Goal: Information Seeking & Learning: Compare options

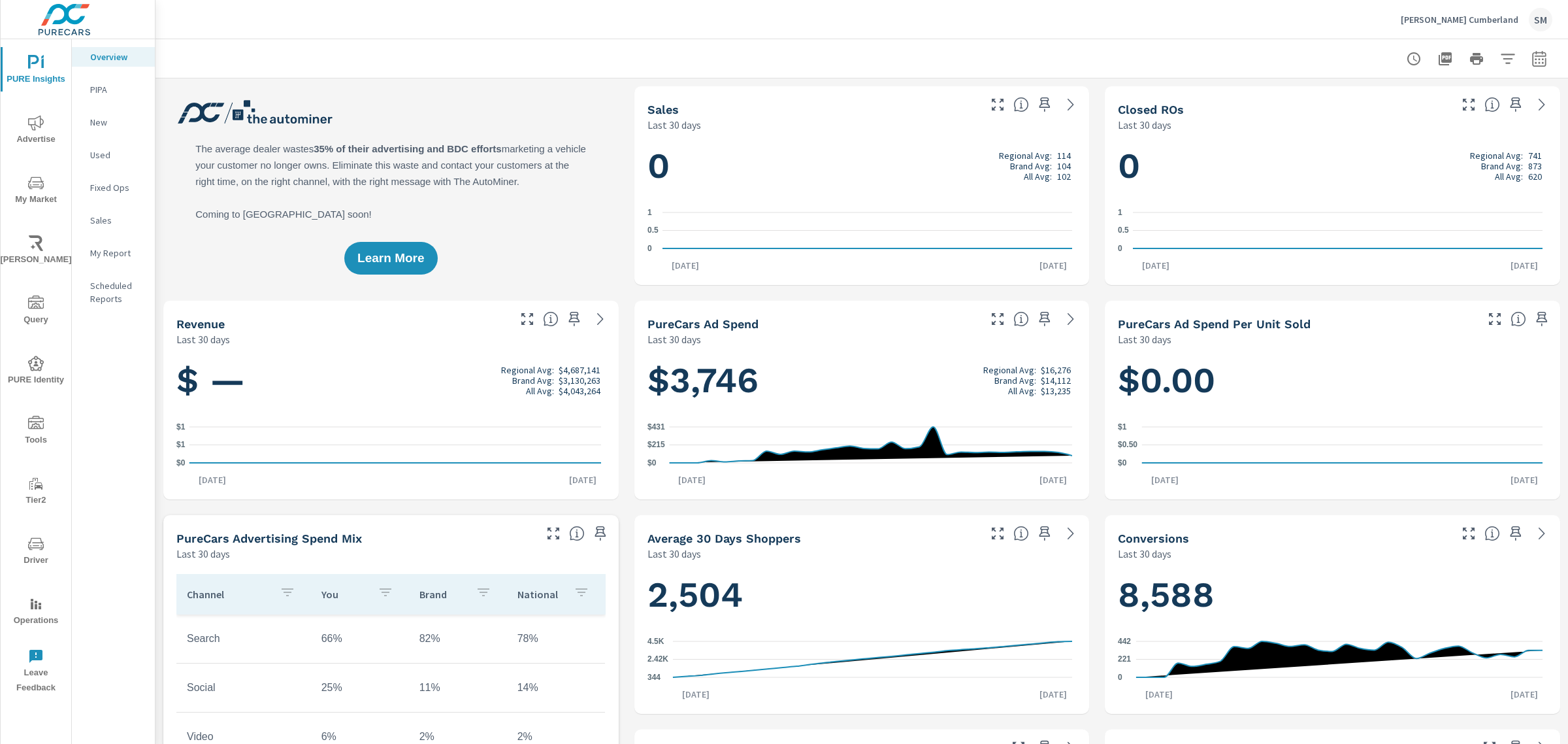
scroll to position [1, 0]
click at [34, 185] on icon "nav menu" at bounding box center [36, 182] width 16 height 16
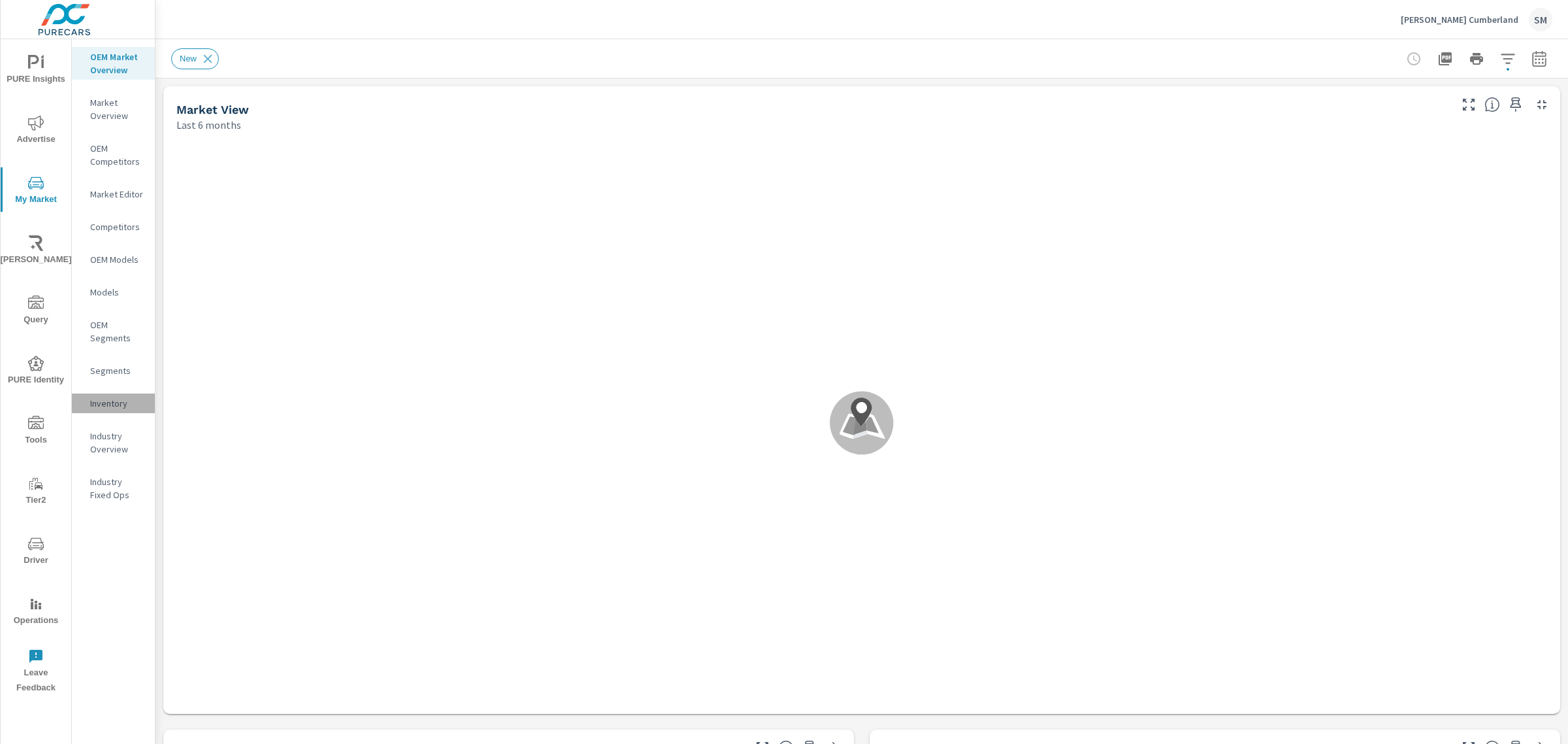
click at [99, 397] on p "Inventory" at bounding box center [117, 403] width 55 height 13
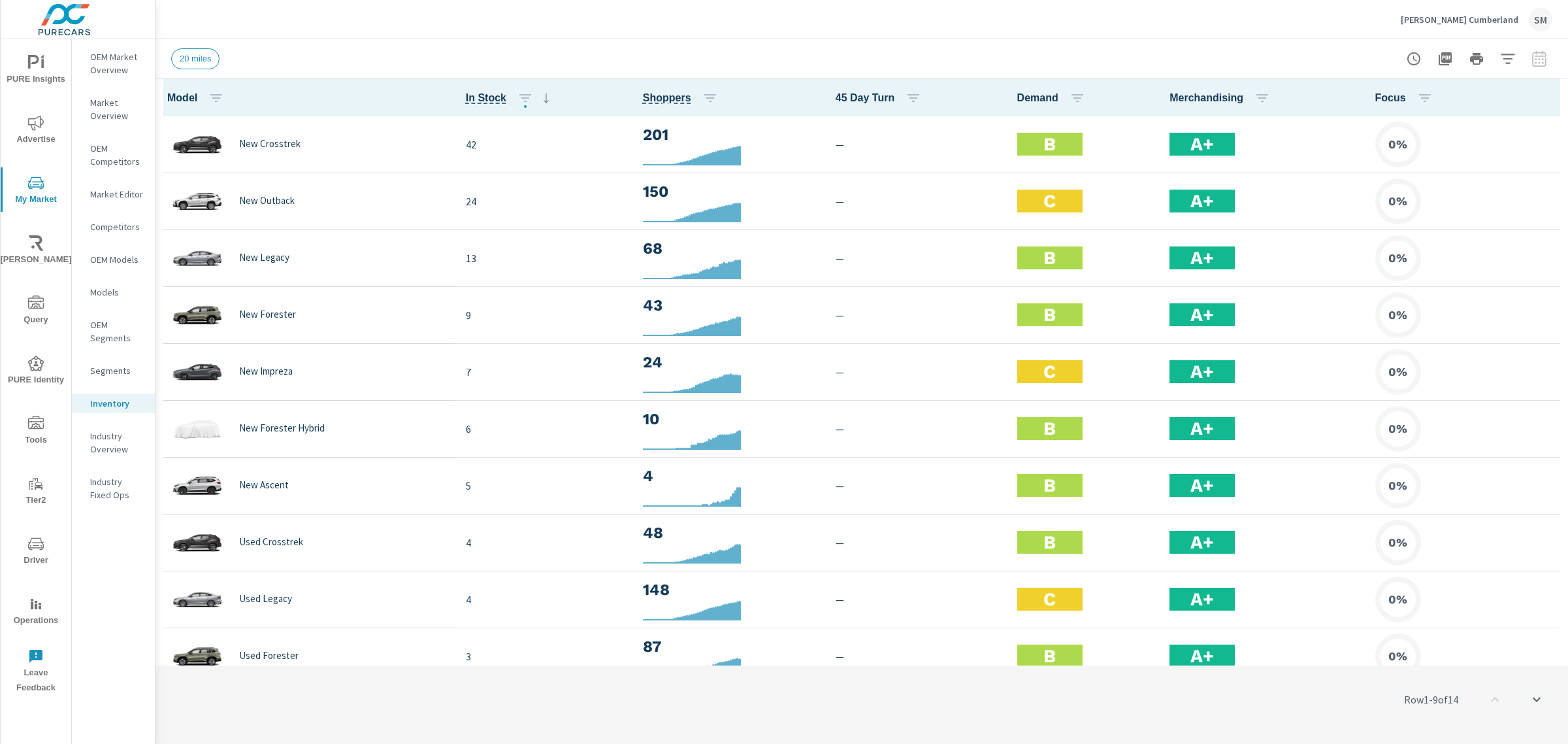
scroll to position [1, 0]
click at [1514, 55] on icon "button" at bounding box center [1507, 58] width 16 height 16
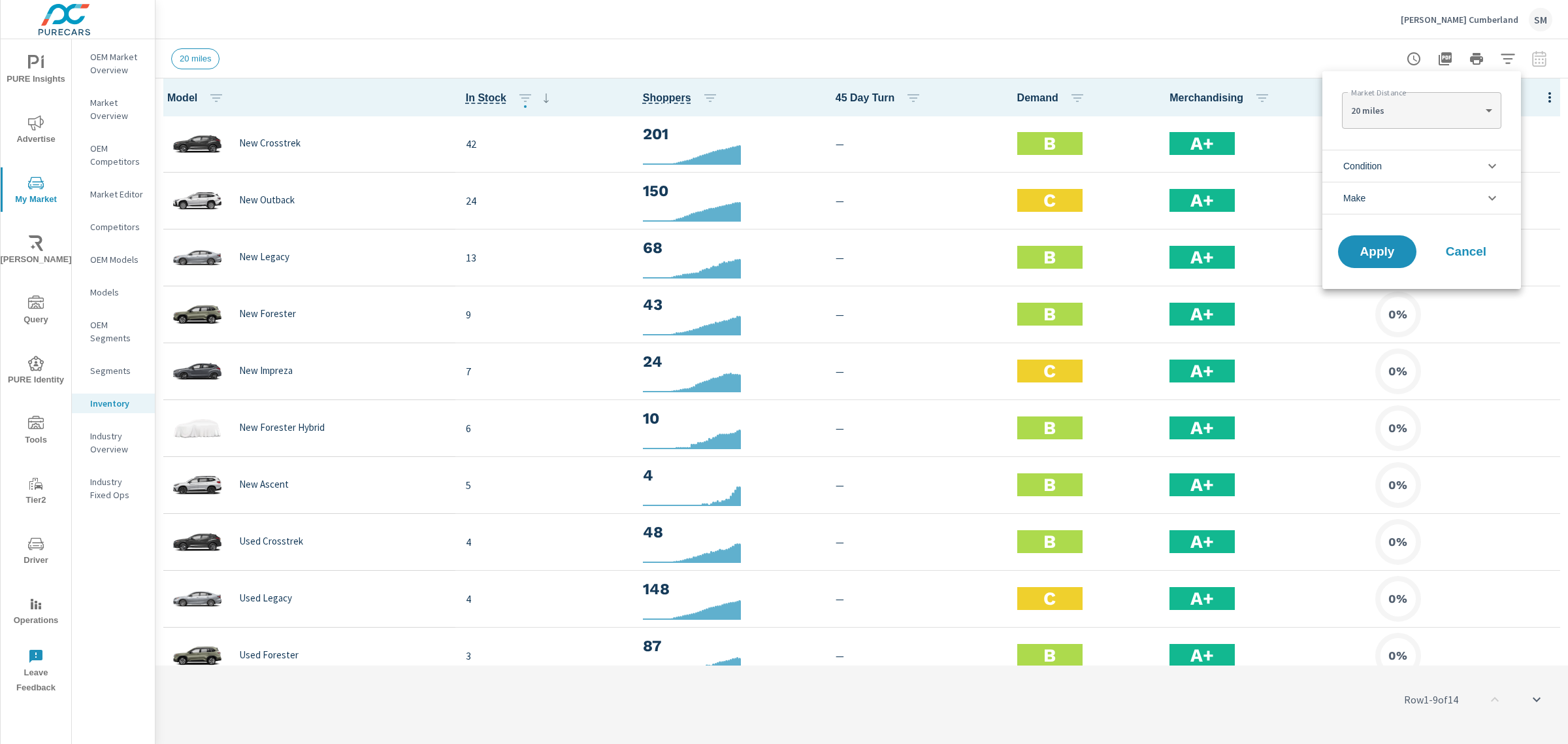
click at [1491, 262] on button "Cancel" at bounding box center [1466, 252] width 78 height 33
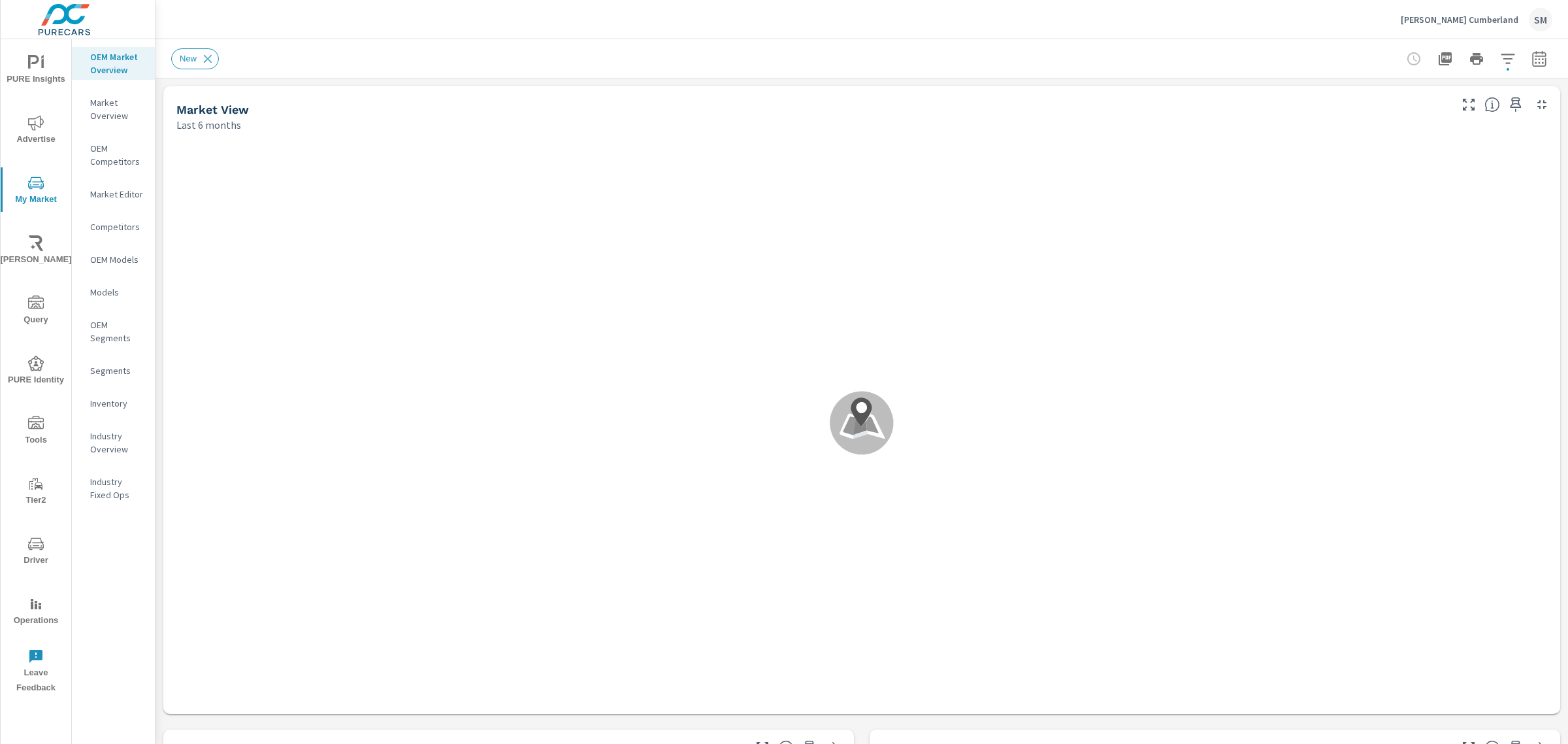
click at [102, 397] on p "Inventory" at bounding box center [117, 403] width 55 height 13
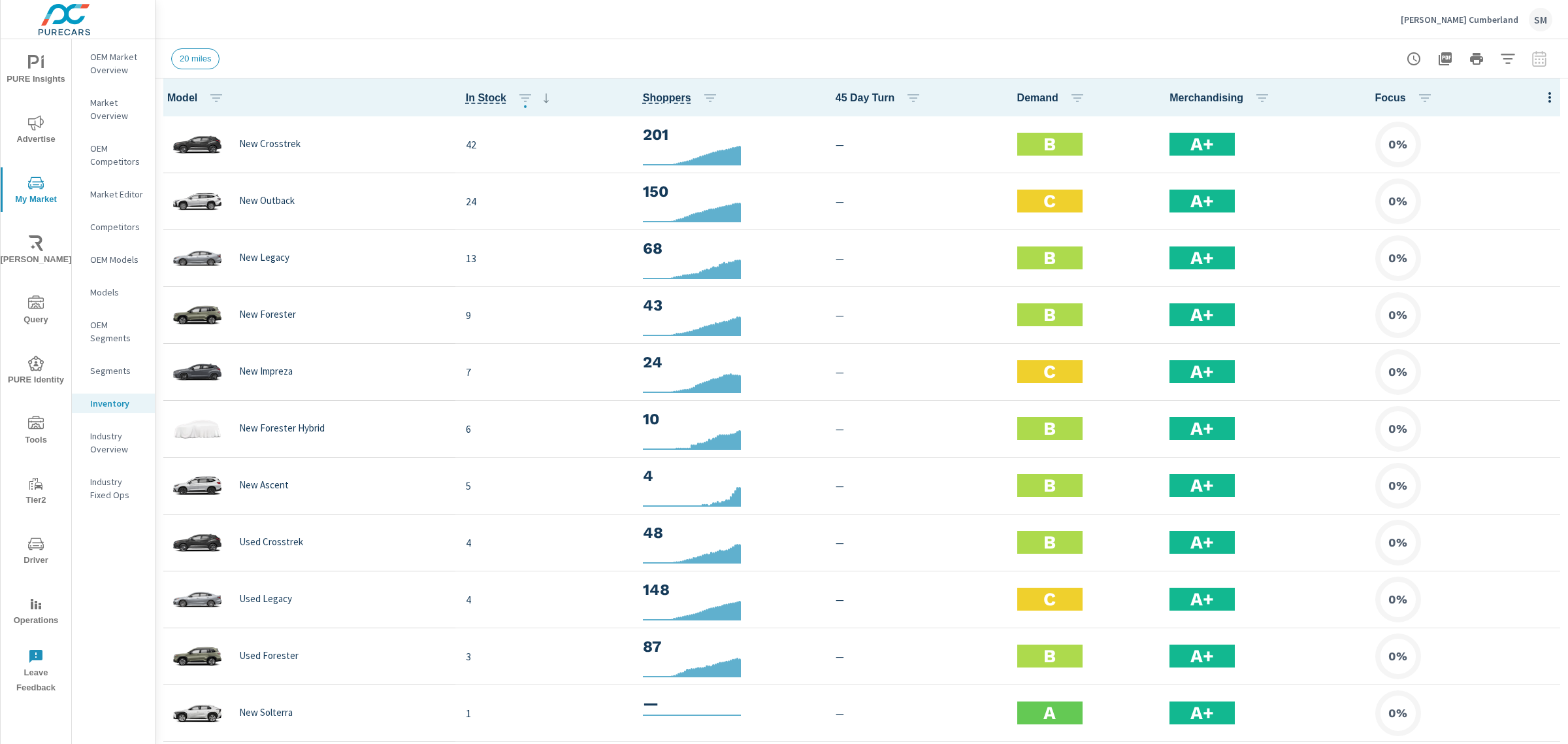
click at [1503, 52] on icon "button" at bounding box center [1507, 58] width 16 height 16
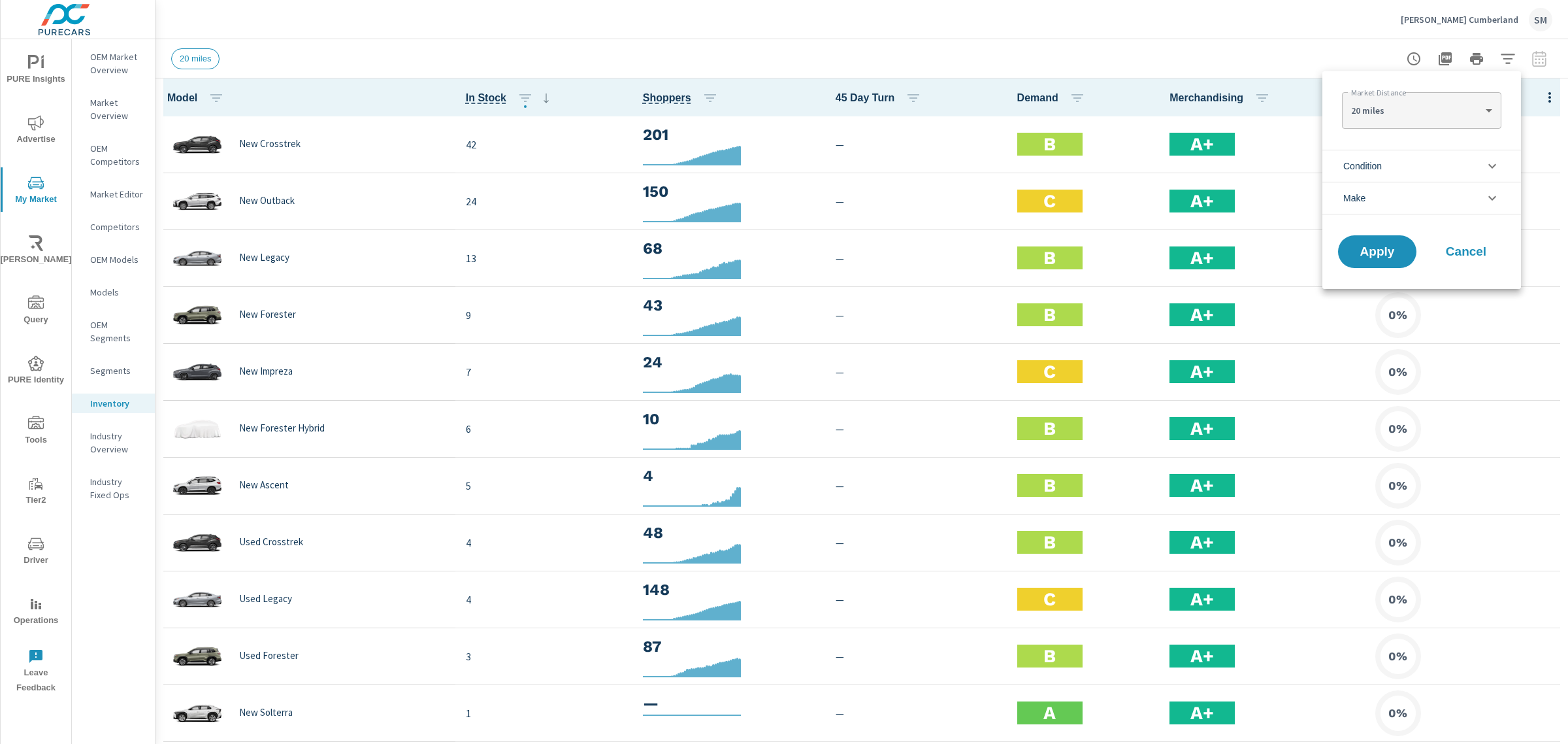
click at [1539, 70] on div at bounding box center [784, 372] width 1568 height 744
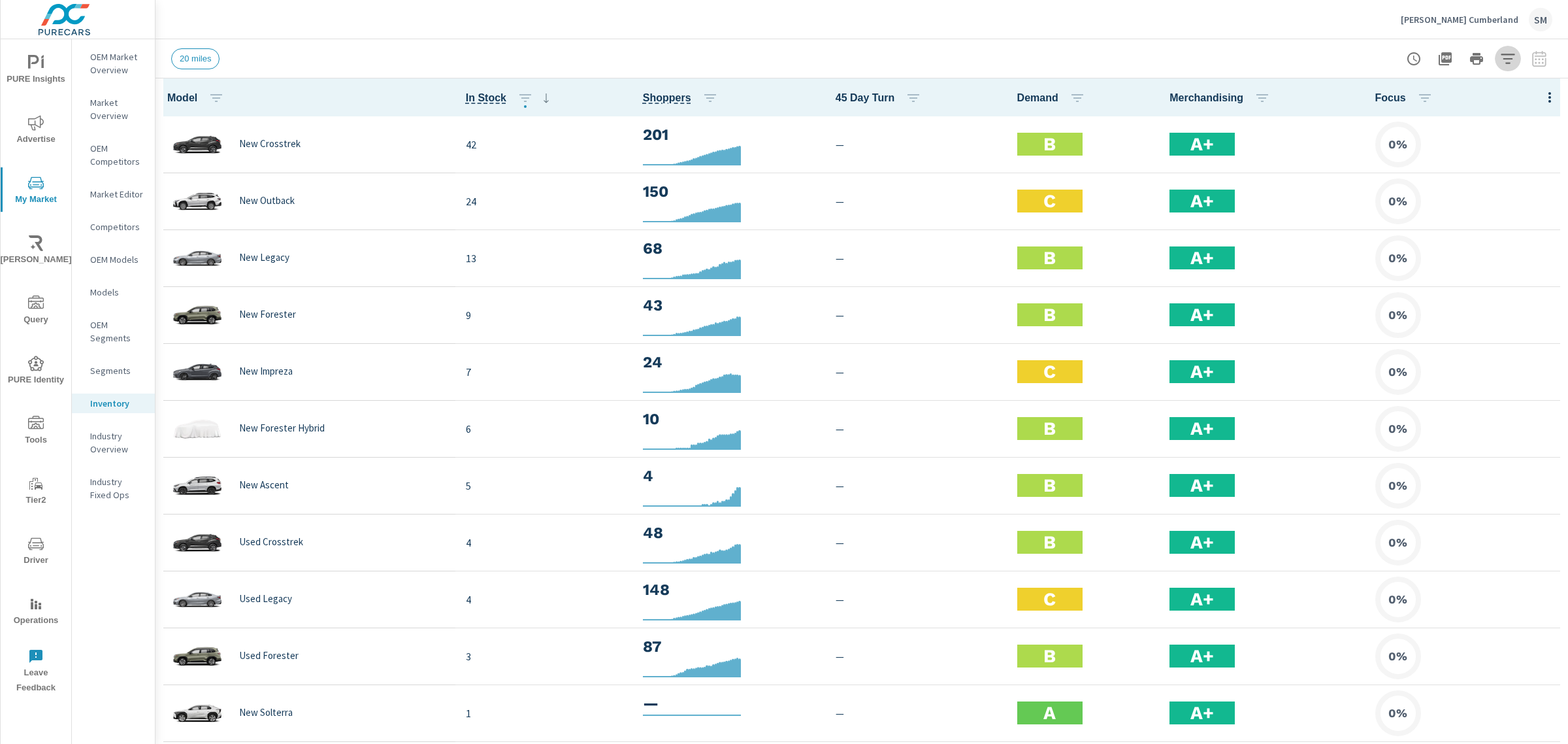
click at [1509, 55] on icon "button" at bounding box center [1507, 58] width 13 height 10
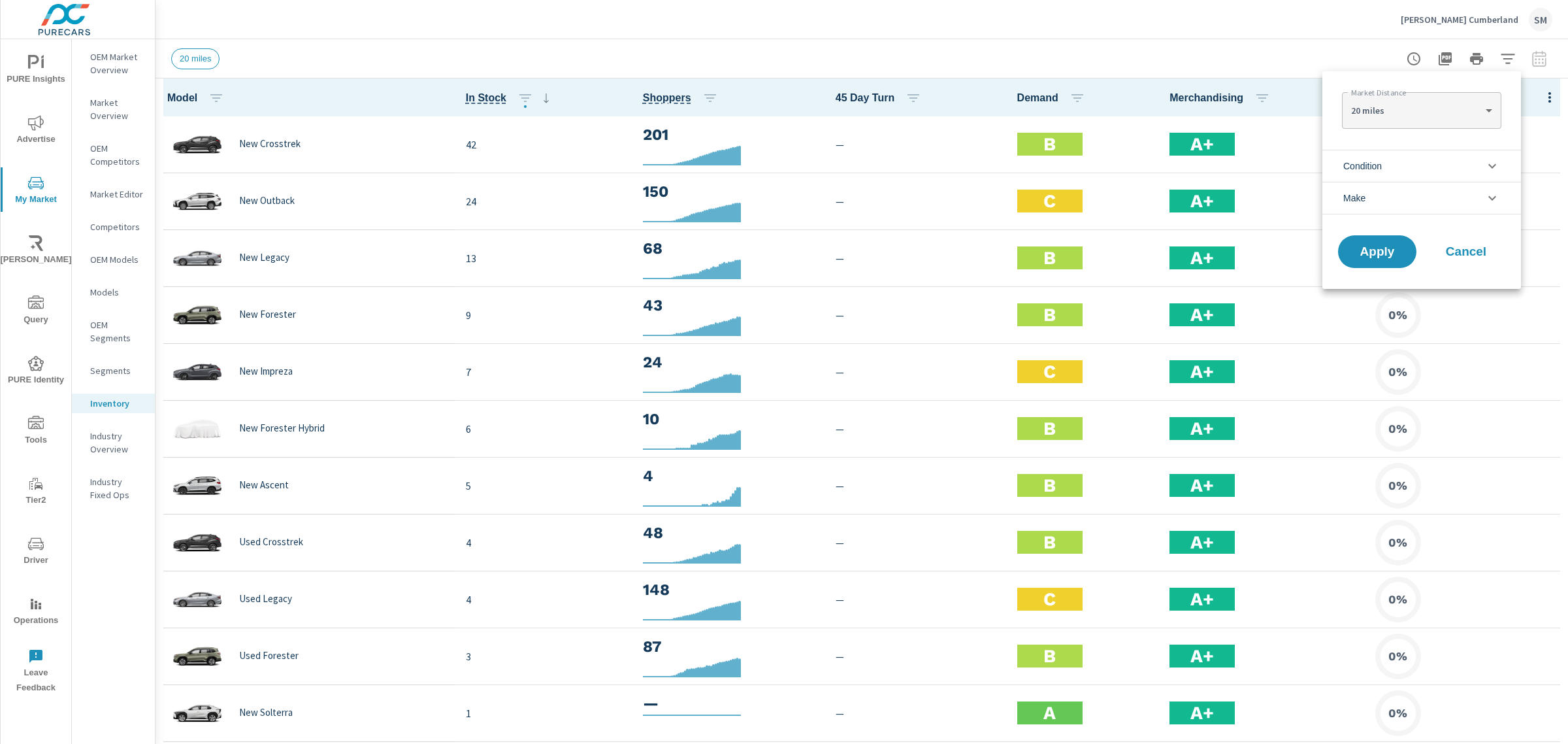
click at [1382, 193] on li "Make" at bounding box center [1422, 198] width 199 height 33
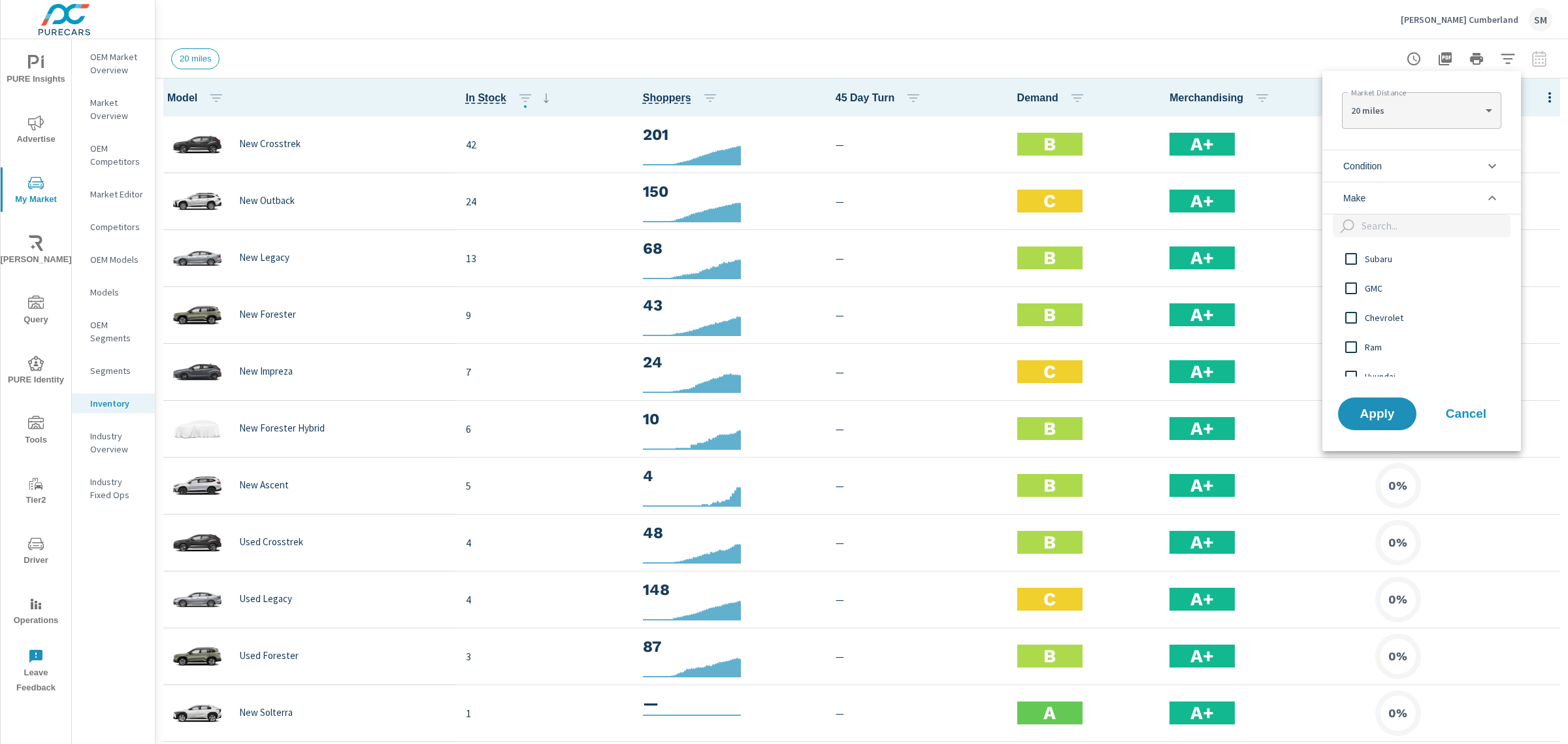
click at [974, 40] on div at bounding box center [784, 372] width 1568 height 744
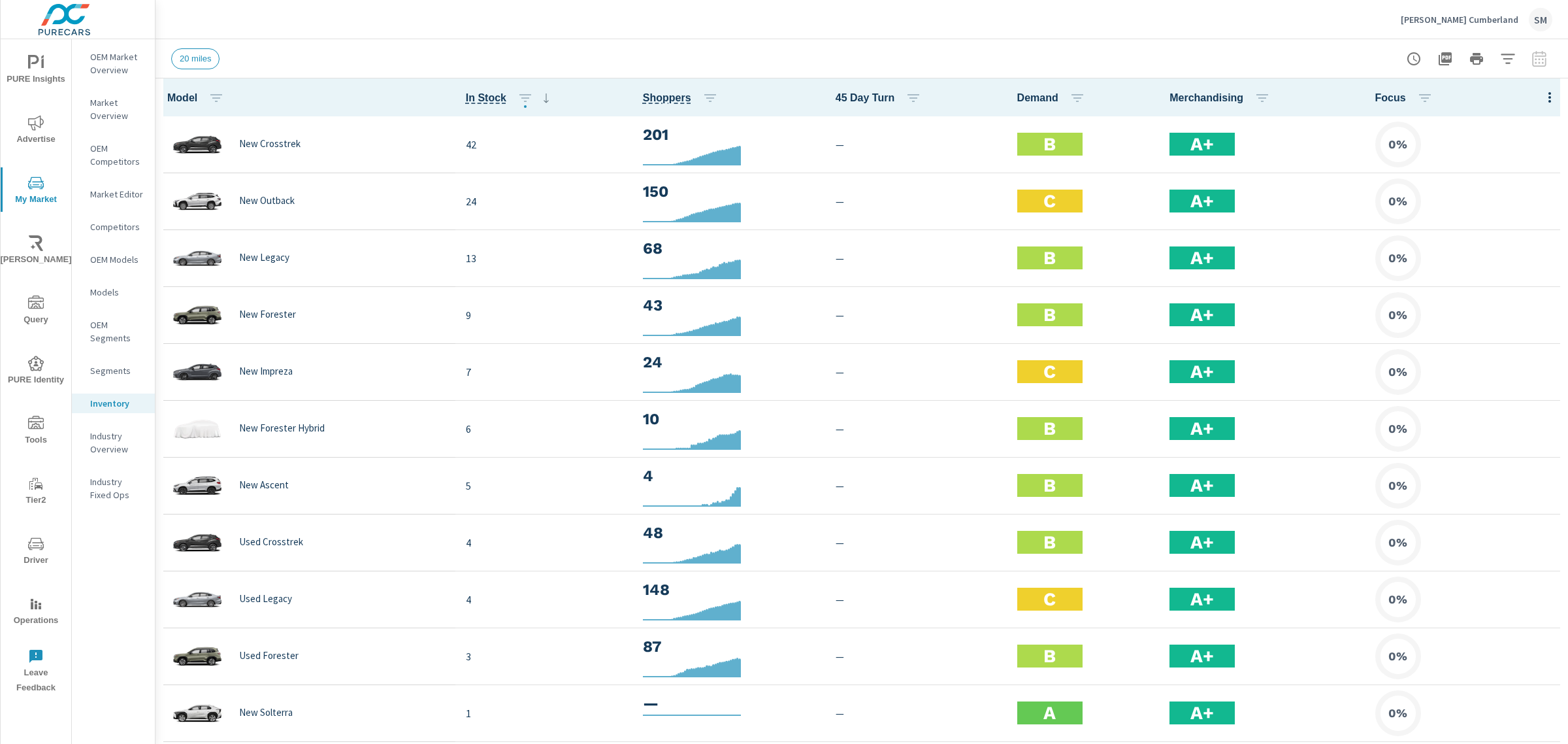
click at [109, 99] on p "Market Overview" at bounding box center [117, 108] width 55 height 26
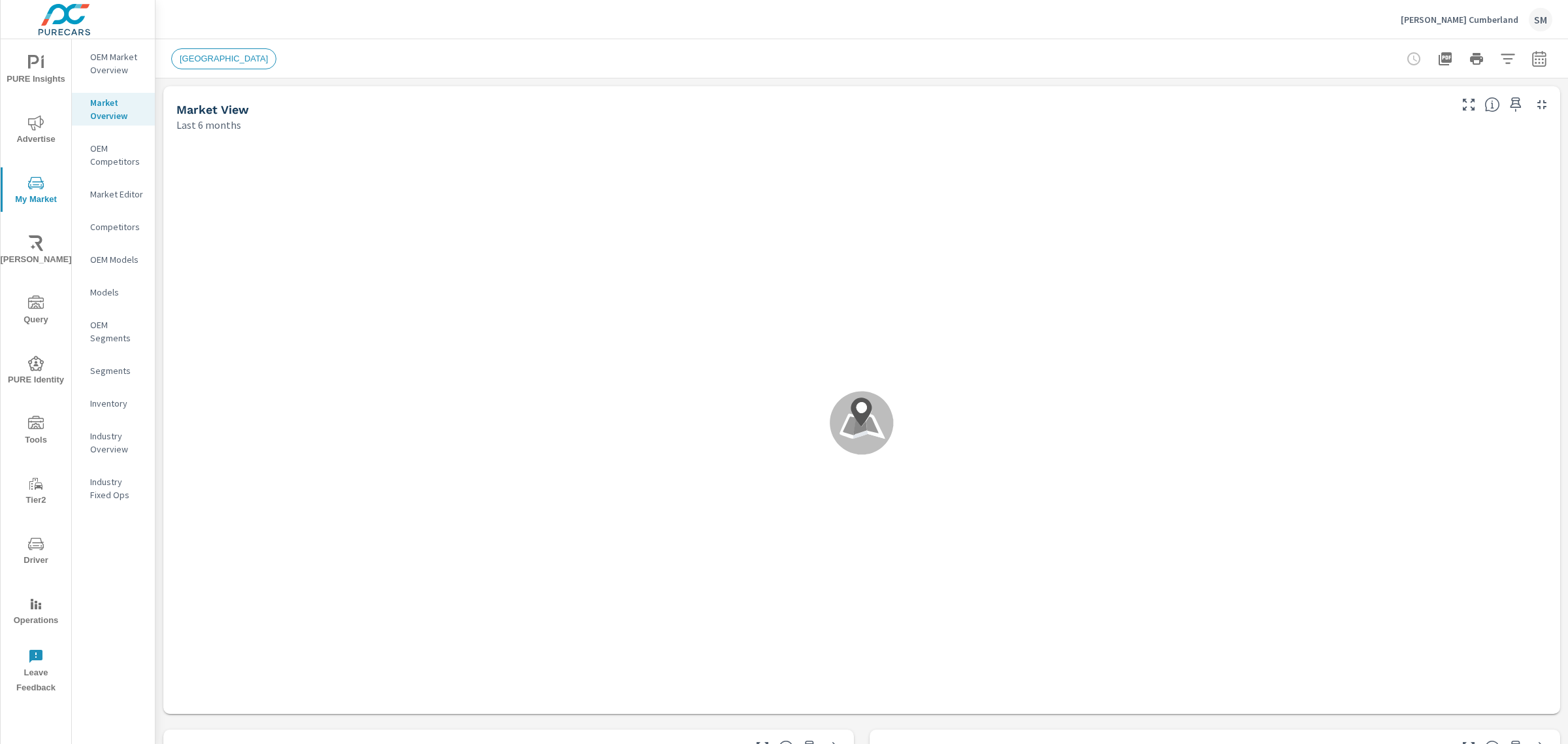
click at [122, 56] on p "OEM Market Overview" at bounding box center [117, 63] width 55 height 26
click at [106, 399] on p "Inventory" at bounding box center [117, 403] width 55 height 13
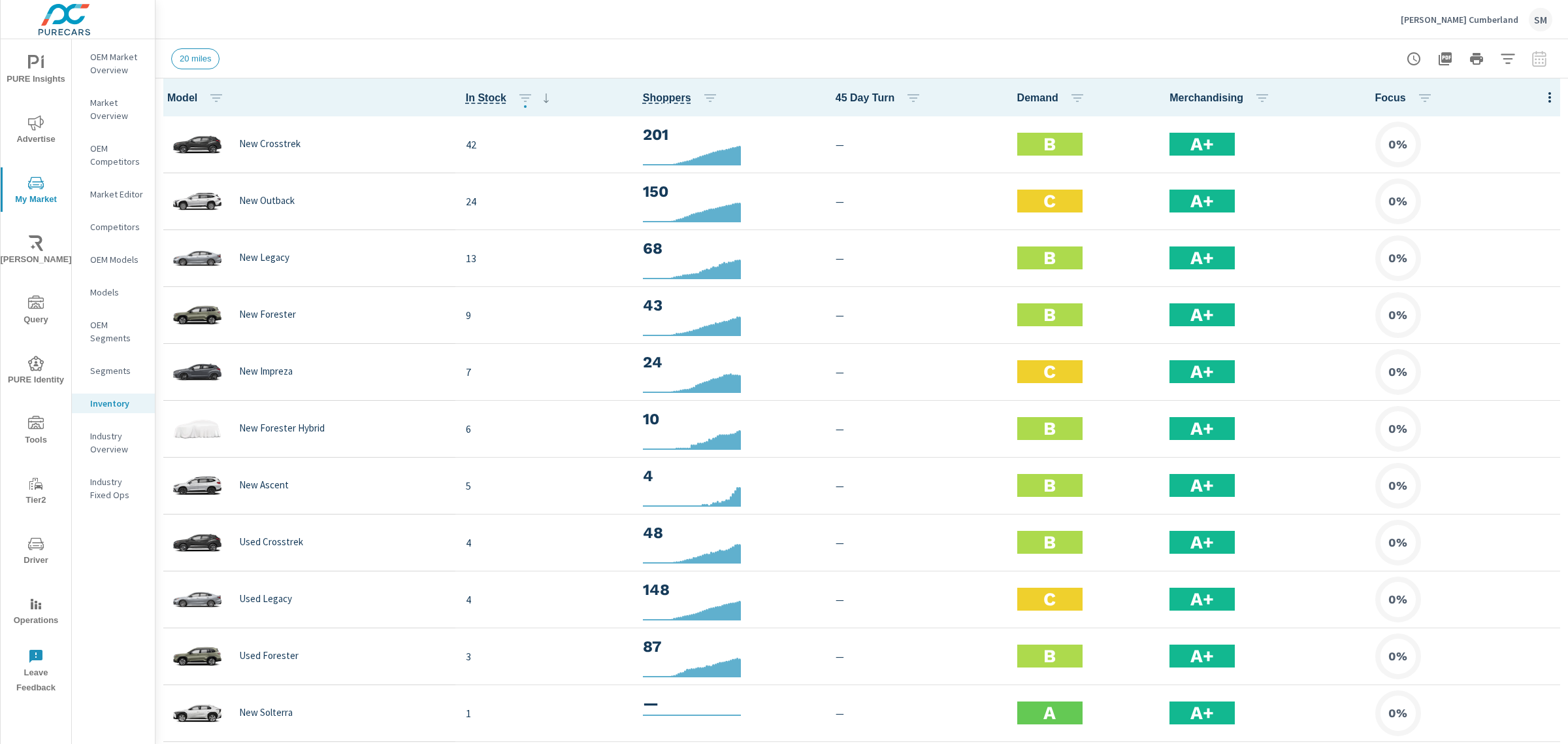
click at [1542, 100] on icon "button" at bounding box center [1549, 97] width 16 height 16
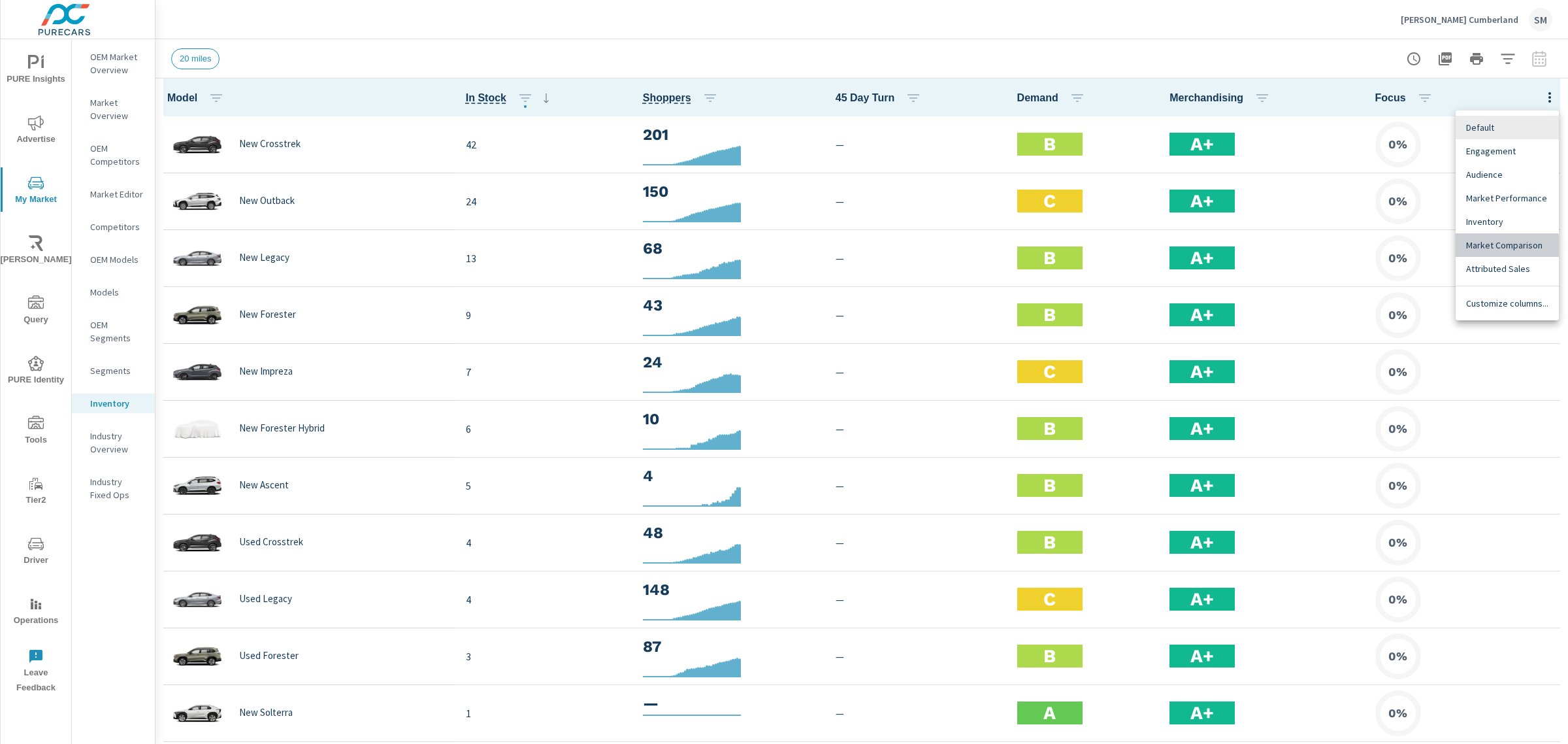
click at [1484, 246] on span "Market Comparison" at bounding box center [1507, 245] width 82 height 13
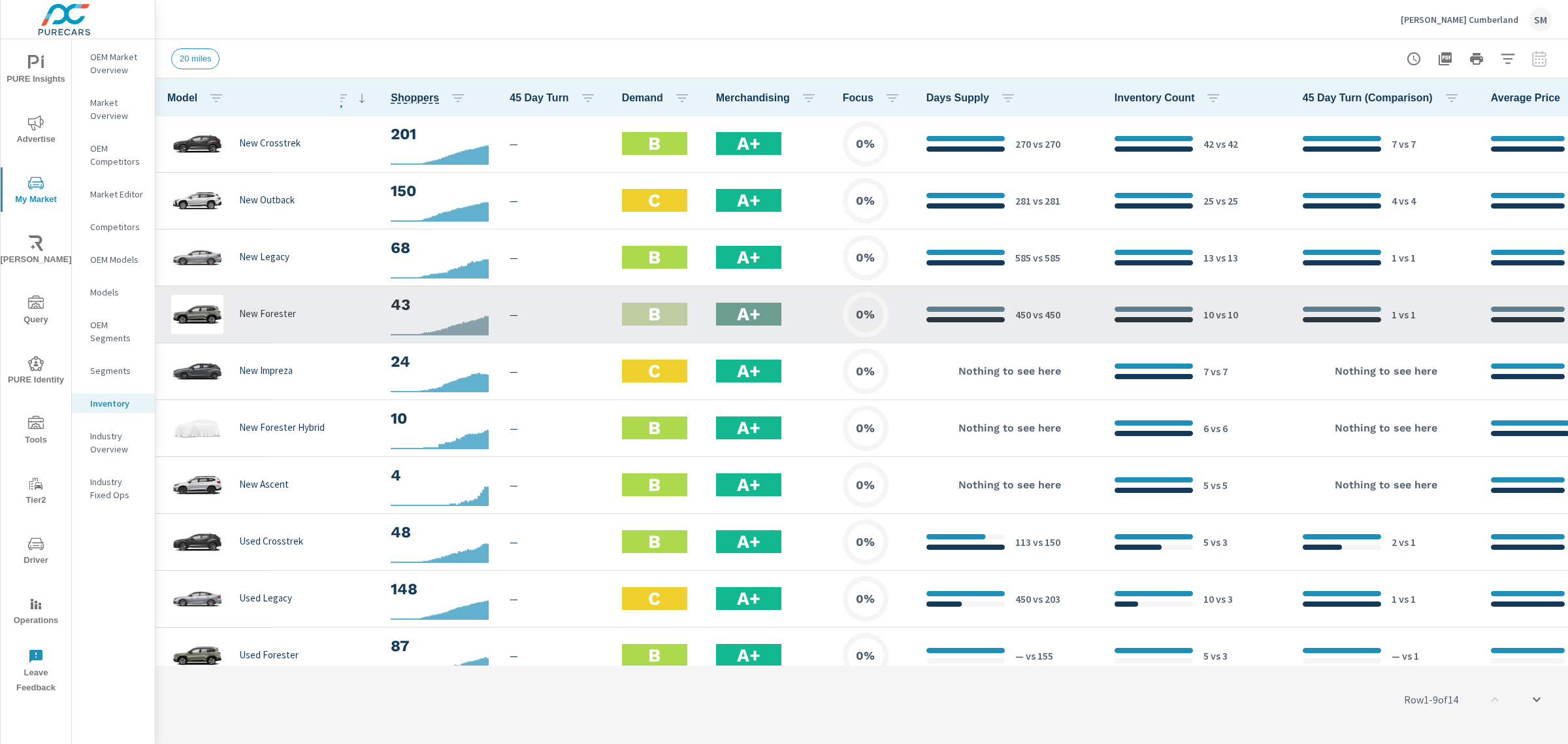
scroll to position [1, 165]
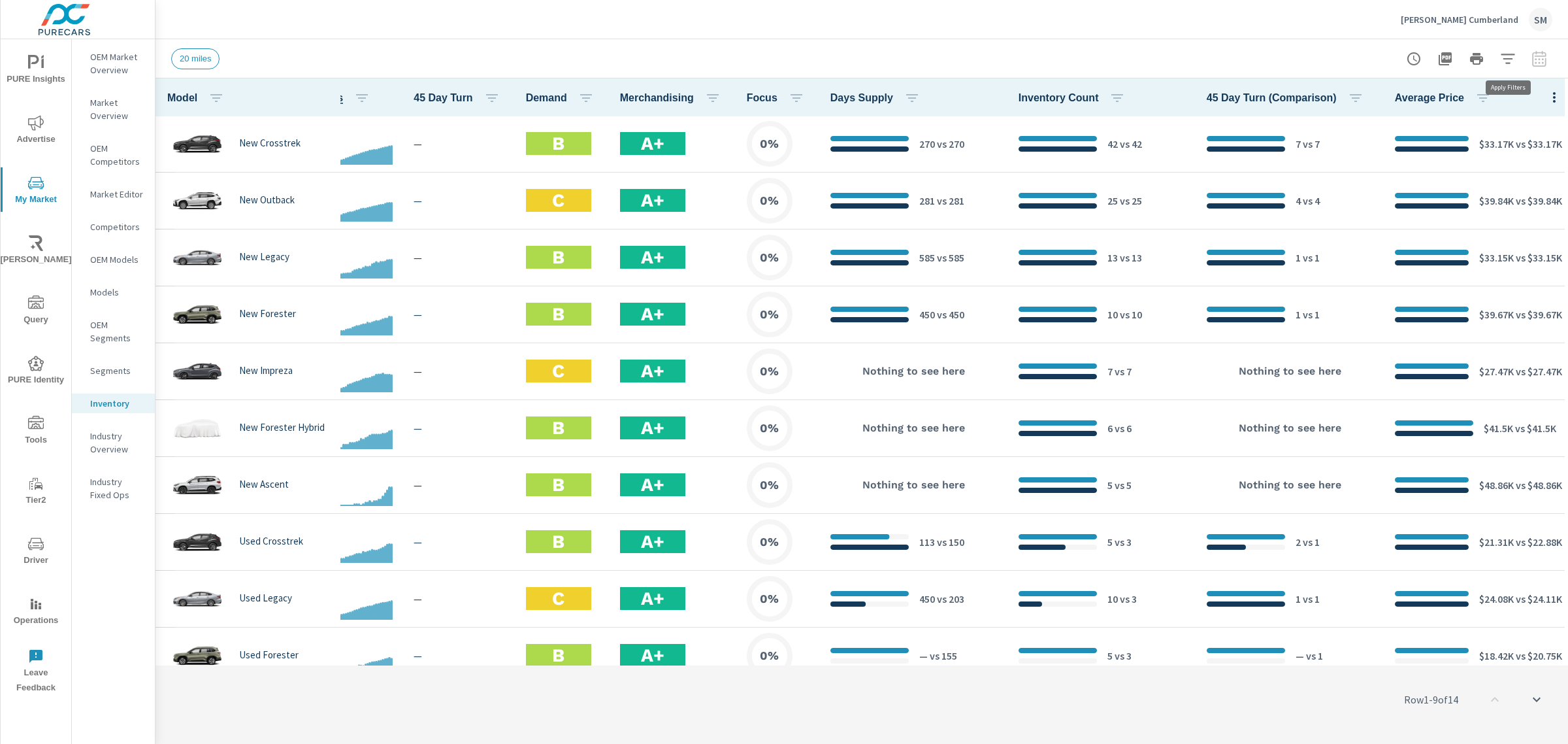
click at [1510, 61] on icon "button" at bounding box center [1507, 58] width 16 height 16
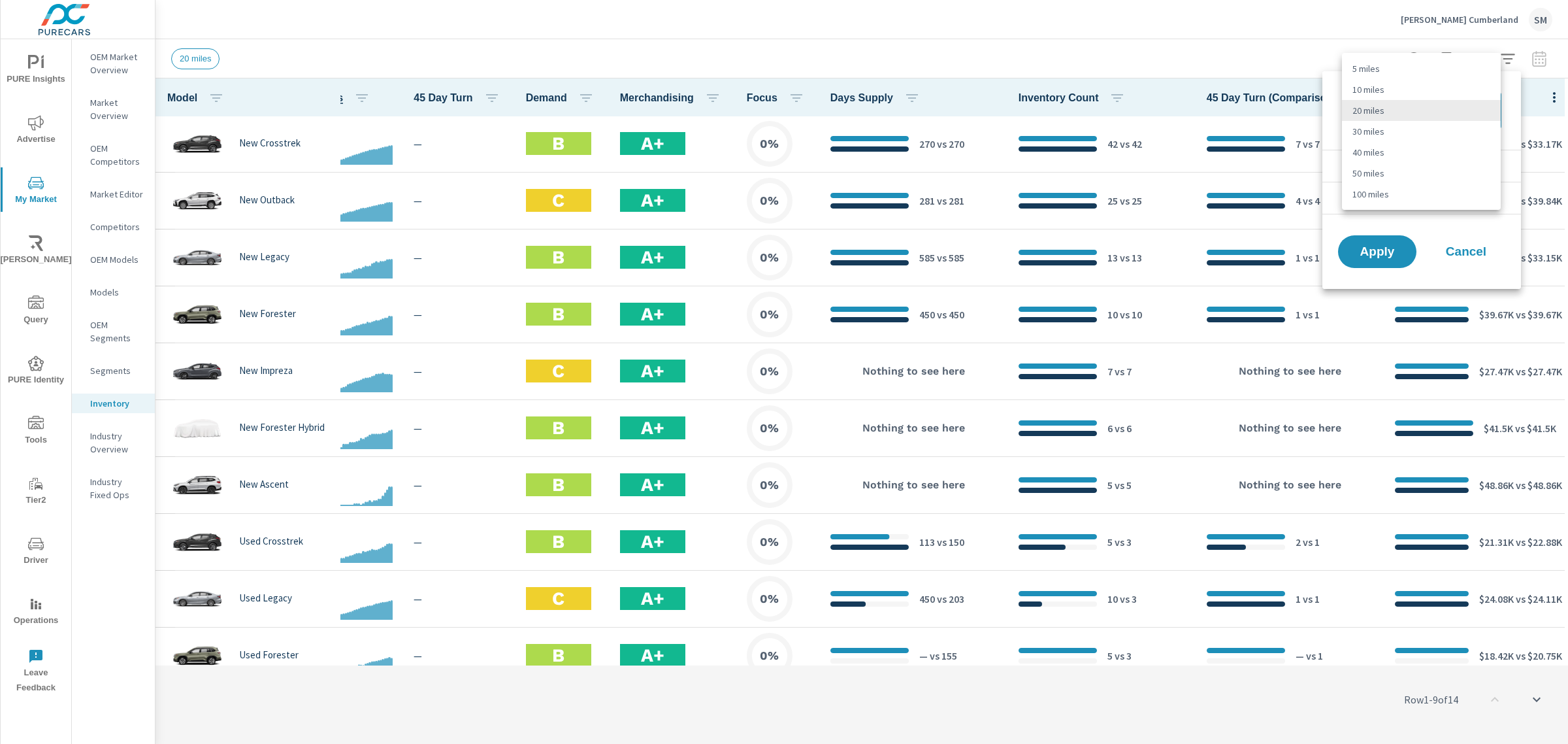
click at [1486, 105] on body "PURE Insights Advertise My Market [PERSON_NAME] Query PURE Identity Tools Tier2…" at bounding box center [784, 372] width 1568 height 744
drag, startPoint x: 1387, startPoint y: 132, endPoint x: 1385, endPoint y: 152, distance: 20.1
click at [1385, 152] on ul "5 miles 10 miles 20 miles 30 miles 40 miles 50 miles 100 miles" at bounding box center [1421, 132] width 158 height 157
click at [1385, 152] on li "40 miles" at bounding box center [1421, 153] width 158 height 21
type Distance "40"
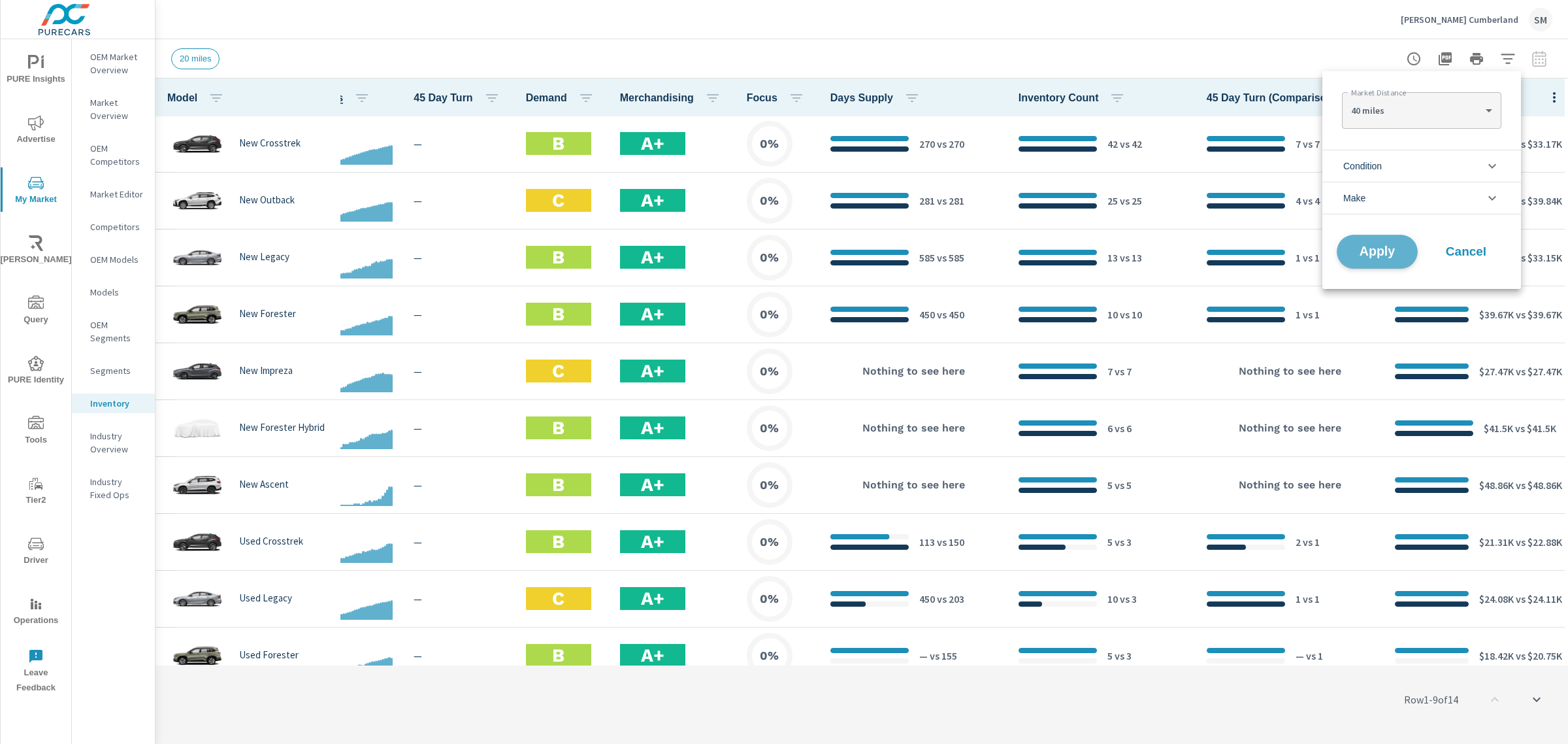
click at [1378, 248] on span "Apply" at bounding box center [1377, 252] width 54 height 13
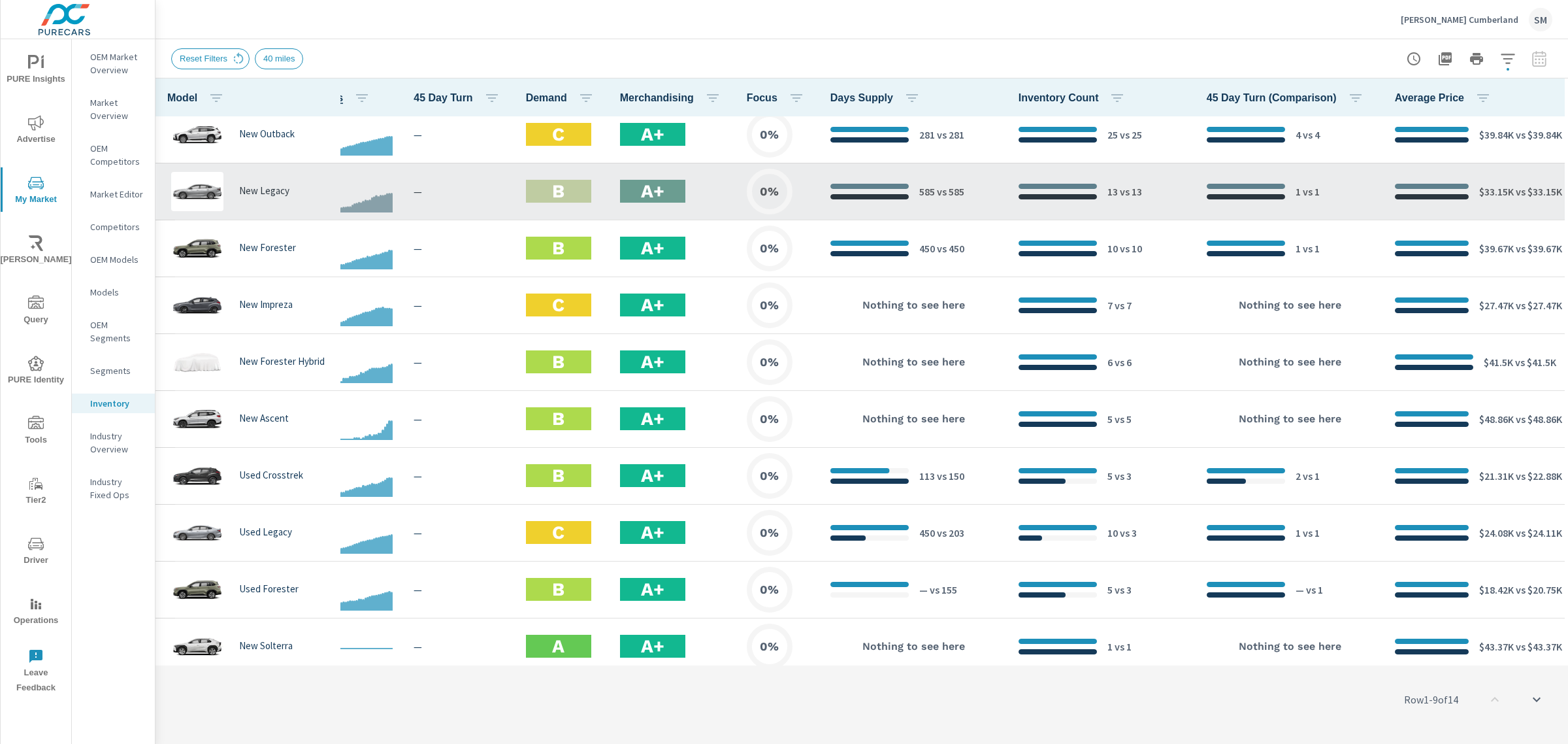
scroll to position [135, 165]
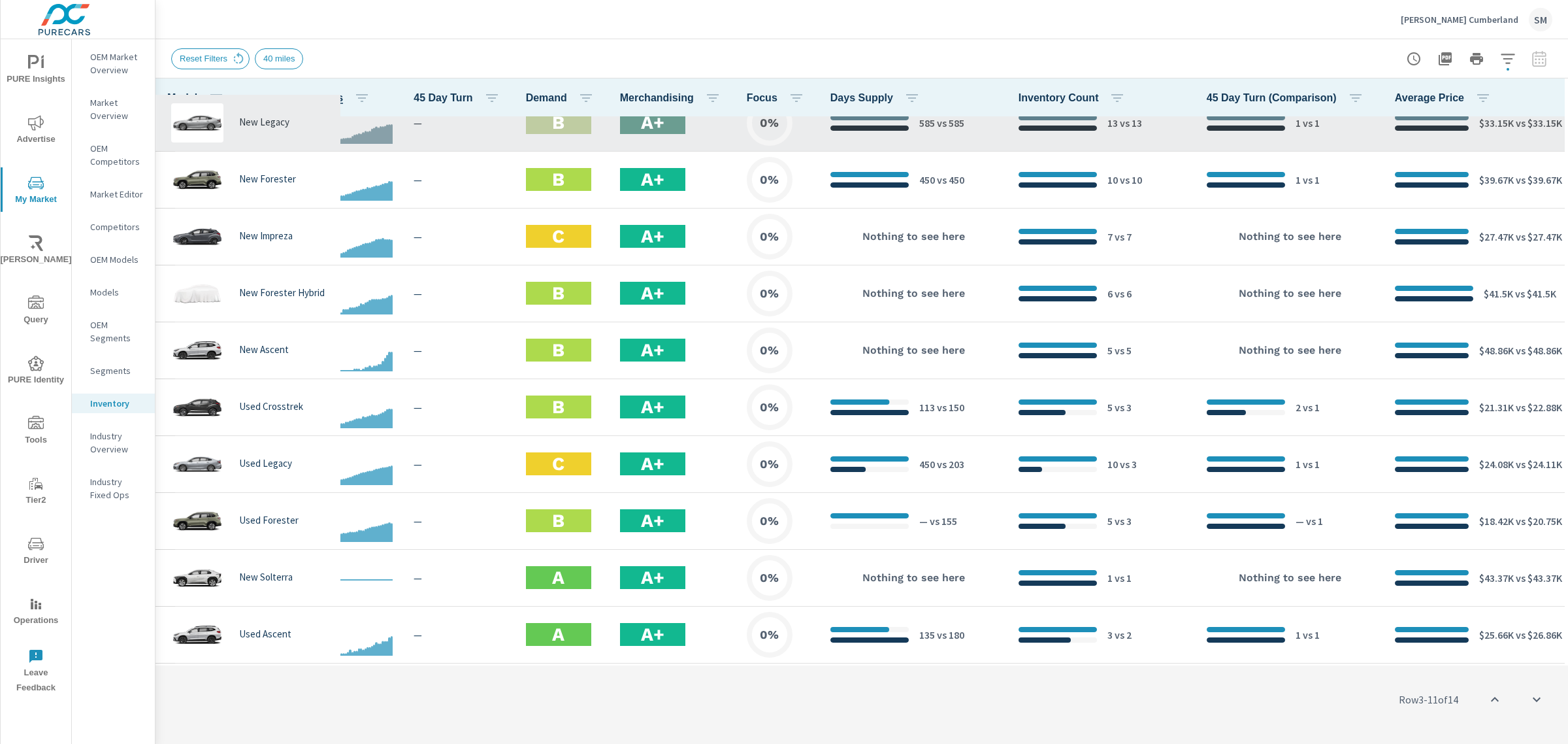
scroll to position [259, 165]
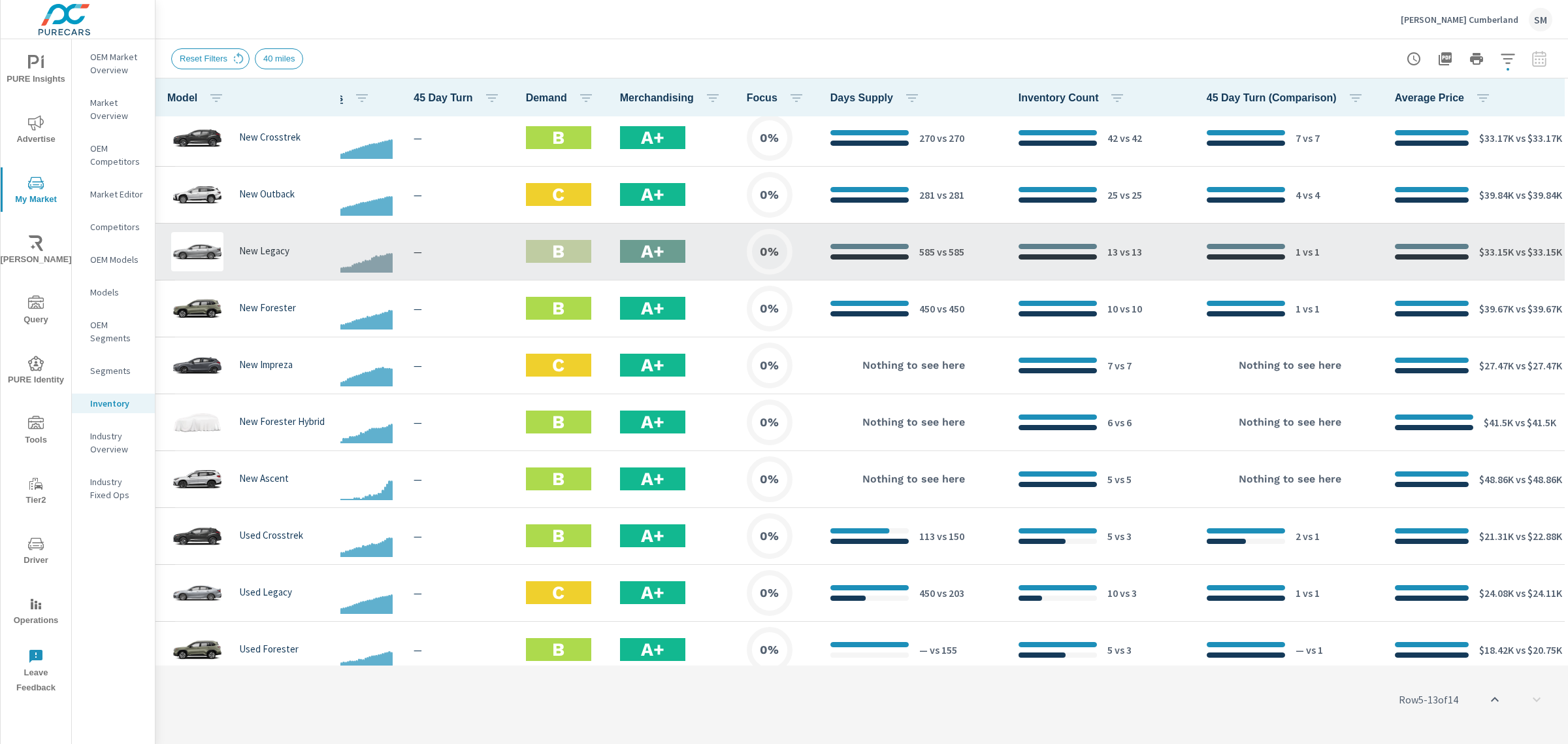
scroll to position [0, 165]
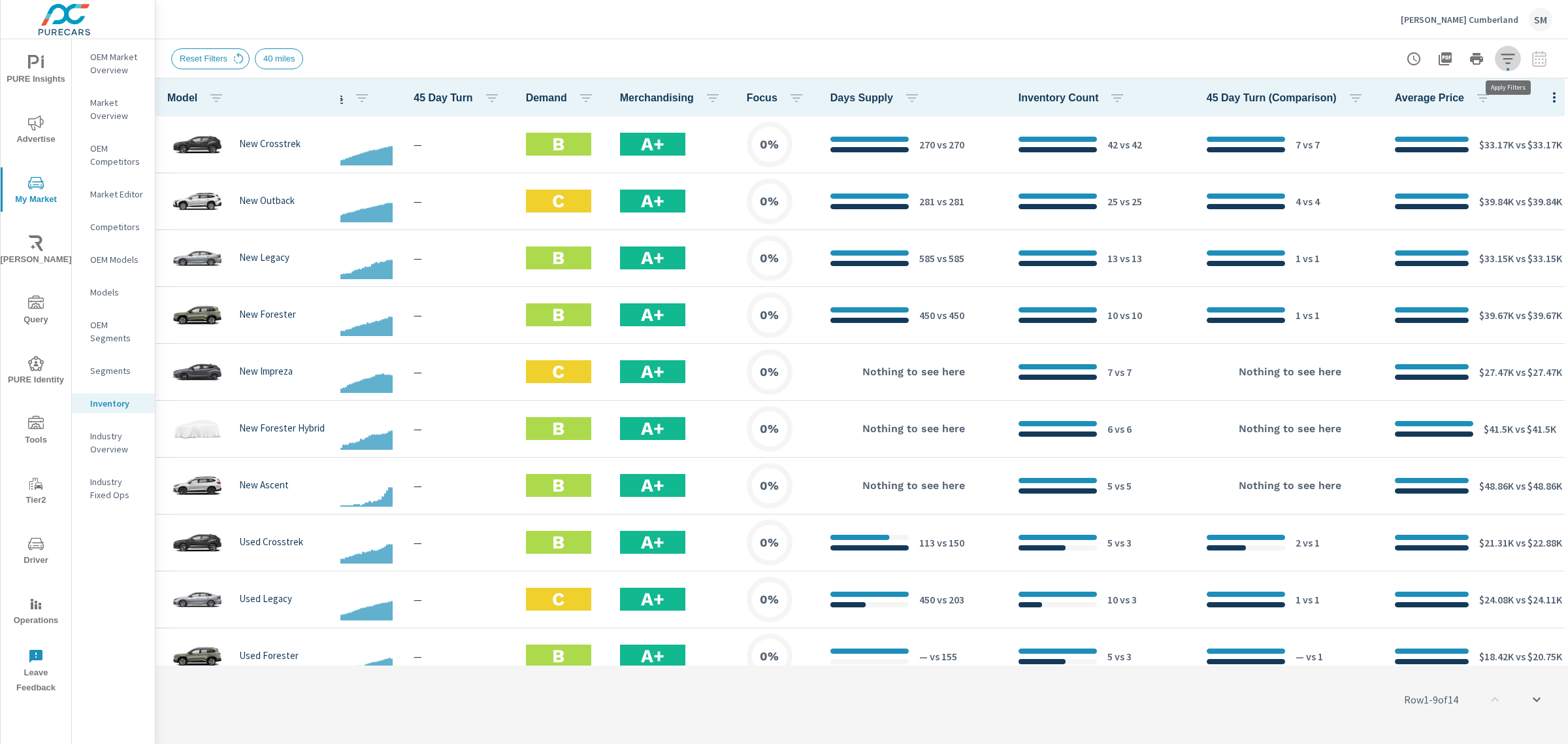
click at [1507, 55] on icon "button" at bounding box center [1507, 58] width 16 height 16
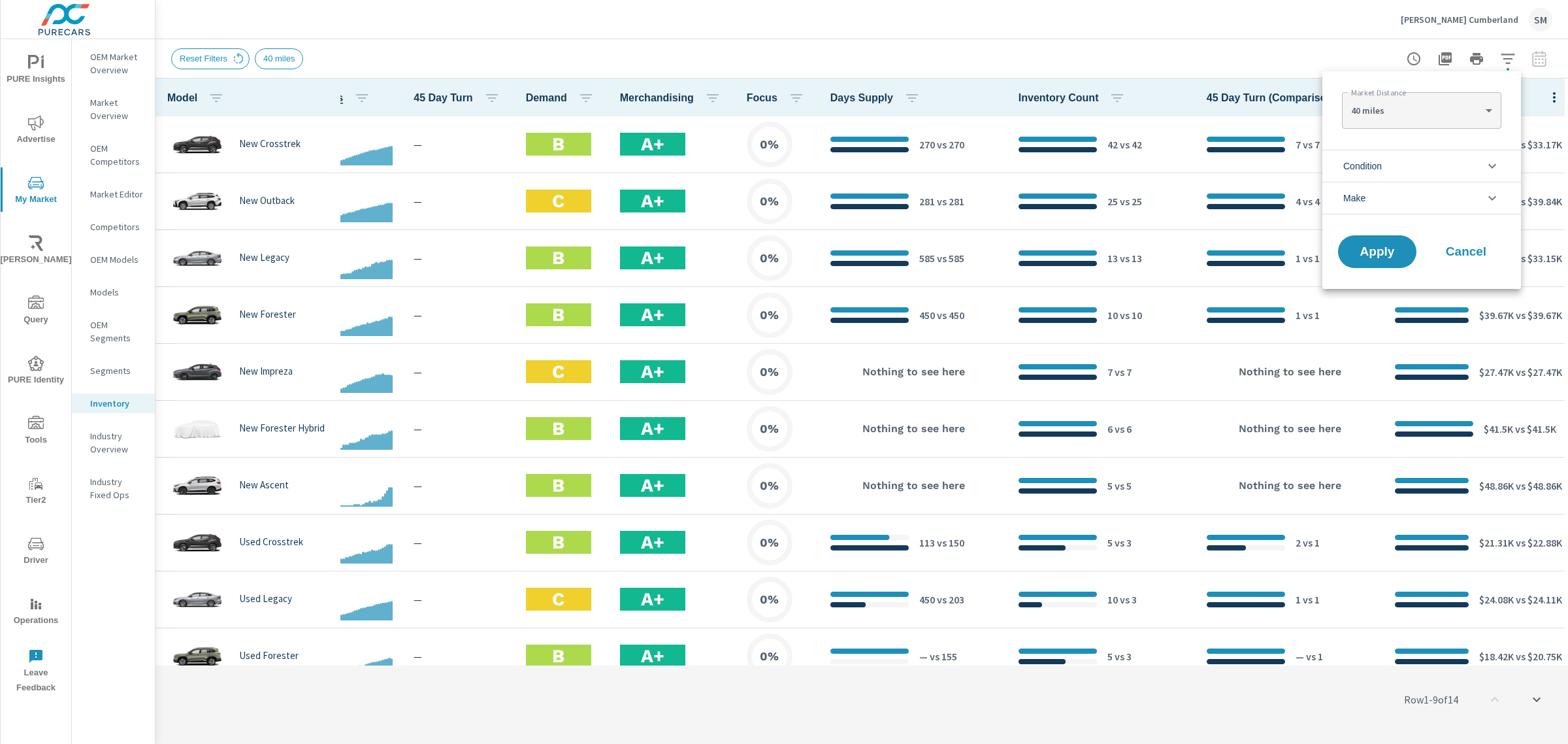
click at [1398, 156] on li "Condition" at bounding box center [1422, 165] width 199 height 32
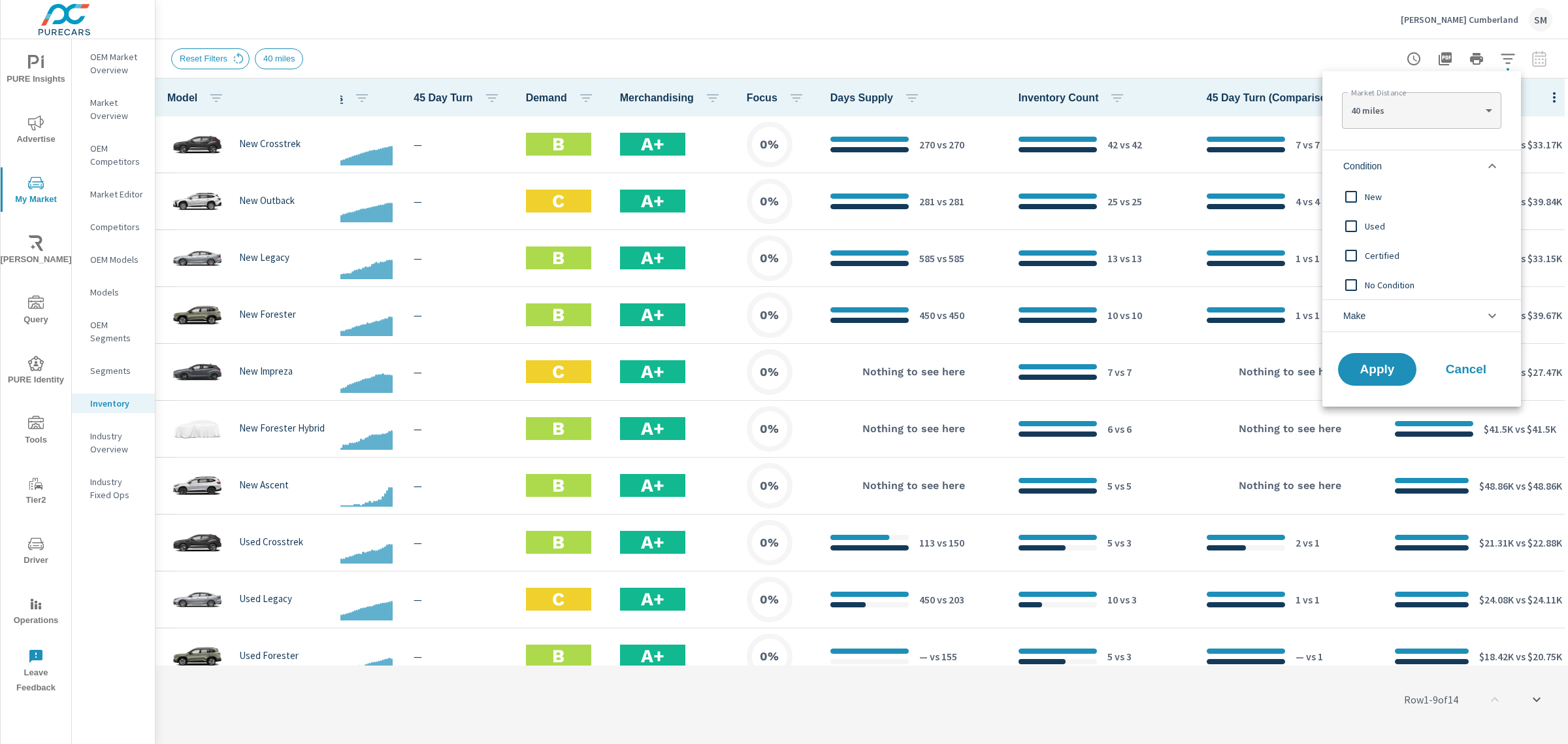
click at [1393, 315] on li "Make" at bounding box center [1422, 316] width 199 height 33
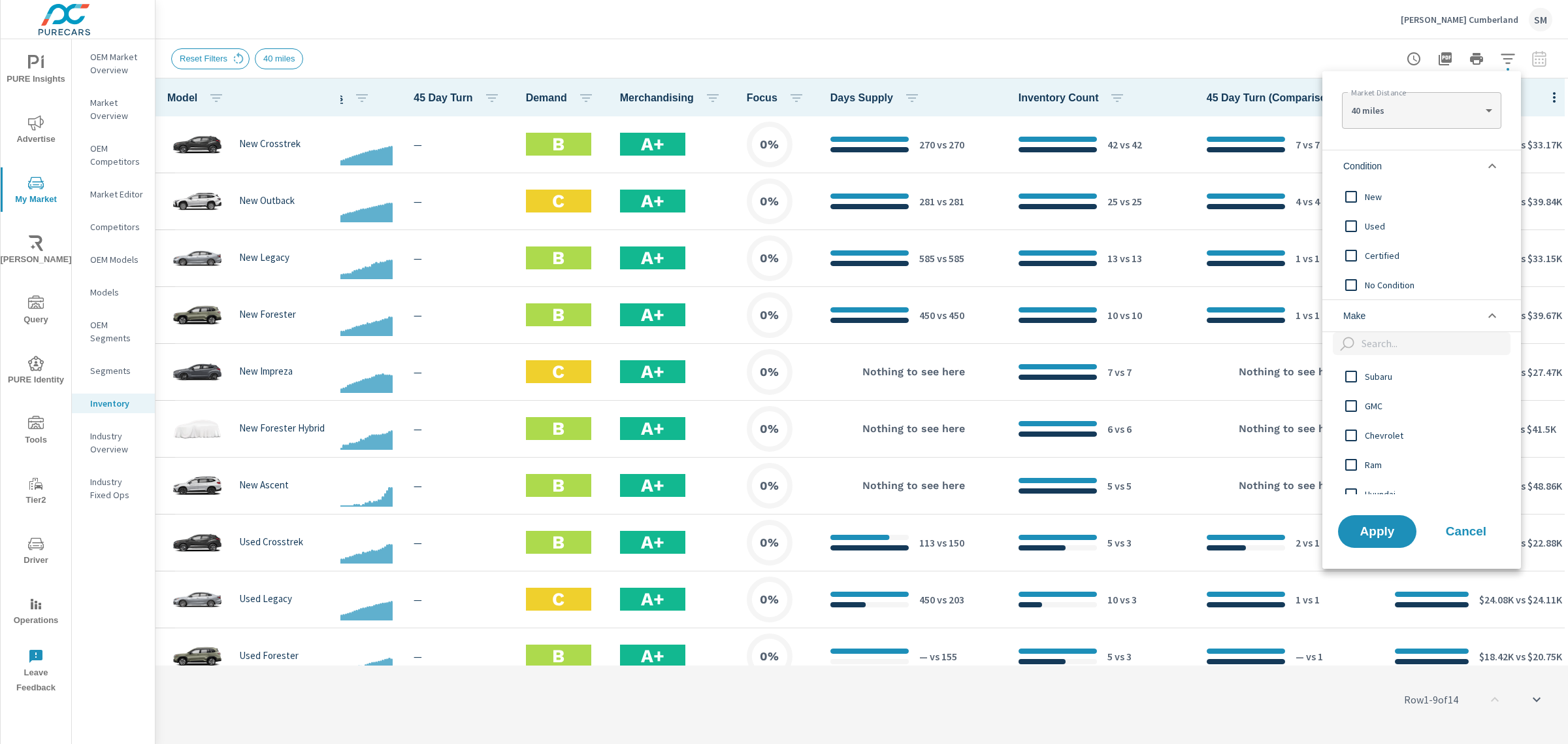
click at [1352, 196] on input "filter options" at bounding box center [1351, 197] width 28 height 28
click at [1380, 531] on span "Apply" at bounding box center [1377, 531] width 54 height 13
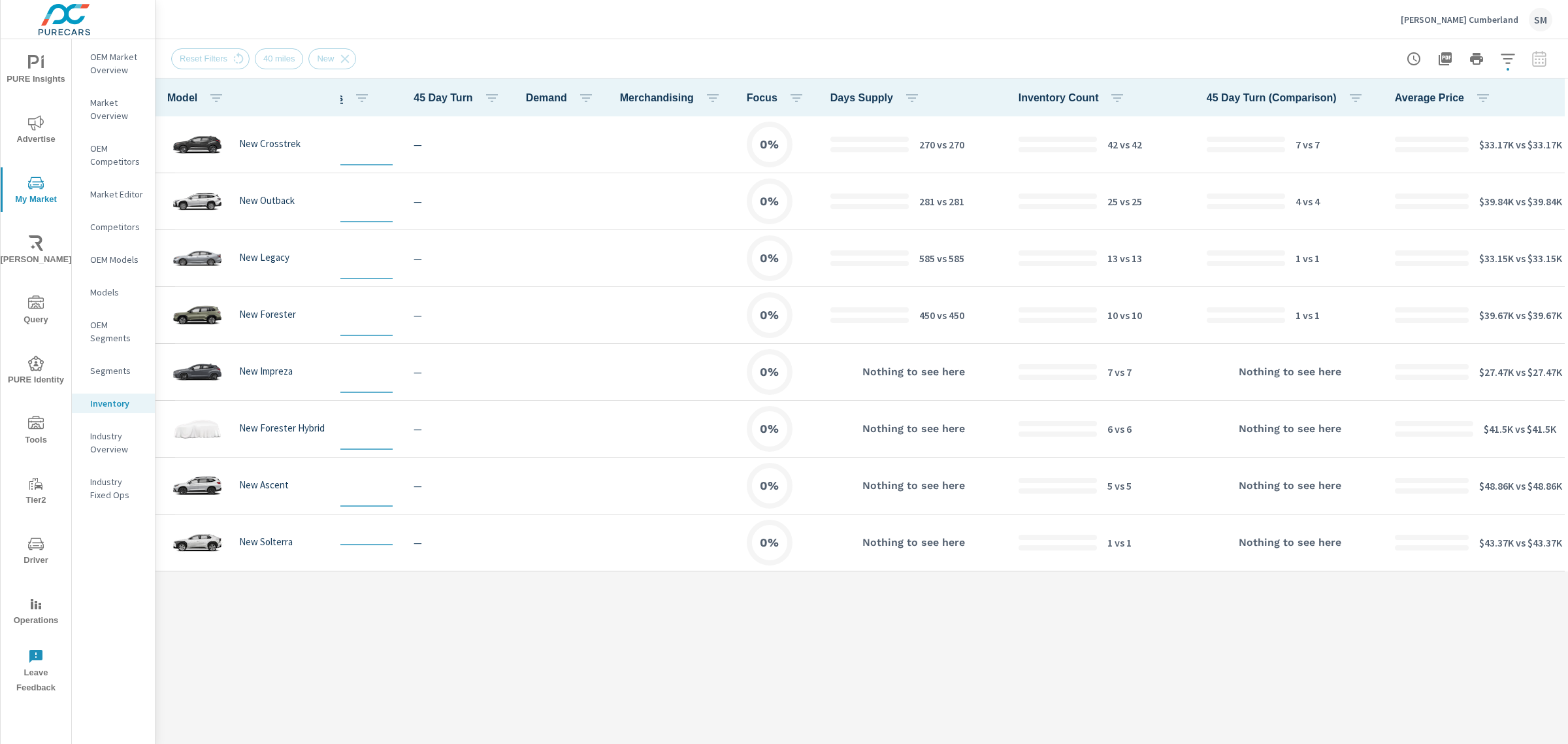
scroll to position [0, 153]
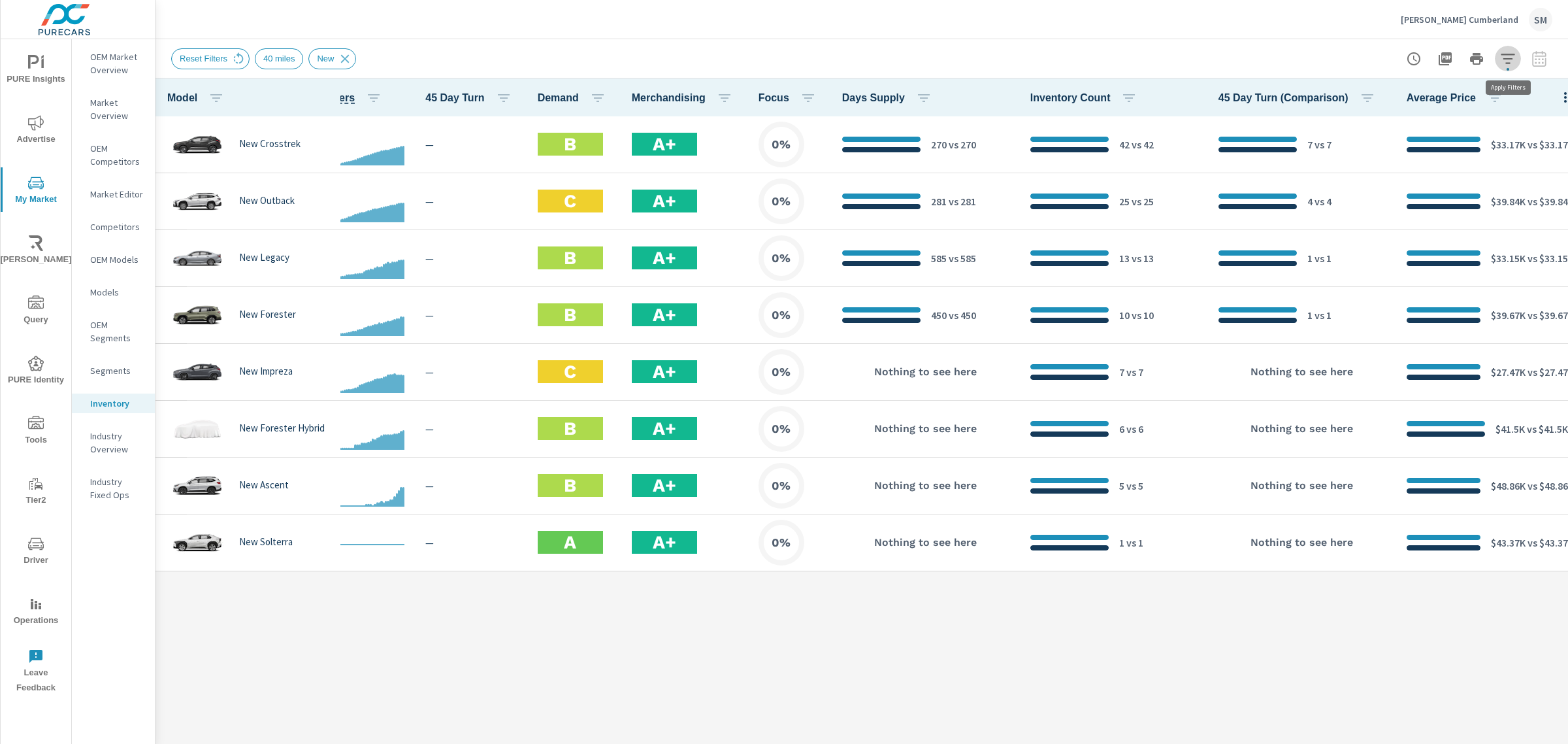
click at [1513, 57] on icon "button" at bounding box center [1507, 58] width 16 height 16
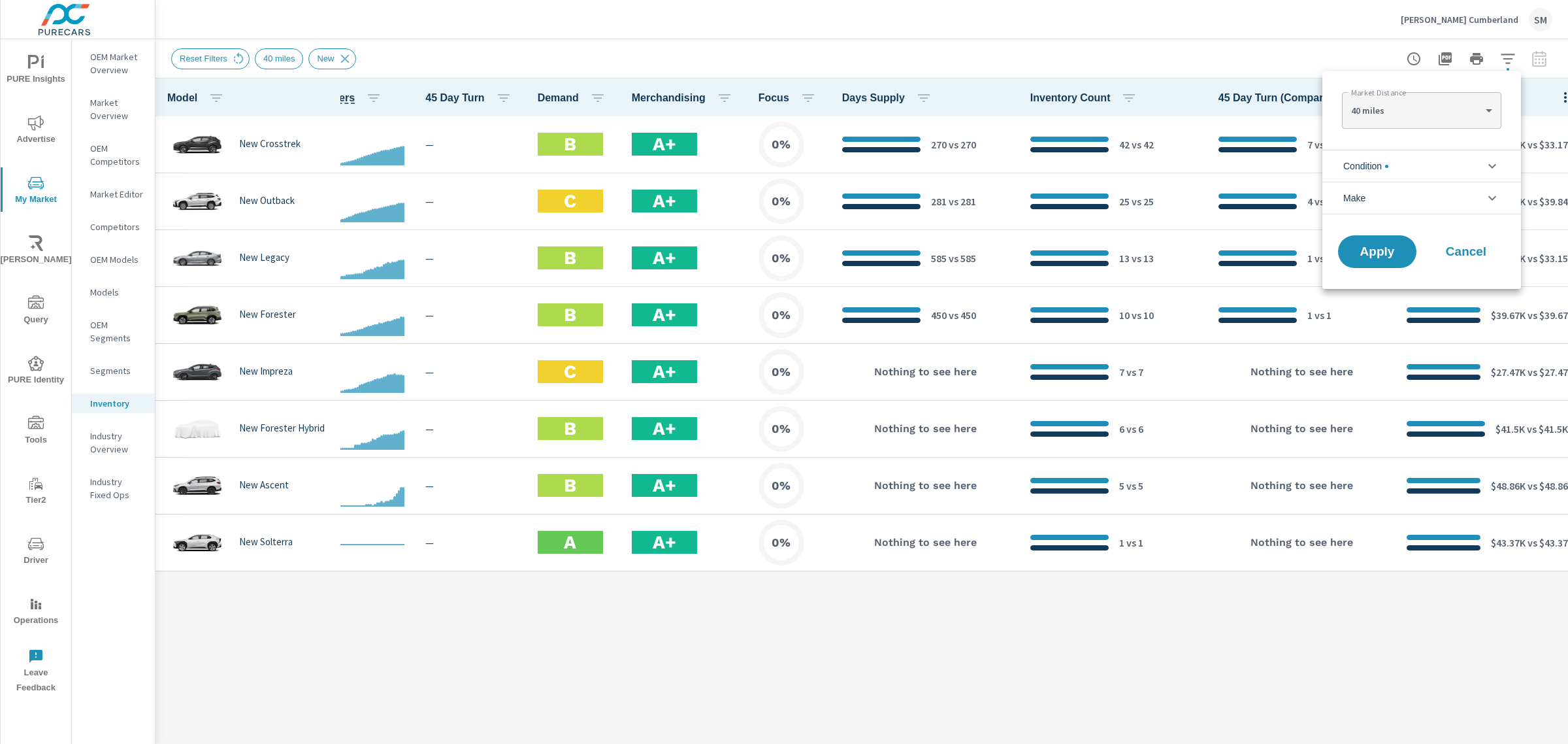
click at [1435, 165] on li "Condition" at bounding box center [1422, 165] width 199 height 32
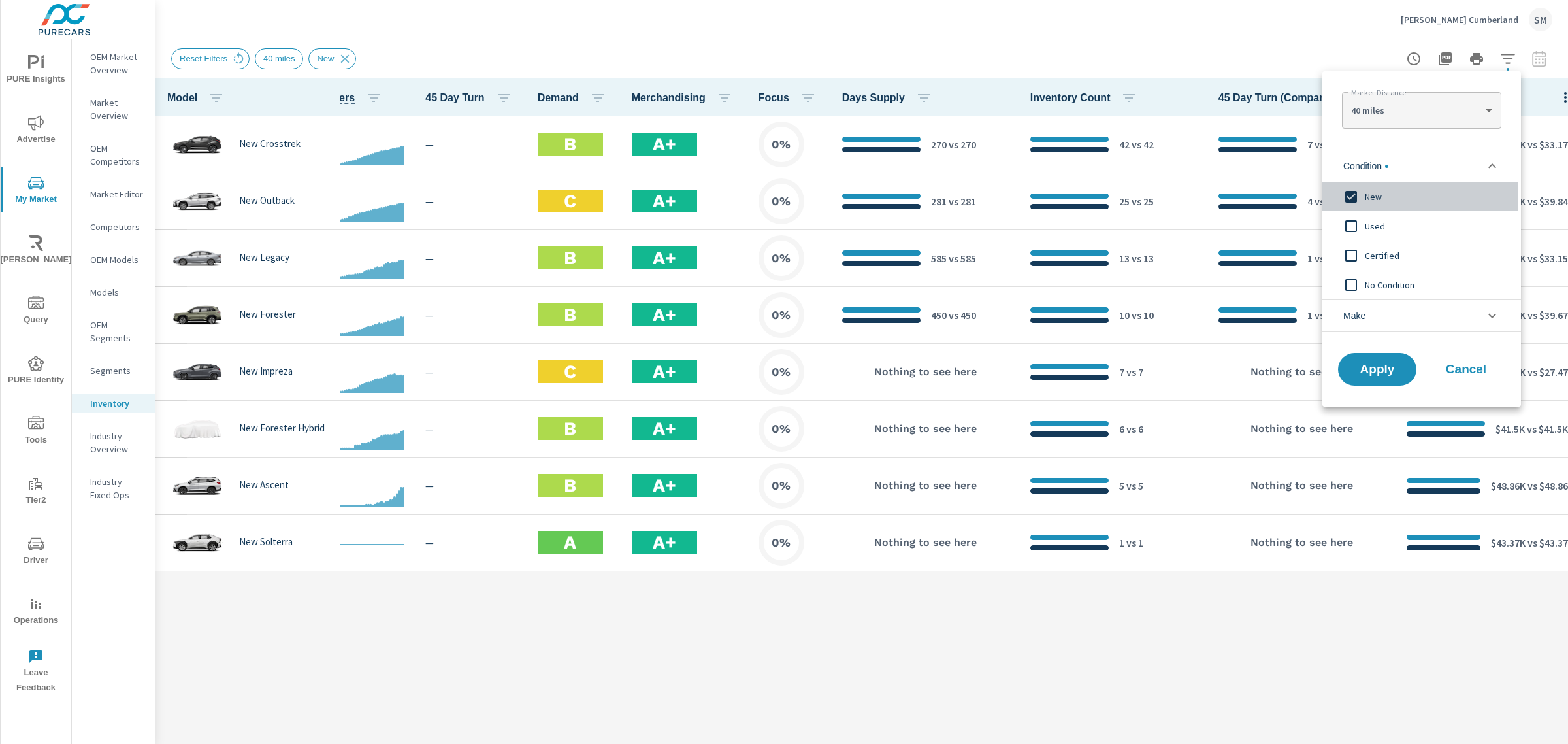
click at [1351, 198] on input "filter options" at bounding box center [1351, 197] width 28 height 28
click at [1386, 310] on li "Make" at bounding box center [1422, 316] width 199 height 33
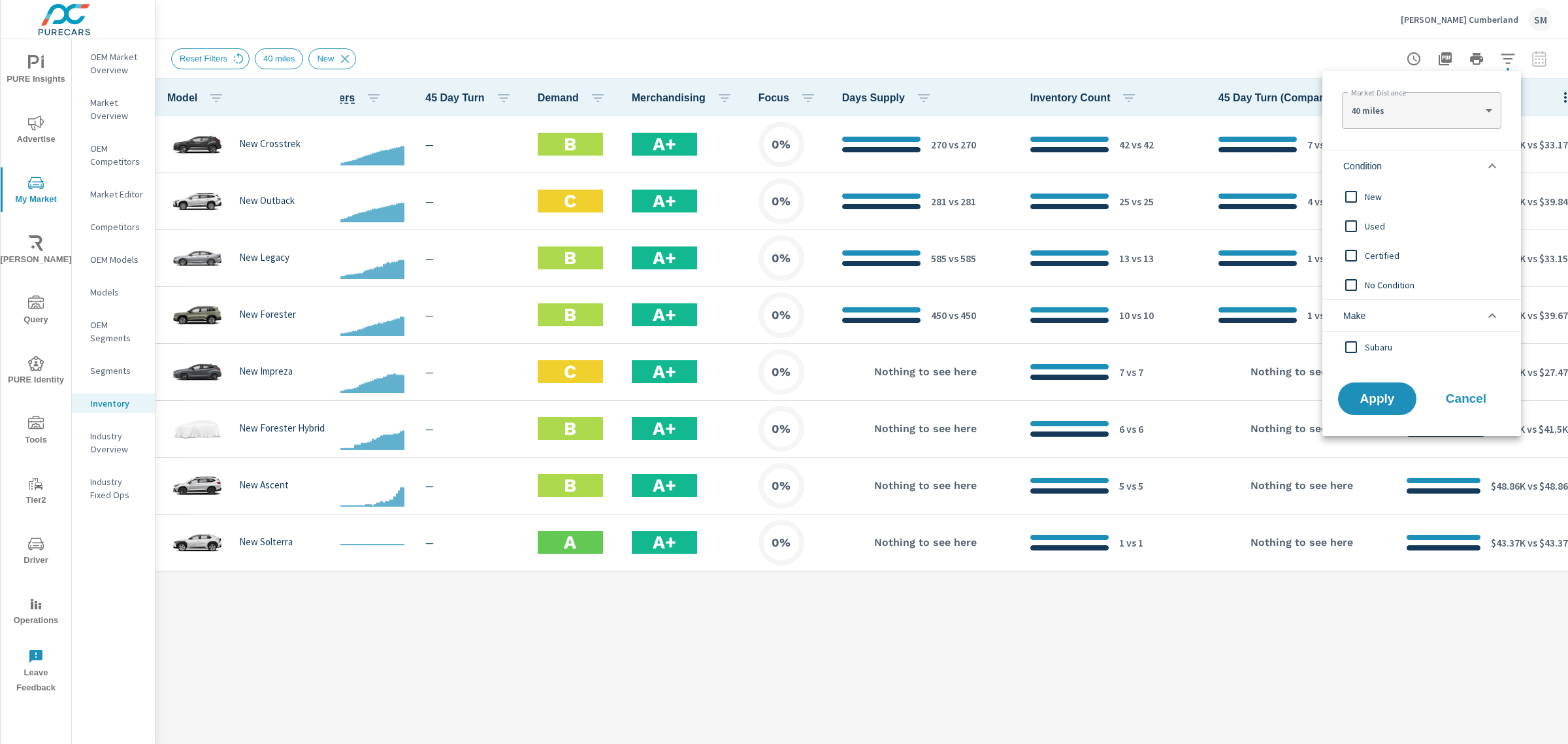
click at [1352, 345] on input "filter options" at bounding box center [1351, 347] width 28 height 28
click at [1370, 393] on span "Apply" at bounding box center [1377, 399] width 54 height 13
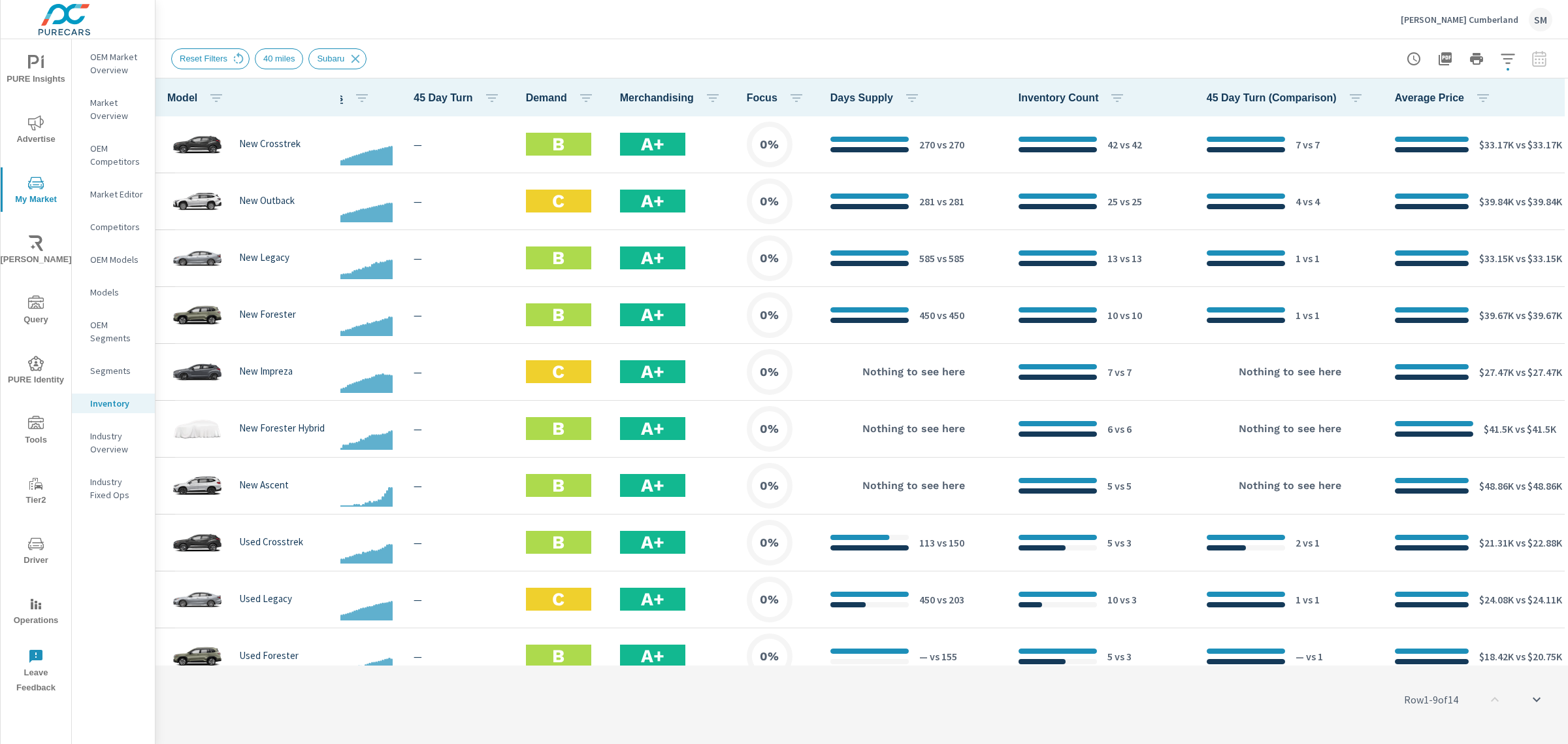
scroll to position [259, 165]
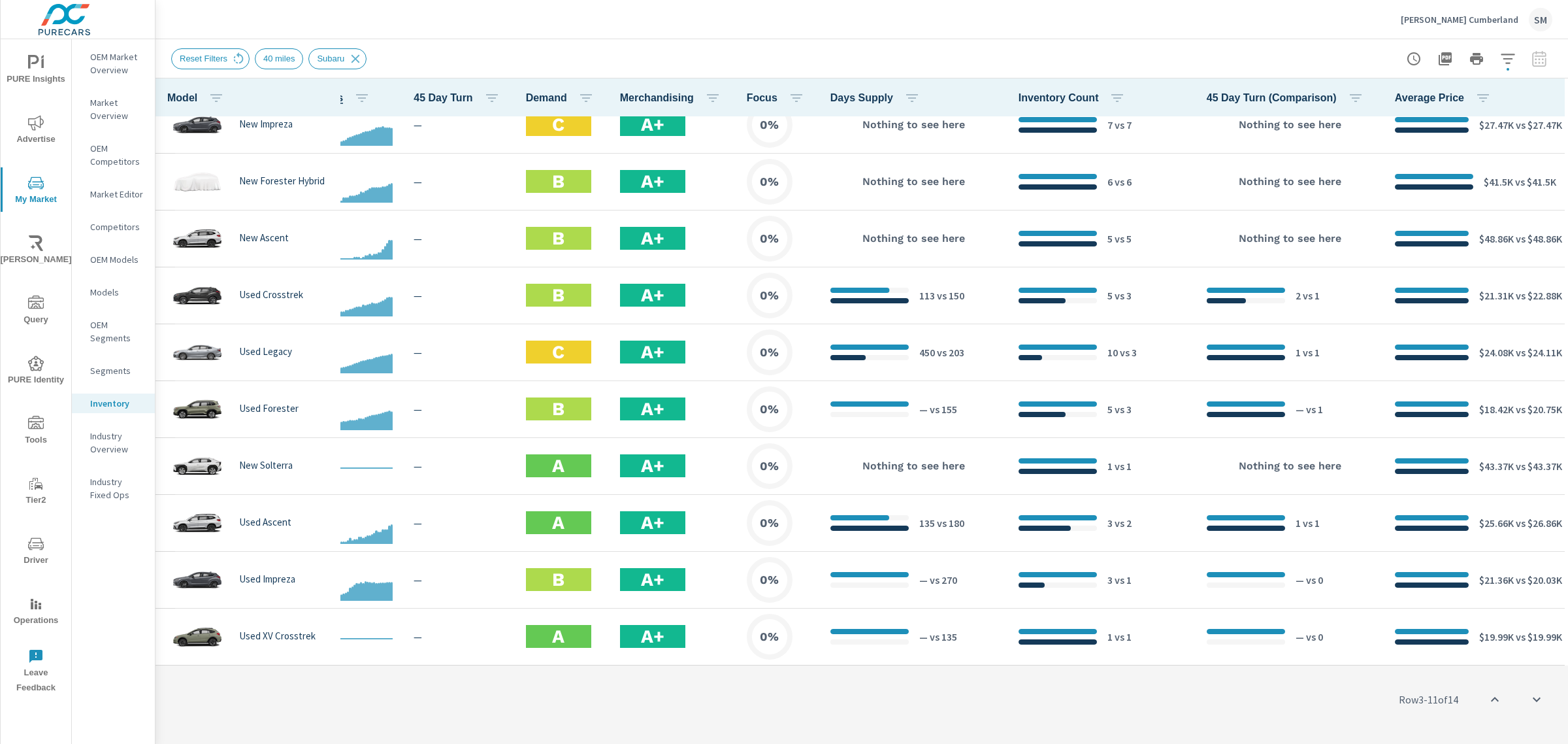
scroll to position [0, 165]
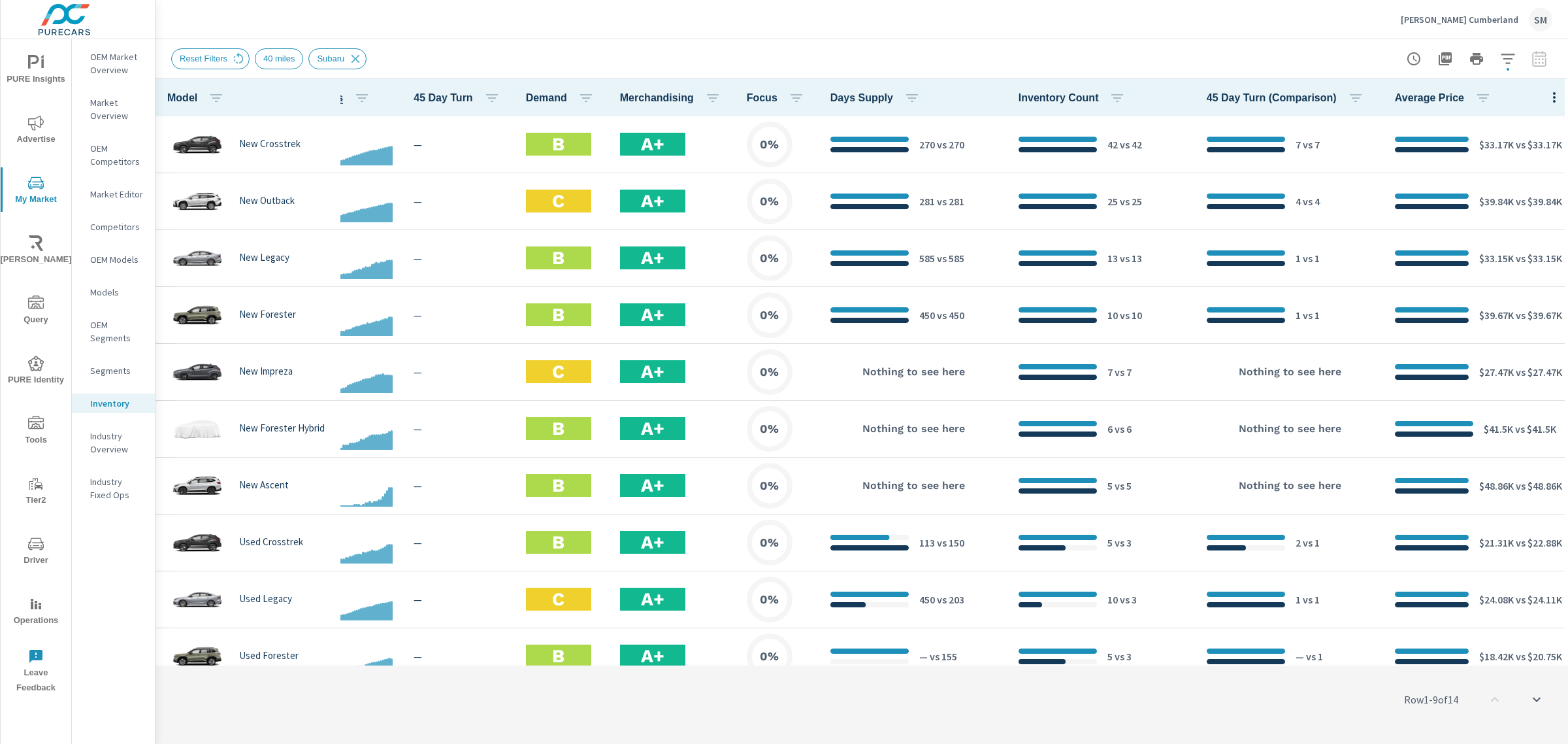
click at [117, 57] on p "OEM Market Overview" at bounding box center [117, 63] width 55 height 26
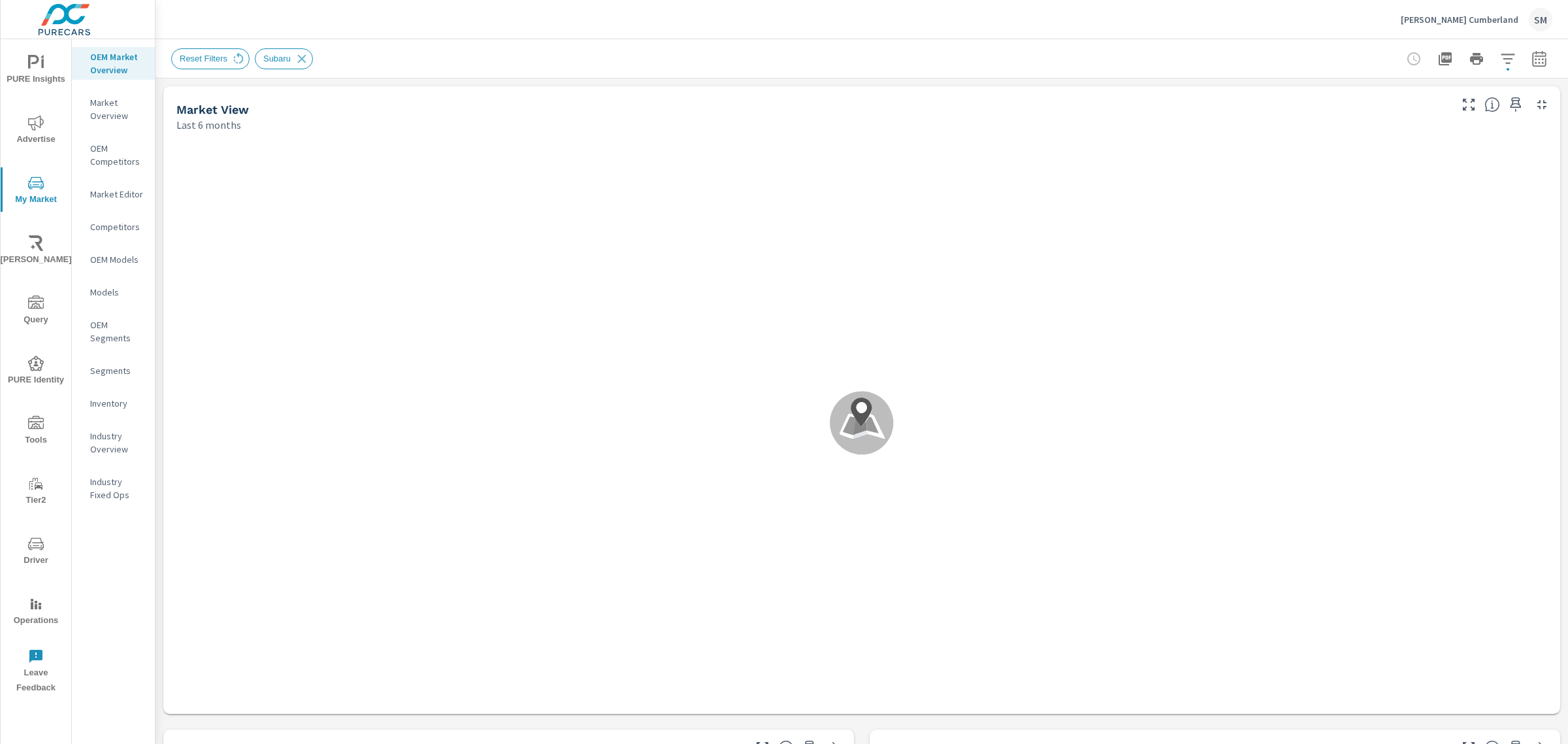
scroll to position [1, 0]
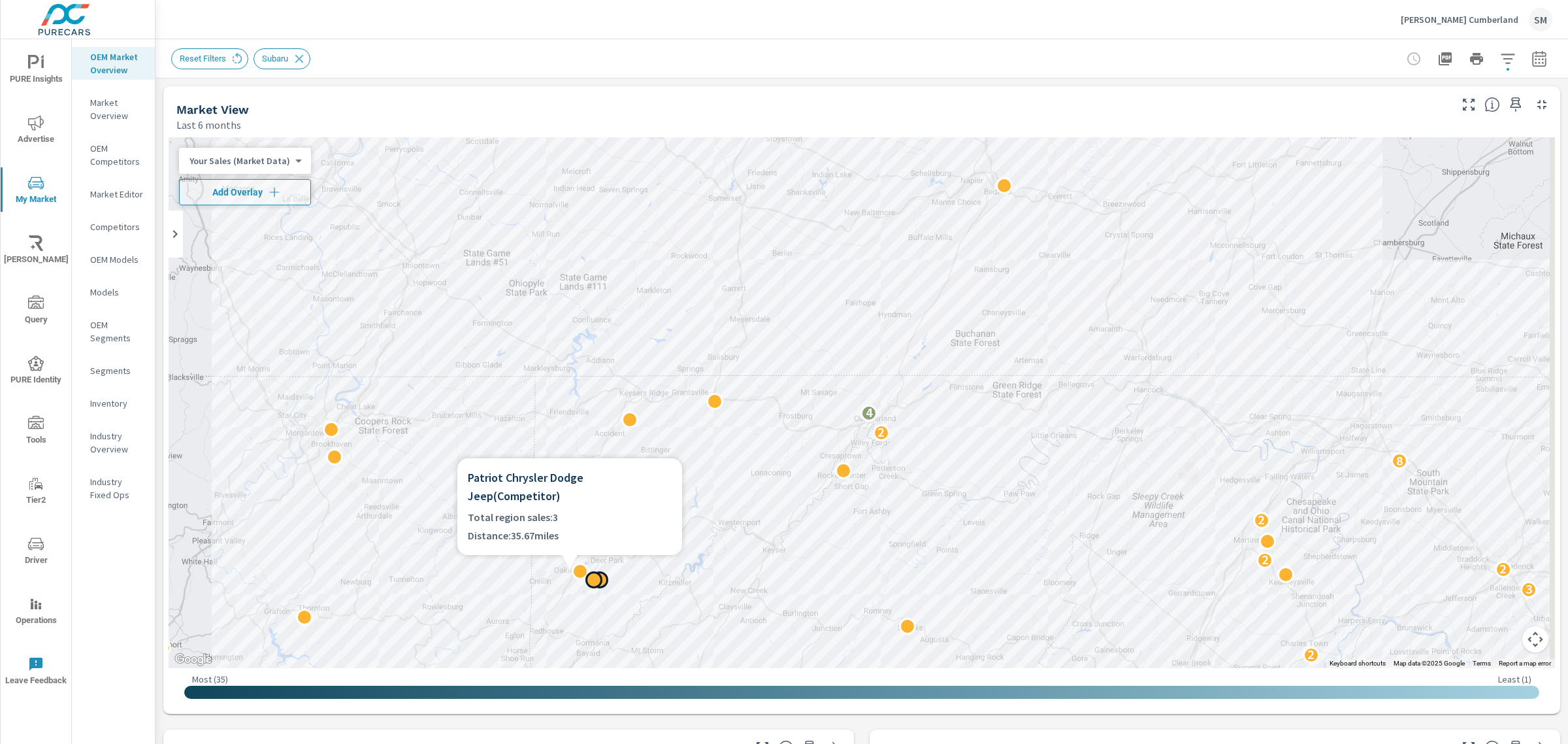
click at [596, 577] on div at bounding box center [593, 579] width 17 height 17
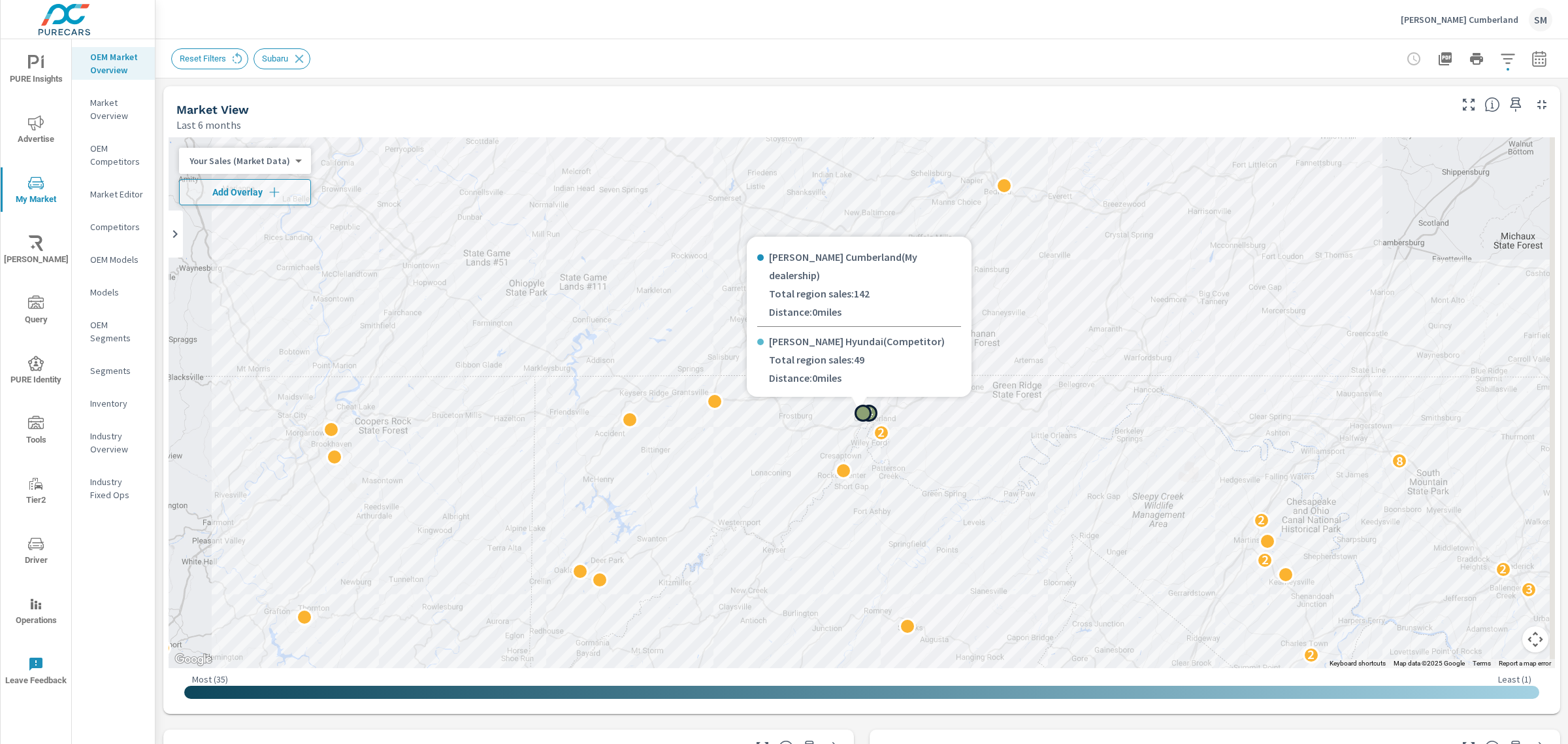
scroll to position [0, 0]
click at [105, 403] on p "Inventory" at bounding box center [117, 403] width 55 height 13
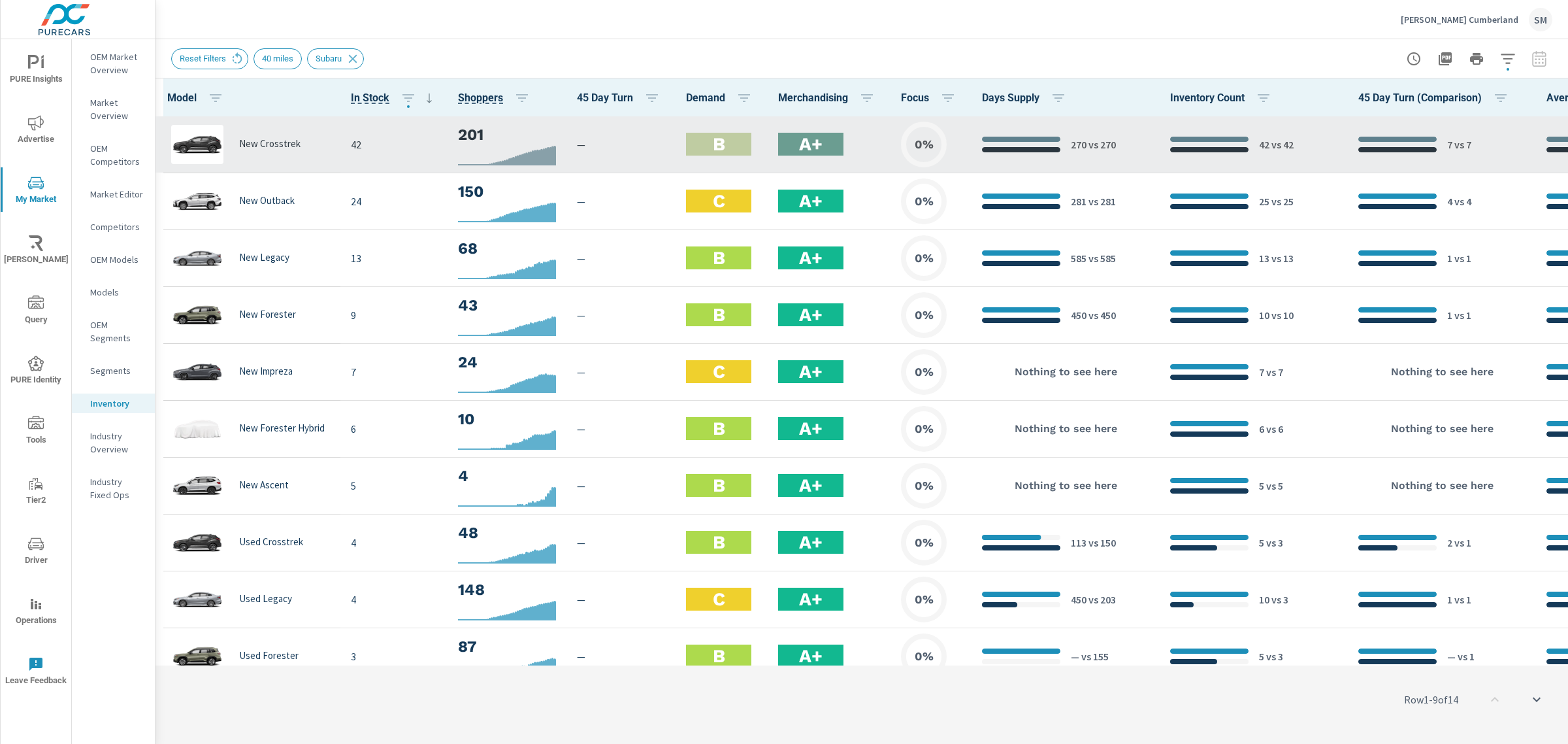
scroll to position [0, 165]
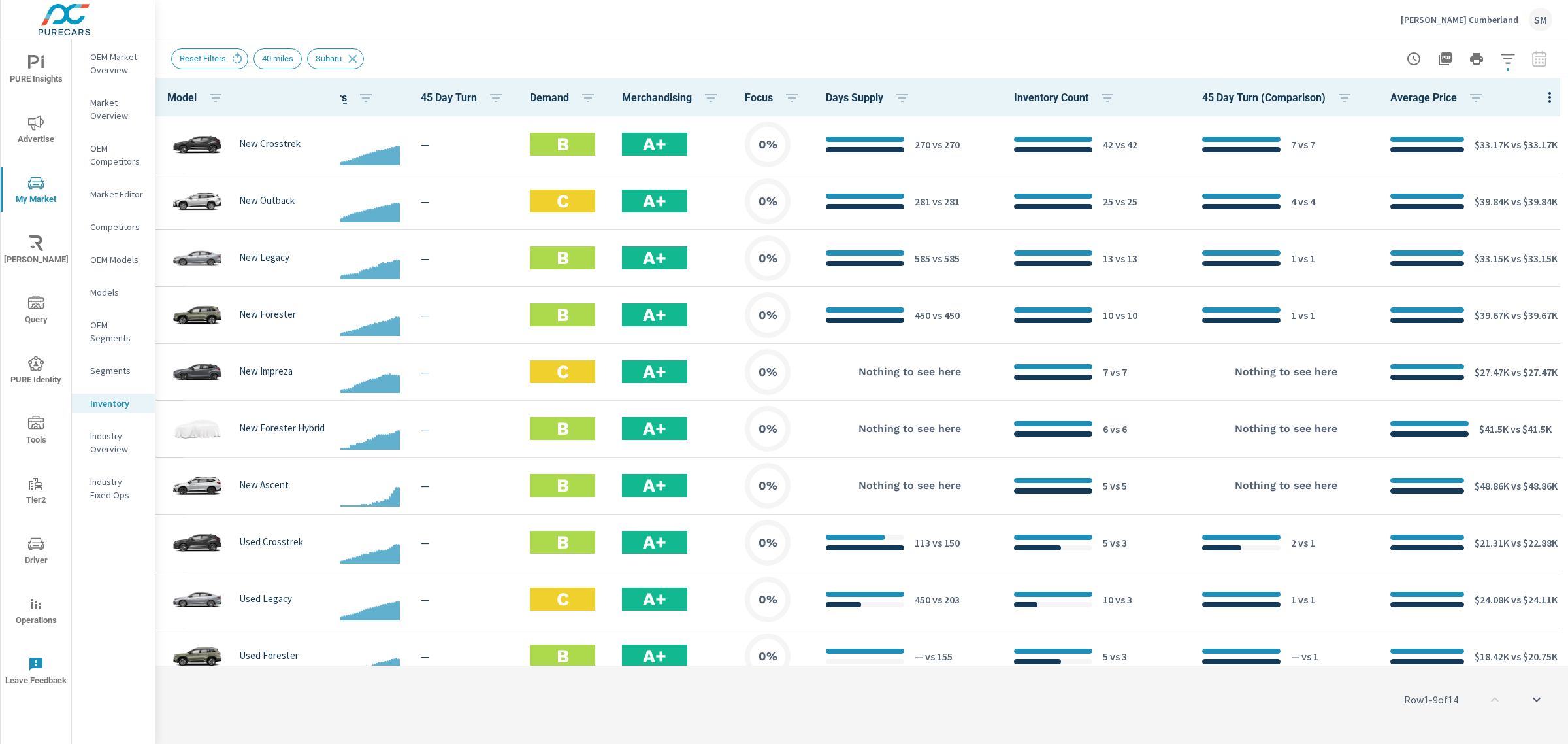
click at [1516, 61] on icon "button" at bounding box center [1507, 58] width 16 height 16
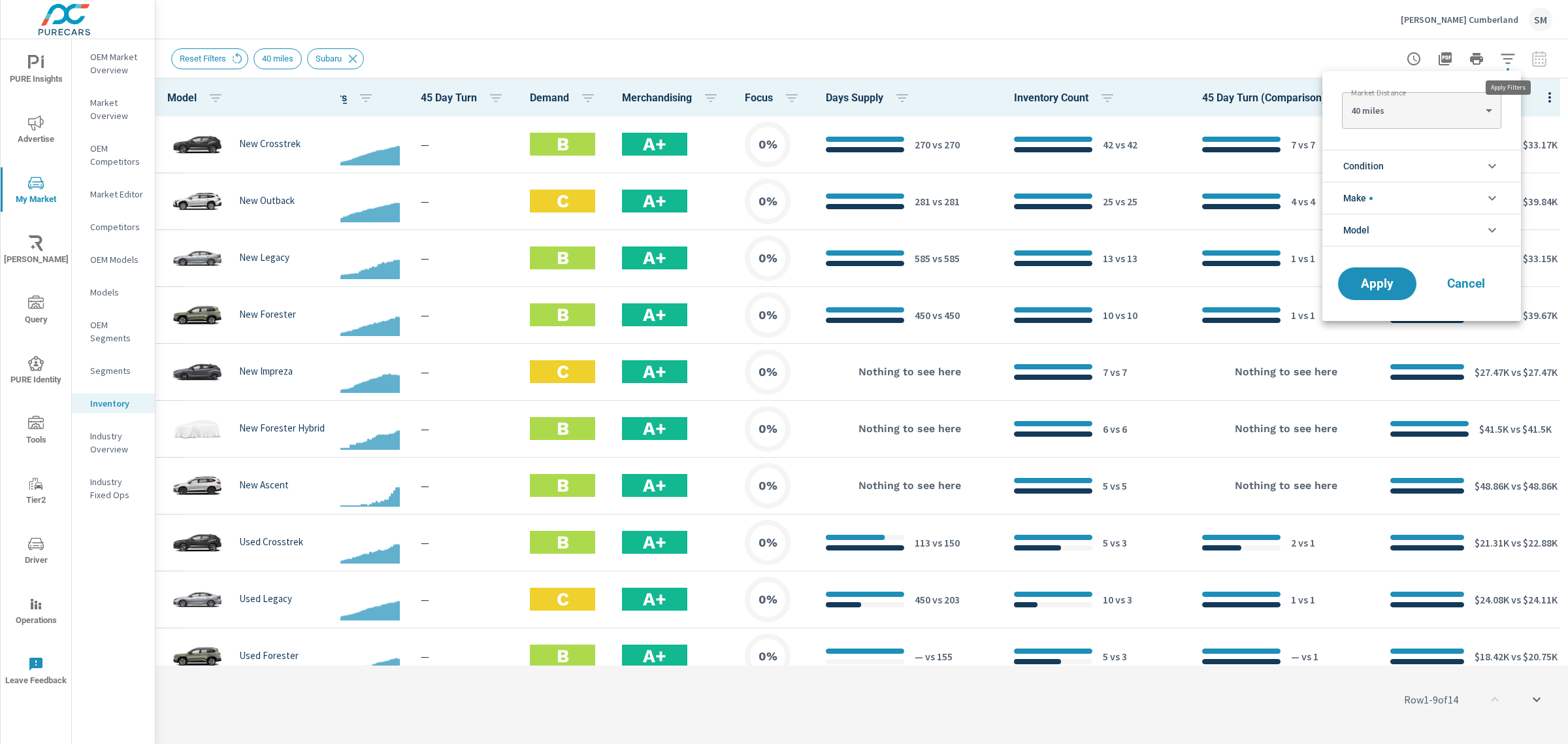
scroll to position [29, 0]
click at [1550, 99] on div at bounding box center [784, 372] width 1568 height 744
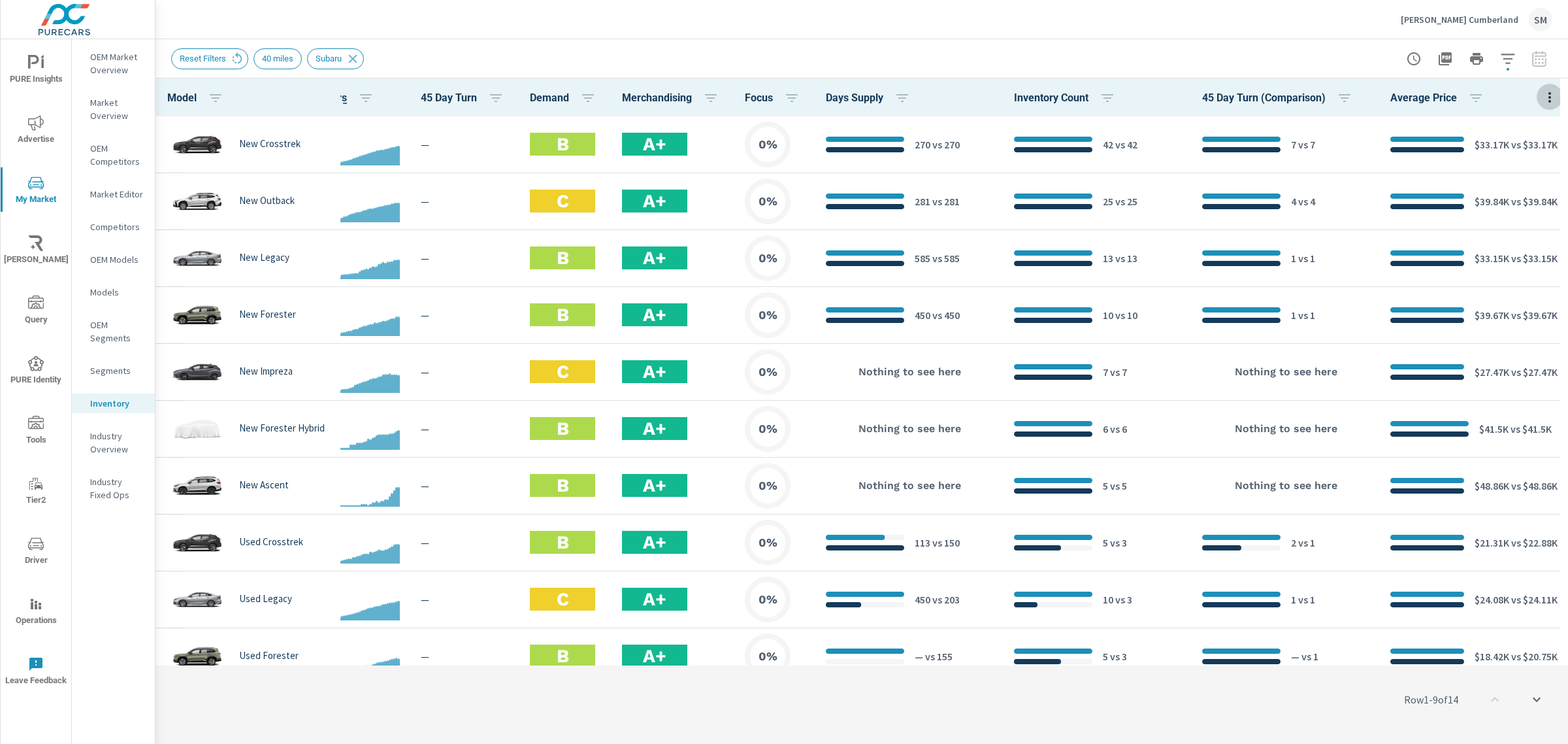
click at [1542, 98] on icon "button" at bounding box center [1549, 97] width 16 height 16
click at [1494, 242] on span "Market Comparison" at bounding box center [1507, 245] width 82 height 13
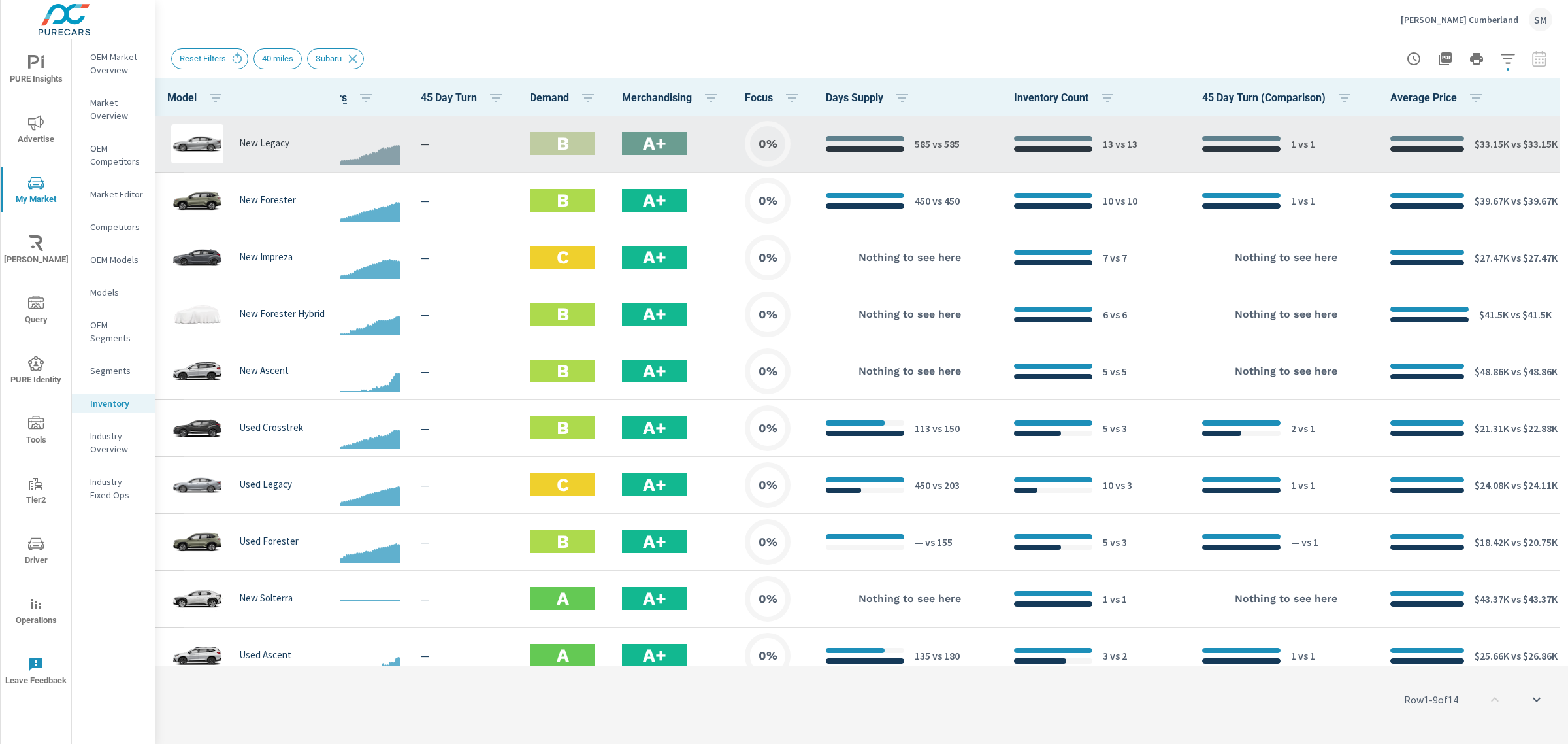
scroll to position [231, 165]
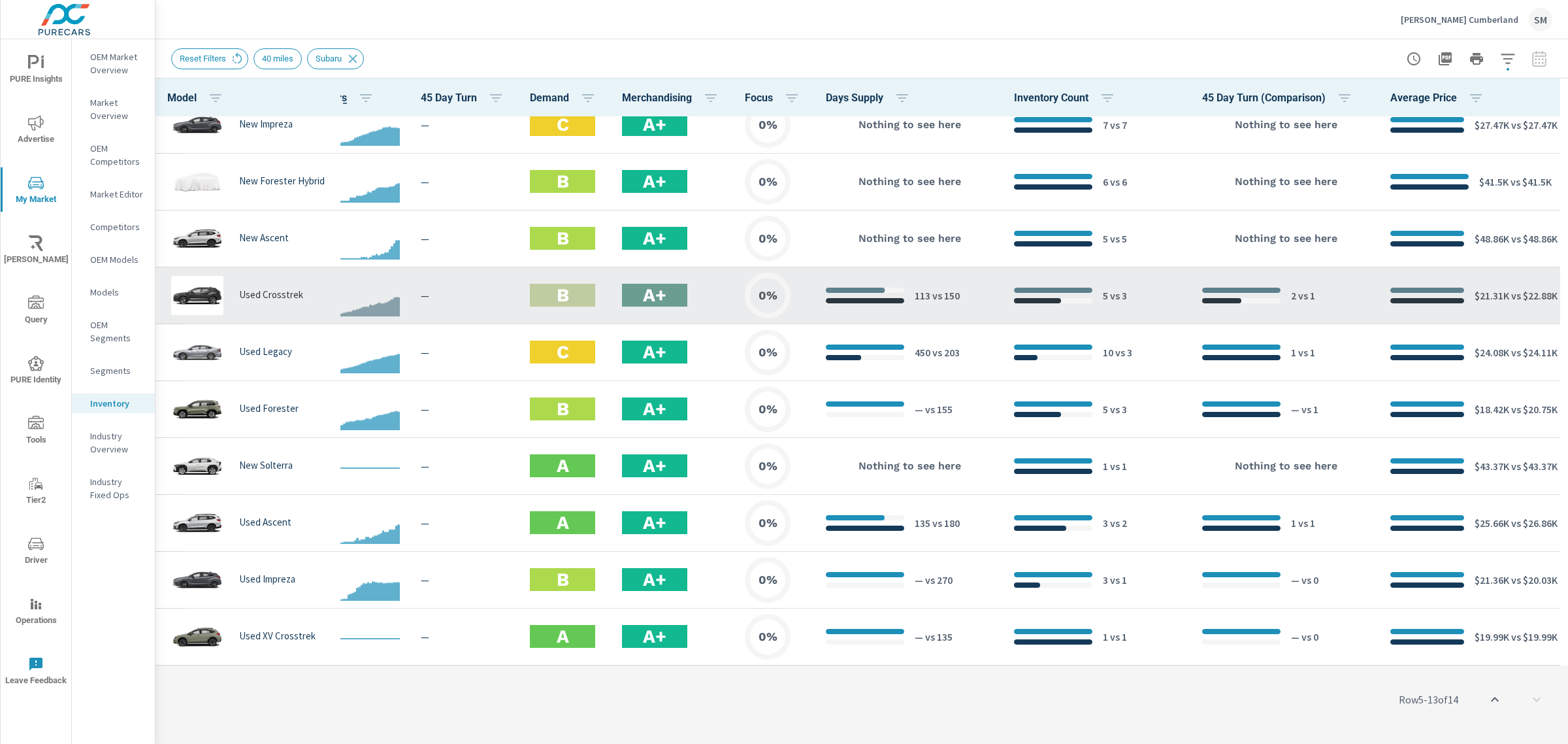
scroll to position [224, 165]
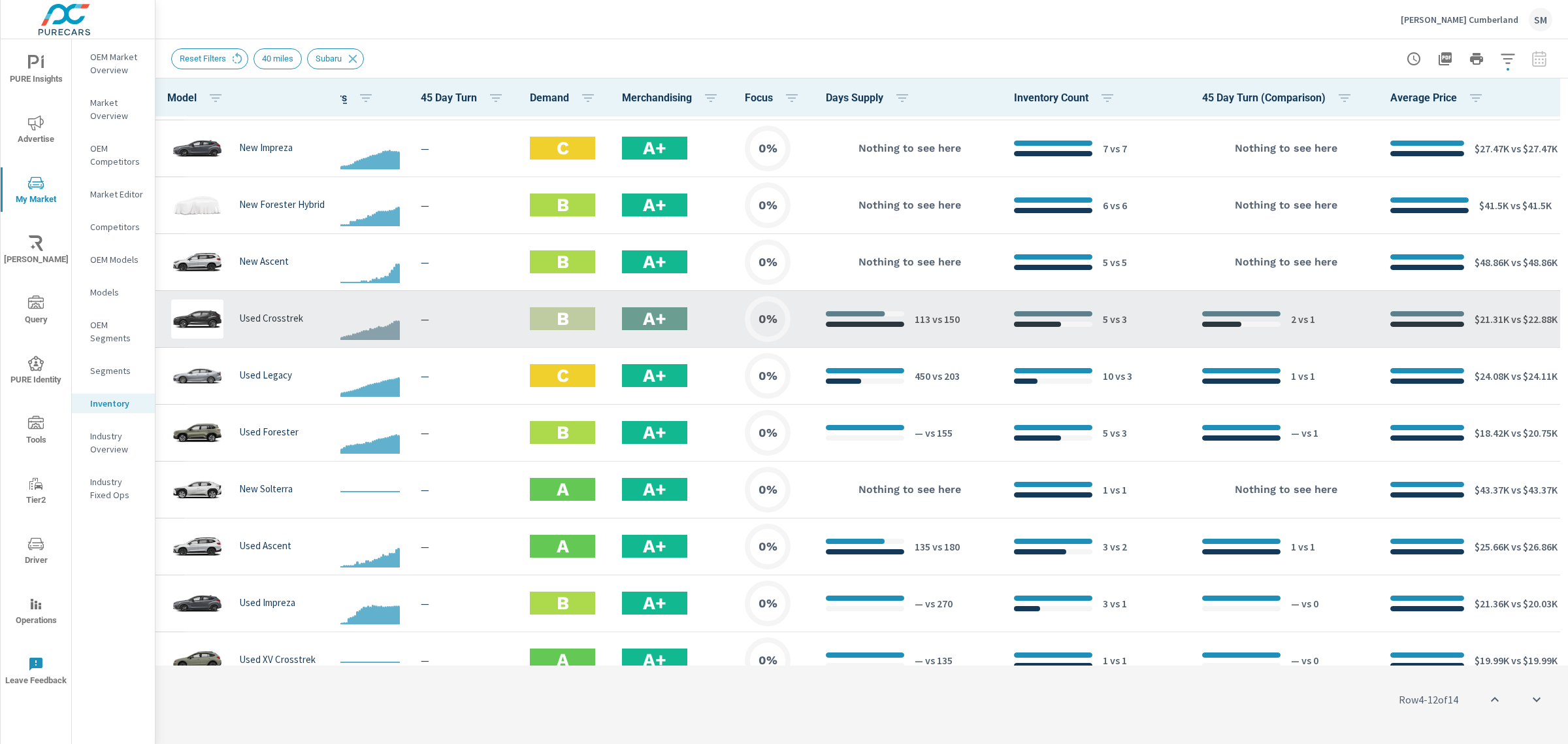
scroll to position [1, 165]
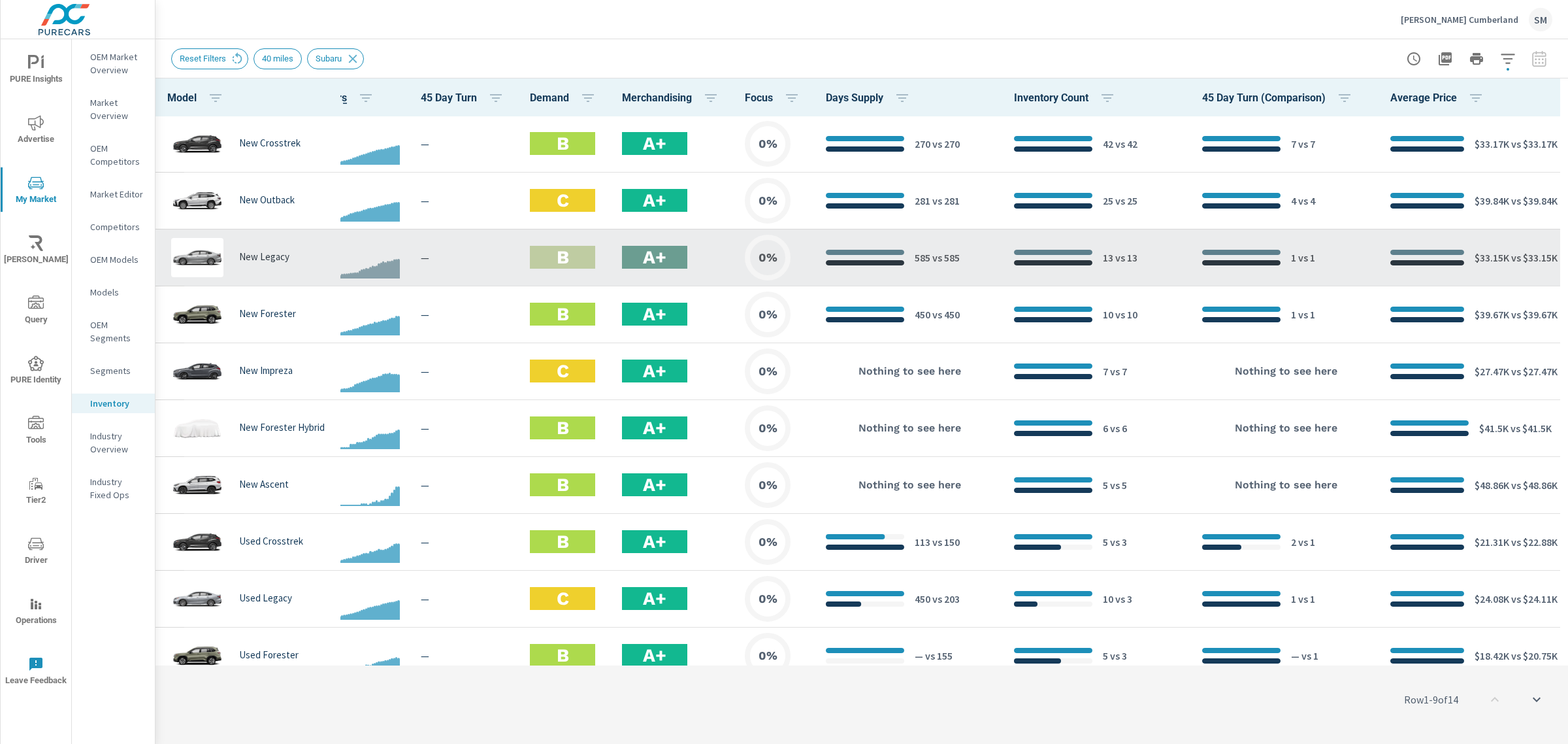
scroll to position [0, 165]
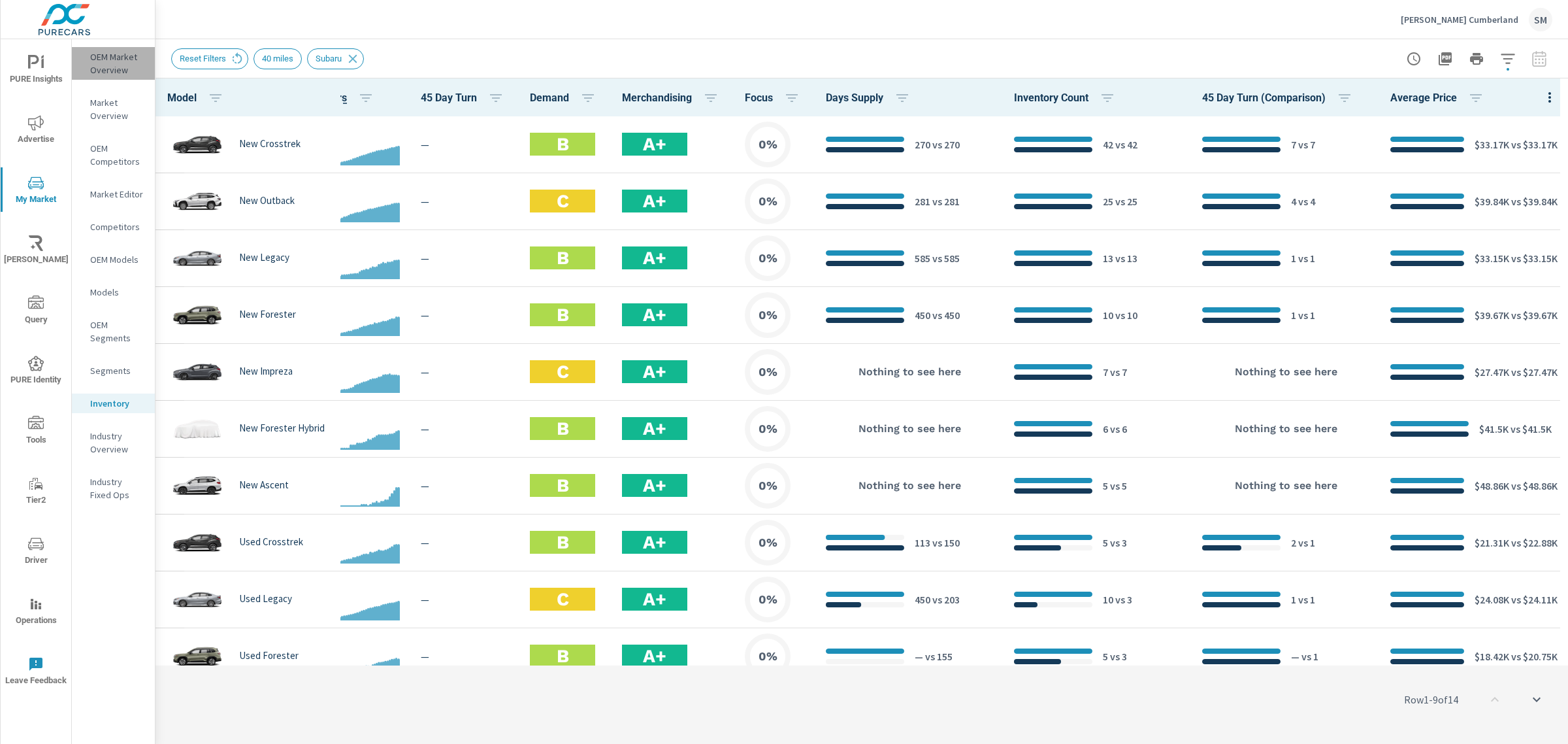
click at [117, 59] on p "OEM Market Overview" at bounding box center [117, 63] width 55 height 26
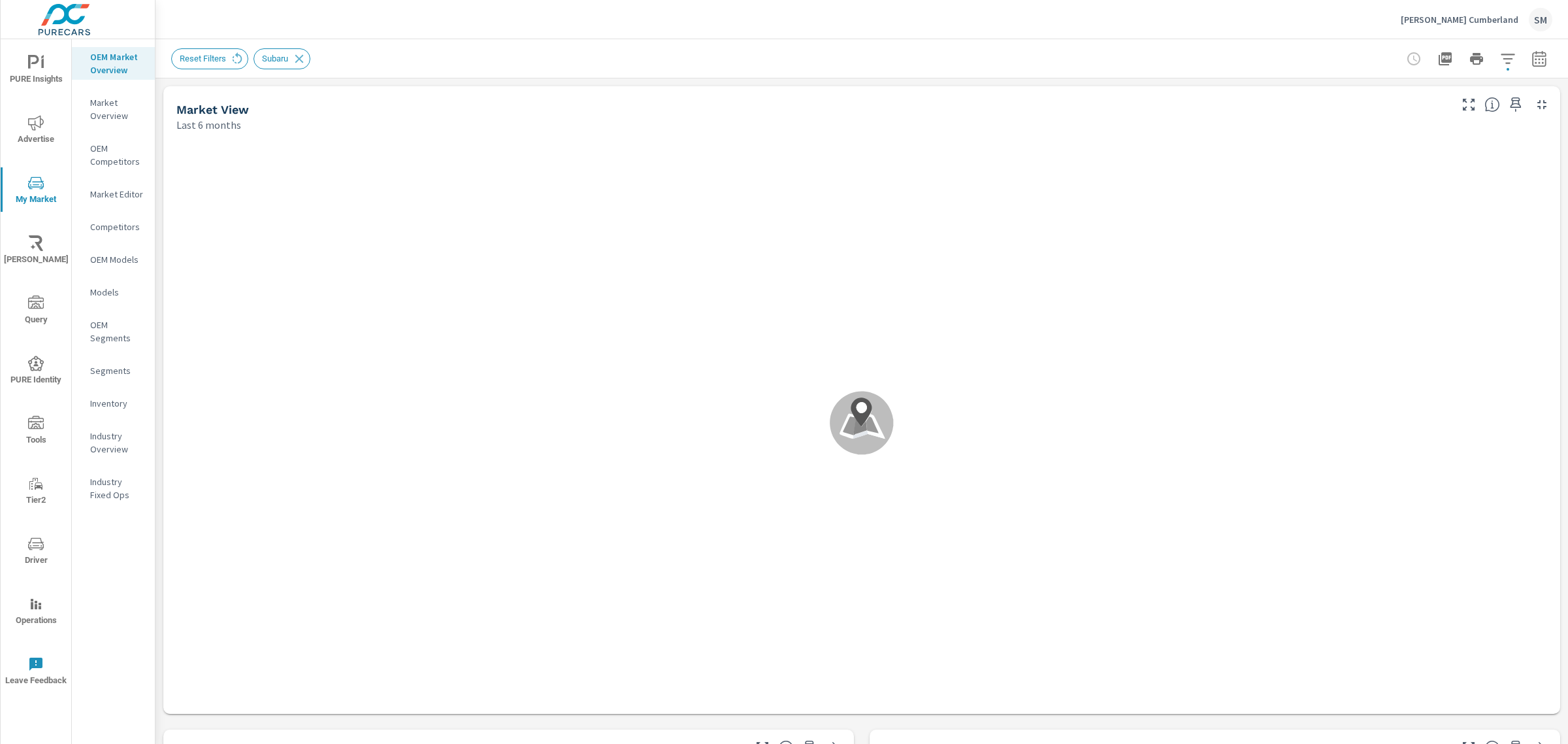
scroll to position [1, 0]
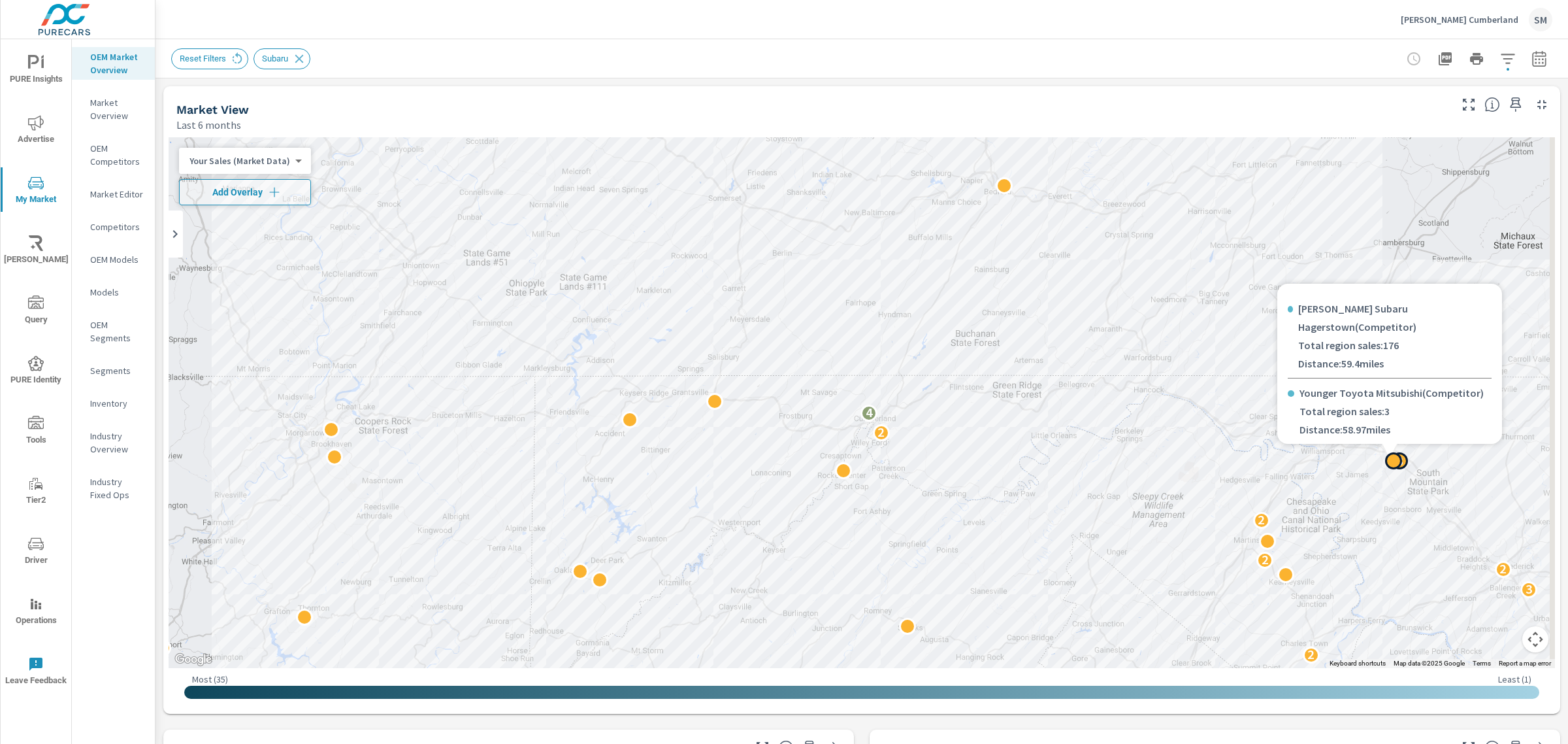
drag, startPoint x: 1433, startPoint y: 308, endPoint x: 1305, endPoint y: 303, distance: 128.1
click at [1305, 303] on p "[PERSON_NAME] Subaru Hagerstown ( Competitor )" at bounding box center [1395, 317] width 194 height 37
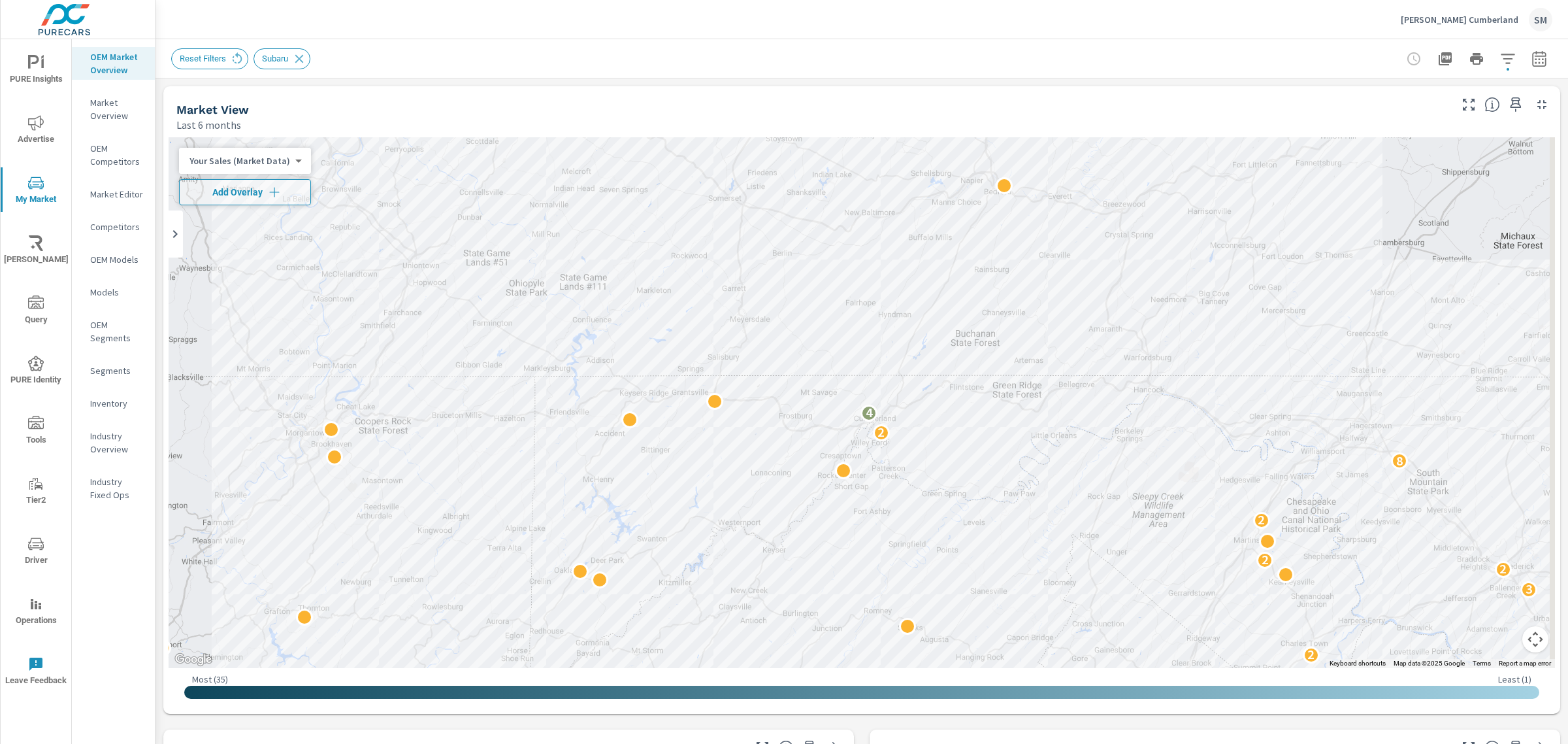
click at [1500, 62] on icon "button" at bounding box center [1507, 58] width 16 height 16
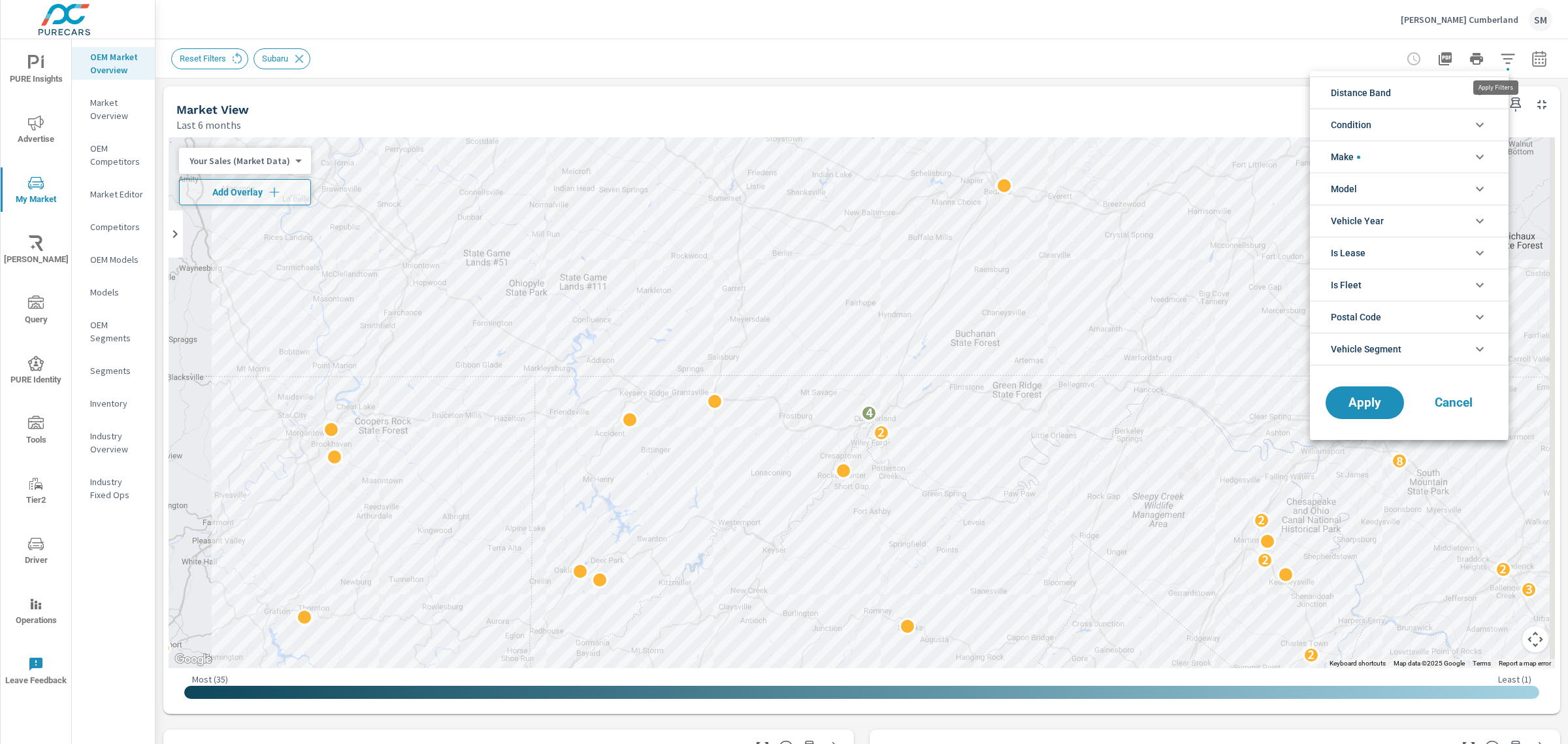
scroll to position [29, 0]
click at [115, 401] on div at bounding box center [784, 372] width 1568 height 744
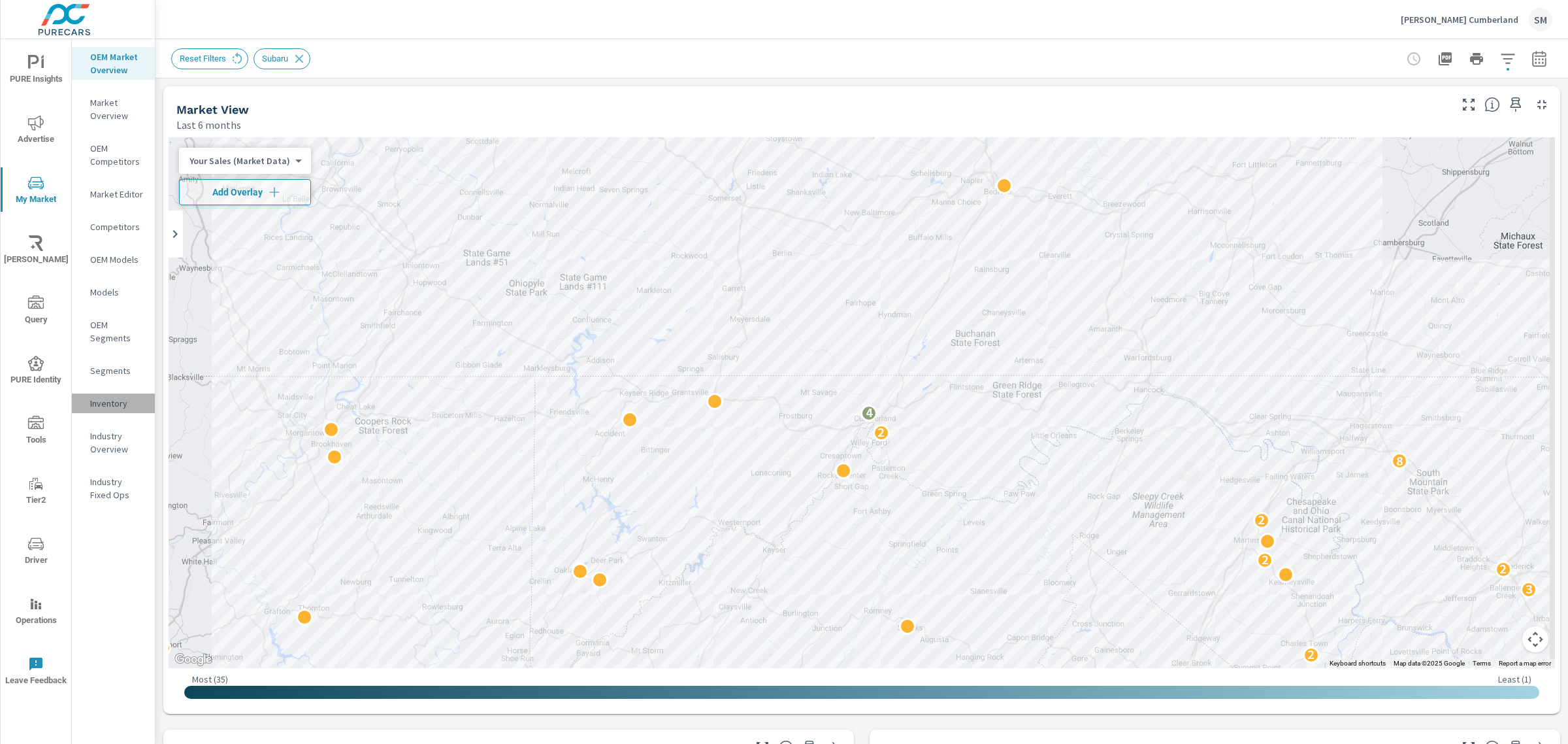
click at [109, 402] on p "Inventory" at bounding box center [117, 403] width 55 height 13
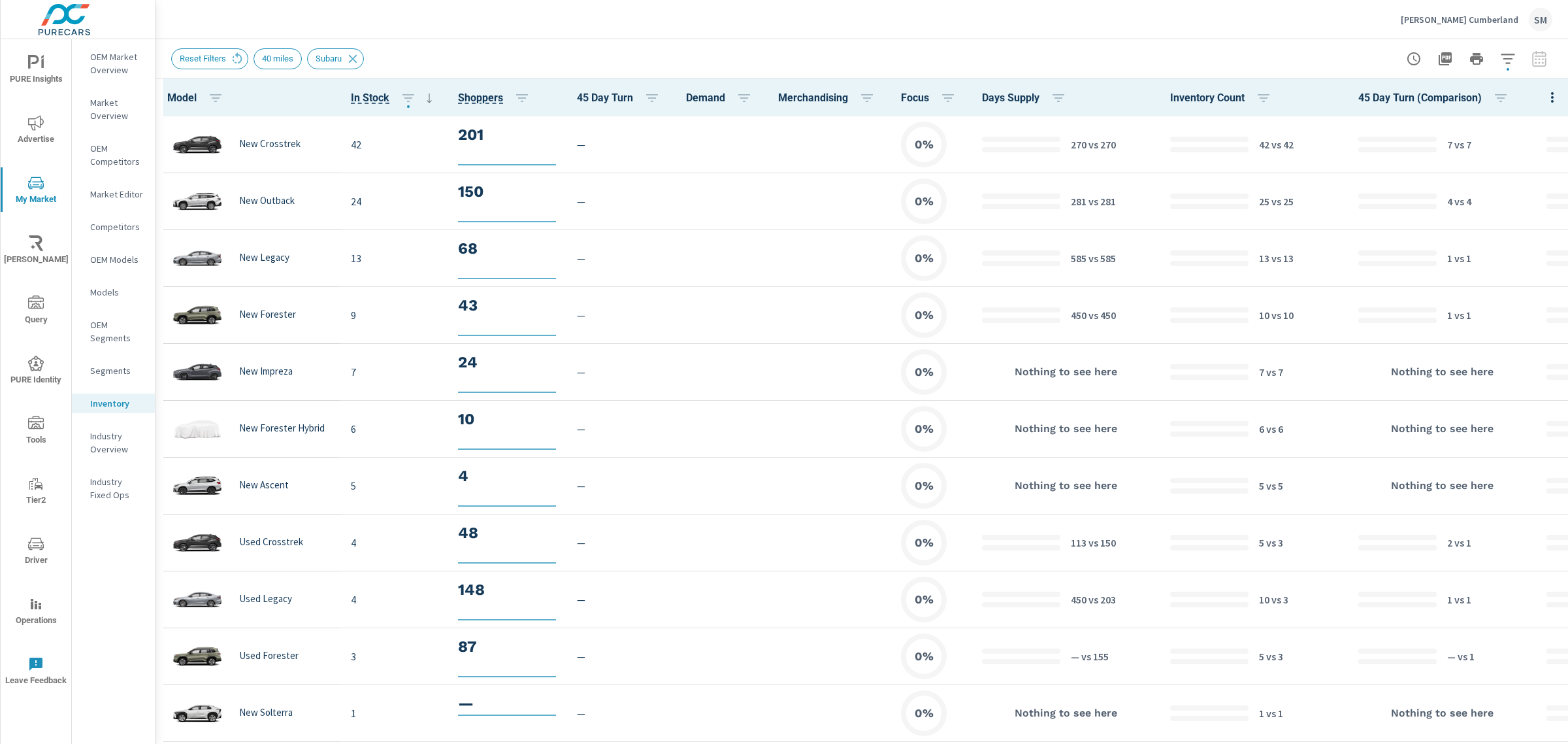
click at [1501, 60] on icon "button" at bounding box center [1507, 58] width 16 height 16
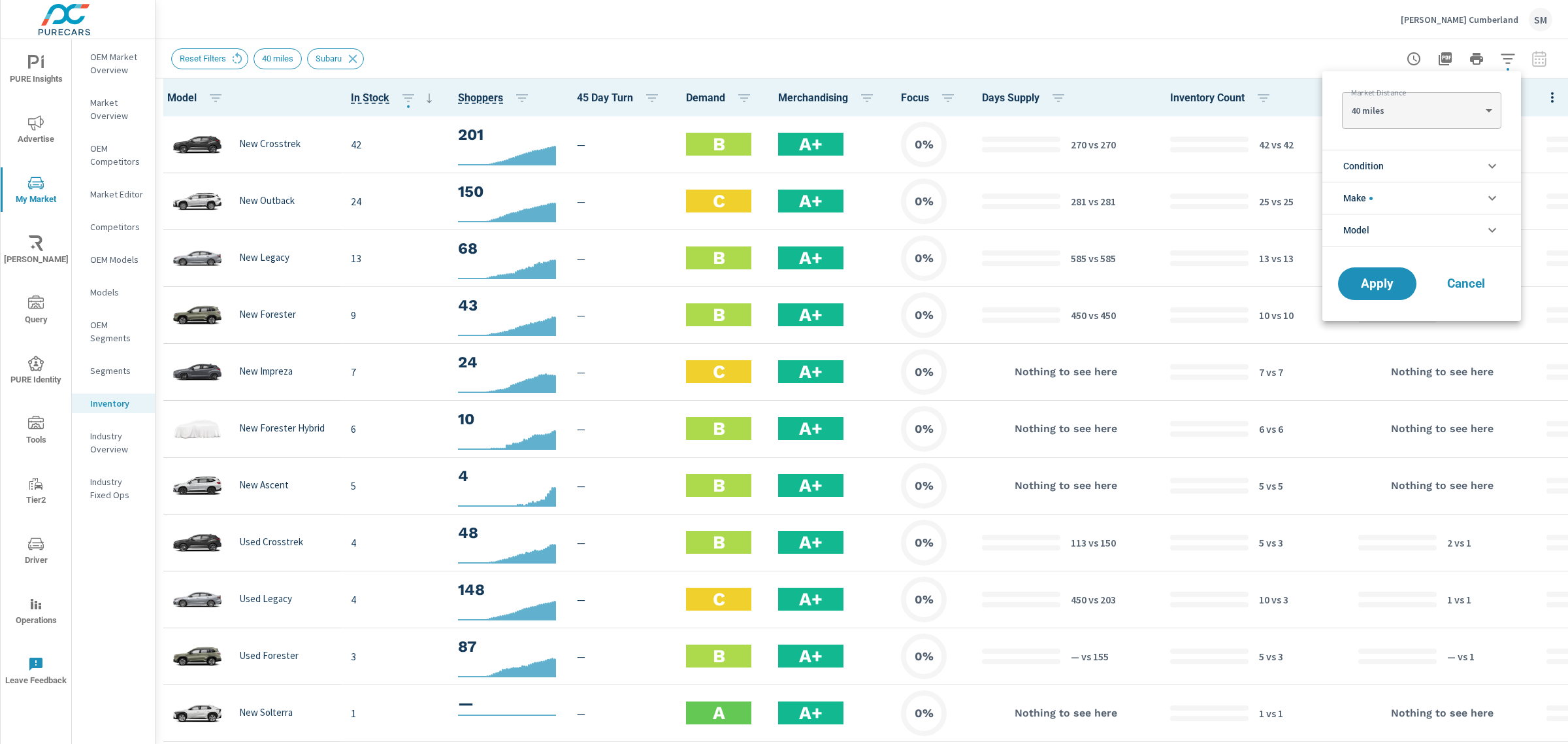
scroll to position [29, 0]
click at [1434, 117] on body "PURE Insights Advertise My Market [PERSON_NAME] Query PURE Identity Tools Tier2…" at bounding box center [784, 372] width 1568 height 744
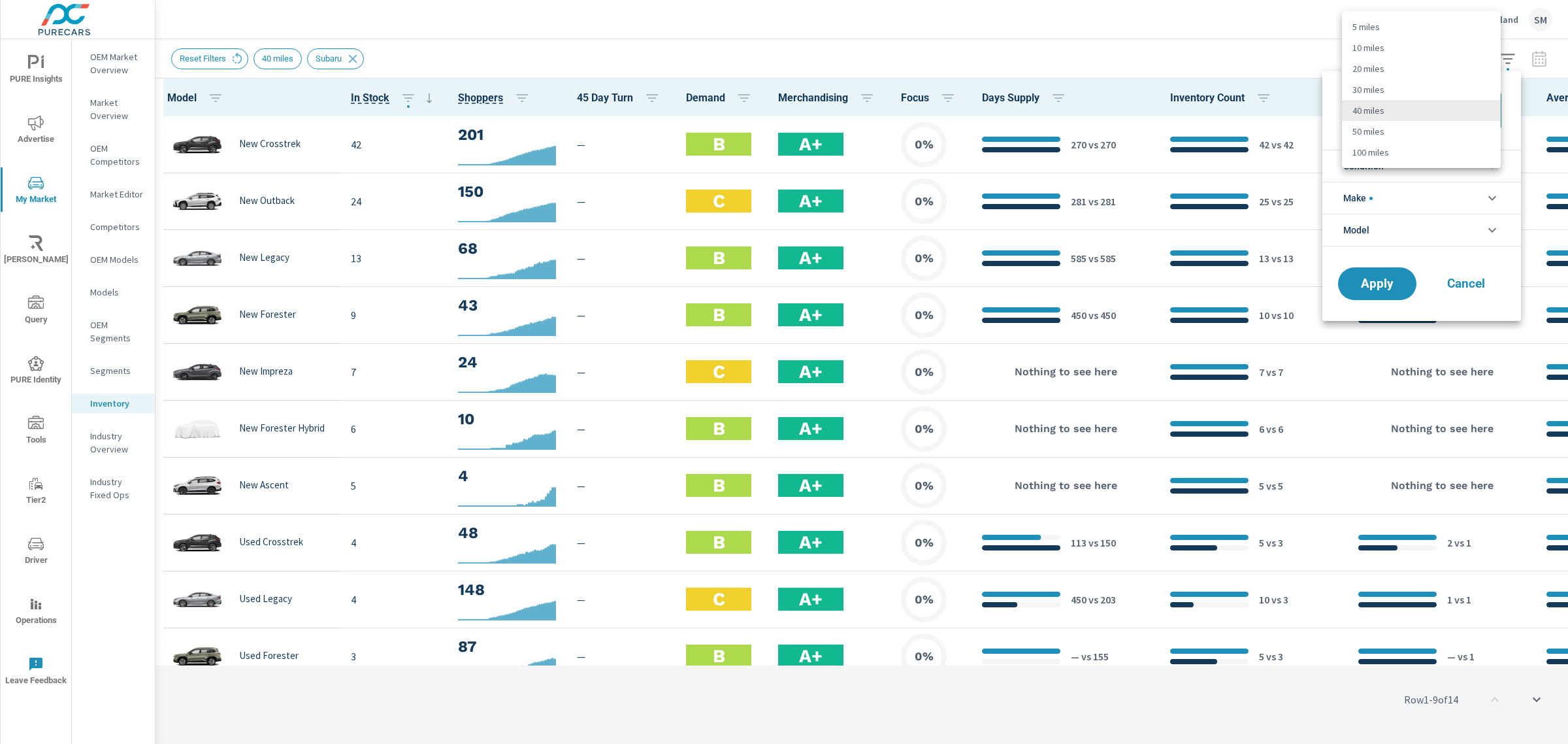
scroll to position [1, 0]
click at [1385, 144] on li "100 miles" at bounding box center [1421, 153] width 158 height 21
type Distance "100"
click at [1377, 288] on span "Apply" at bounding box center [1377, 283] width 54 height 13
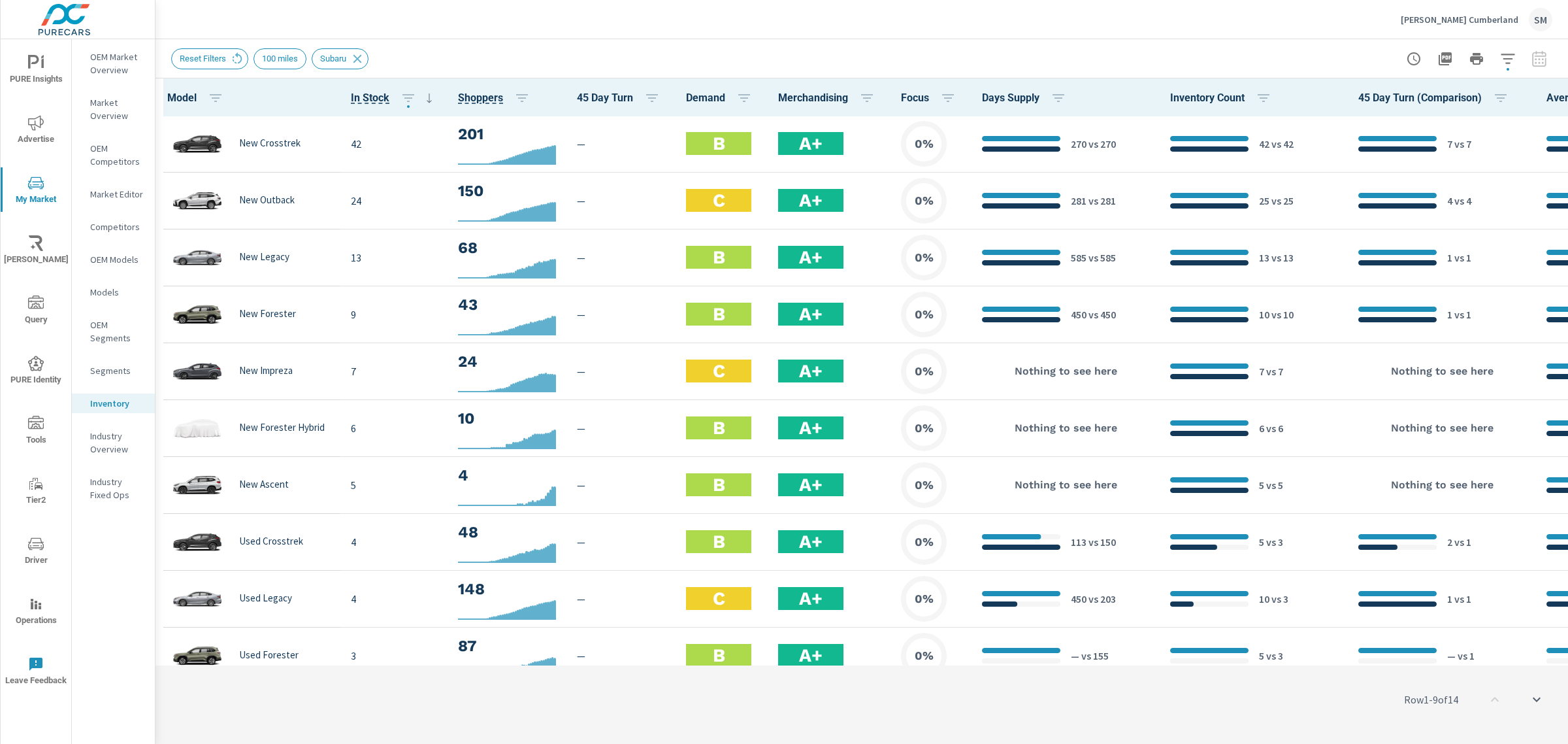
scroll to position [1, 165]
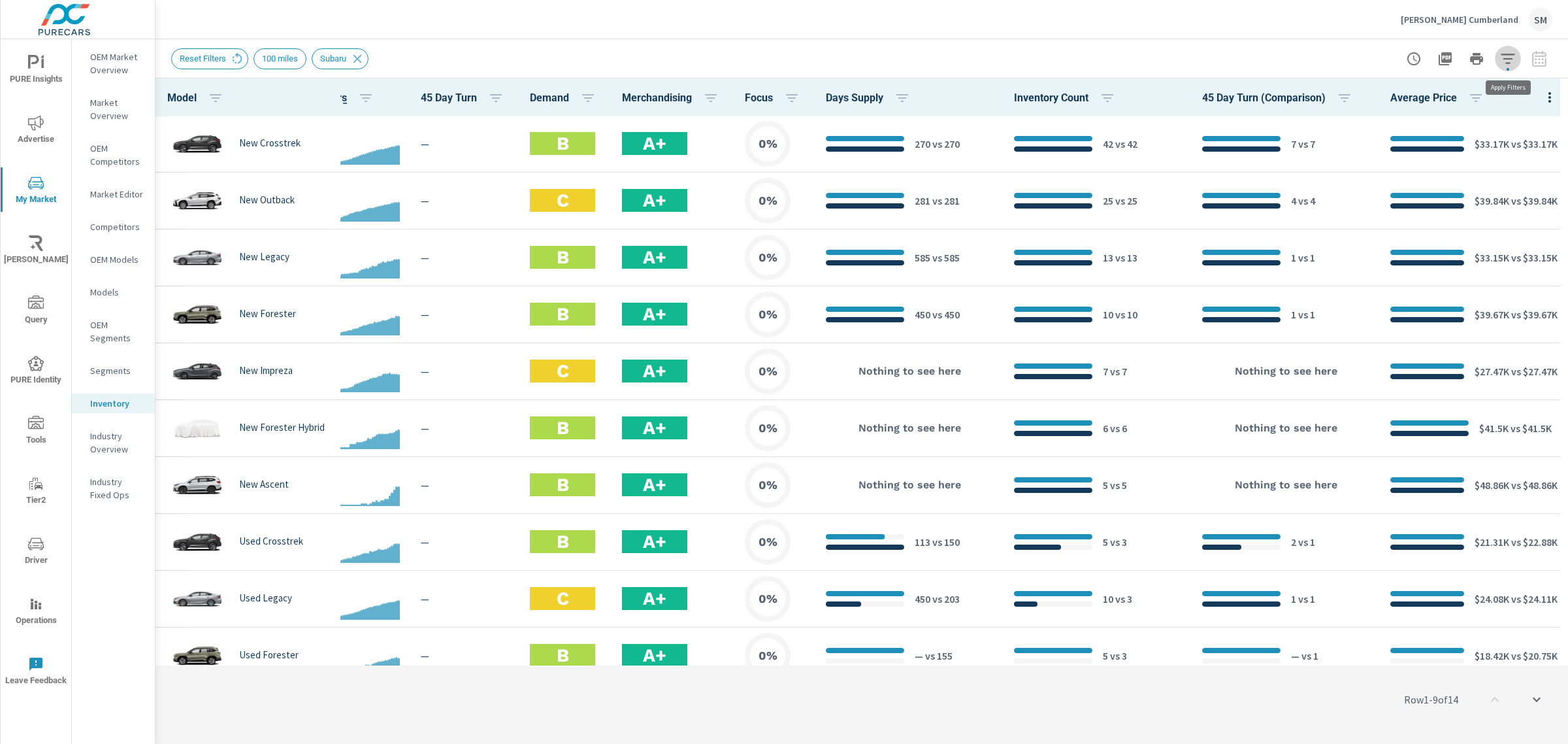
click at [1507, 55] on icon "button" at bounding box center [1507, 58] width 16 height 16
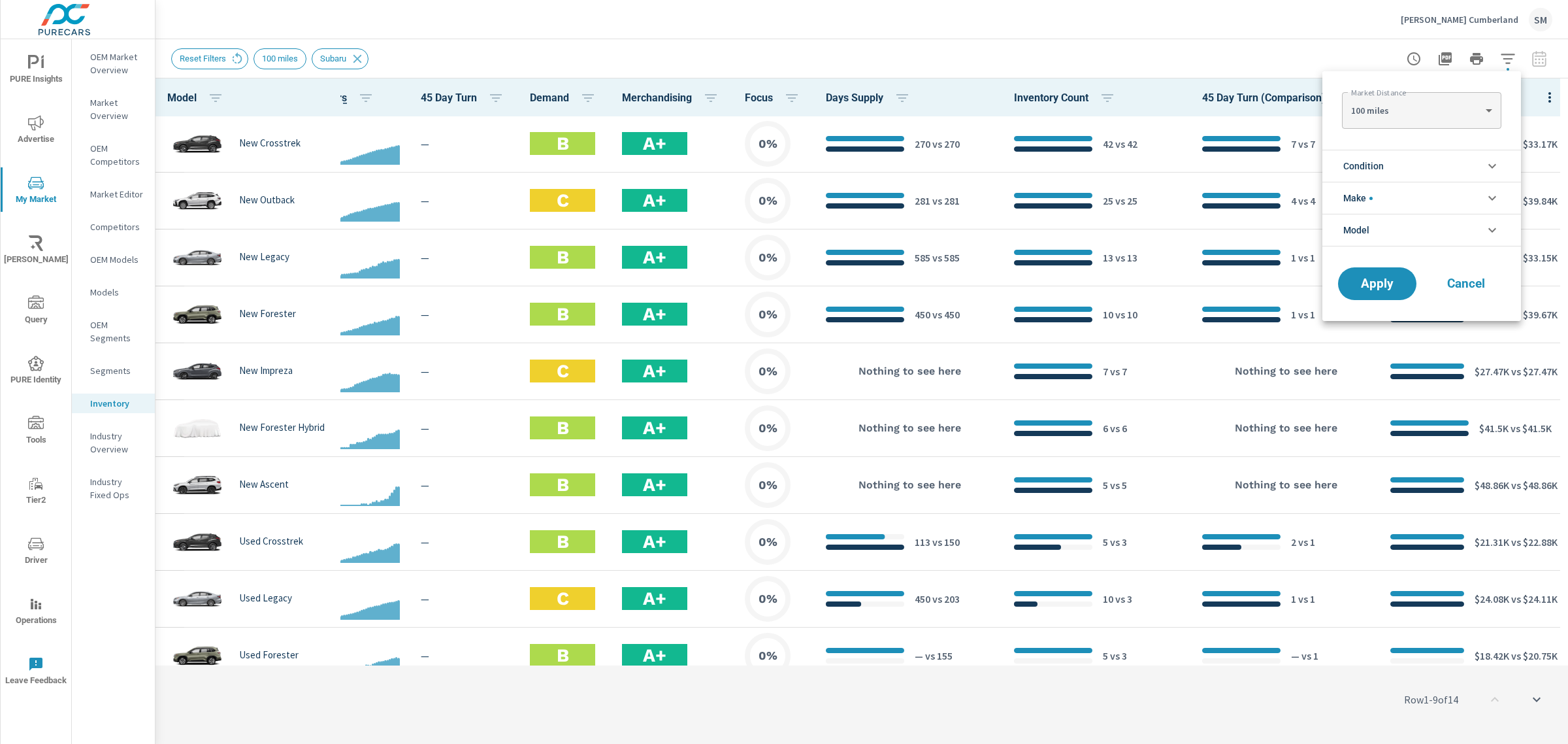
scroll to position [29, 0]
click at [1411, 194] on li "Make" at bounding box center [1422, 197] width 199 height 32
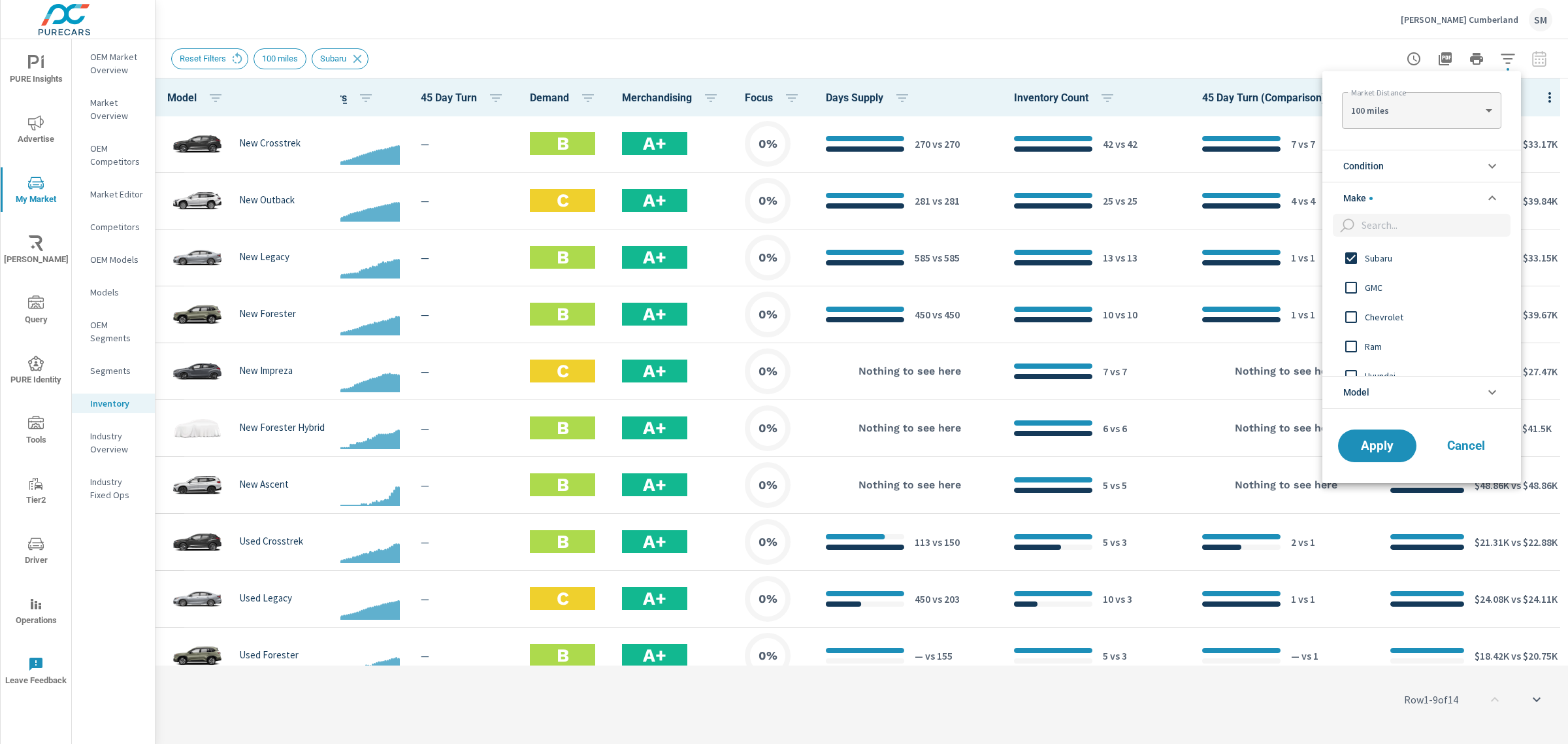
scroll to position [0, 0]
click at [1347, 258] on input "filter options" at bounding box center [1351, 258] width 28 height 28
click at [1362, 446] on span "Apply" at bounding box center [1377, 445] width 54 height 13
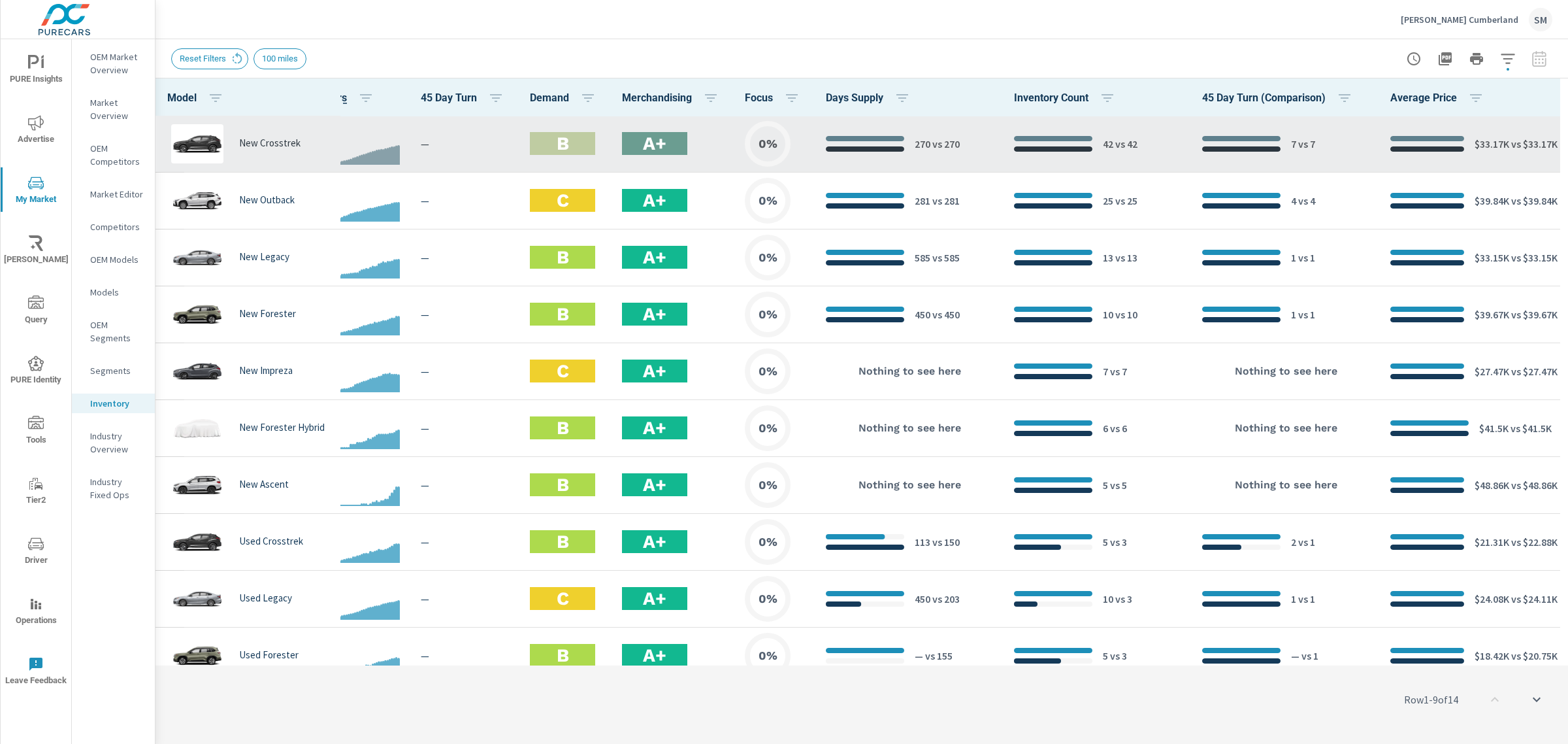
scroll to position [114, 165]
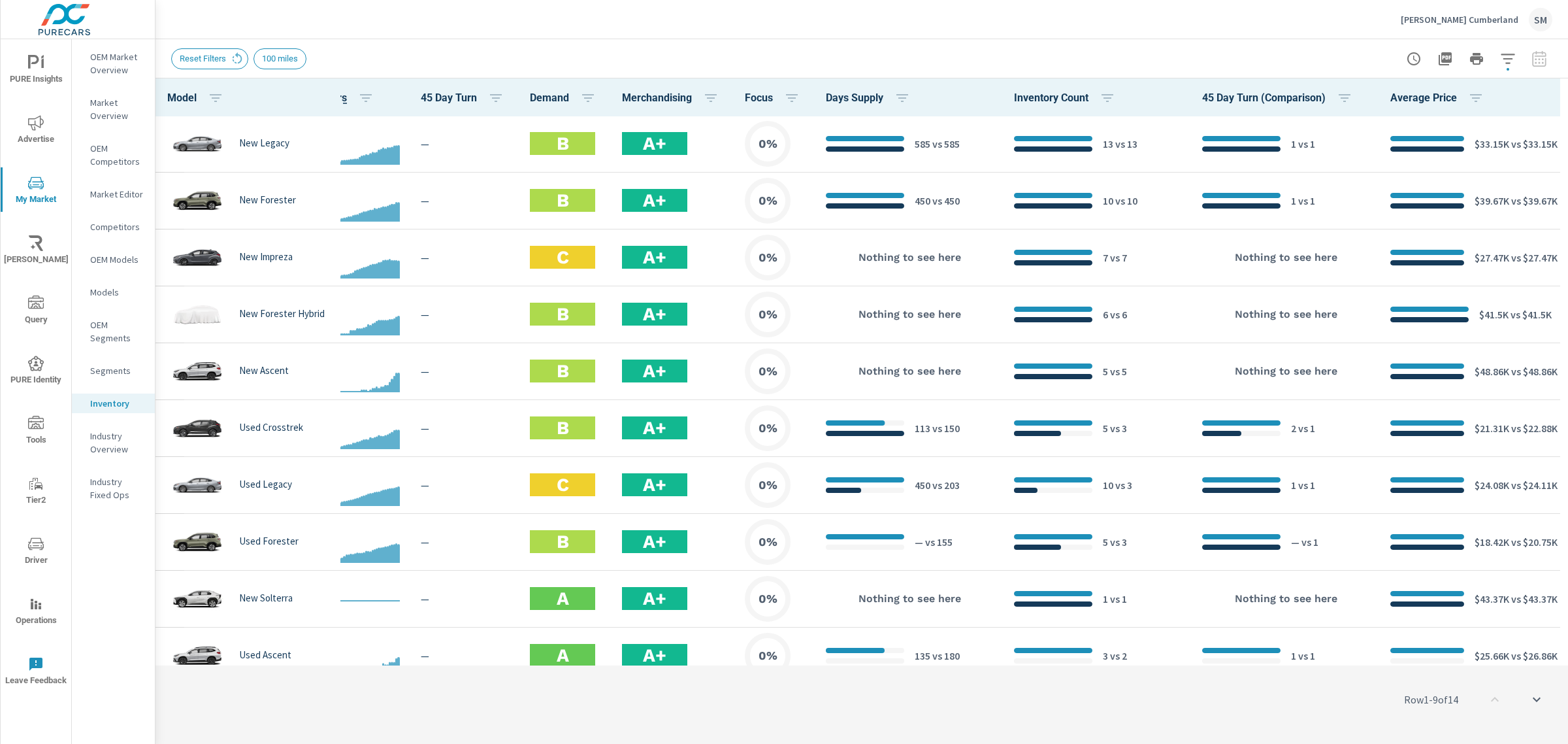
scroll to position [1, 165]
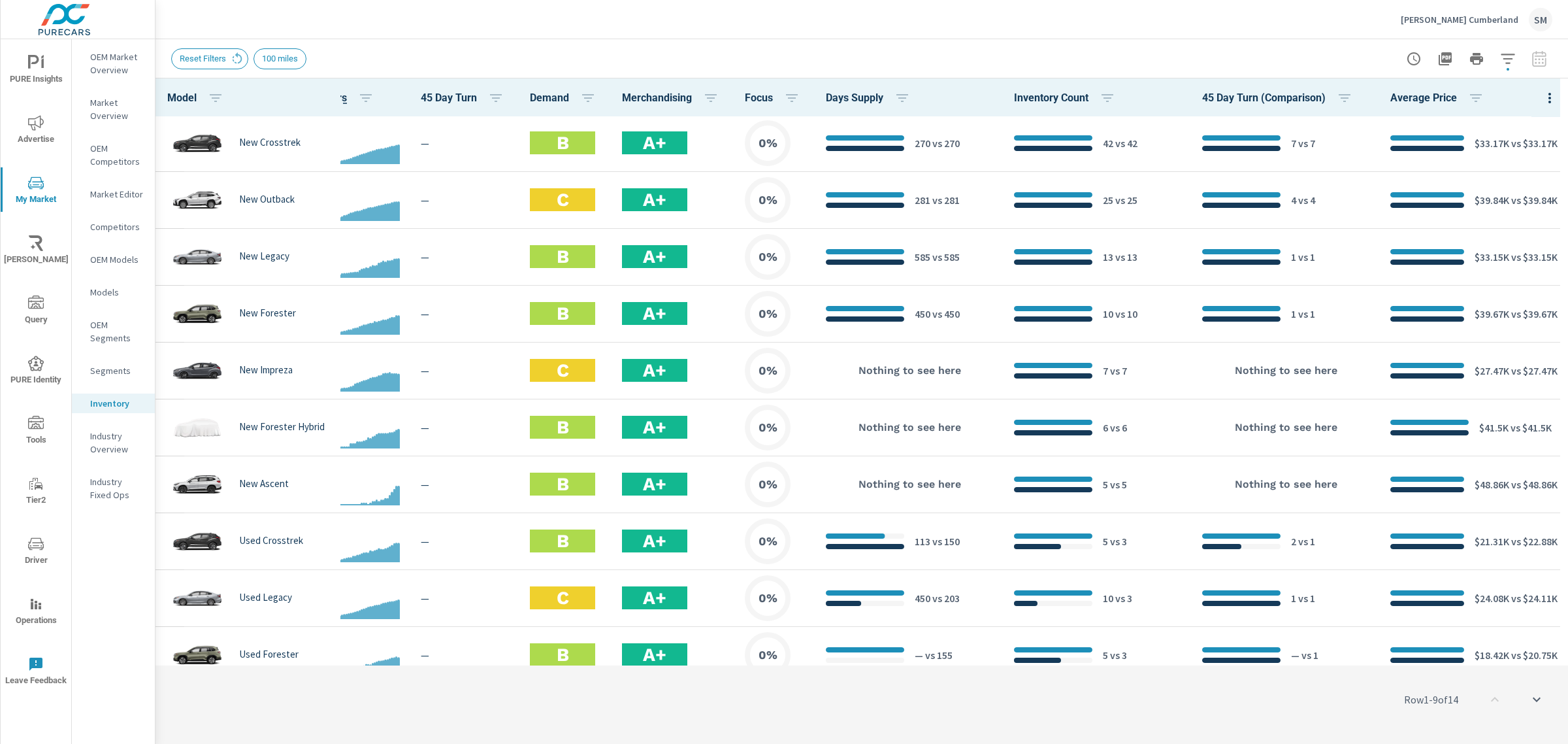
click at [37, 67] on icon "nav menu" at bounding box center [36, 62] width 16 height 16
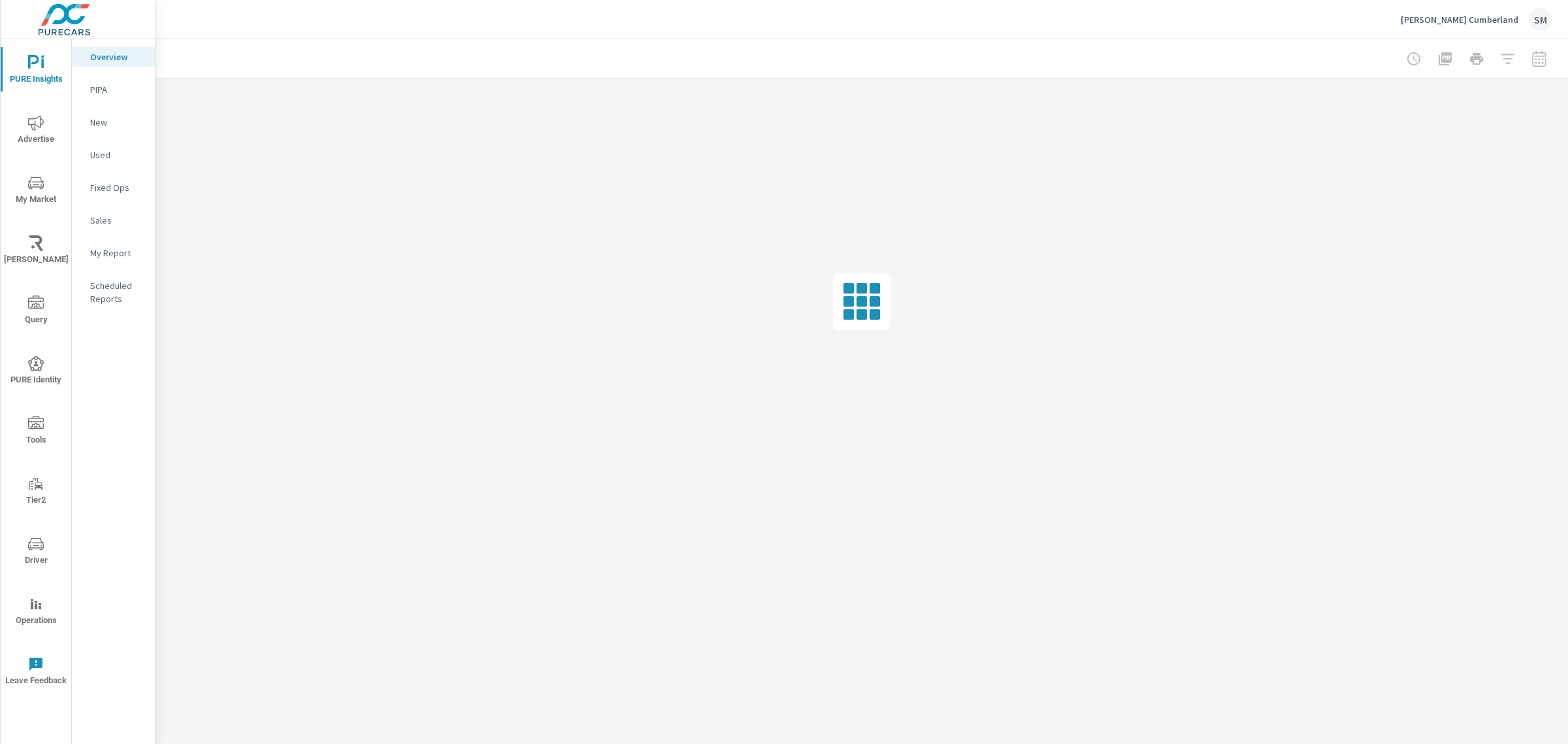
click at [36, 175] on icon "nav menu" at bounding box center [36, 182] width 16 height 16
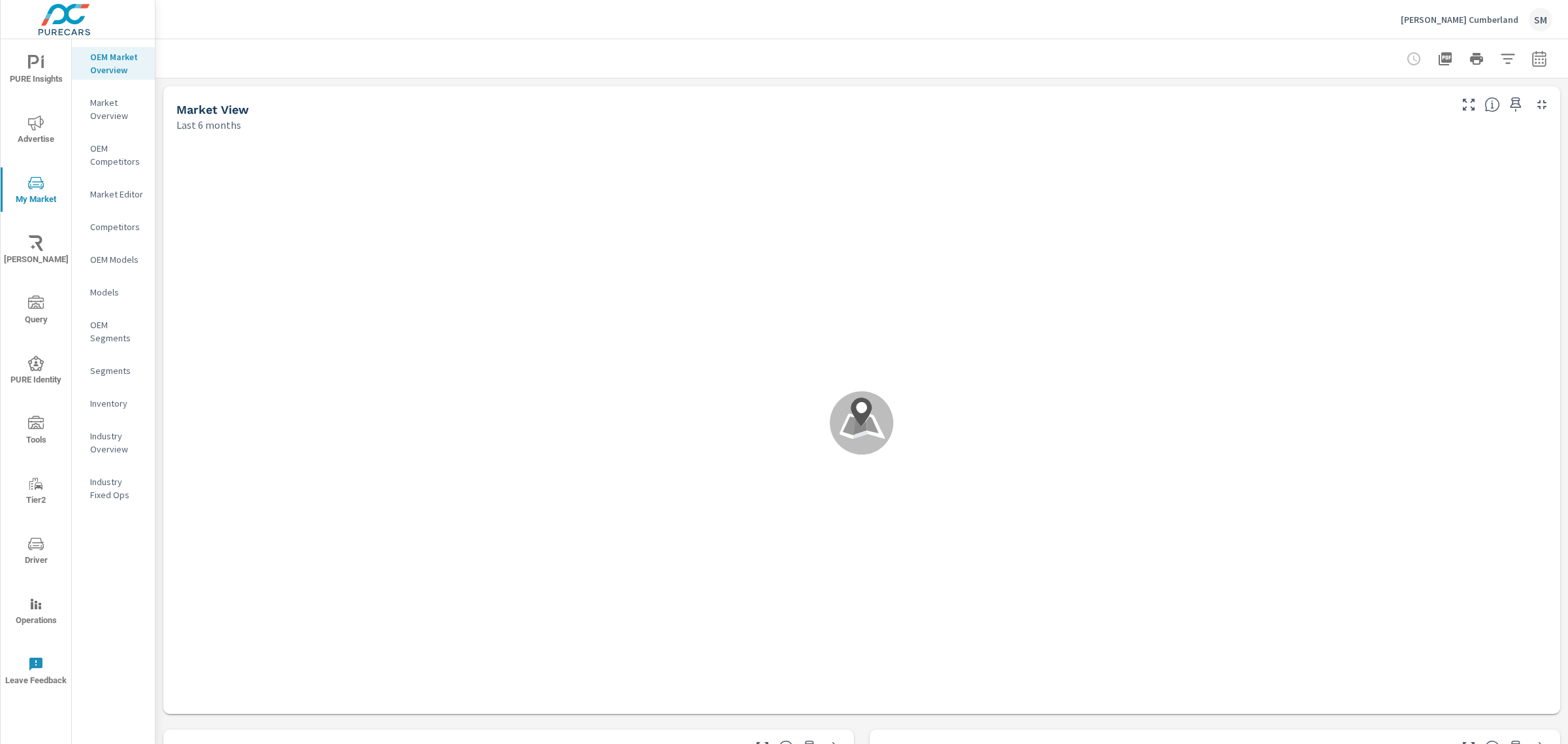
scroll to position [1, 0]
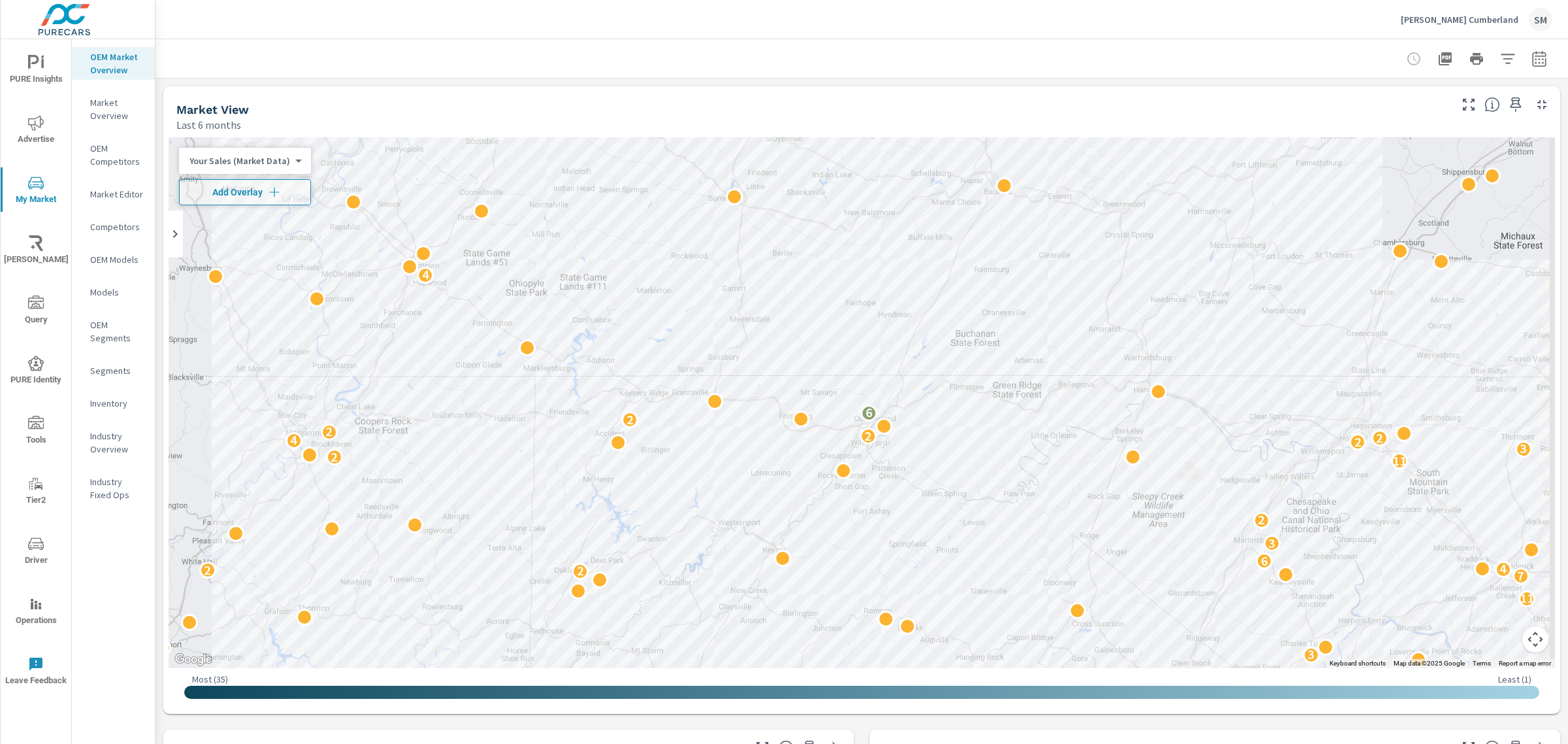
click at [1495, 67] on button "button" at bounding box center [1507, 58] width 26 height 26
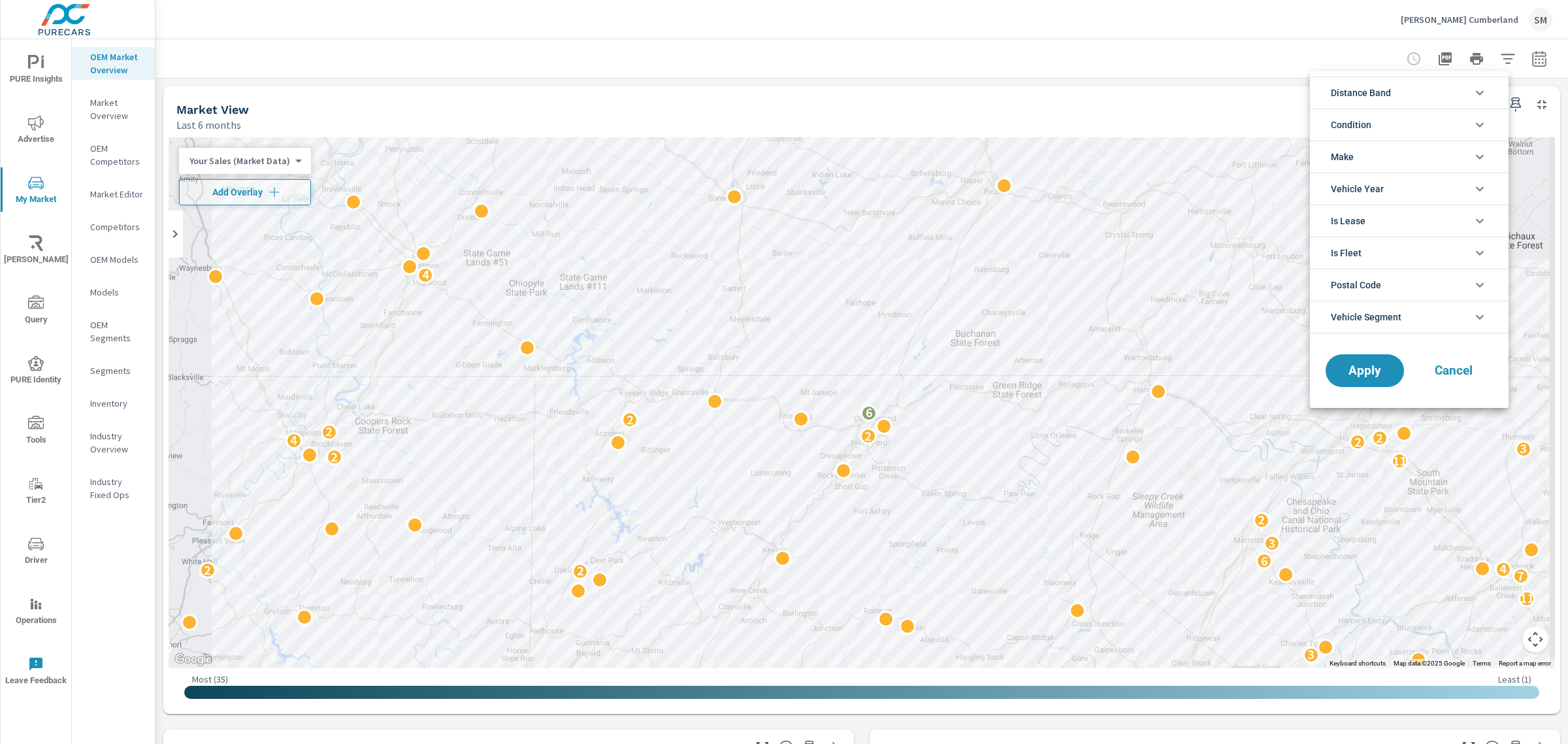
click at [1395, 157] on li "Make" at bounding box center [1409, 156] width 199 height 32
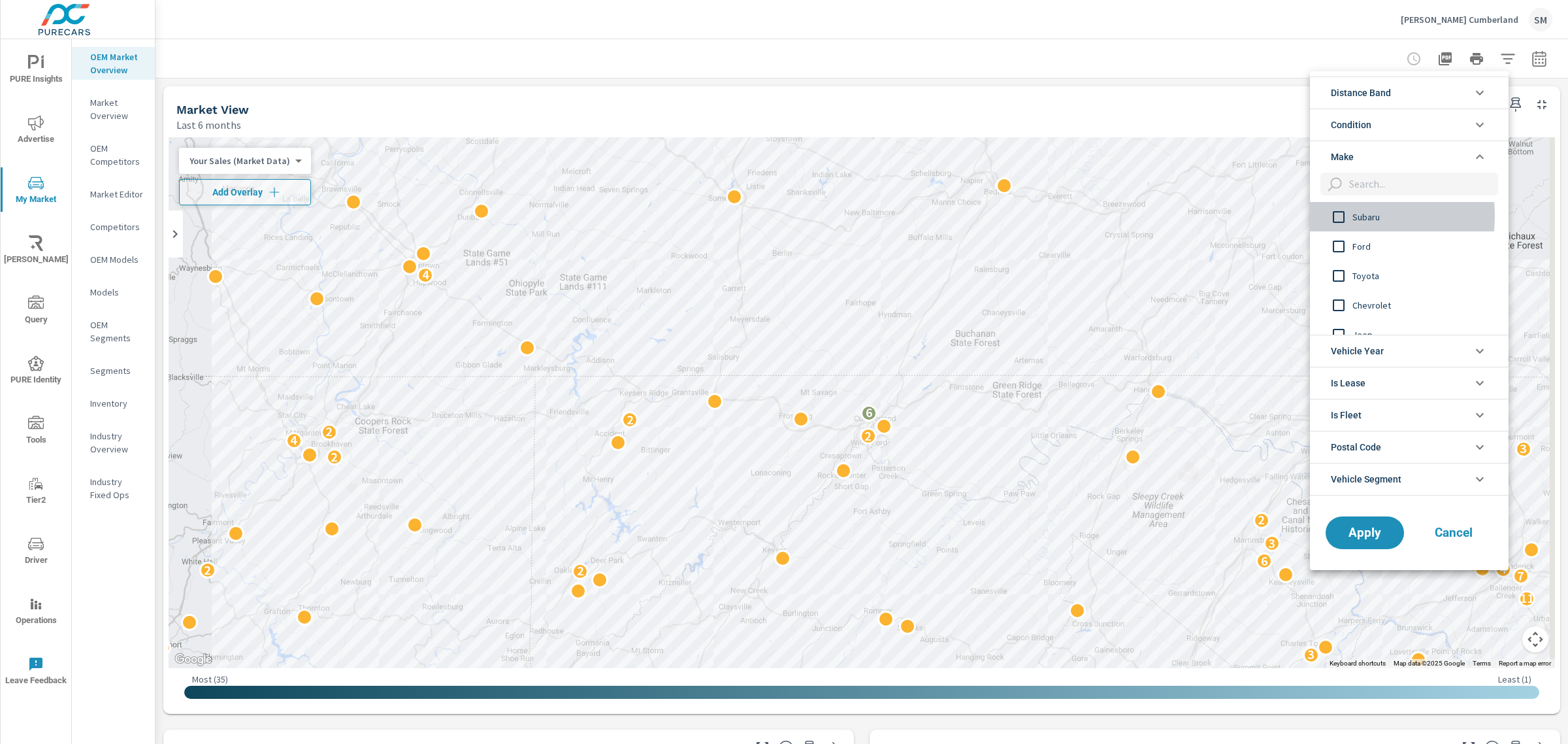
click at [1338, 216] on input "filter options" at bounding box center [1339, 217] width 28 height 28
click at [1356, 523] on button "Apply" at bounding box center [1365, 532] width 81 height 34
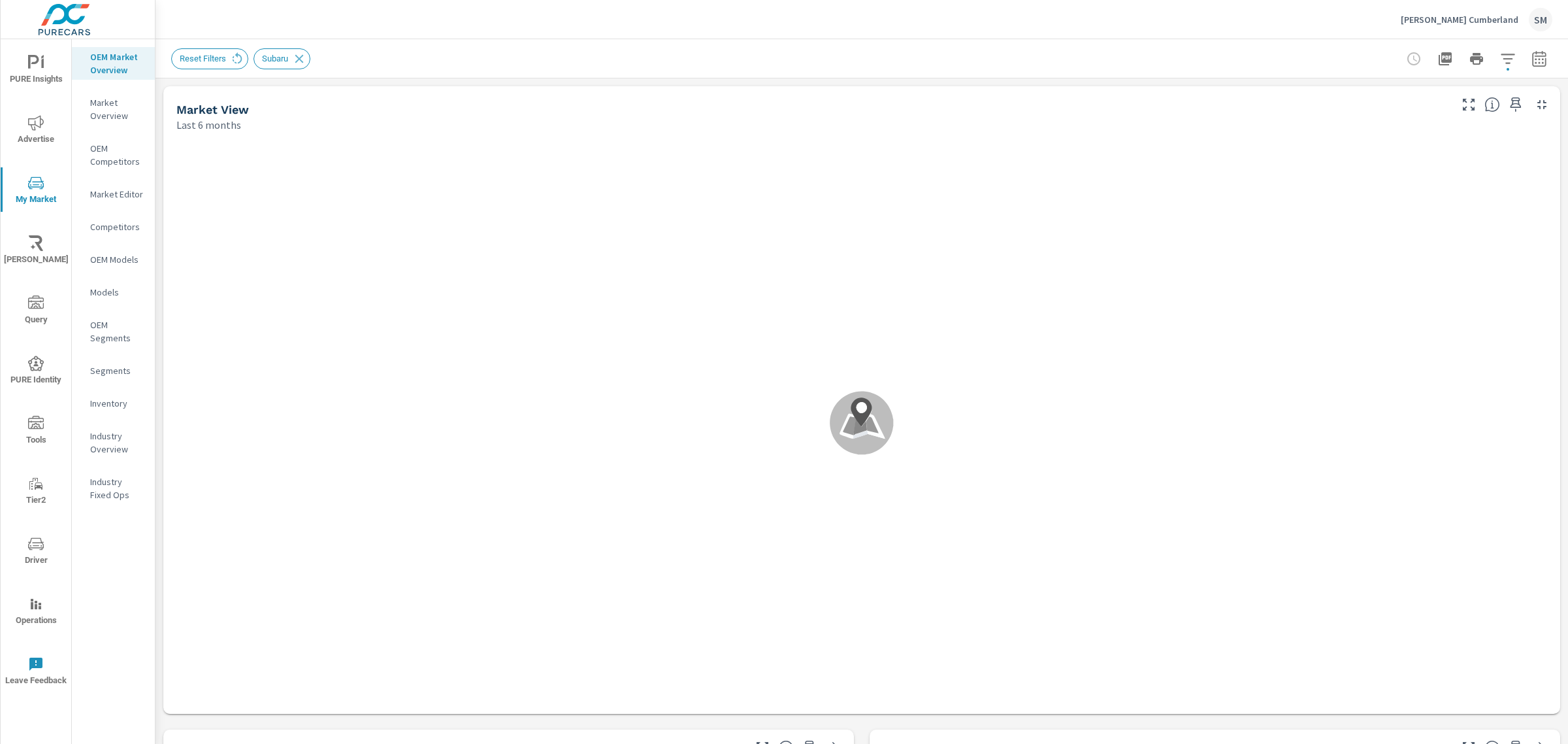
scroll to position [1, 0]
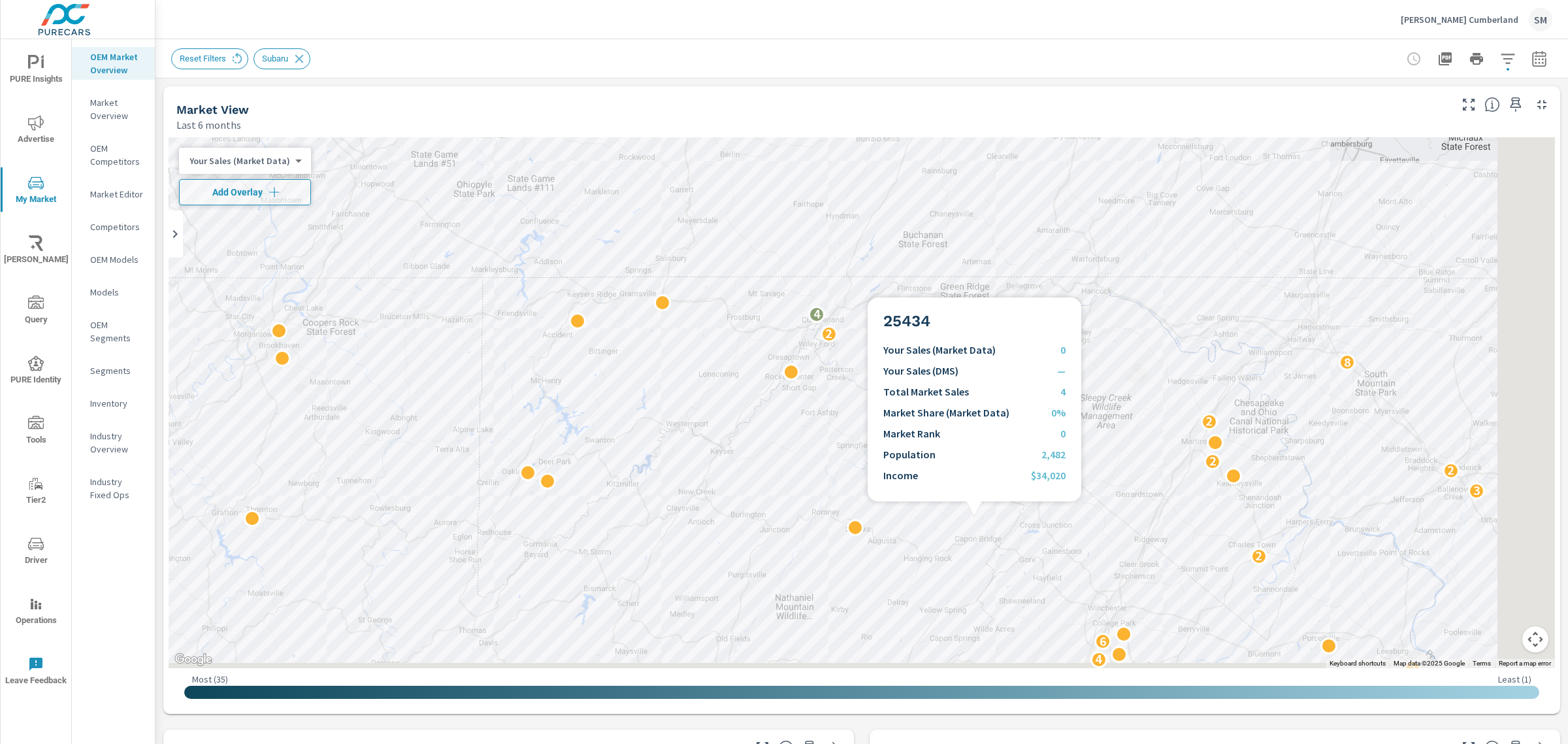
drag, startPoint x: 974, startPoint y: 517, endPoint x: 905, endPoint y: 387, distance: 147.2
click at [905, 387] on div "3 3 5 4 2 4 2 2 4 6 2 2 3 2 2 2 2 8 2 4" at bounding box center [1436, 657] width 1254 height 706
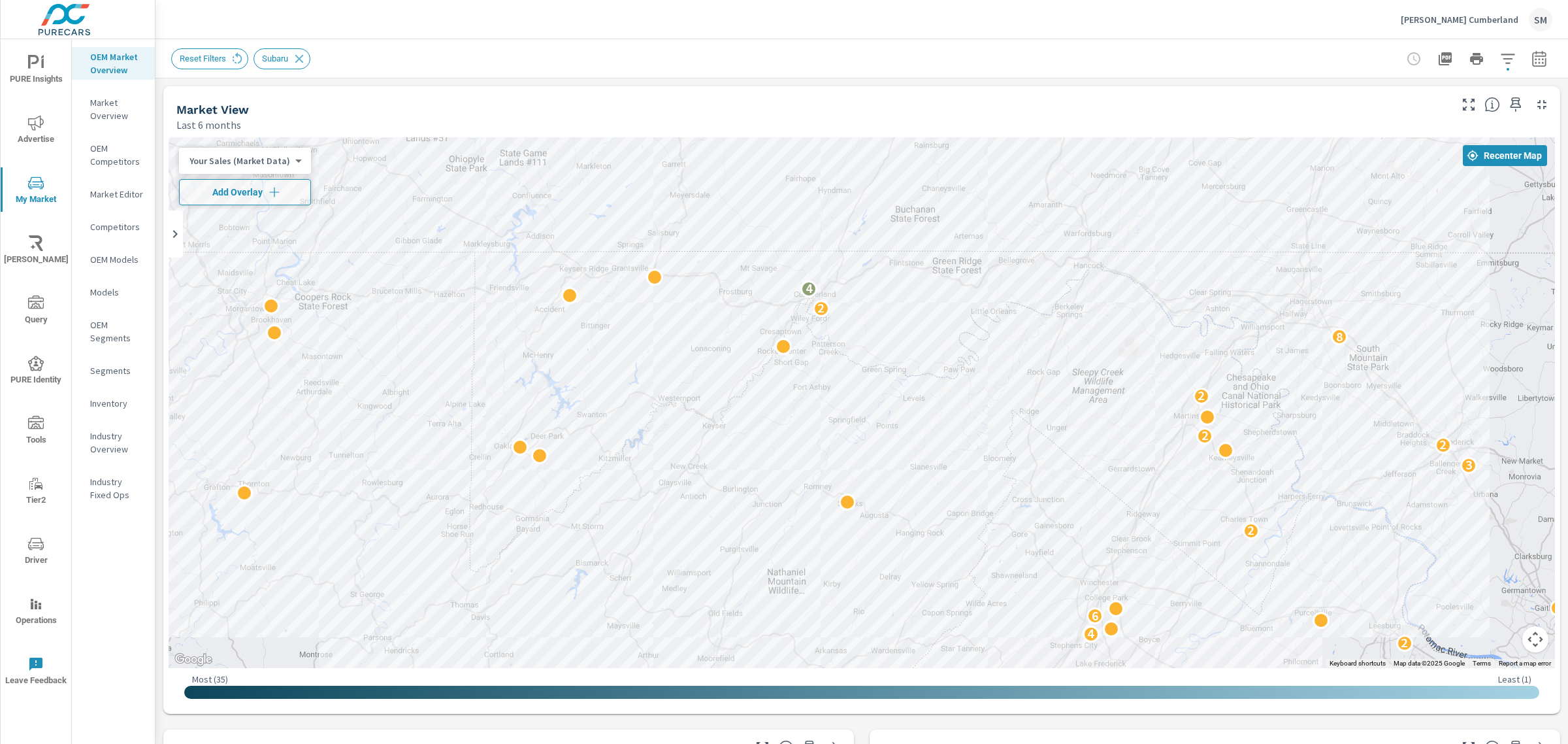
drag, startPoint x: 1371, startPoint y: 19, endPoint x: 1419, endPoint y: 29, distance: 49.0
click at [1419, 29] on div "[PERSON_NAME] Subaru Cumberland SM" at bounding box center [862, 19] width 1381 height 39
click at [1445, 21] on p "[PERSON_NAME] Cumberland" at bounding box center [1459, 19] width 117 height 12
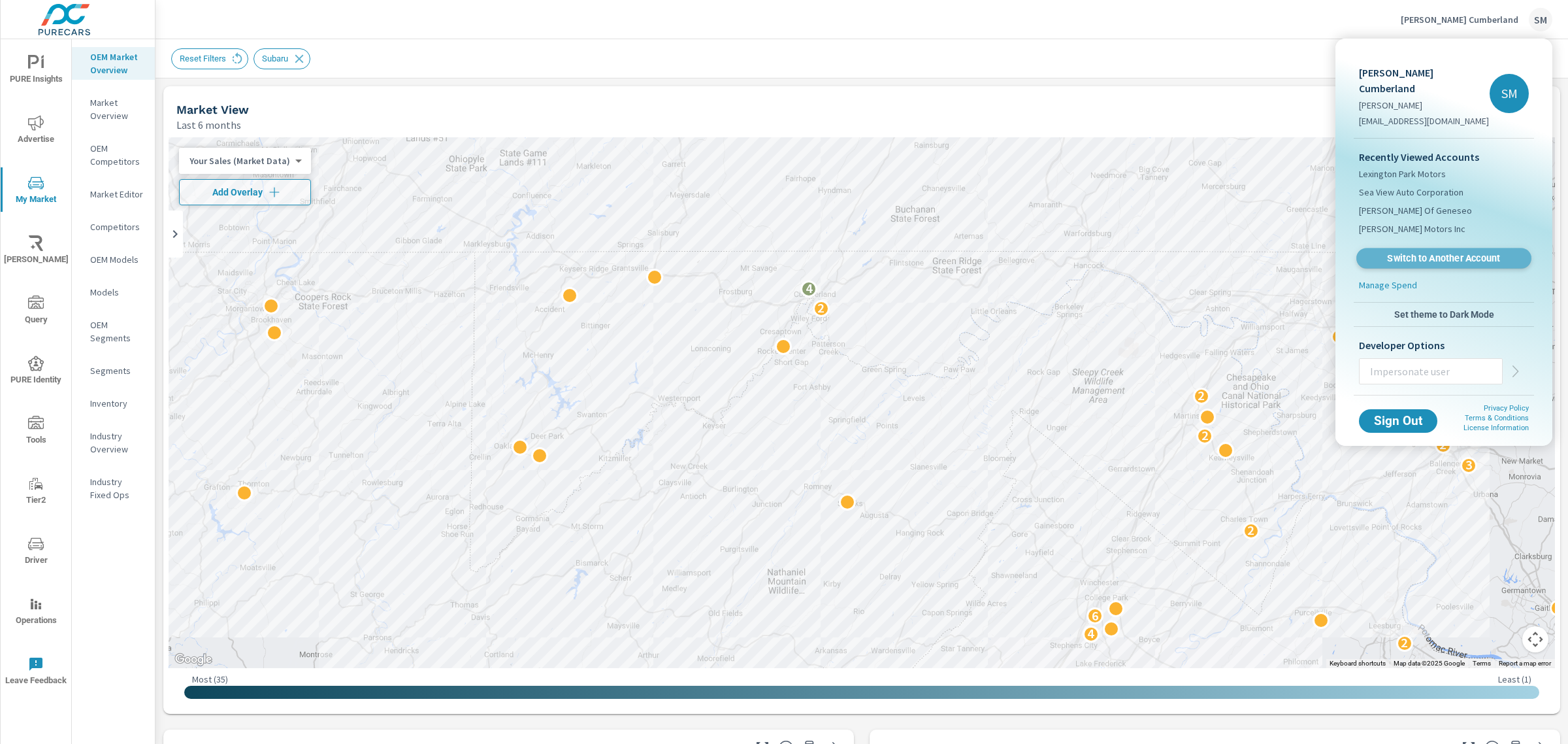
click at [1406, 252] on span "Switch to Another Account" at bounding box center [1443, 258] width 160 height 13
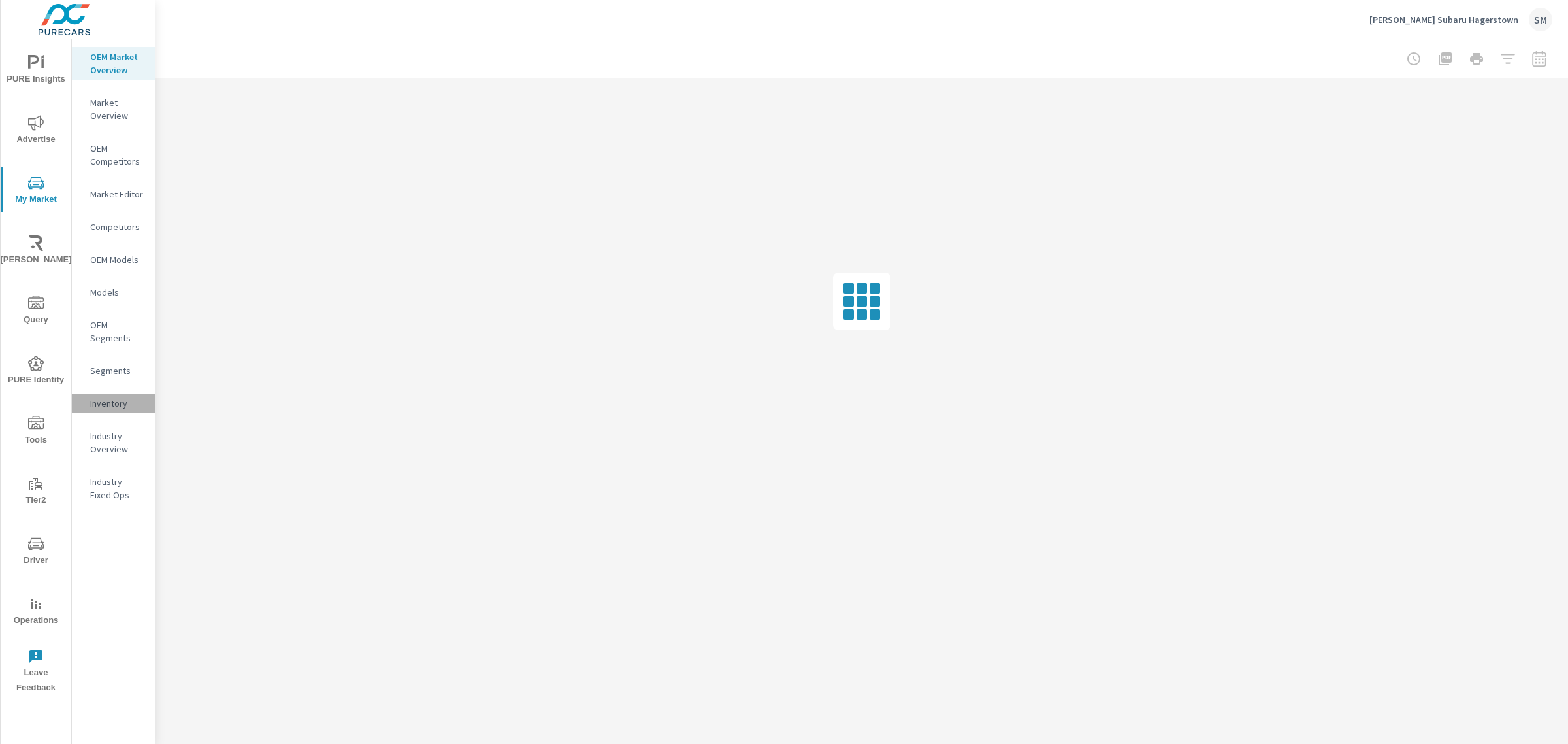
click at [112, 397] on p "Inventory" at bounding box center [117, 403] width 55 height 13
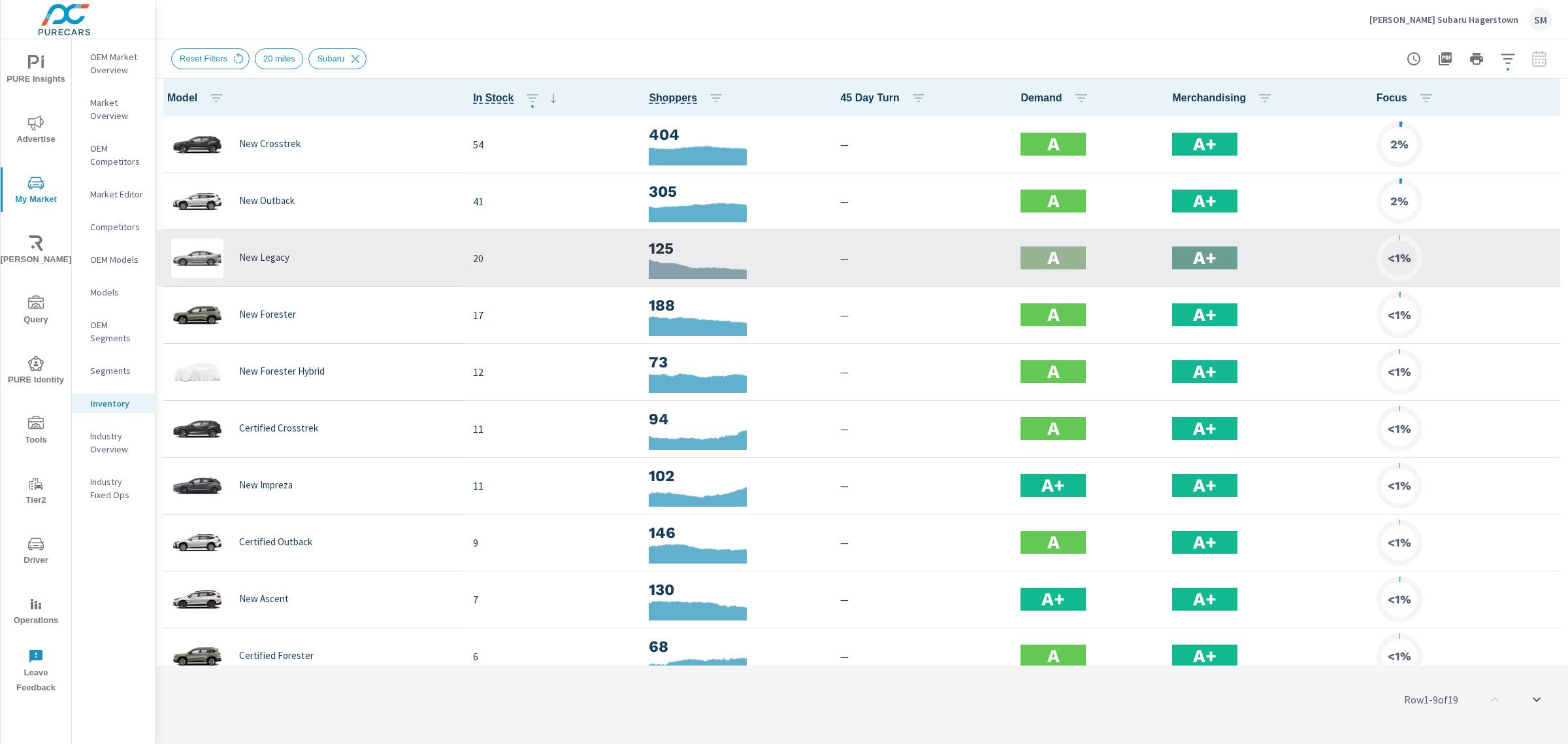
scroll to position [1, 0]
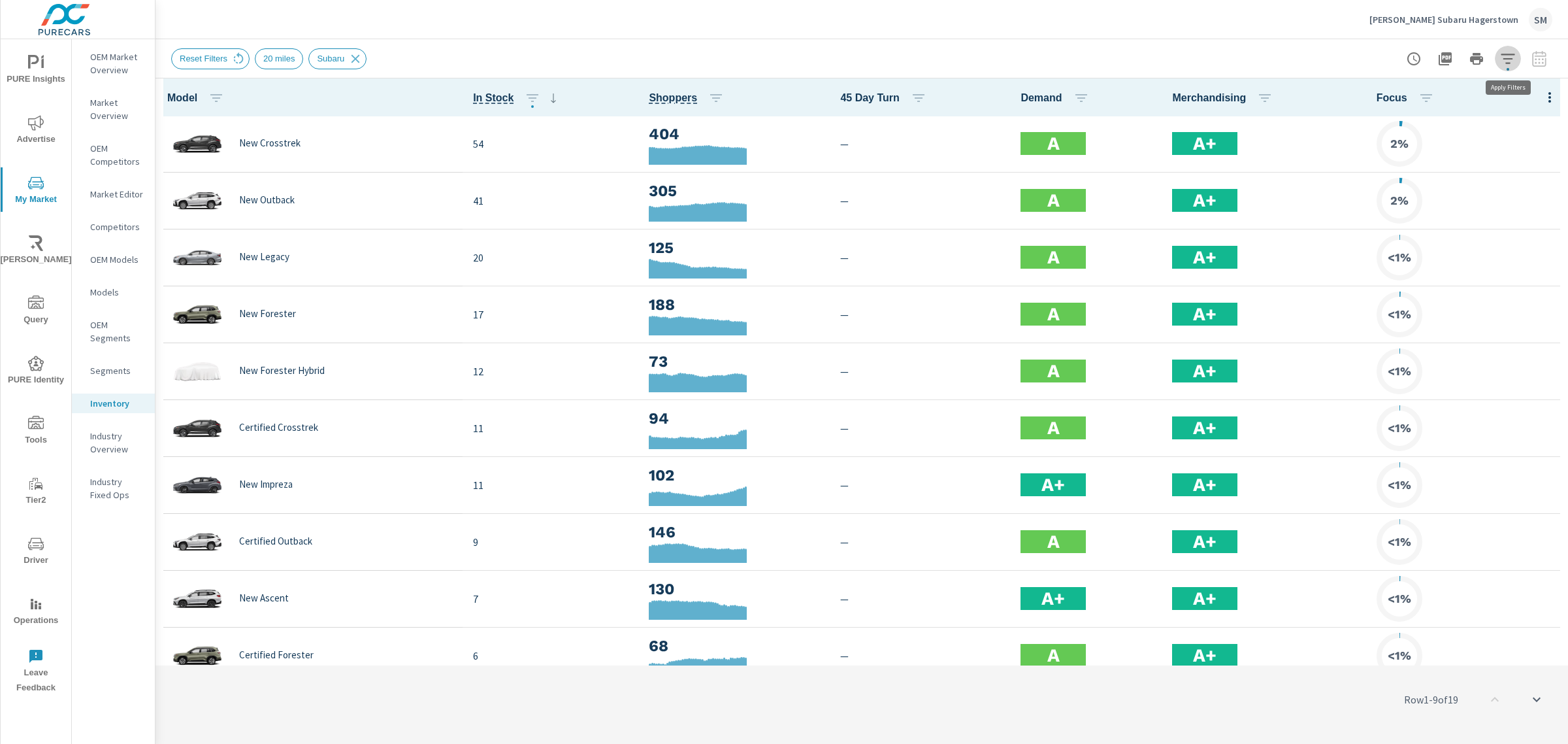
click at [1507, 60] on icon "button" at bounding box center [1507, 58] width 16 height 16
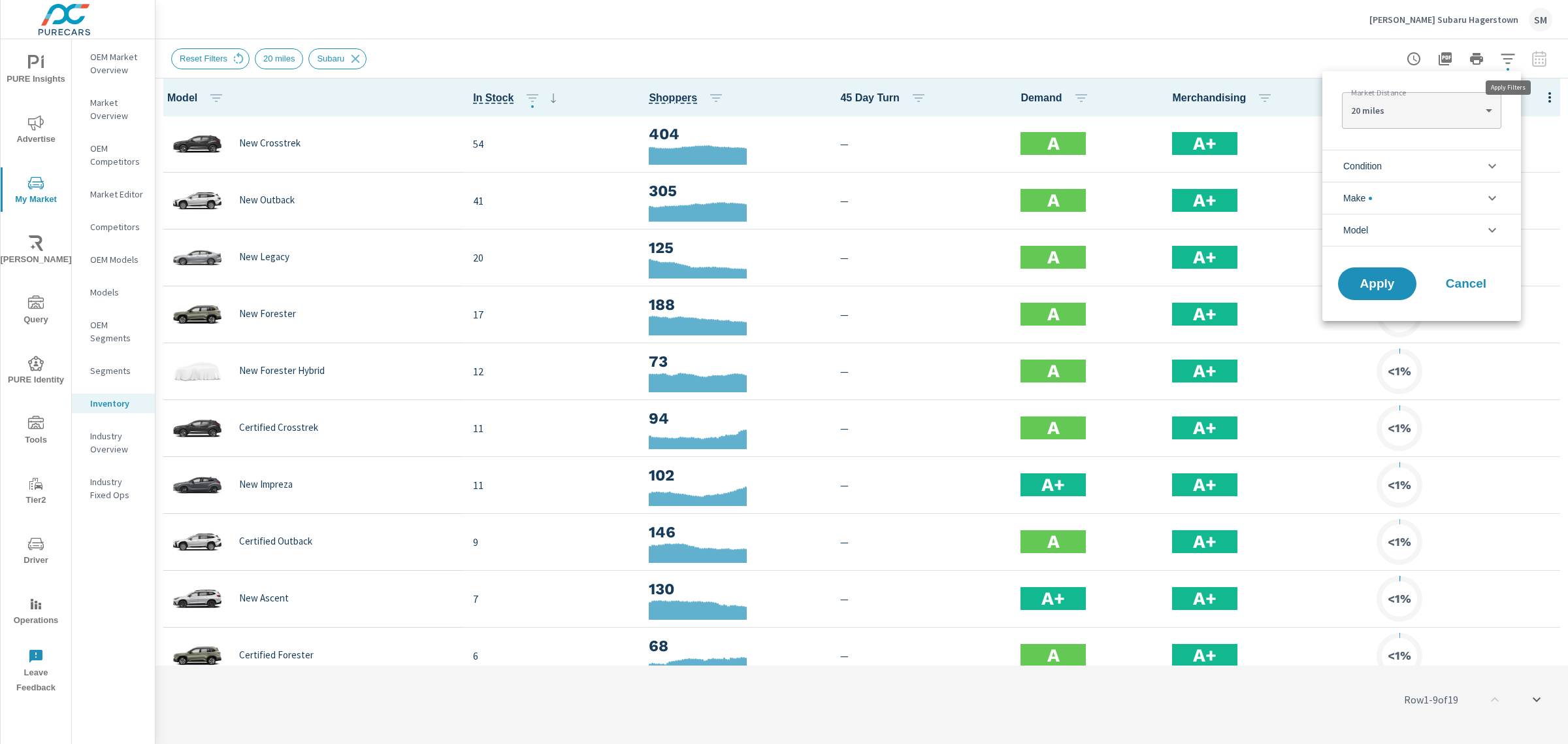
scroll to position [29, 0]
click at [1447, 108] on body "PURE Insights Advertise My Market Riley AI Query PURE Identity Tools Tier2 Driv…" at bounding box center [784, 372] width 1568 height 744
click at [1367, 194] on li "100 miles" at bounding box center [1421, 194] width 158 height 21
type Distance "100"
click at [1382, 283] on span "Apply" at bounding box center [1377, 283] width 54 height 13
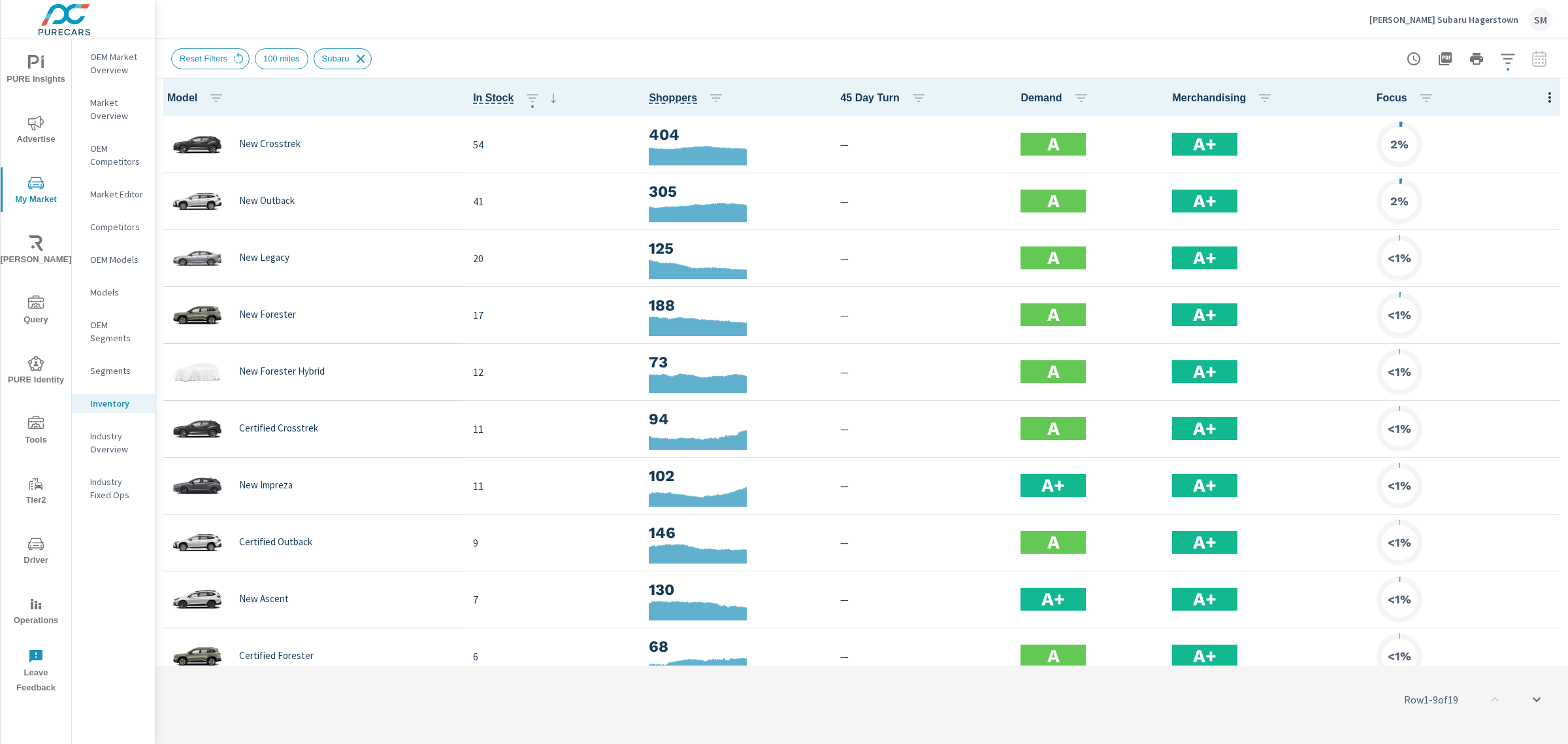
click at [356, 61] on icon at bounding box center [359, 58] width 8 height 8
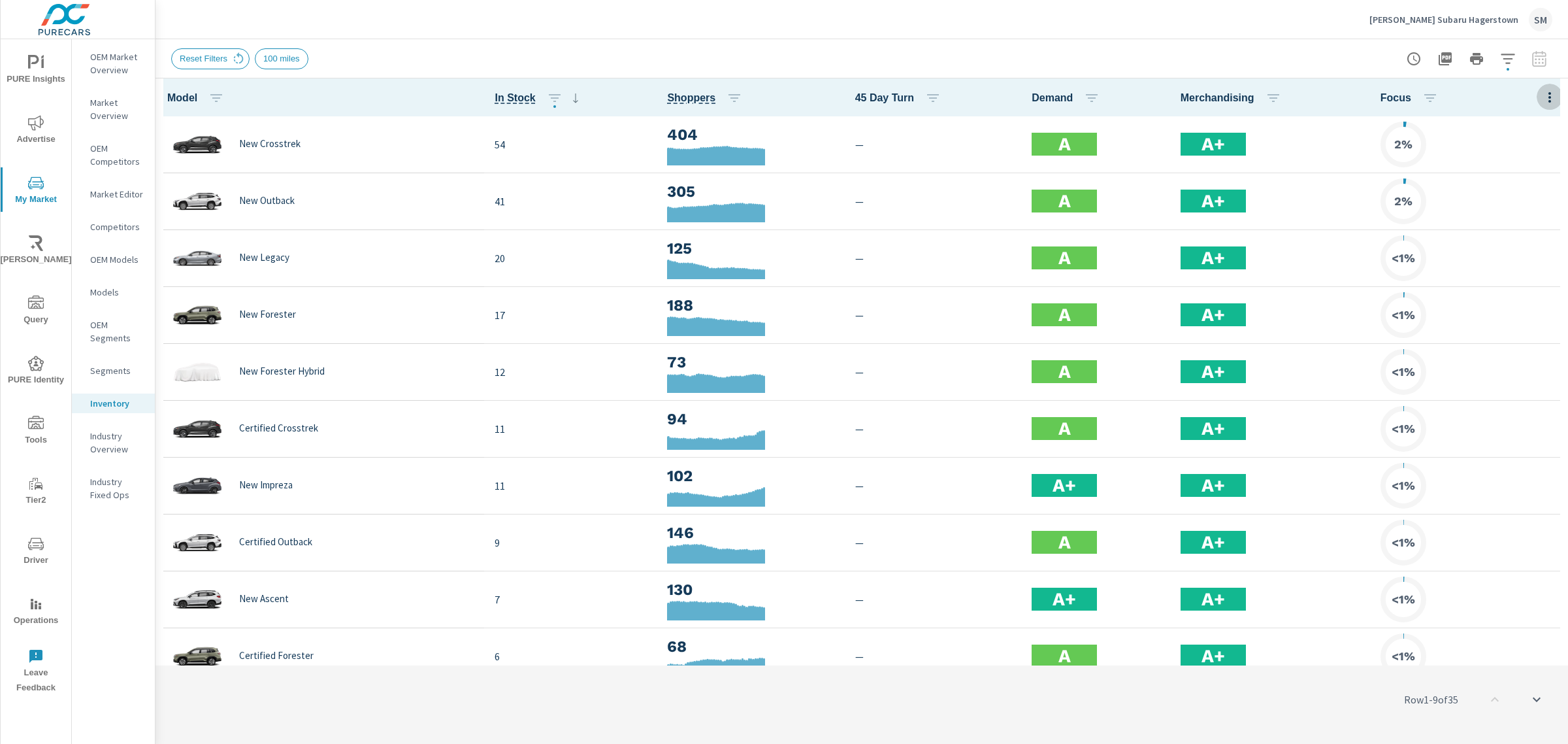
click at [1549, 93] on icon "button" at bounding box center [1549, 97] width 2 height 10
click at [1495, 242] on span "Market Comparison" at bounding box center [1507, 245] width 82 height 13
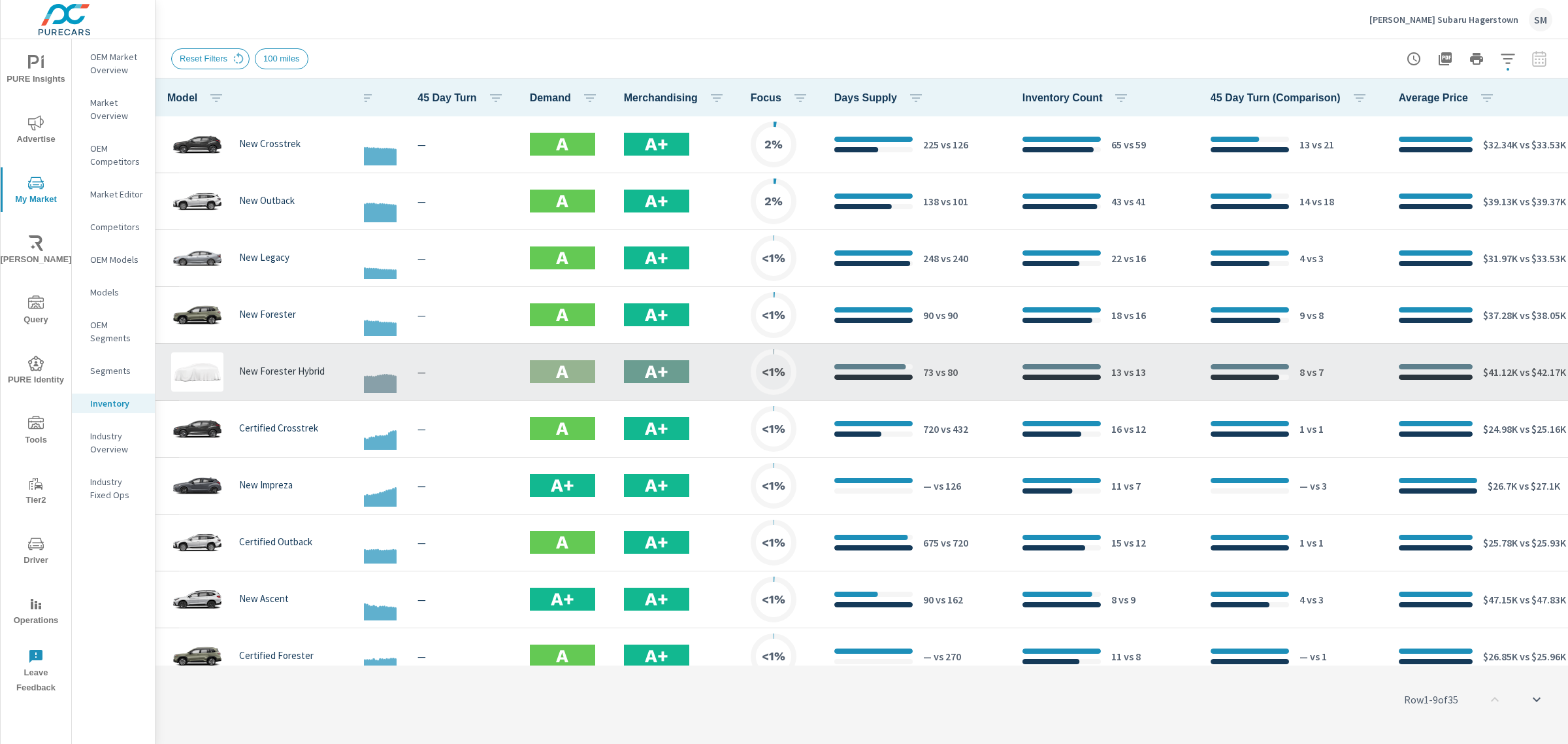
scroll to position [66, 185]
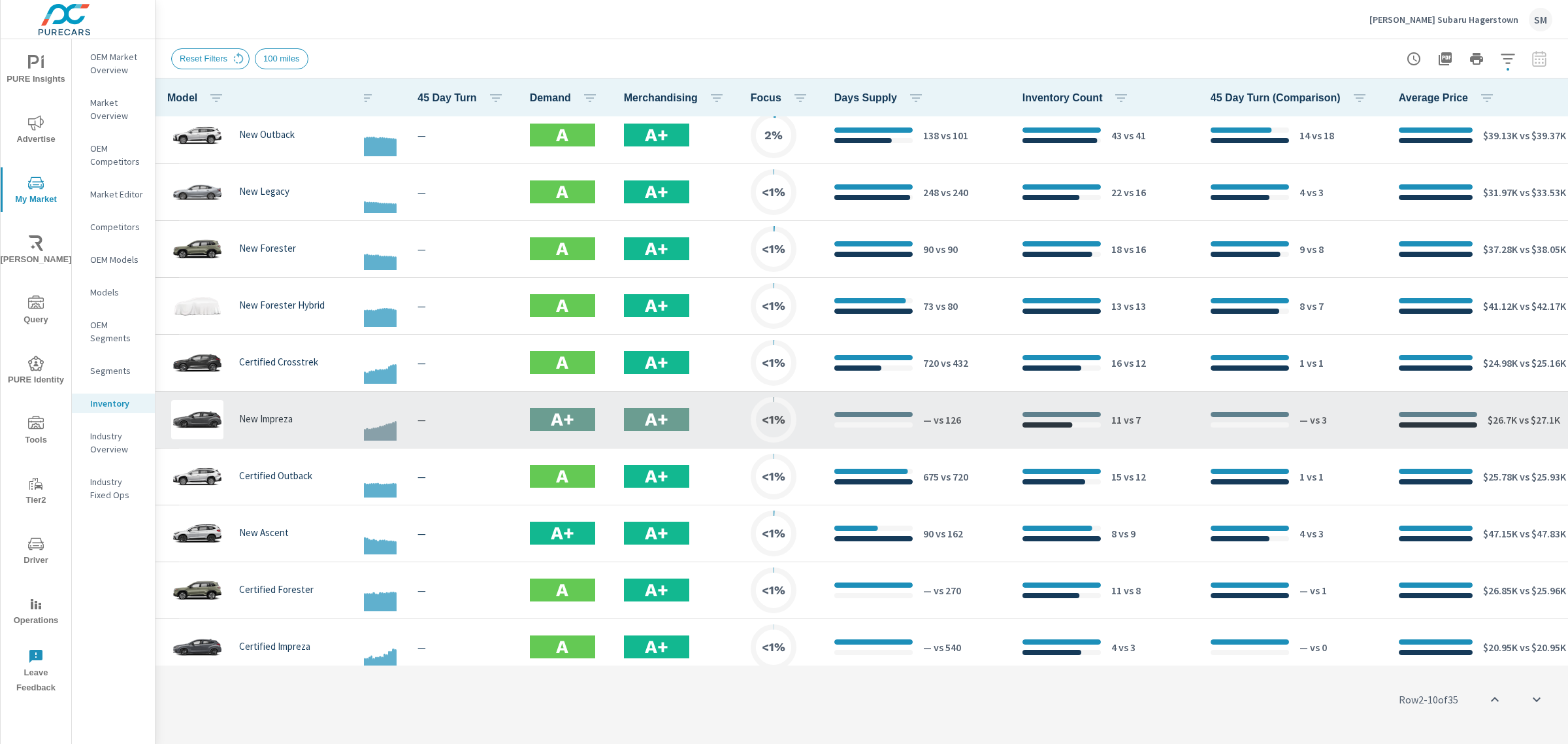
scroll to position [131, 185]
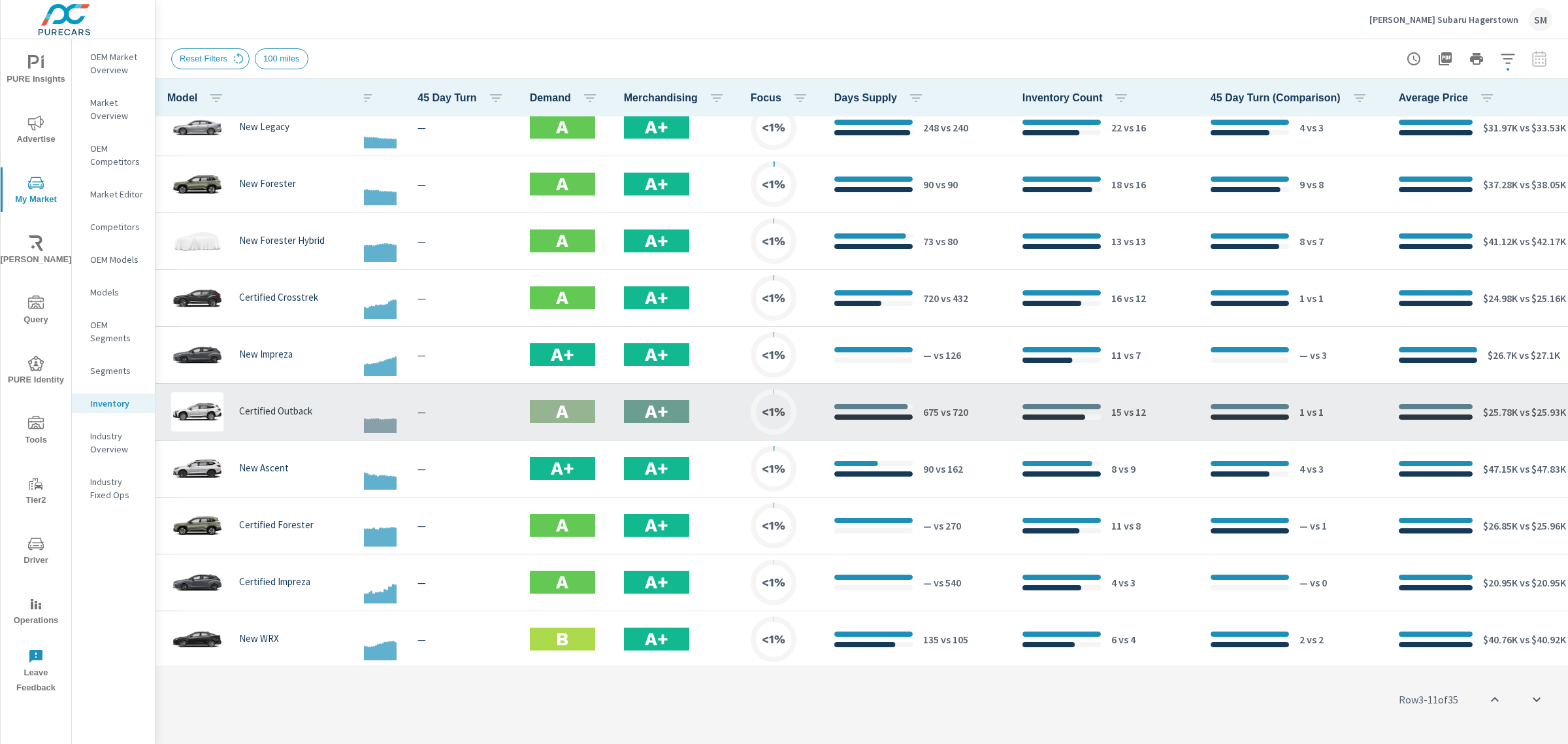
scroll to position [191, 185]
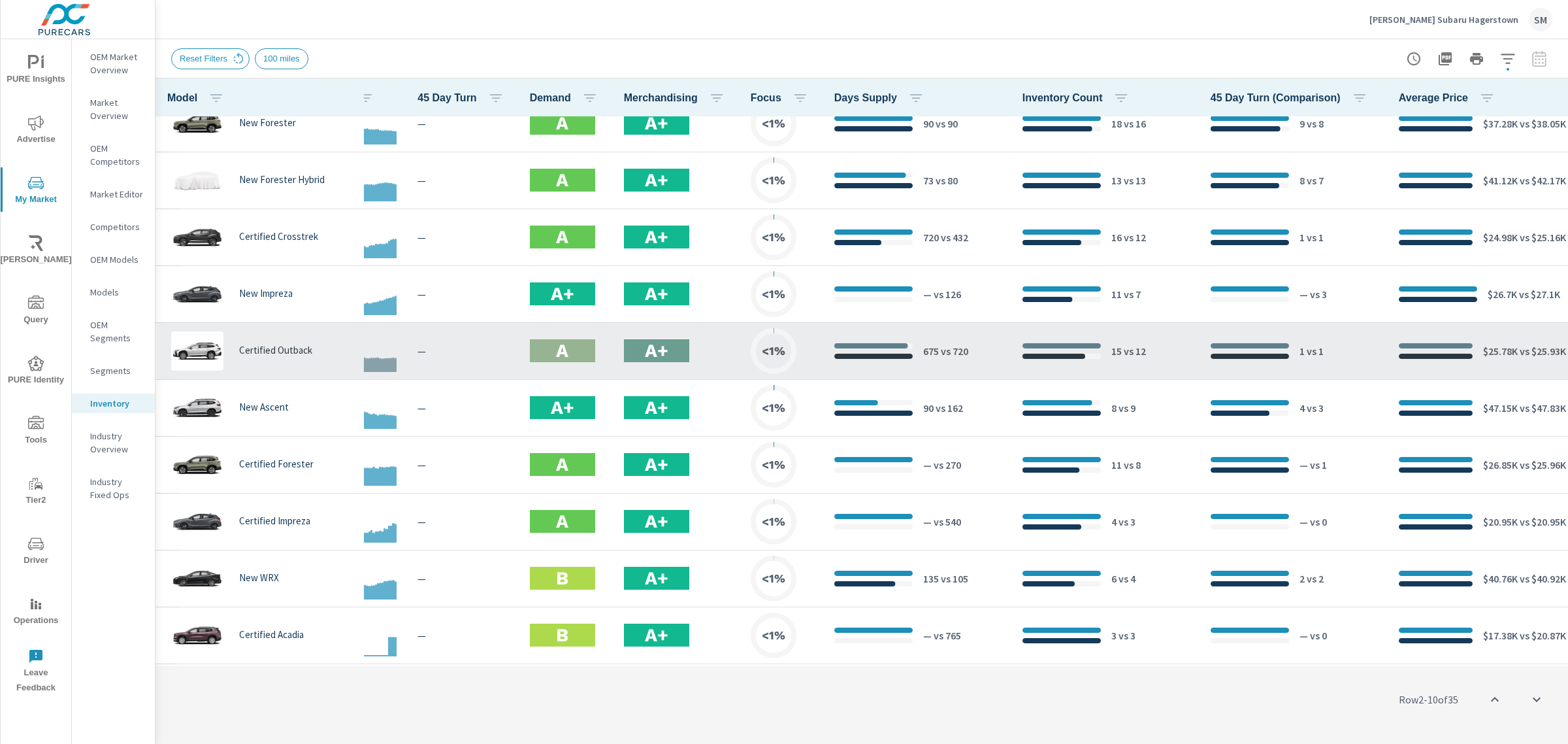
scroll to position [0, 185]
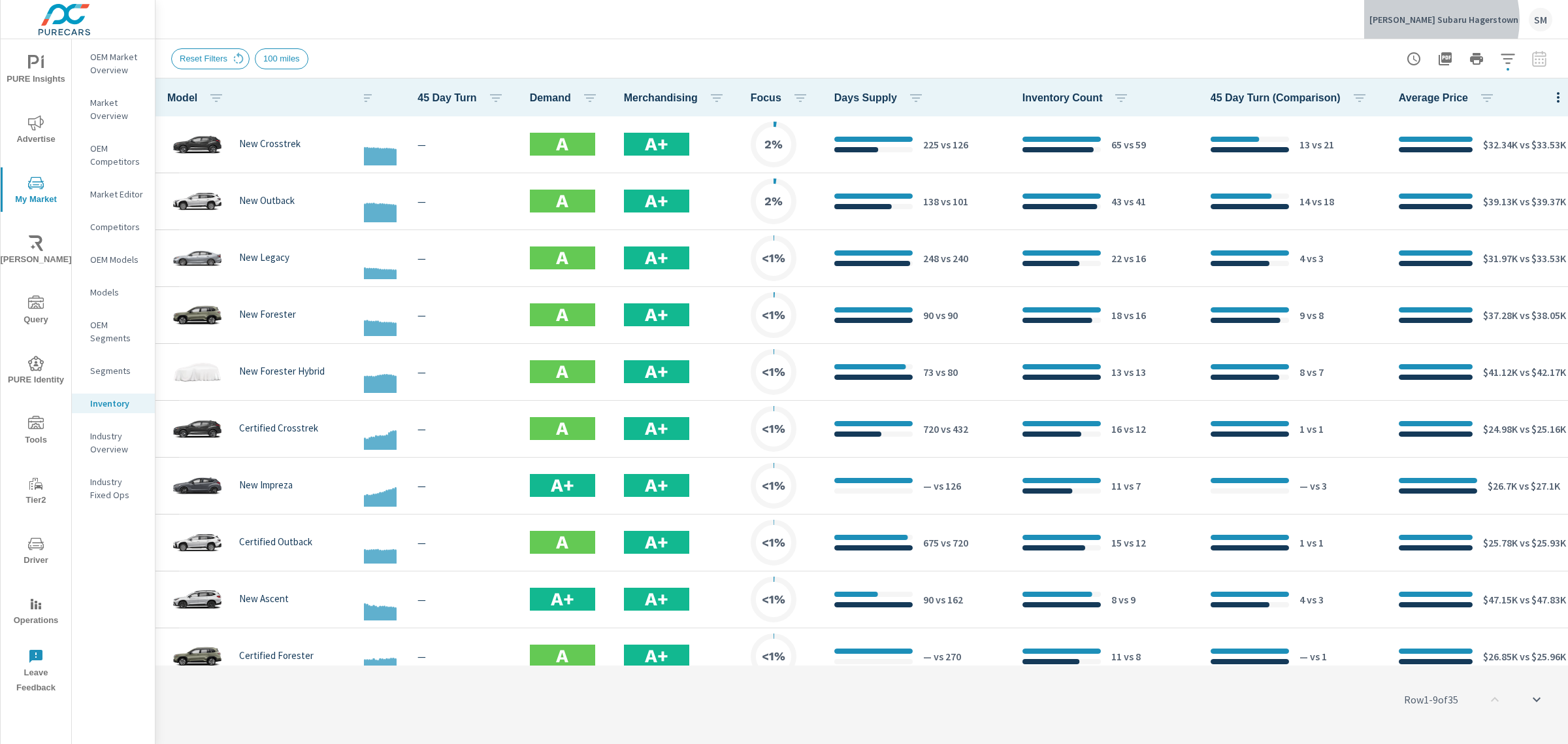
click at [1458, 19] on p "[PERSON_NAME] Subaru Hagerstown" at bounding box center [1443, 19] width 149 height 12
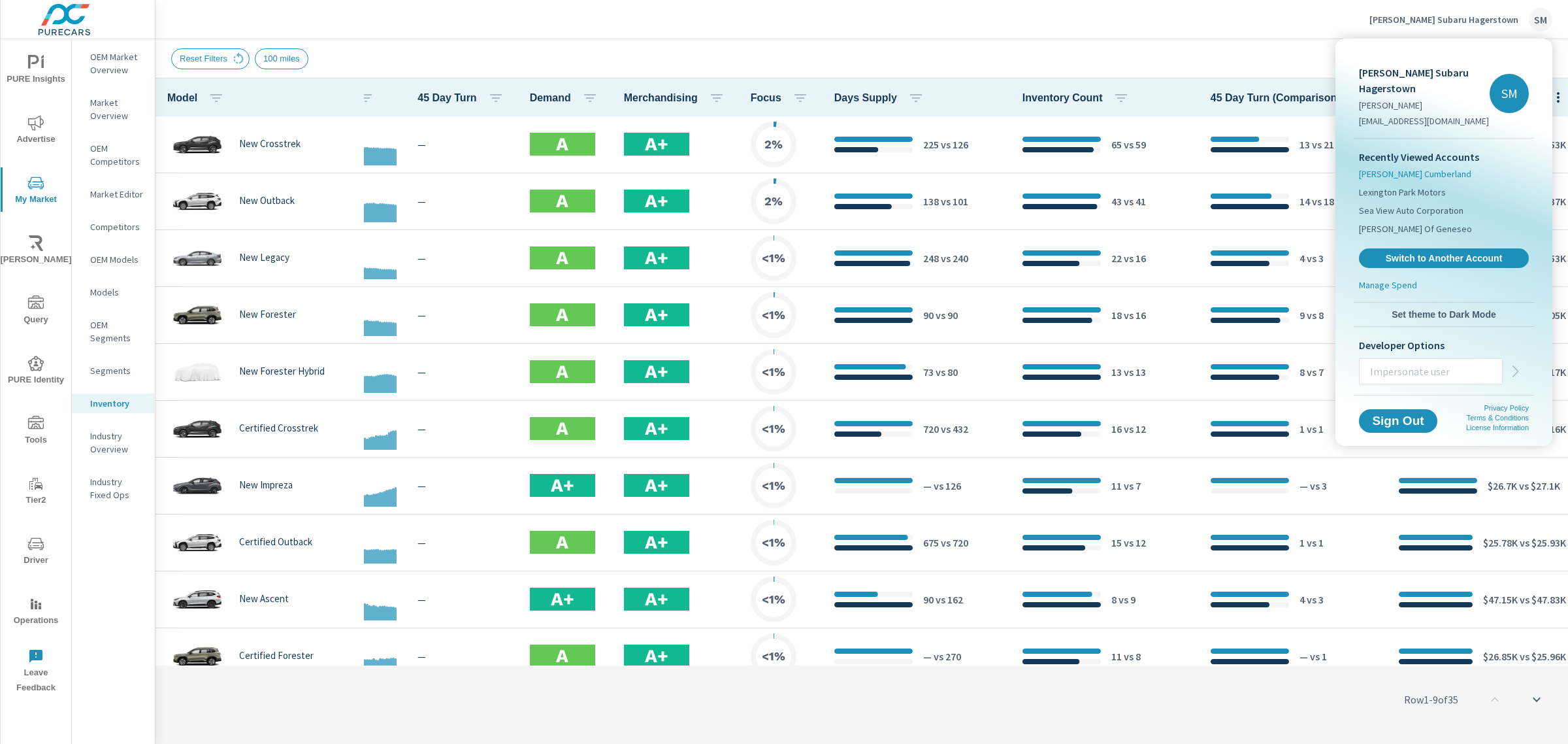
click at [1403, 167] on span "[PERSON_NAME] Cumberland" at bounding box center [1415, 173] width 112 height 13
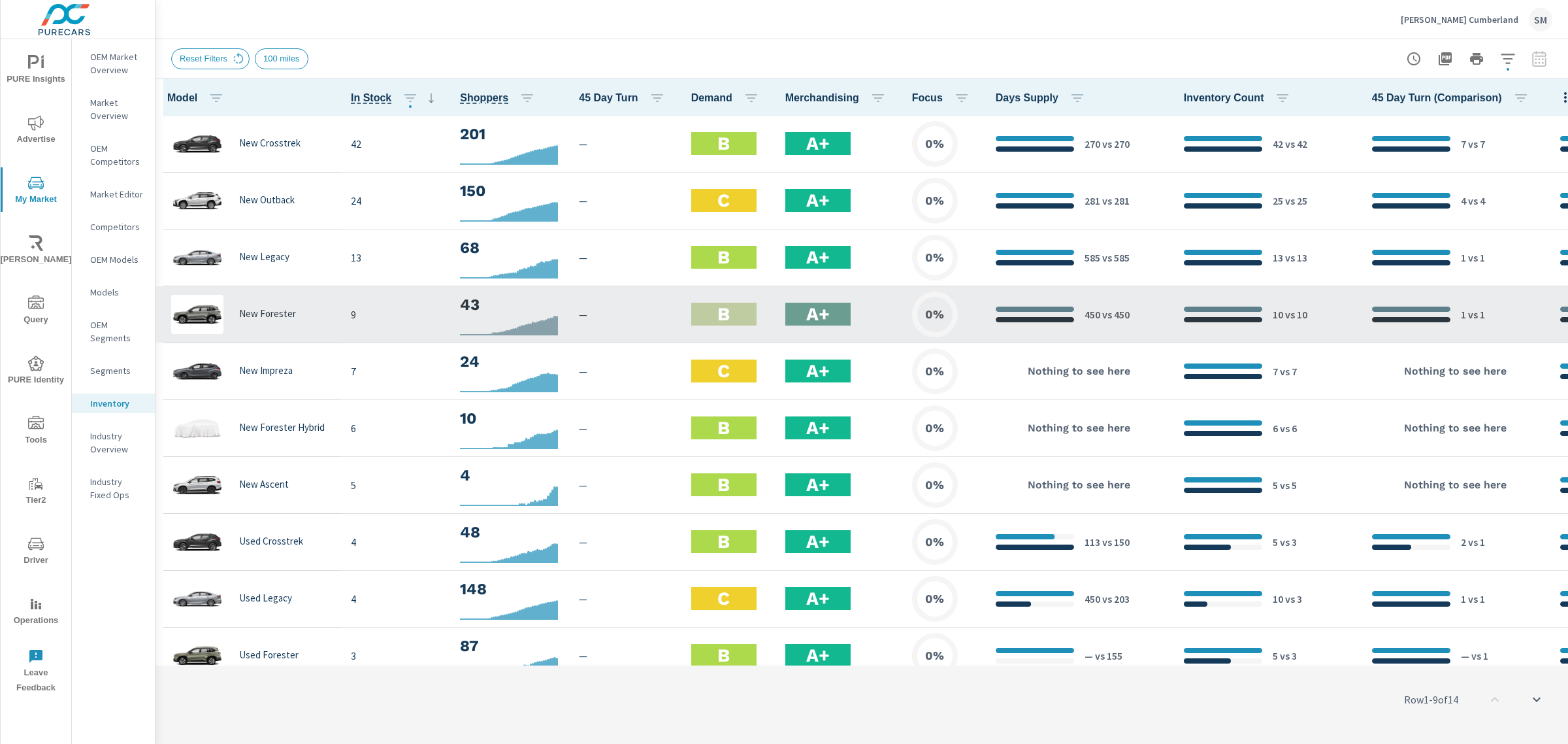
scroll to position [0, 165]
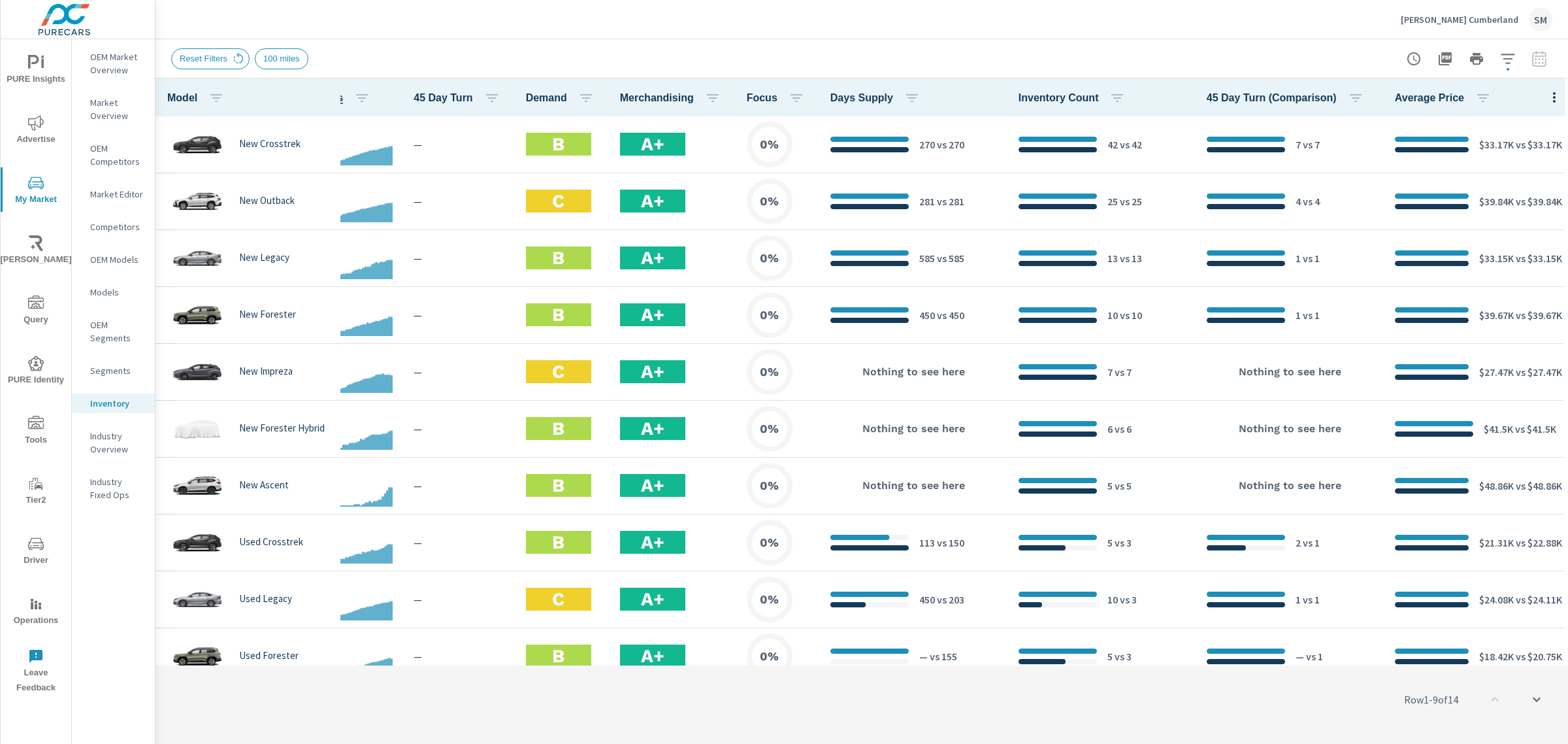
click at [1540, 58] on div at bounding box center [1476, 58] width 152 height 26
click at [1553, 93] on icon "button" at bounding box center [1554, 97] width 2 height 10
drag, startPoint x: 1560, startPoint y: 156, endPoint x: 1552, endPoint y: 329, distance: 173.2
click at [1552, 329] on div at bounding box center [784, 372] width 1568 height 744
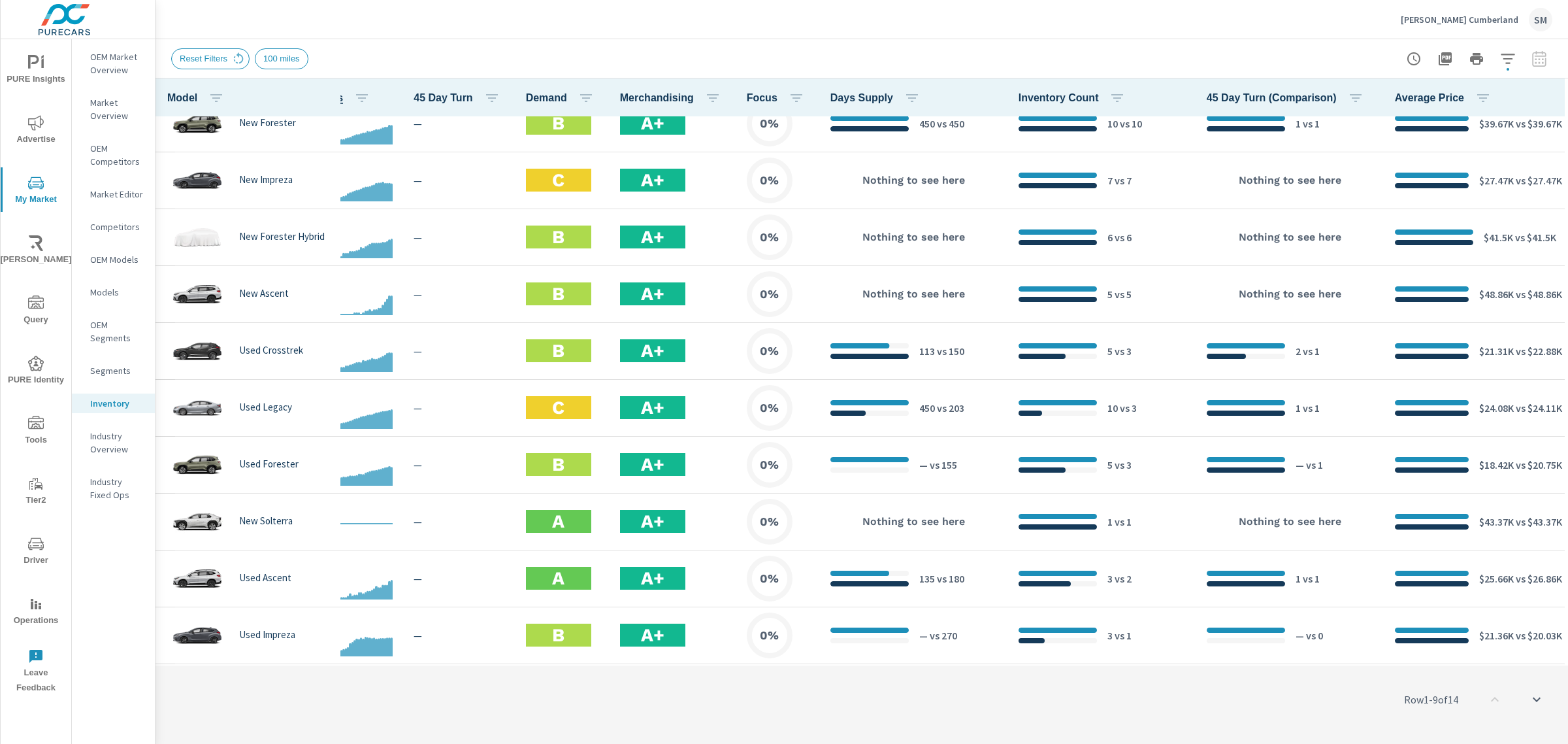
scroll to position [259, 165]
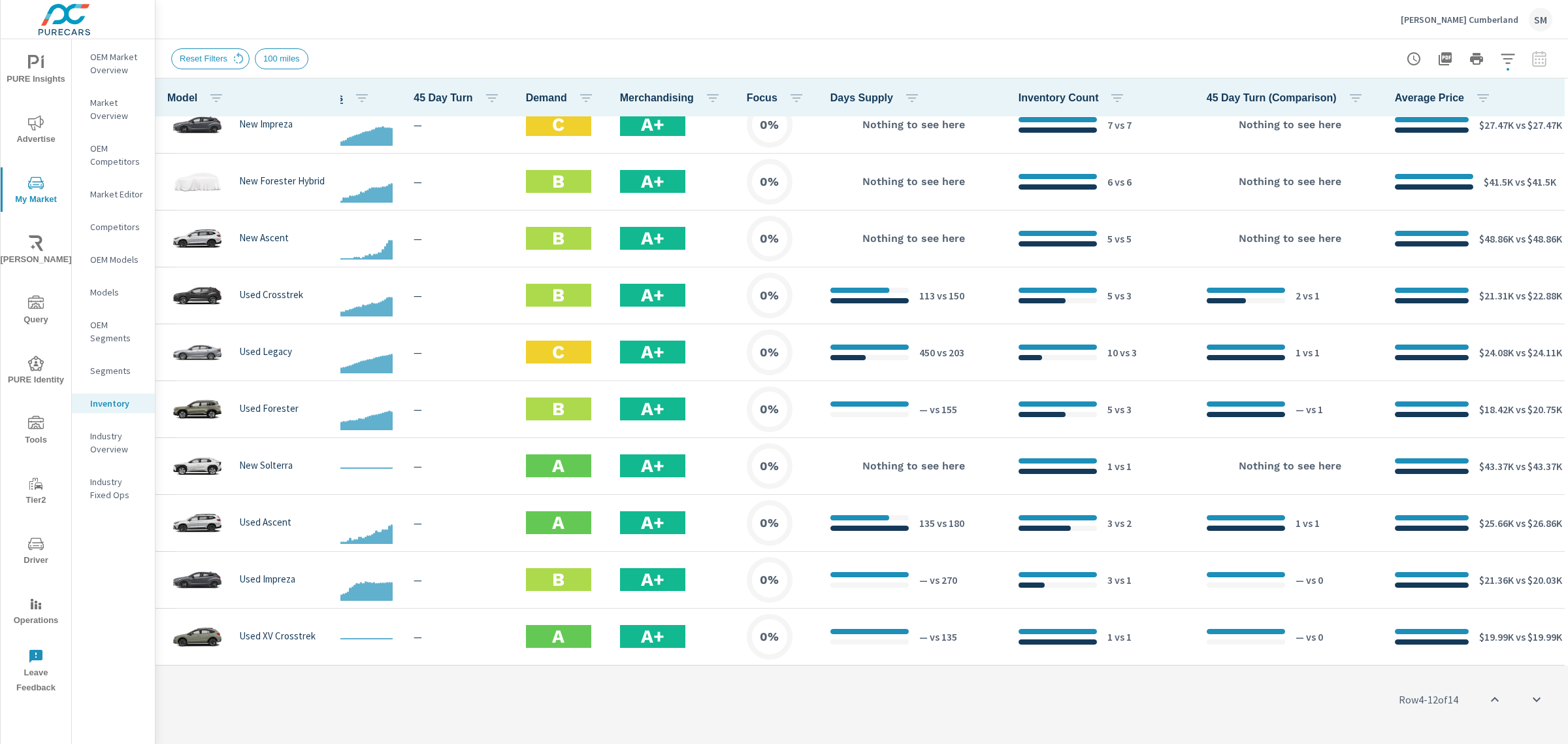
scroll to position [0, 165]
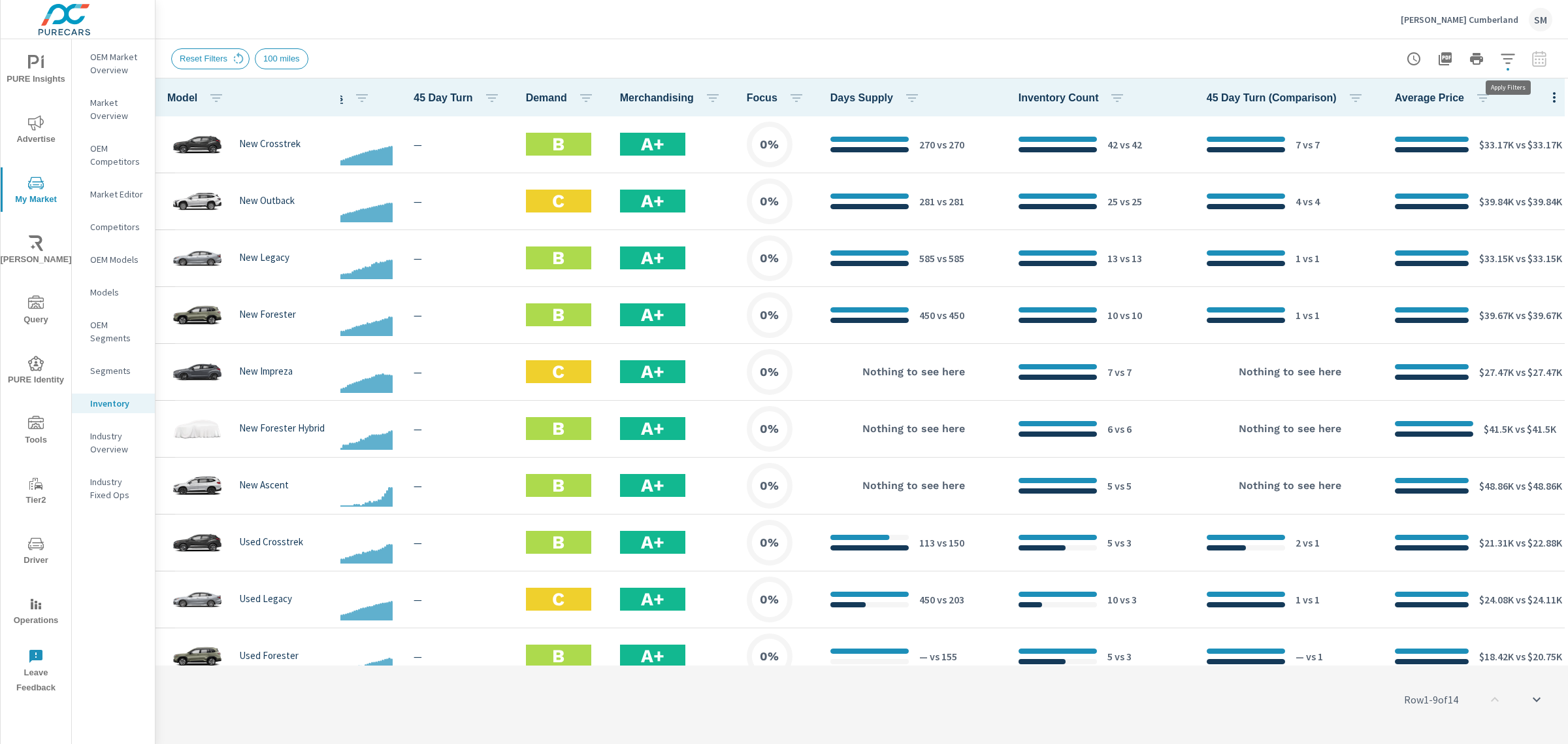
click at [1502, 63] on icon "button" at bounding box center [1507, 58] width 16 height 16
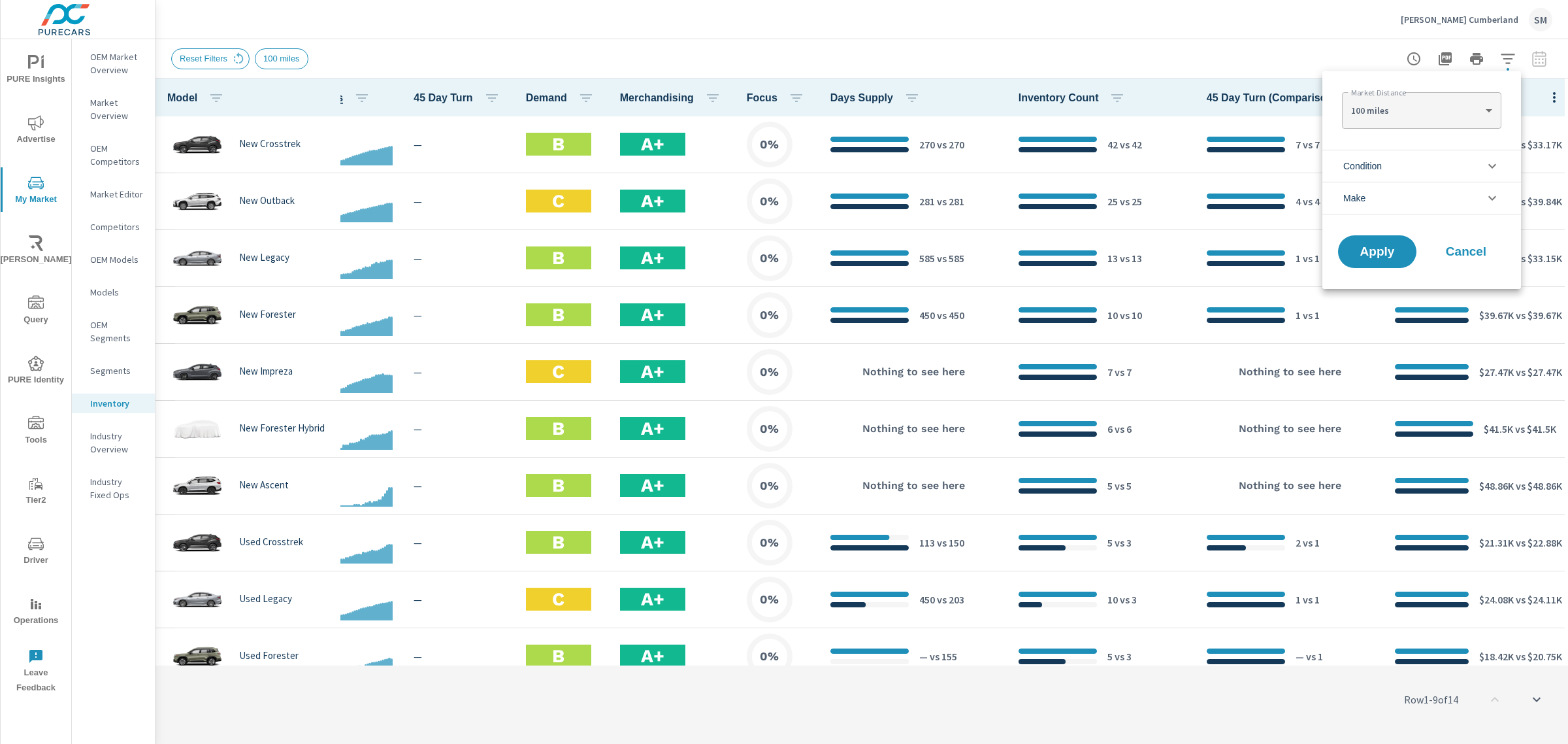
click at [1402, 198] on li "Make" at bounding box center [1422, 198] width 199 height 33
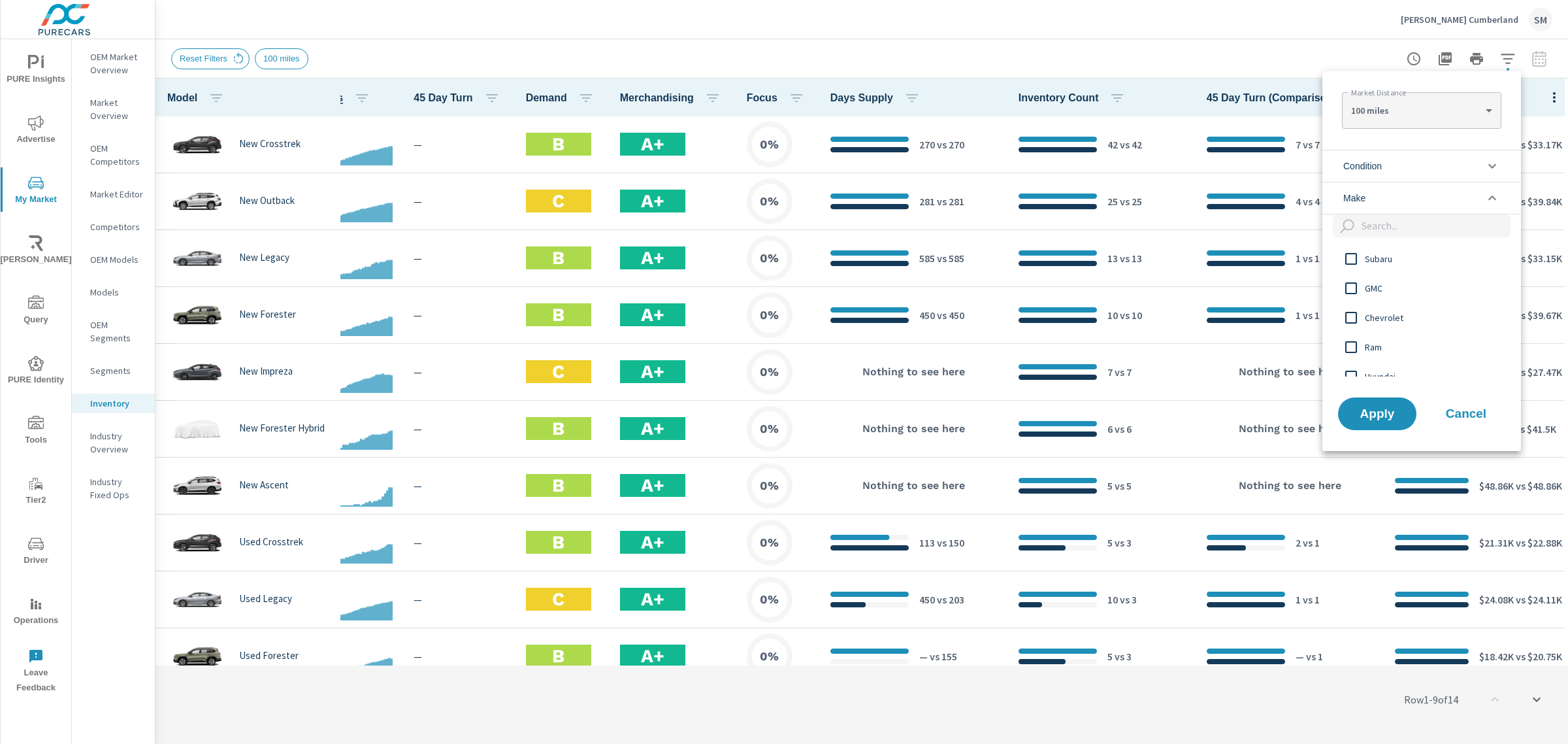
click at [1385, 165] on li "Condition" at bounding box center [1422, 165] width 199 height 32
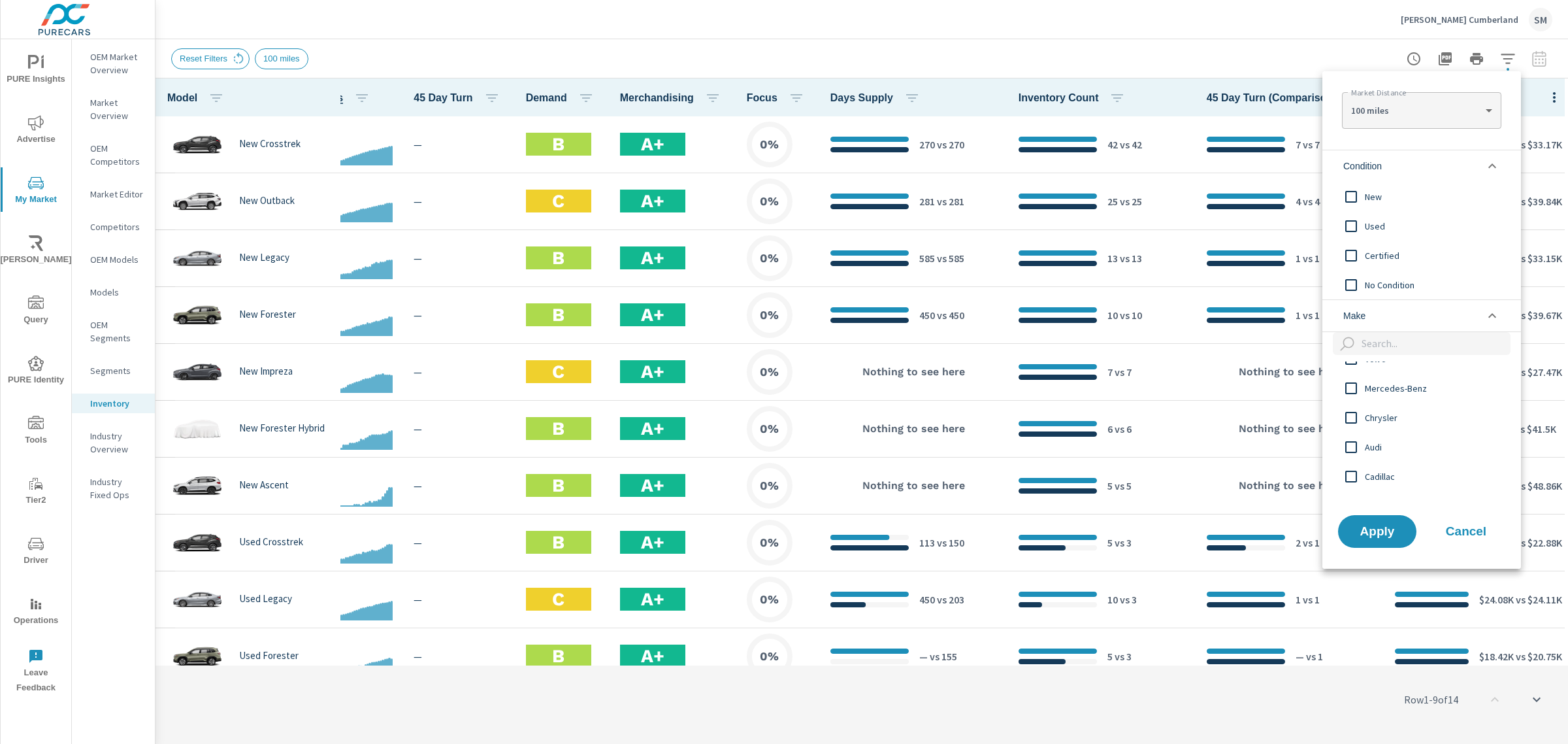
scroll to position [574, 0]
click at [1474, 537] on span "Cancel" at bounding box center [1466, 532] width 52 height 12
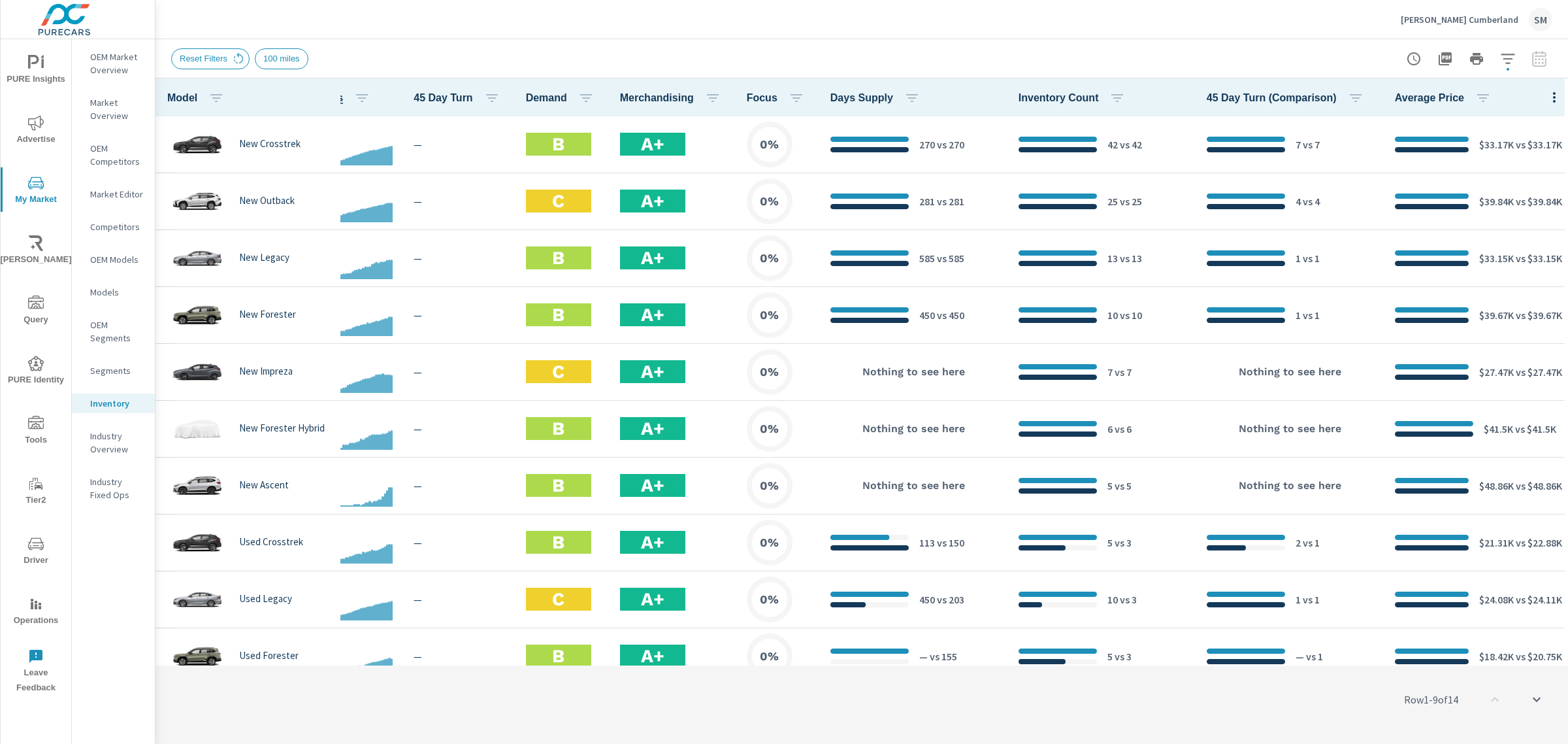
click at [1539, 59] on div at bounding box center [1476, 58] width 152 height 26
click at [1553, 96] on icon "button" at bounding box center [1554, 97] width 2 height 10
click at [1501, 194] on span "Market Performance" at bounding box center [1507, 197] width 82 height 13
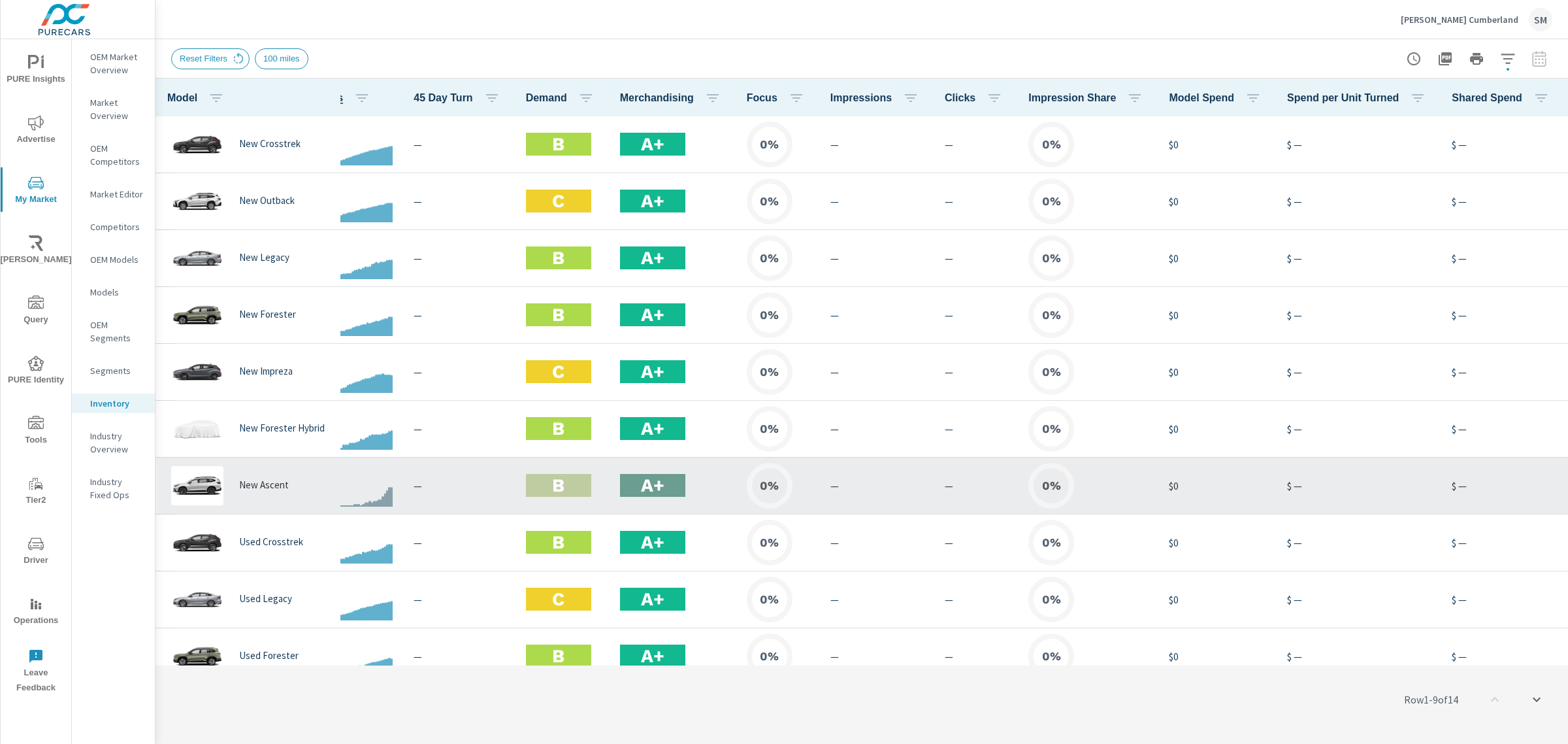
scroll to position [0, 294]
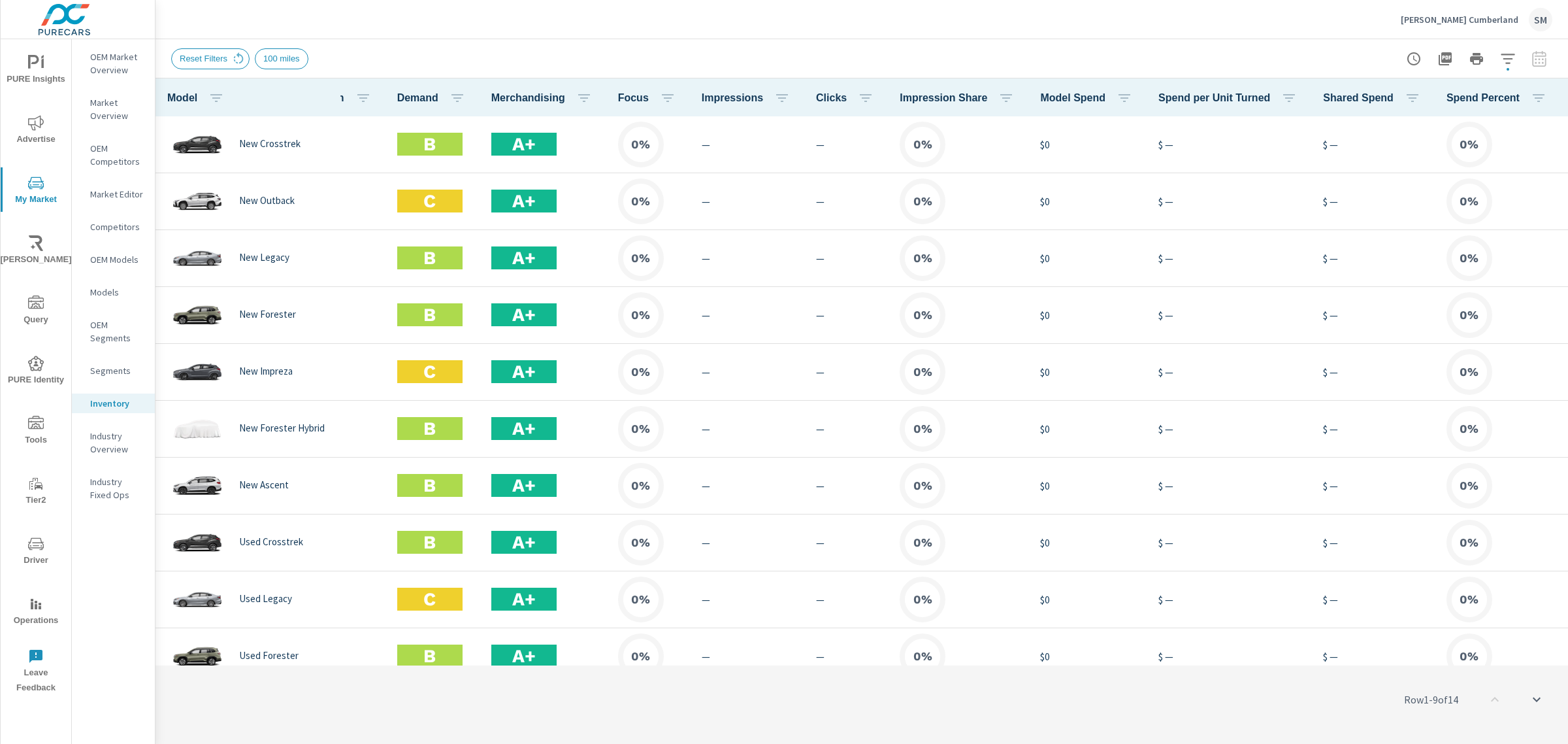
click at [1567, 105] on button "button" at bounding box center [1585, 97] width 26 height 27
click at [1483, 248] on span "Market Comparison" at bounding box center [1507, 245] width 82 height 13
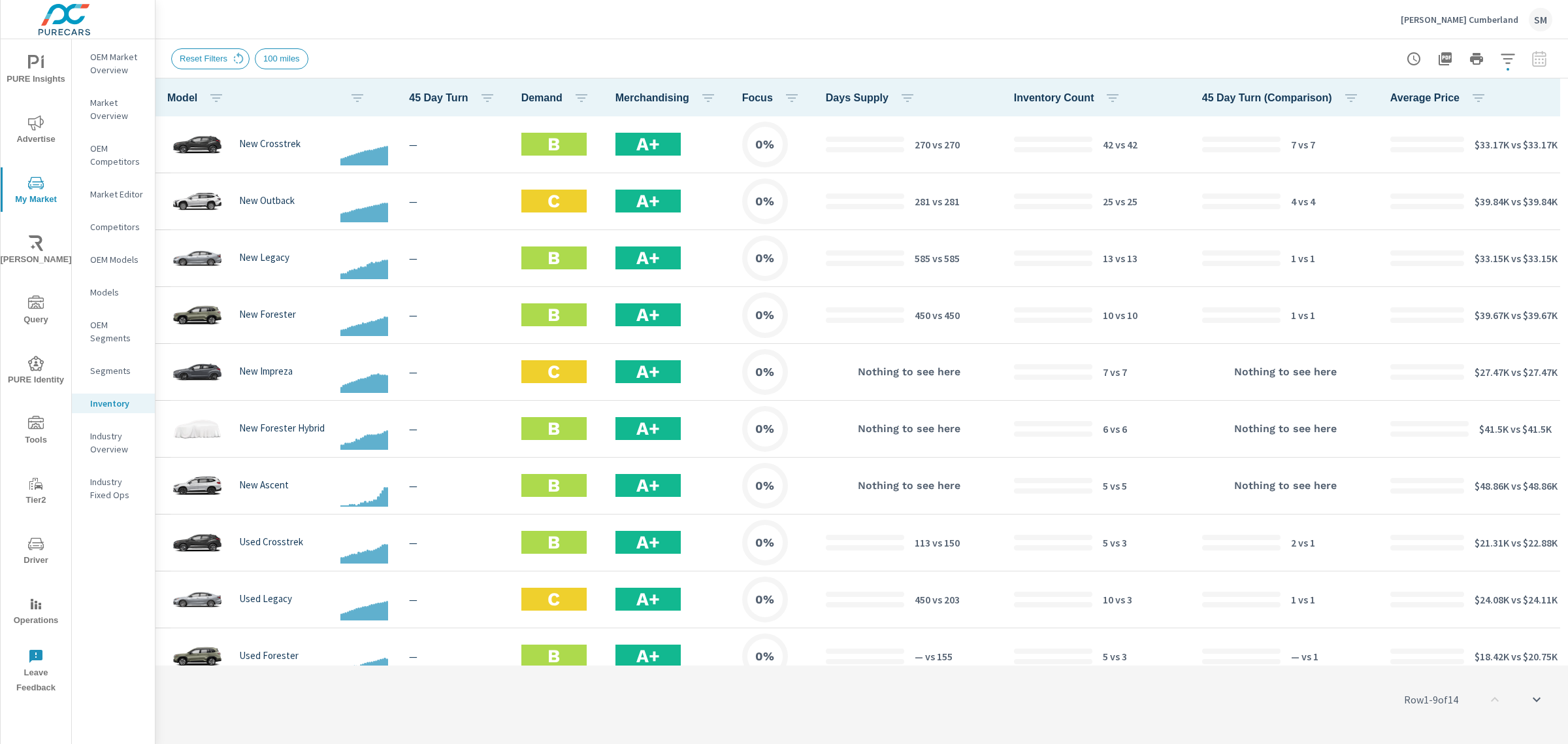
scroll to position [0, 165]
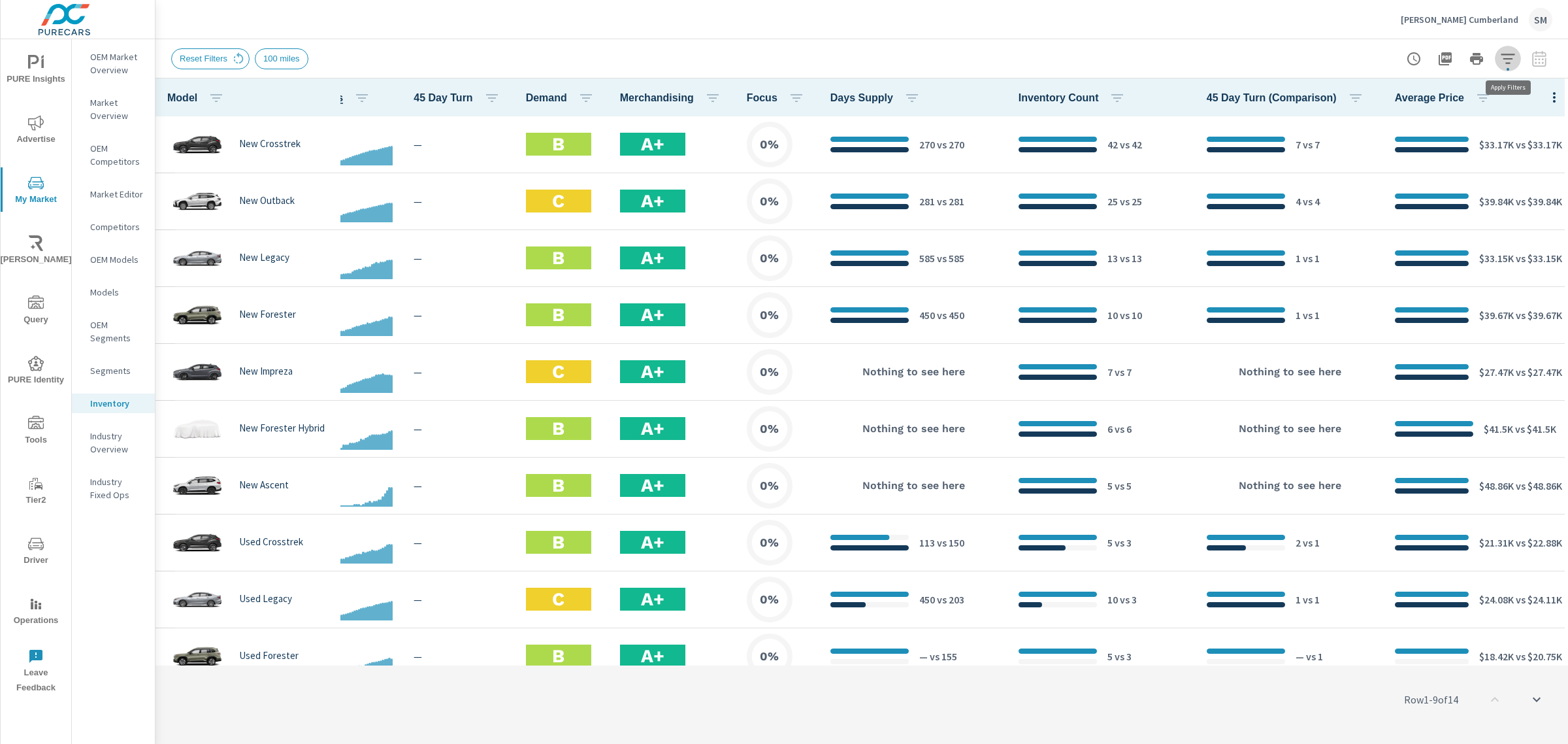
click at [1510, 57] on icon "button" at bounding box center [1507, 58] width 16 height 16
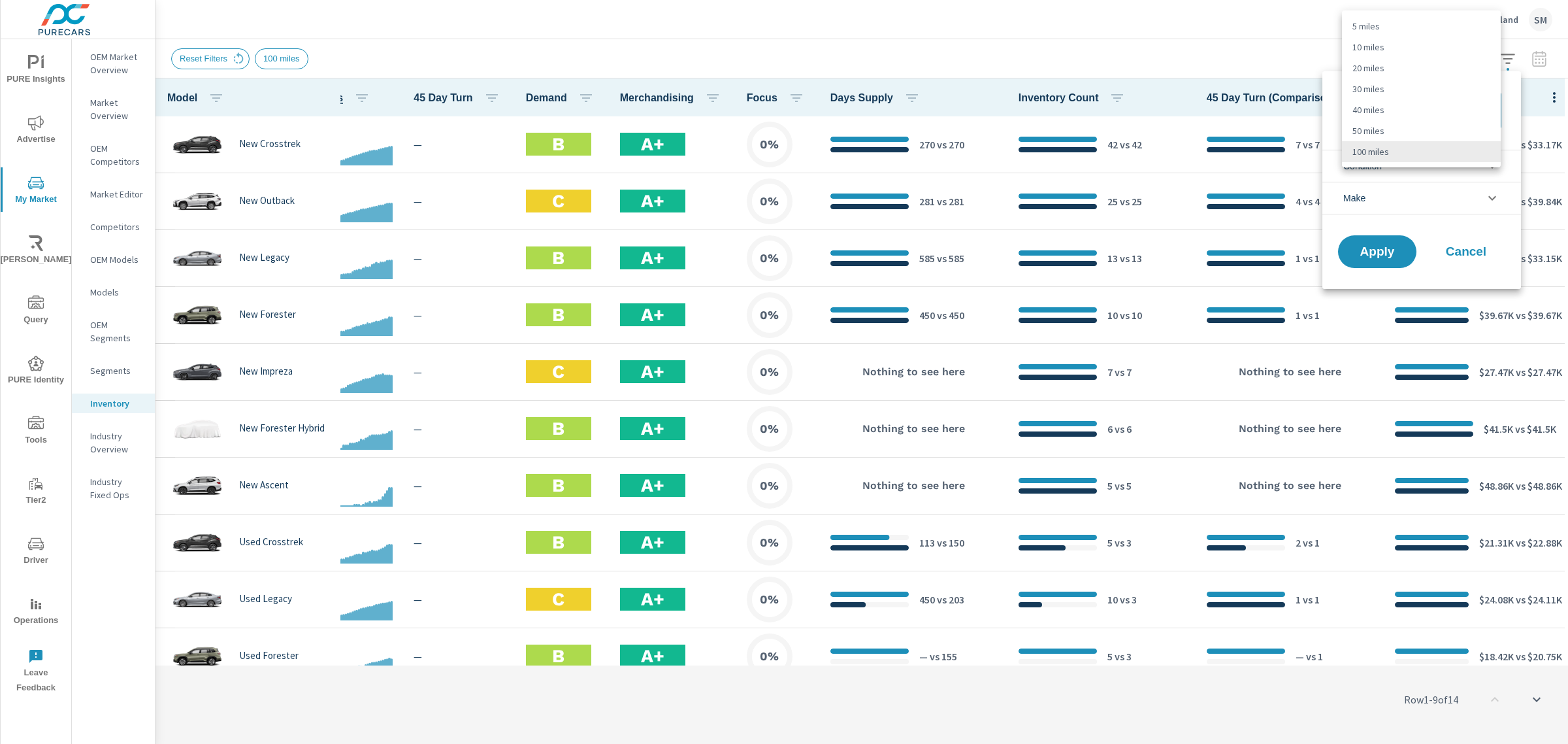
click at [1425, 108] on body "PURE Insights Advertise My Market Riley AI Query PURE Identity Tools Tier2 Driv…" at bounding box center [784, 372] width 1568 height 744
click at [1386, 127] on li "50 miles" at bounding box center [1421, 131] width 158 height 21
type Distance "50"
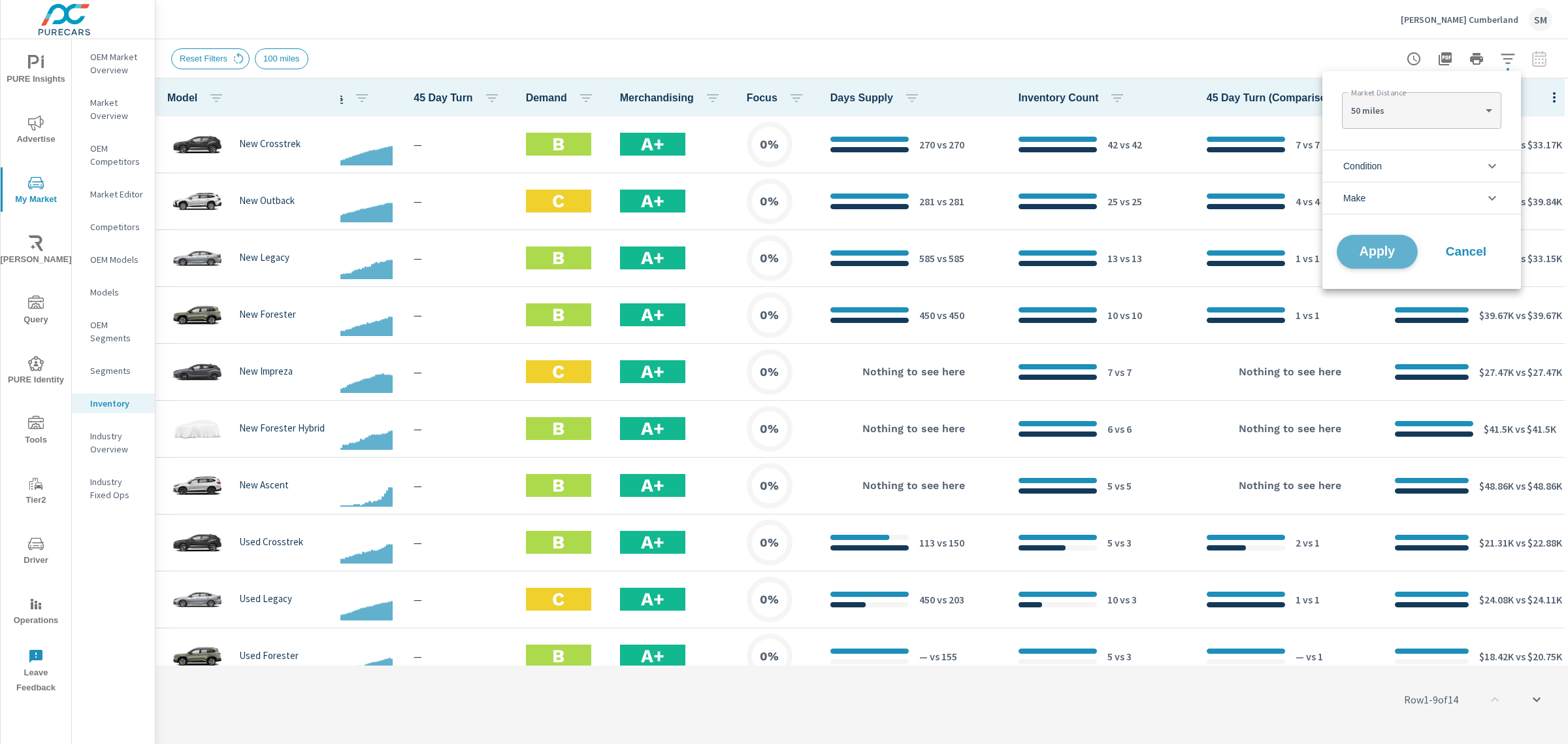
click at [1386, 252] on span "Apply" at bounding box center [1377, 252] width 54 height 13
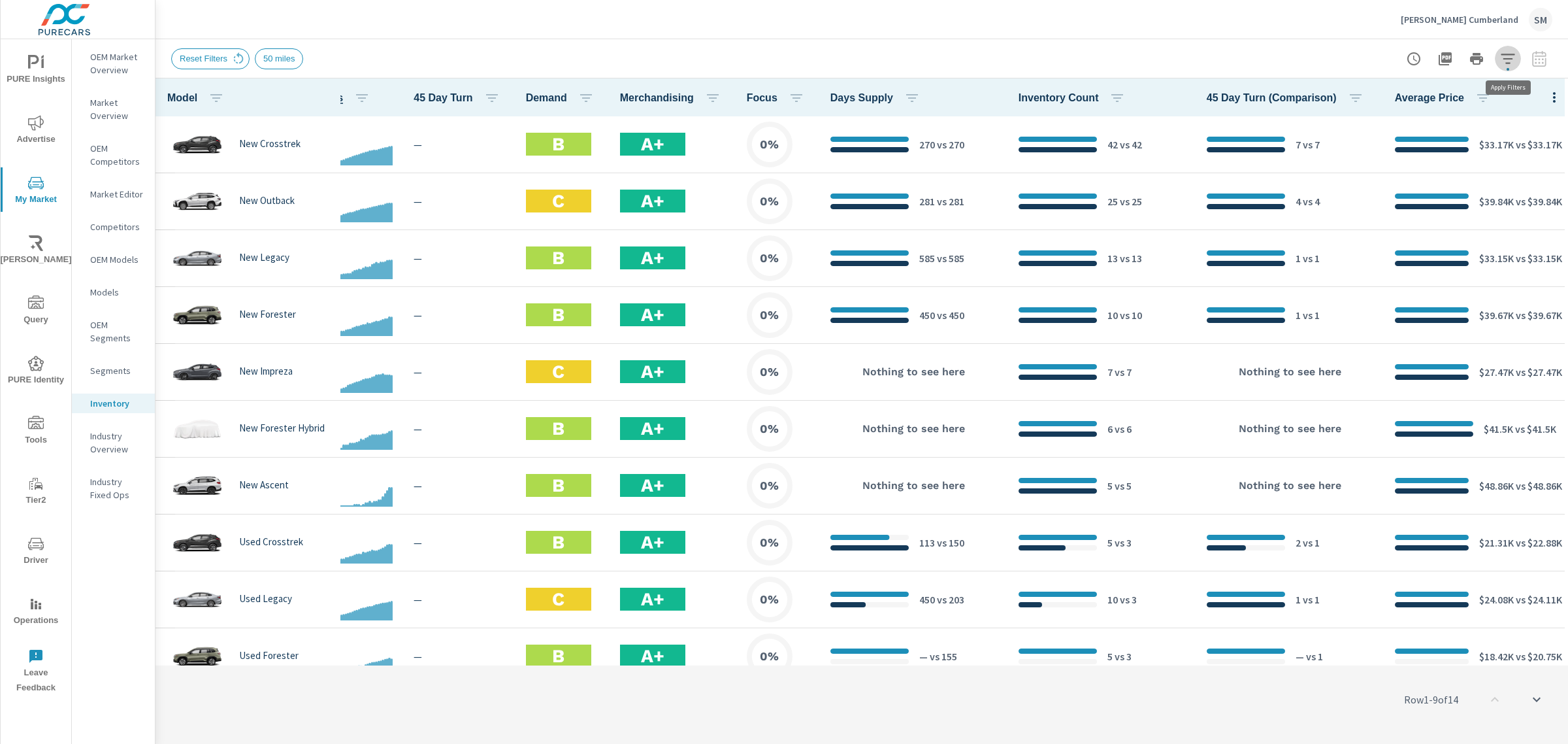
click at [1509, 61] on icon "button" at bounding box center [1507, 58] width 16 height 16
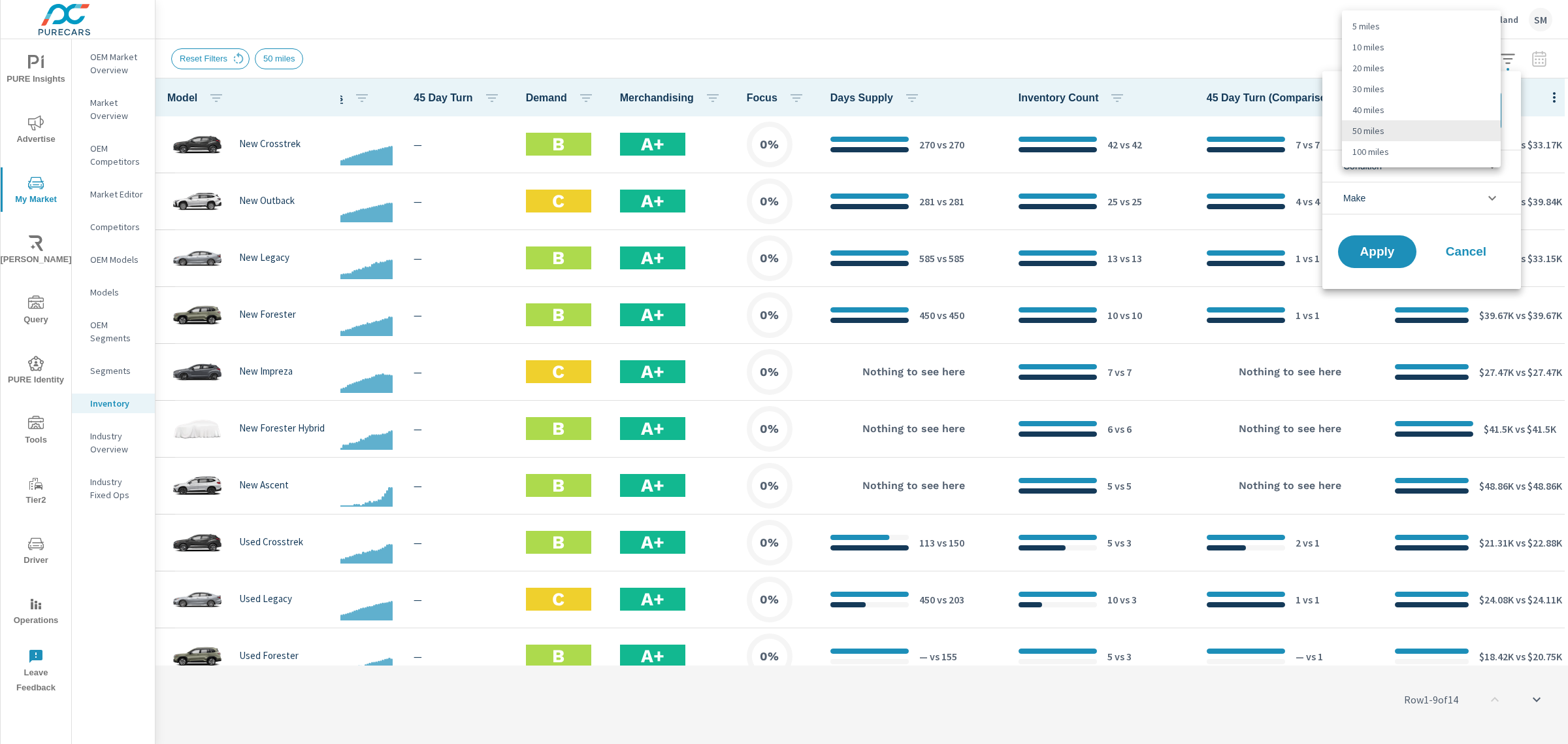
click at [1448, 110] on body "PURE Insights Advertise My Market Riley AI Query PURE Identity Tools Tier2 Driv…" at bounding box center [784, 372] width 1568 height 744
click at [1383, 84] on li "30 miles" at bounding box center [1421, 89] width 158 height 21
type Distance "30"
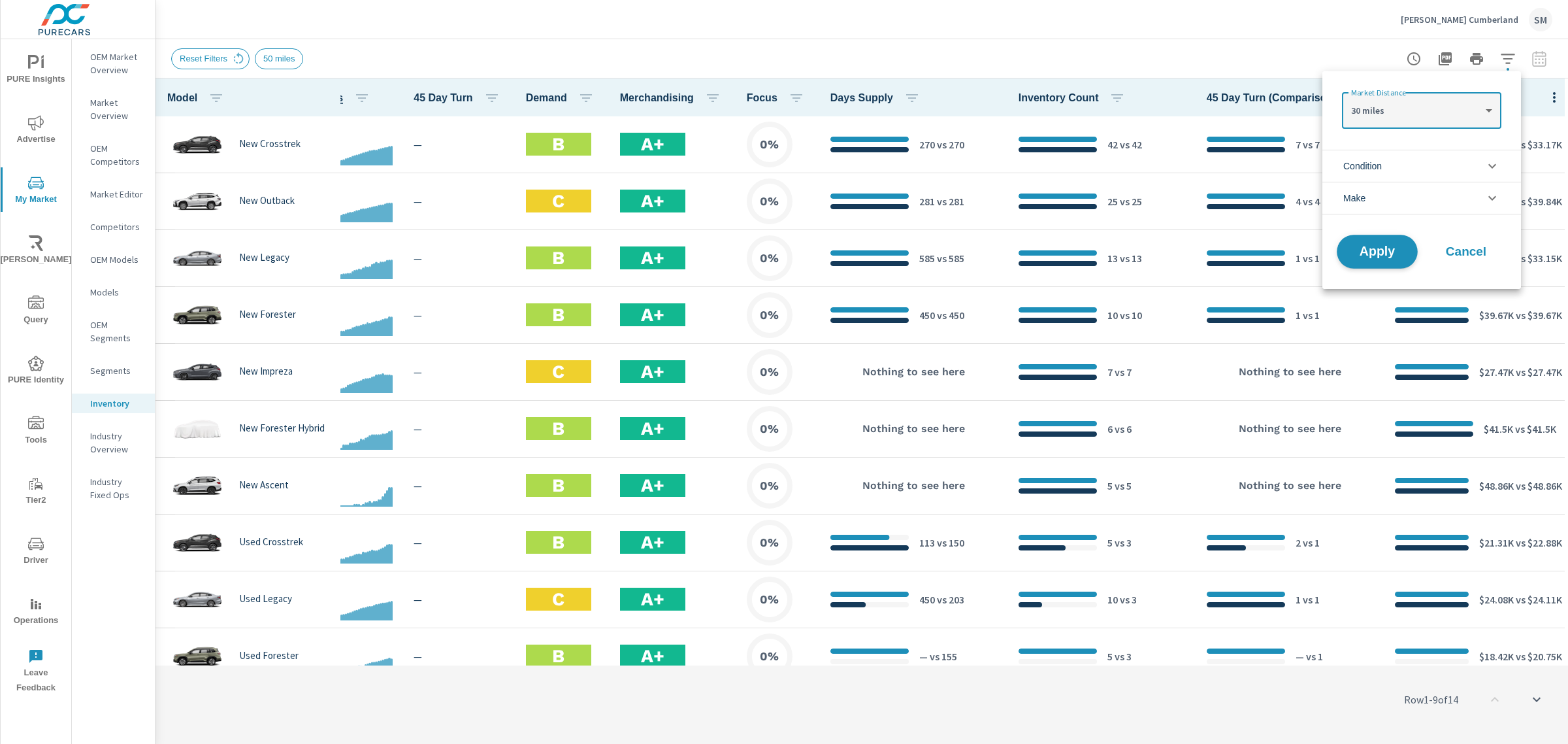
click at [1351, 267] on button "Apply" at bounding box center [1377, 251] width 81 height 34
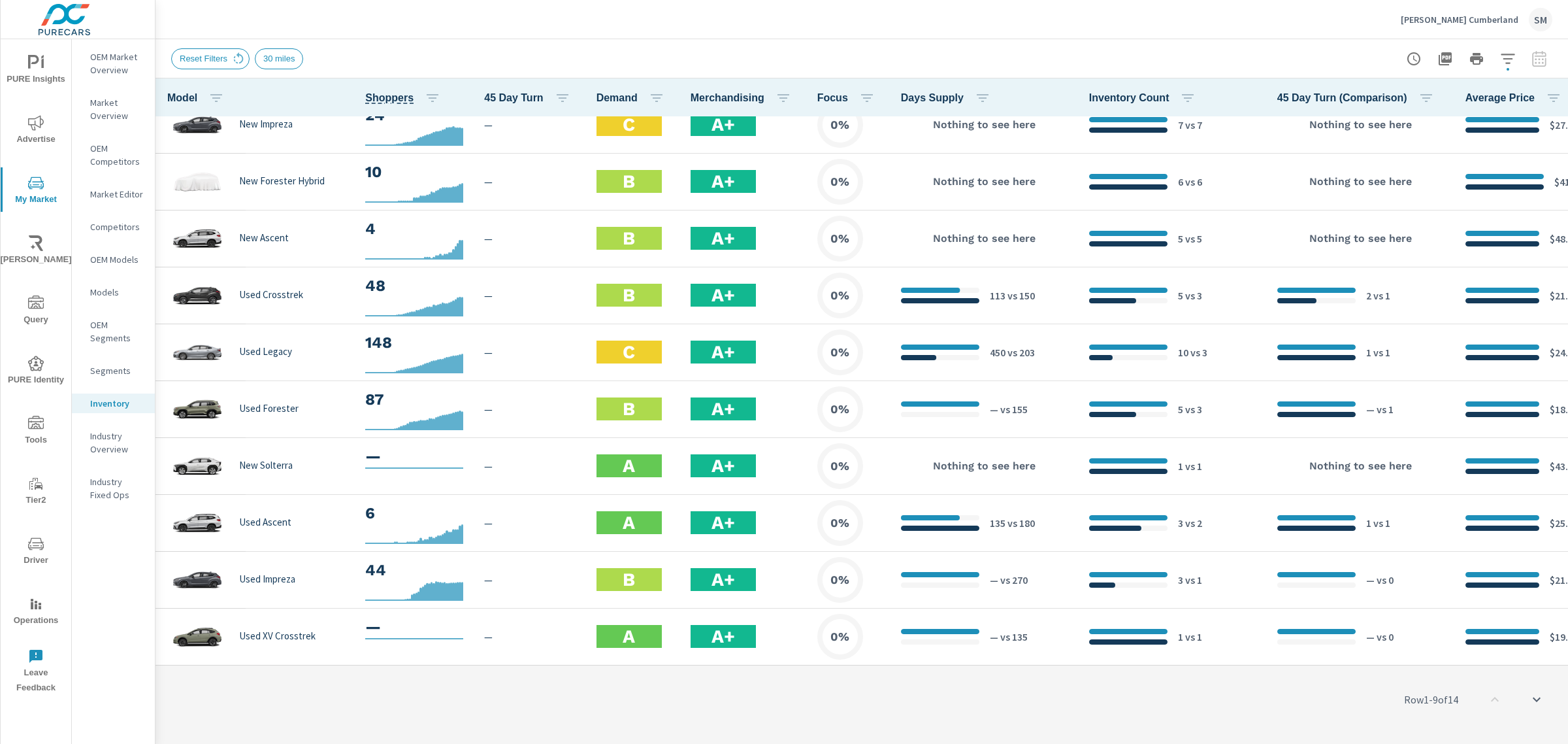
scroll to position [259, 95]
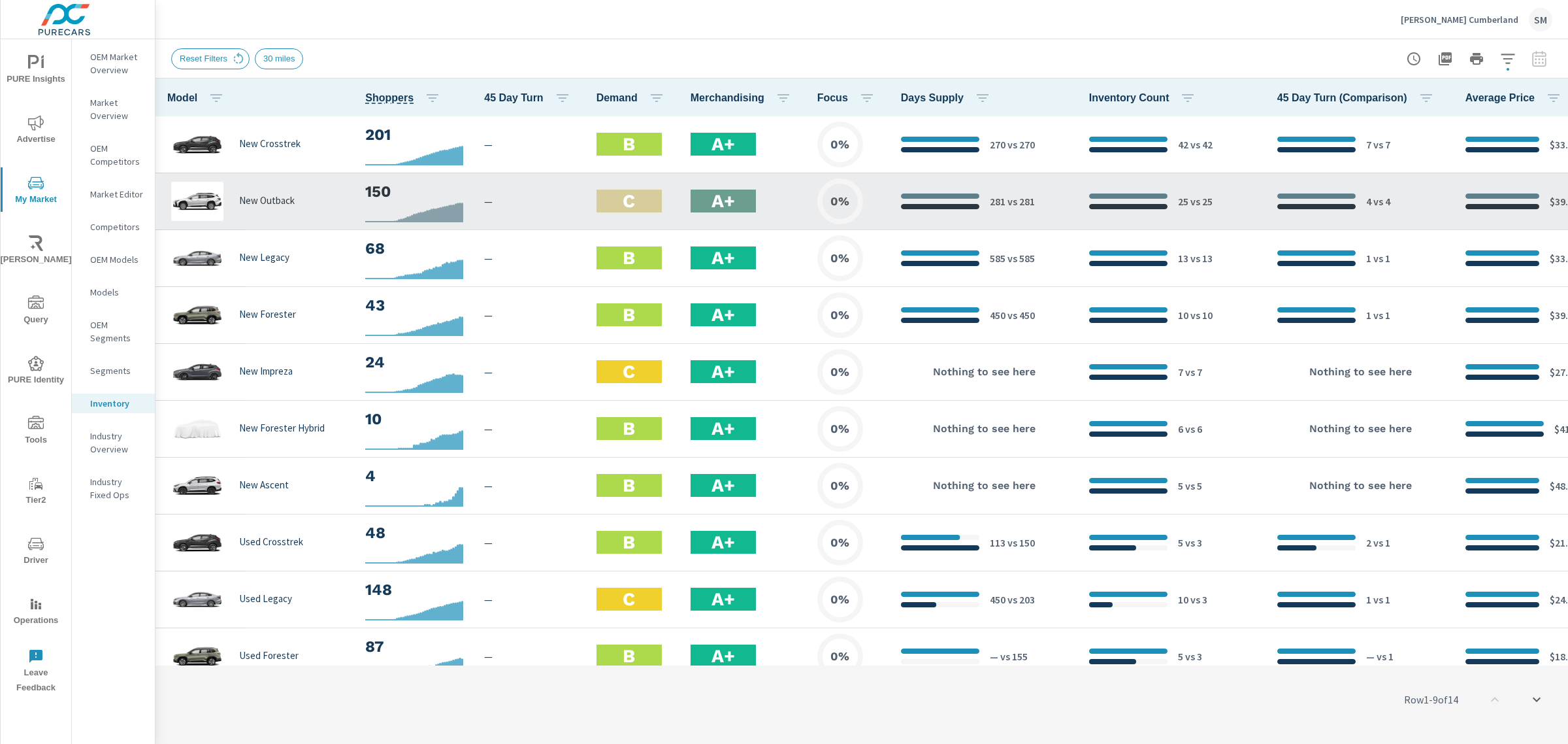
scroll to position [0, 165]
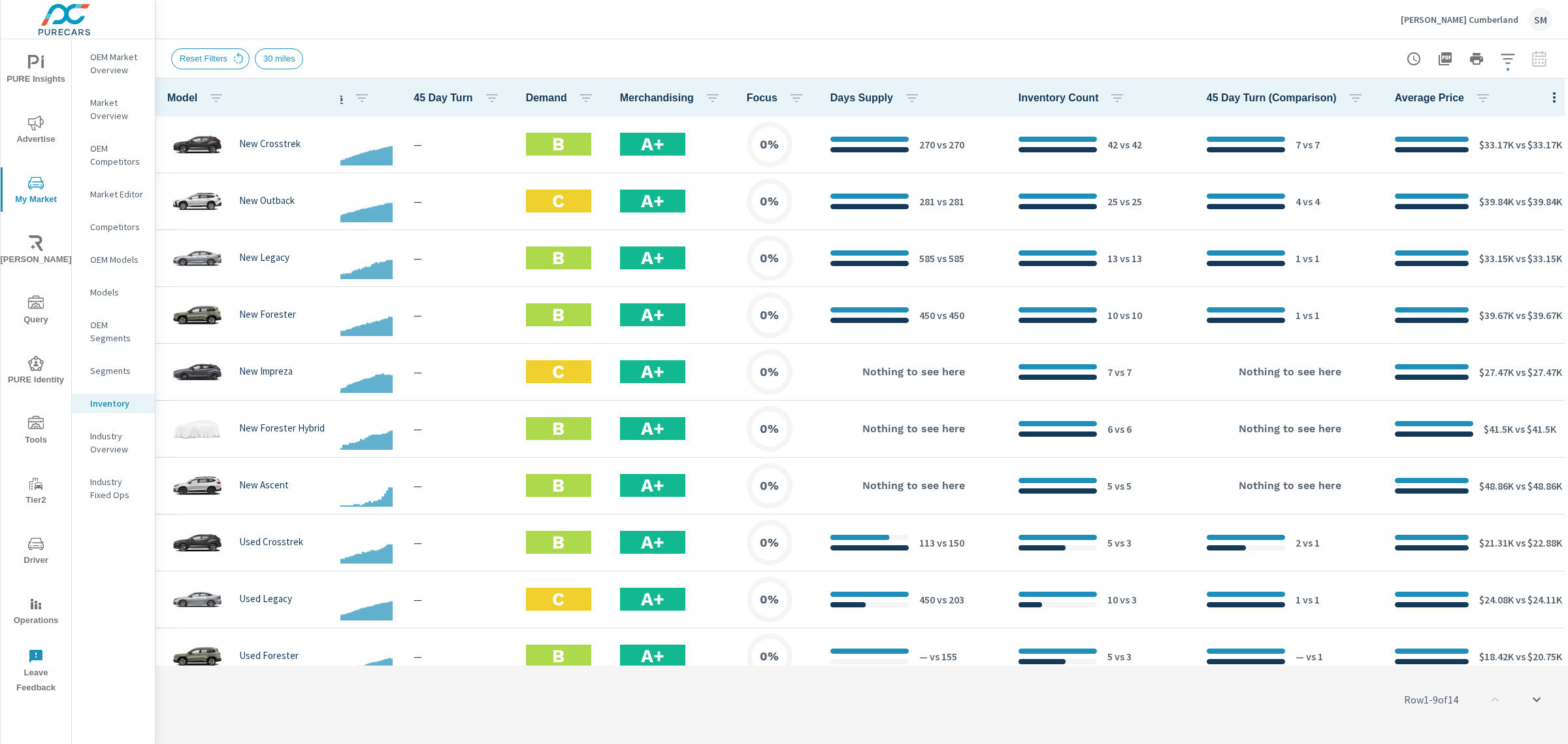
click at [1442, 10] on div "[PERSON_NAME] Subaru Cumberland SM" at bounding box center [1476, 19] width 152 height 23
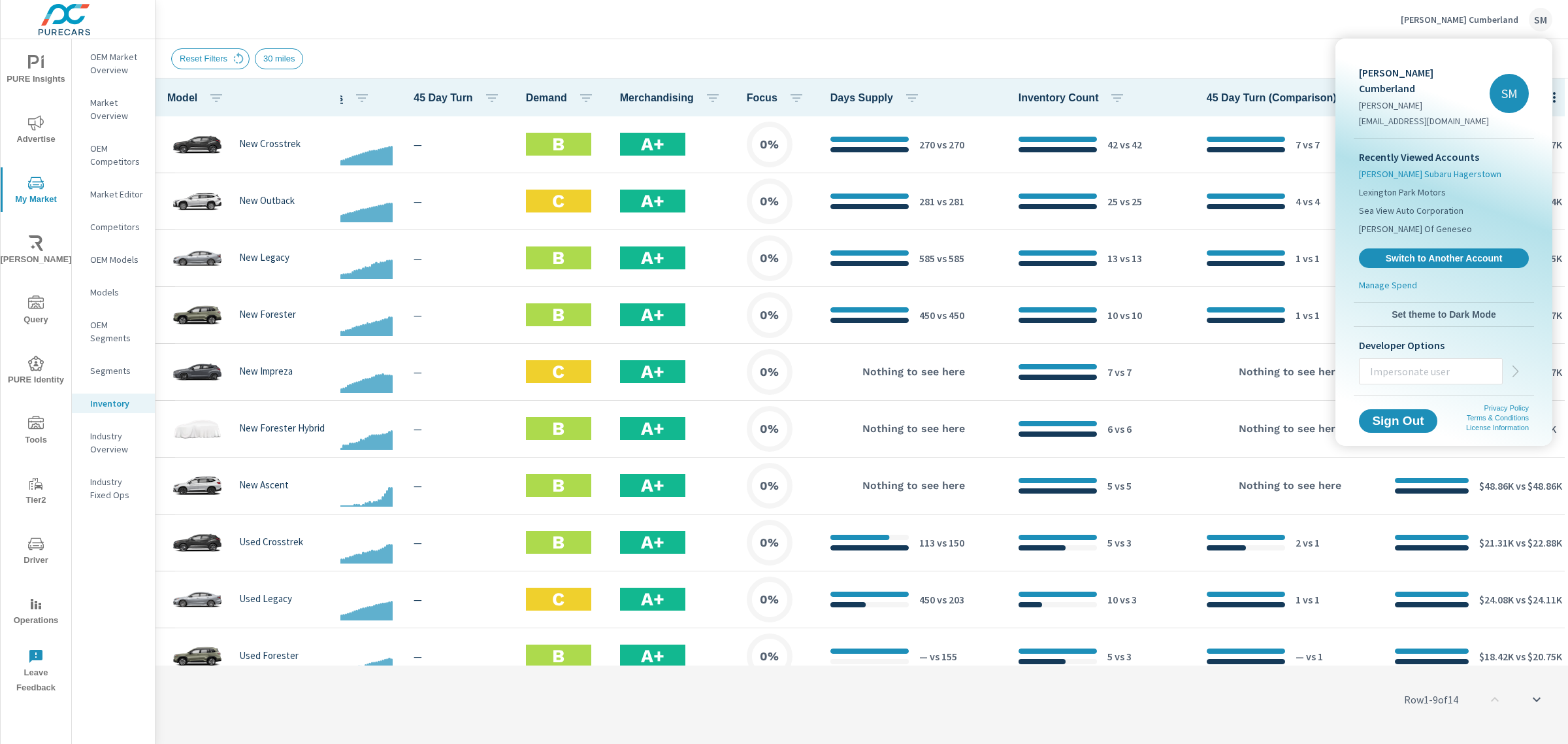
click at [1403, 167] on span "[PERSON_NAME] Subaru Hagerstown" at bounding box center [1430, 173] width 143 height 13
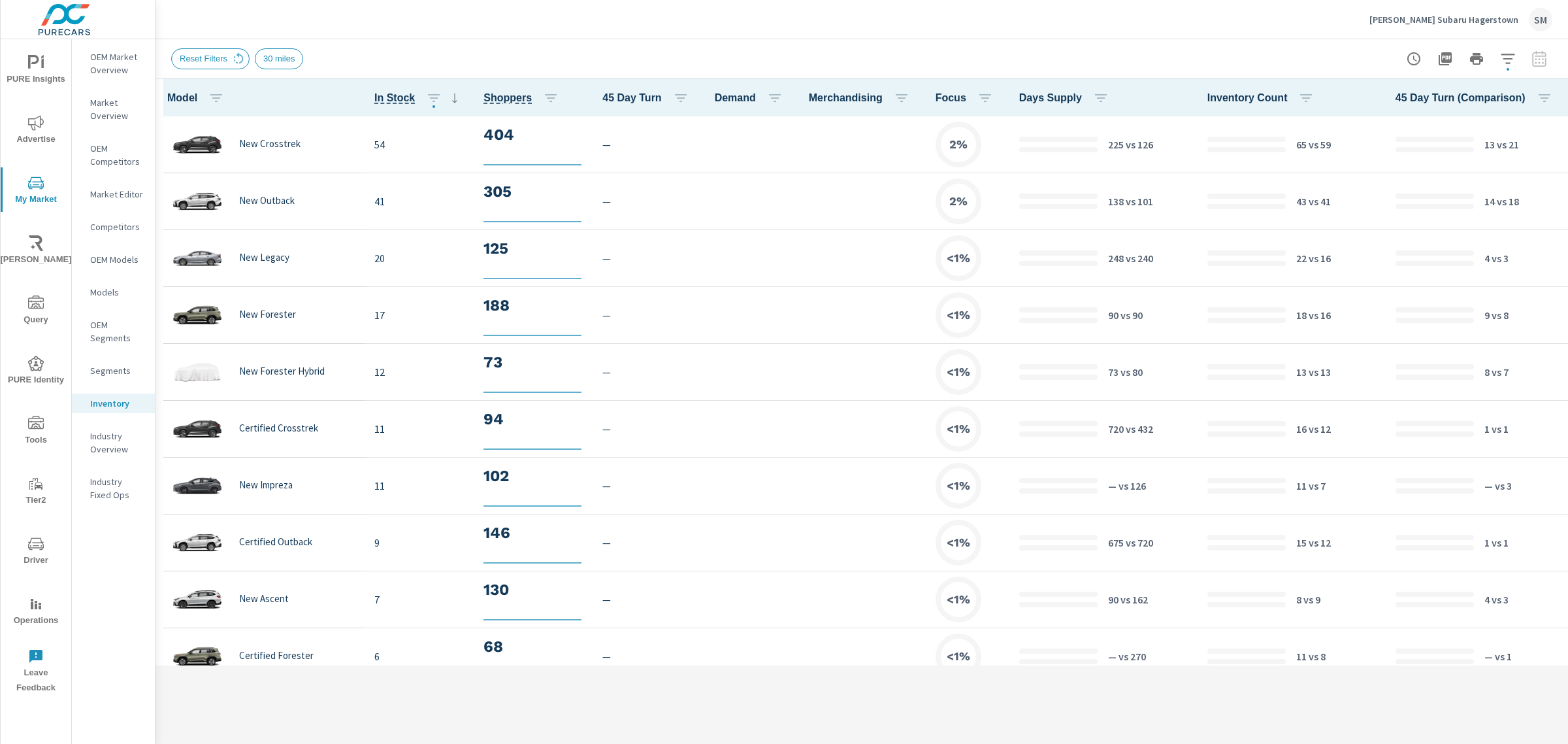
click at [34, 70] on icon "nav menu" at bounding box center [36, 62] width 16 height 16
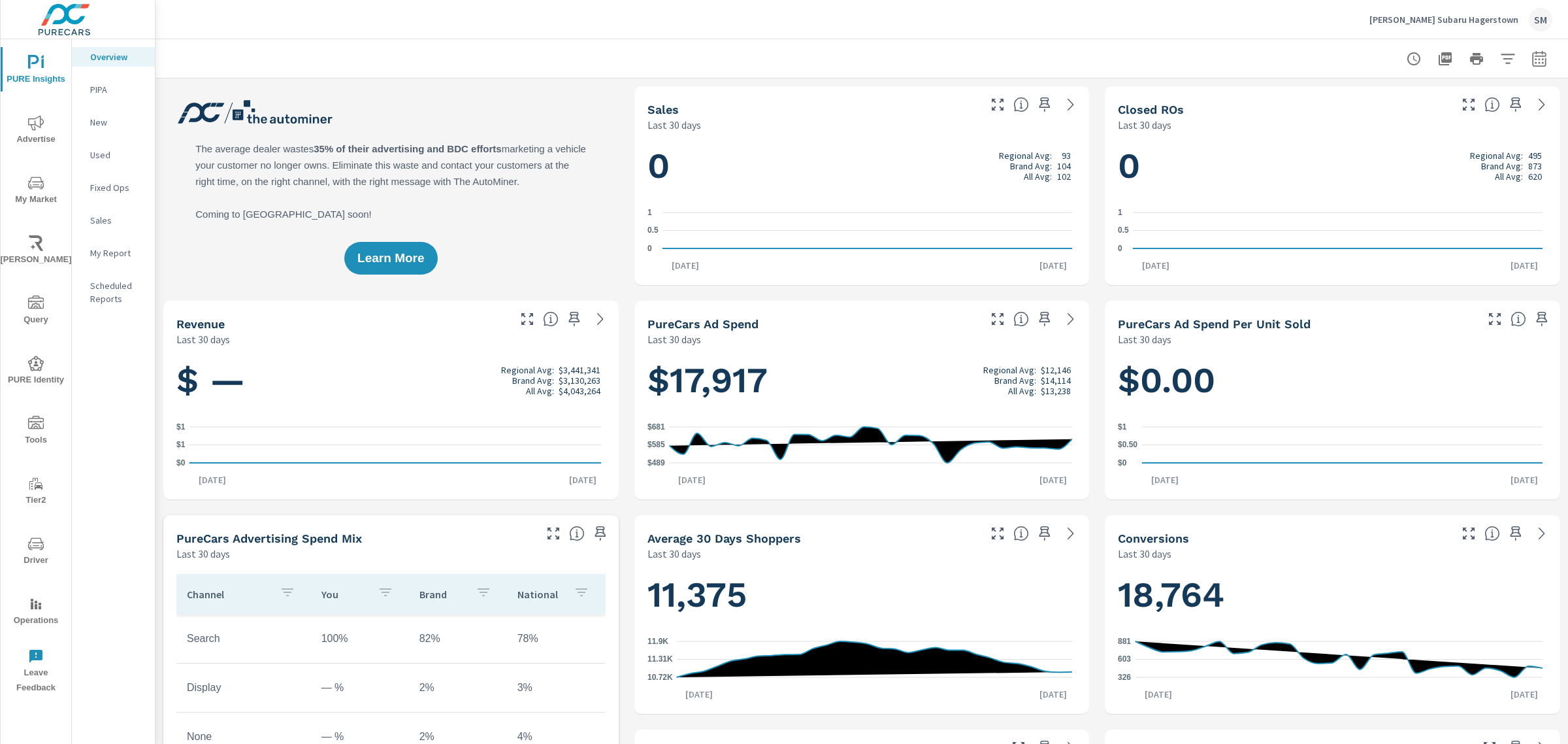
click at [38, 116] on icon "nav menu" at bounding box center [36, 123] width 16 height 16
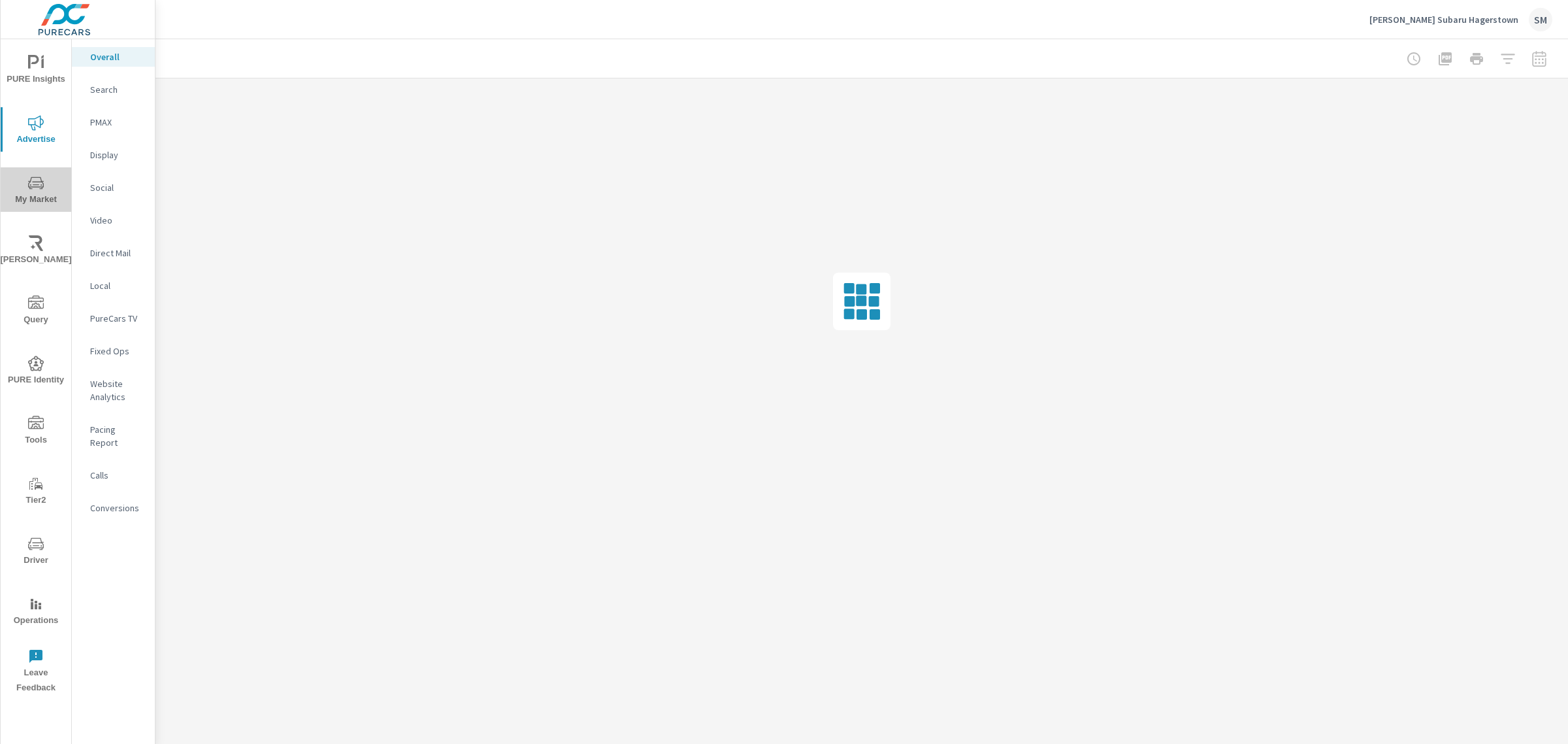
click at [37, 182] on icon "nav menu" at bounding box center [36, 182] width 16 height 16
click at [90, 152] on p "OEM Competitors" at bounding box center [117, 155] width 55 height 26
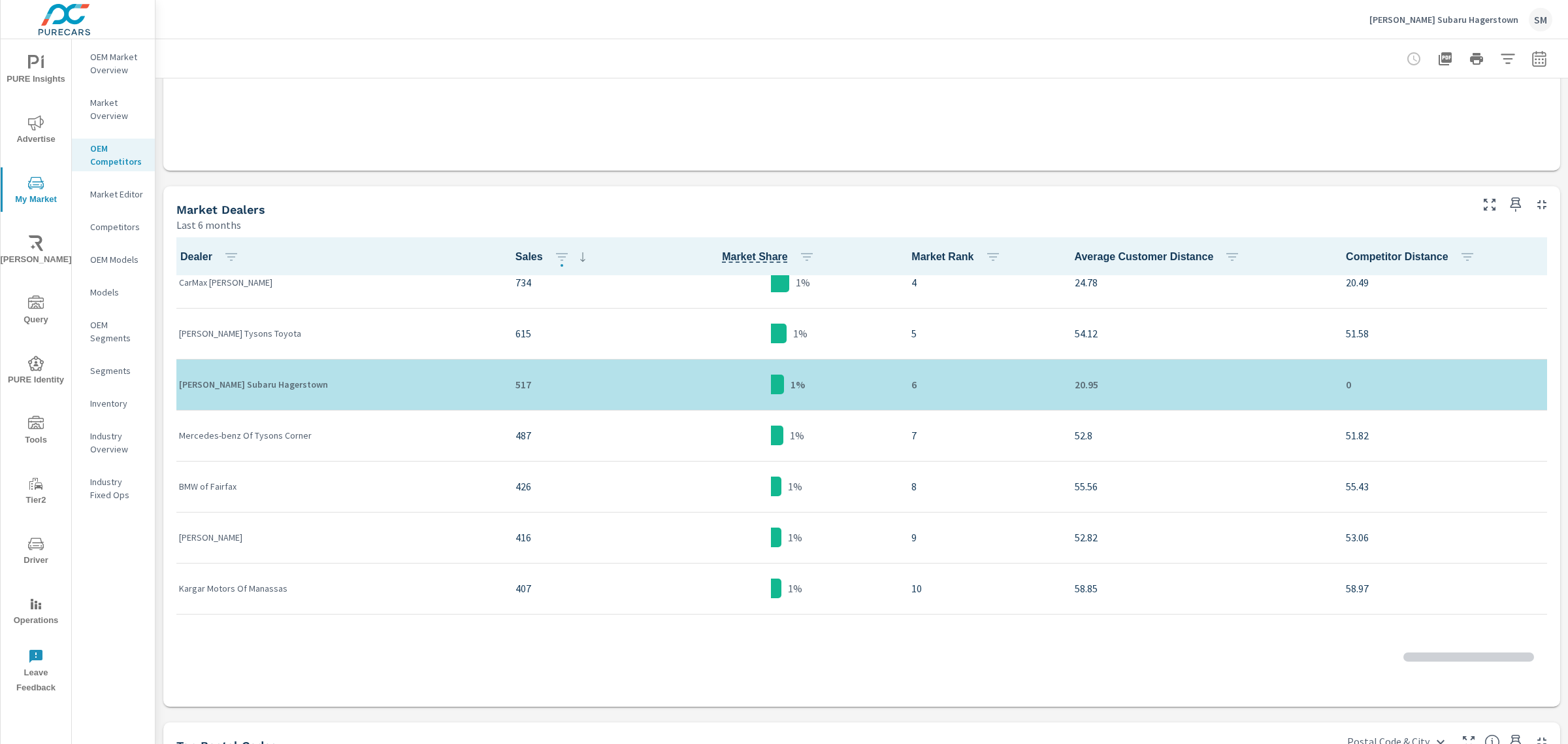
scroll to position [189, 0]
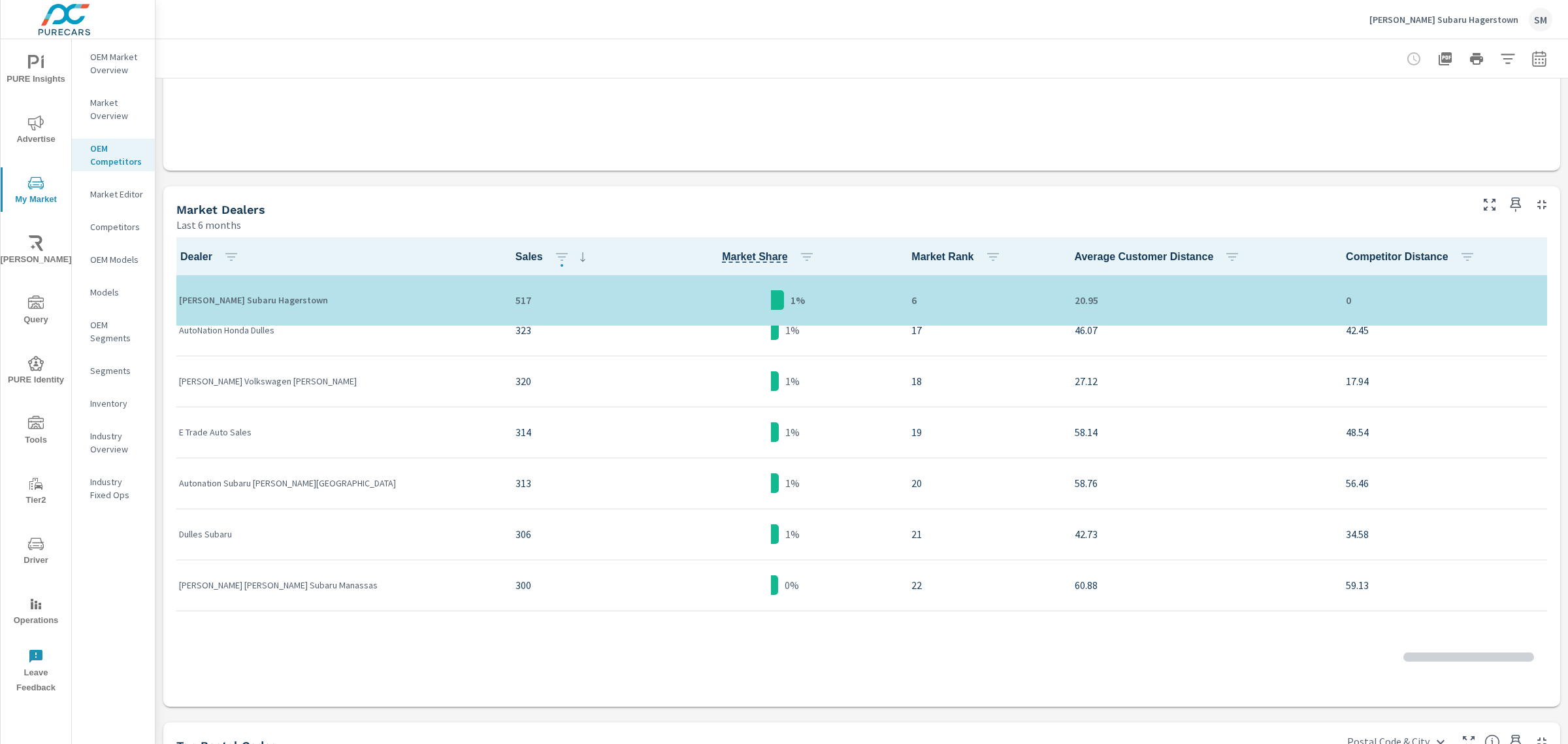
scroll to position [860, 0]
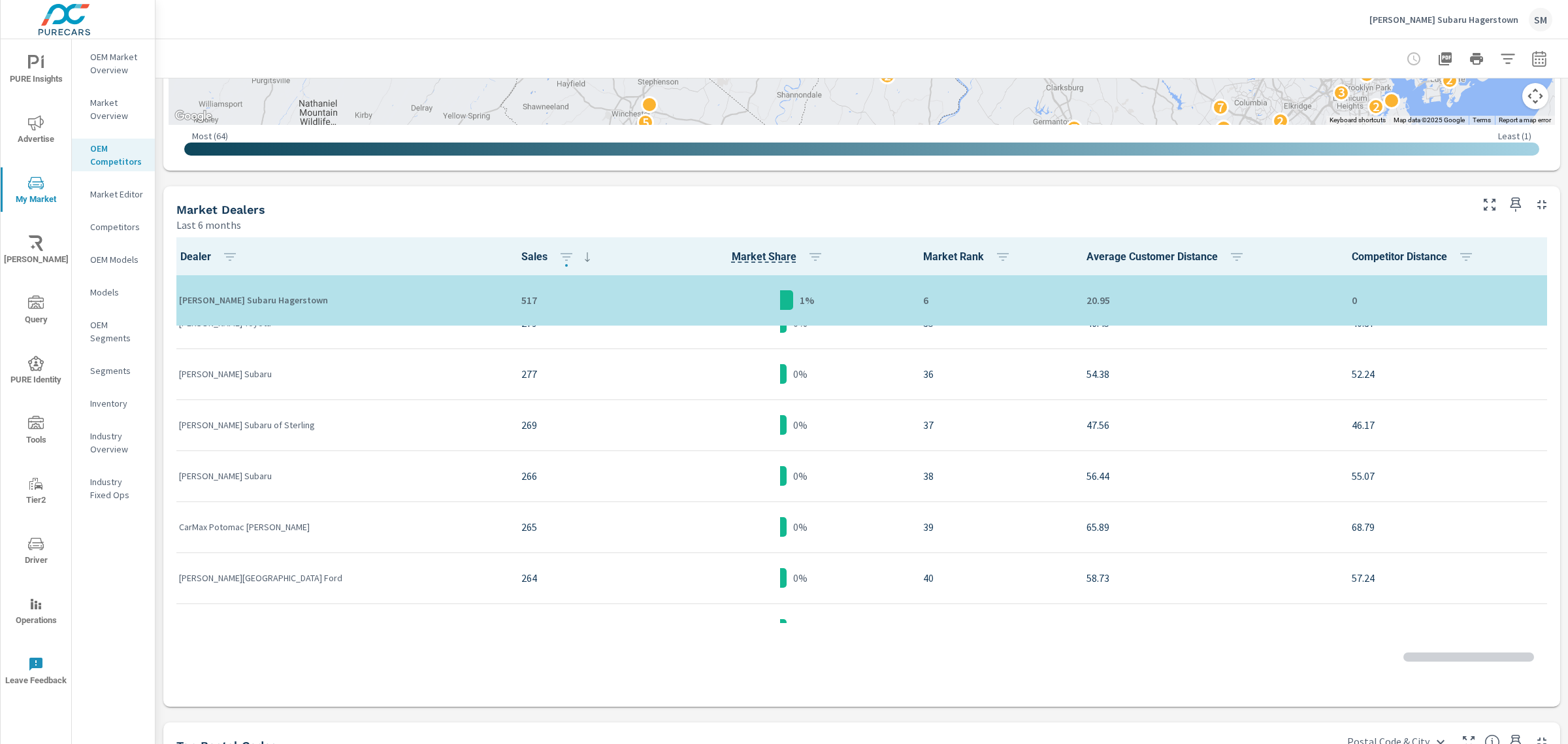
scroll to position [1713, 0]
click at [1466, 16] on p "[PERSON_NAME] Subaru Hagerstown" at bounding box center [1443, 19] width 149 height 12
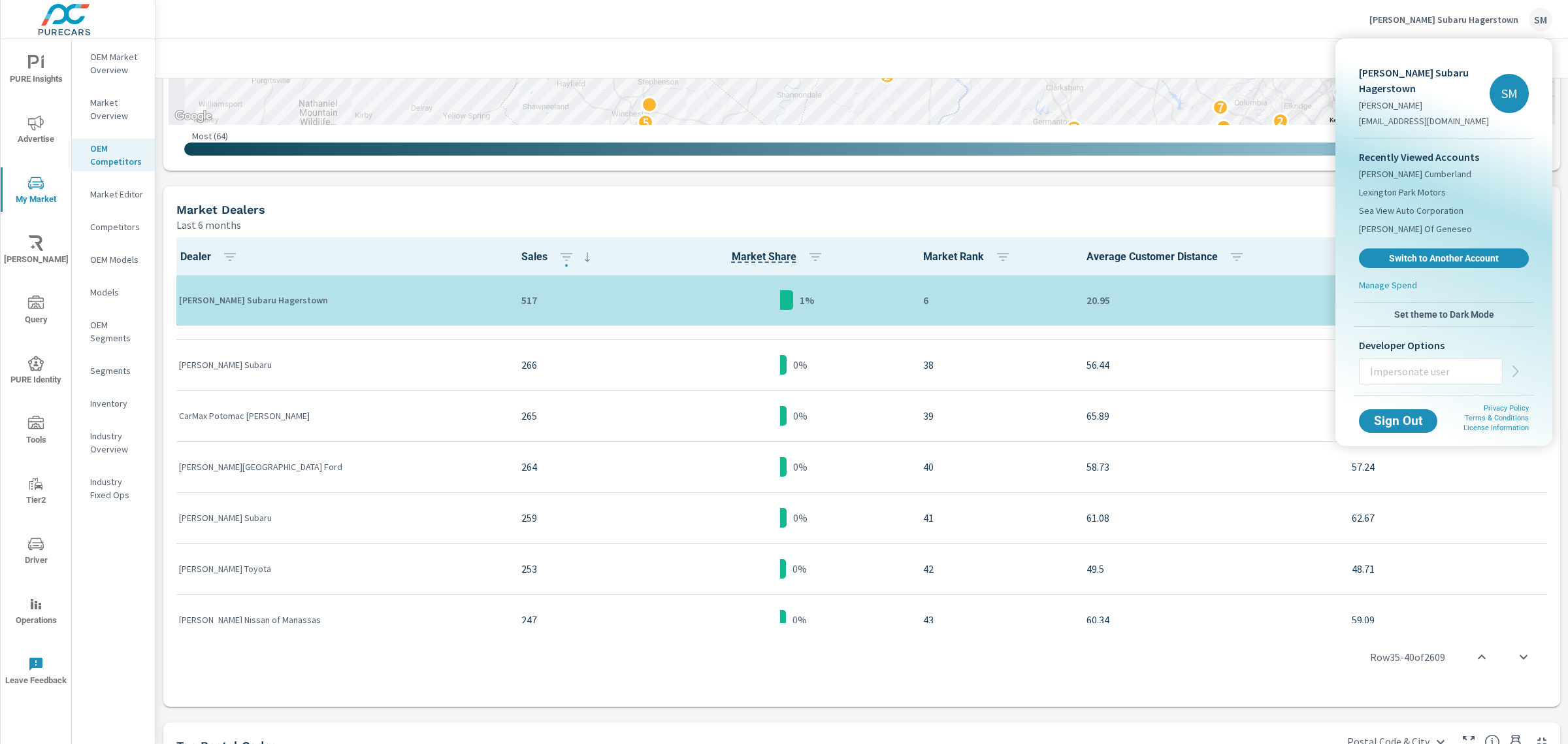
click at [373, 469] on div at bounding box center [784, 372] width 1568 height 744
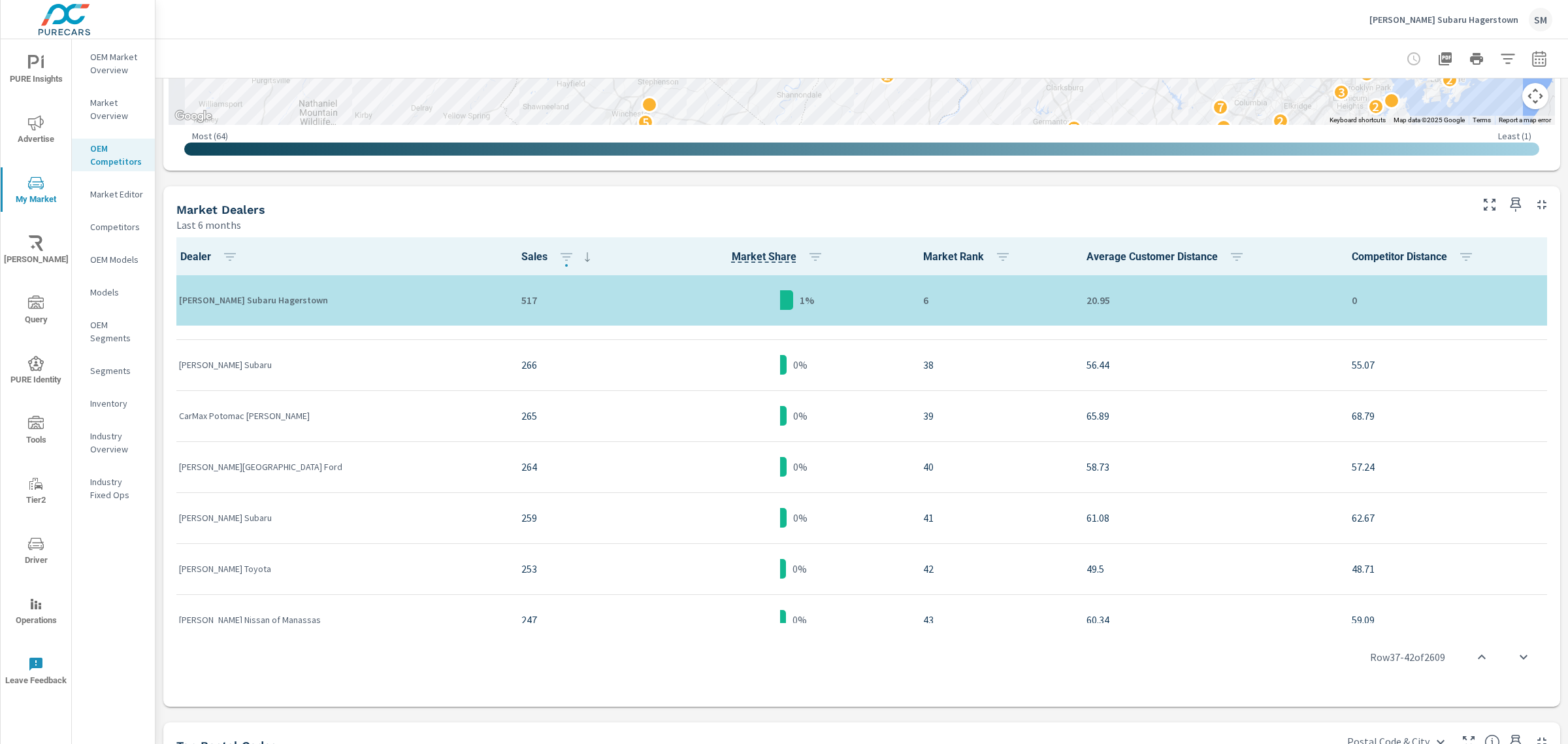
click at [324, 482] on div "Koons Falls Church Ford" at bounding box center [339, 467] width 321 height 40
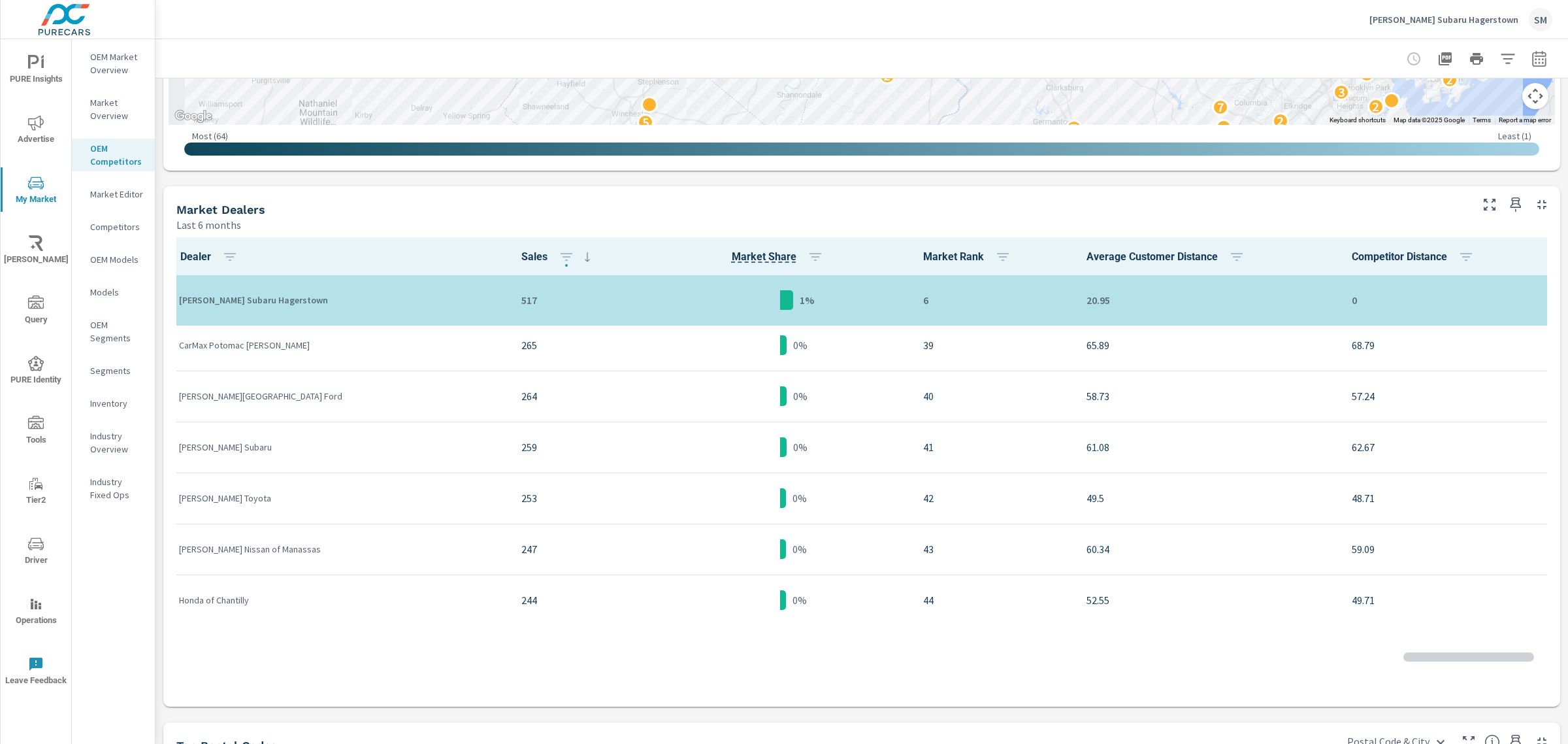
scroll to position [1133, 0]
click at [235, 259] on icon "button" at bounding box center [229, 256] width 16 height 16
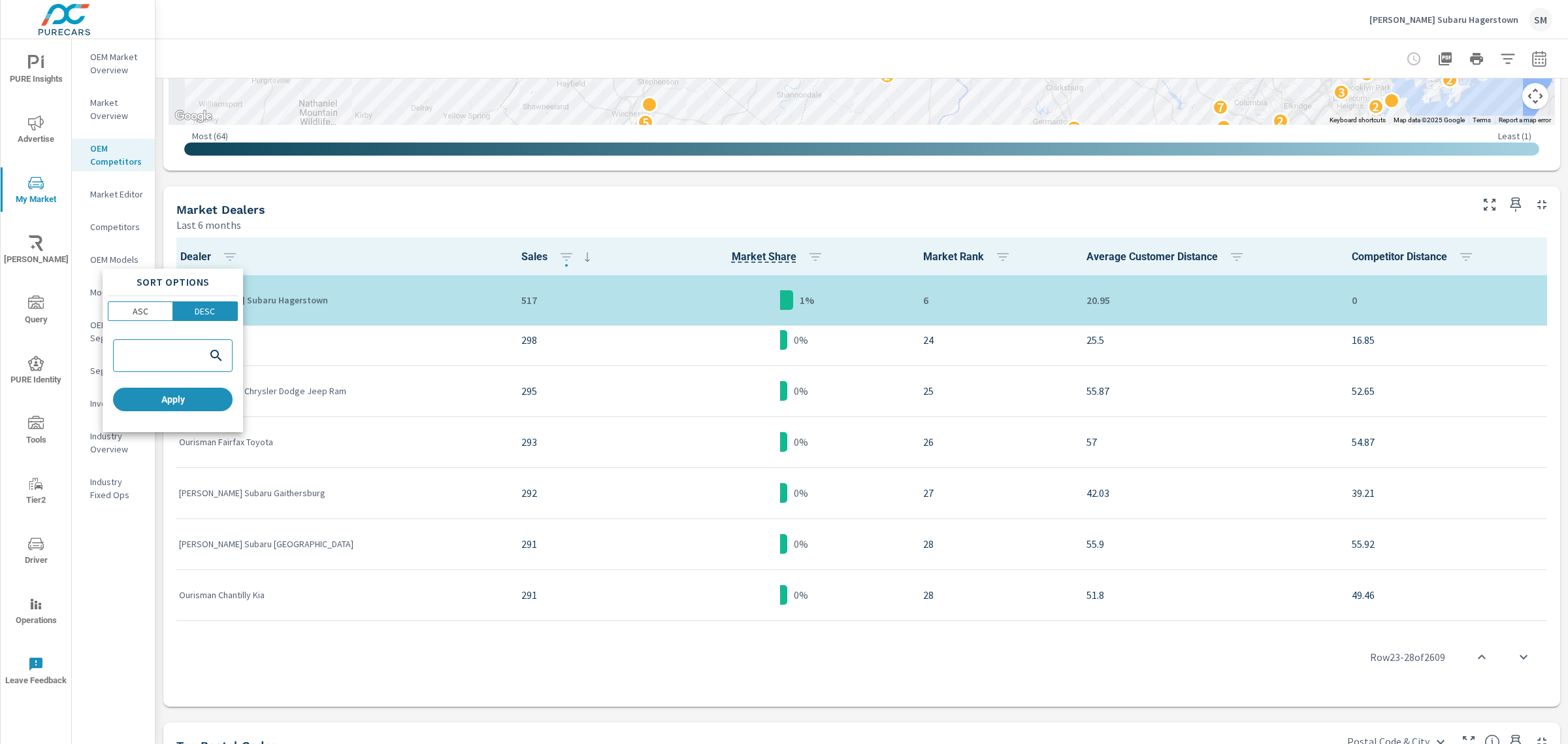
click at [186, 350] on input "search" at bounding box center [160, 356] width 87 height 13
type input "thomas"
click at [164, 394] on span "Apply" at bounding box center [173, 399] width 109 height 12
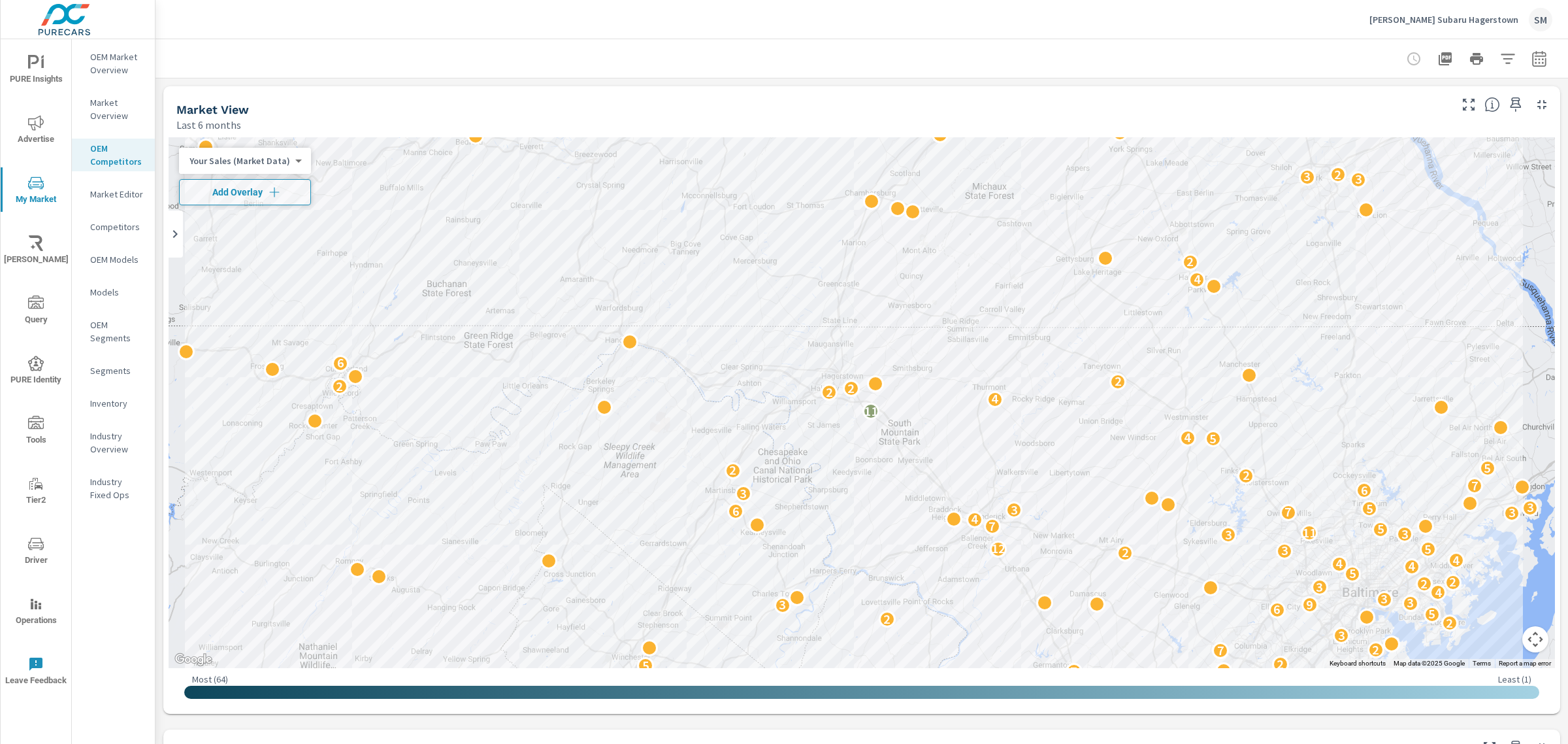
click at [1448, 18] on p "[PERSON_NAME] Subaru Hagerstown" at bounding box center [1443, 19] width 149 height 12
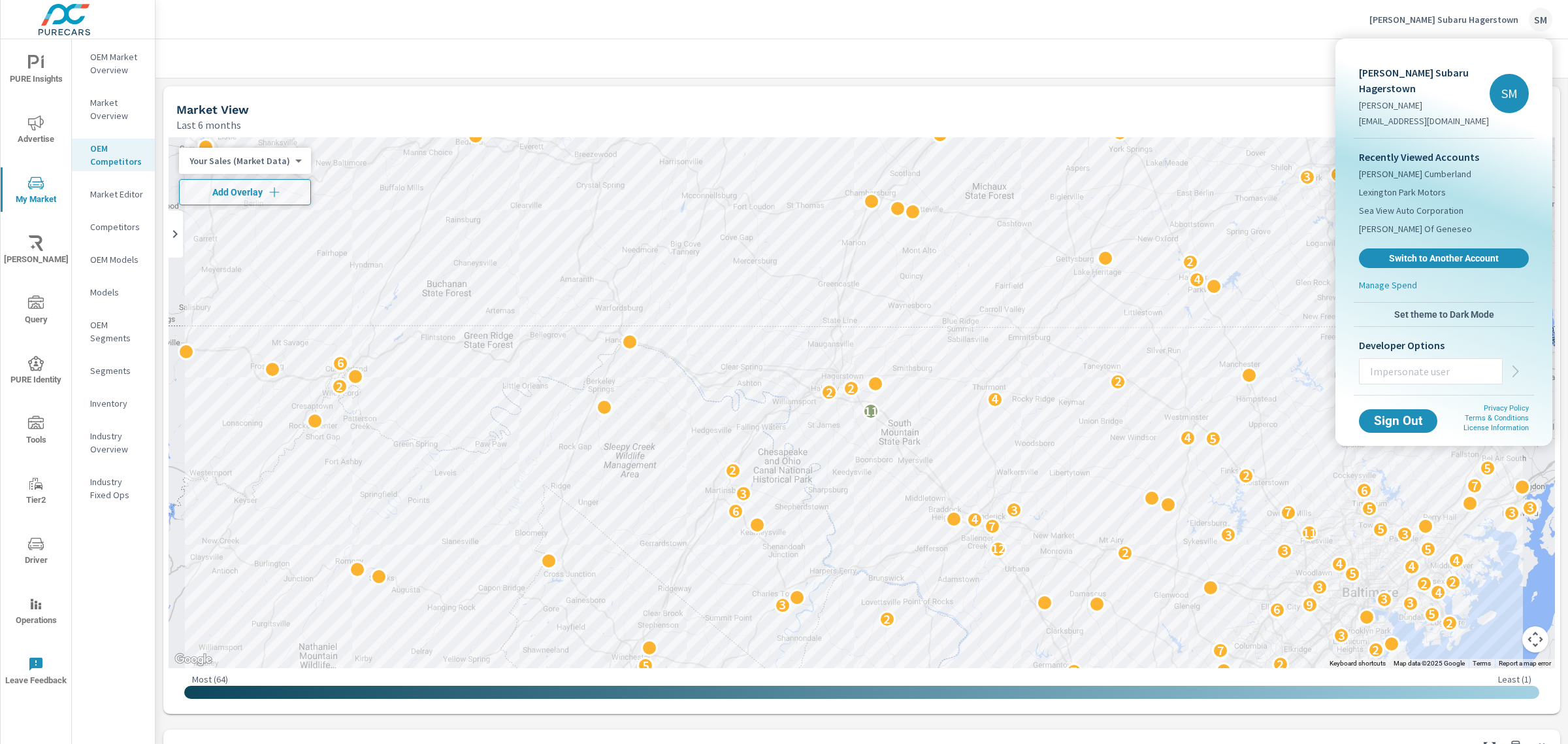
click at [941, 44] on div at bounding box center [784, 372] width 1568 height 744
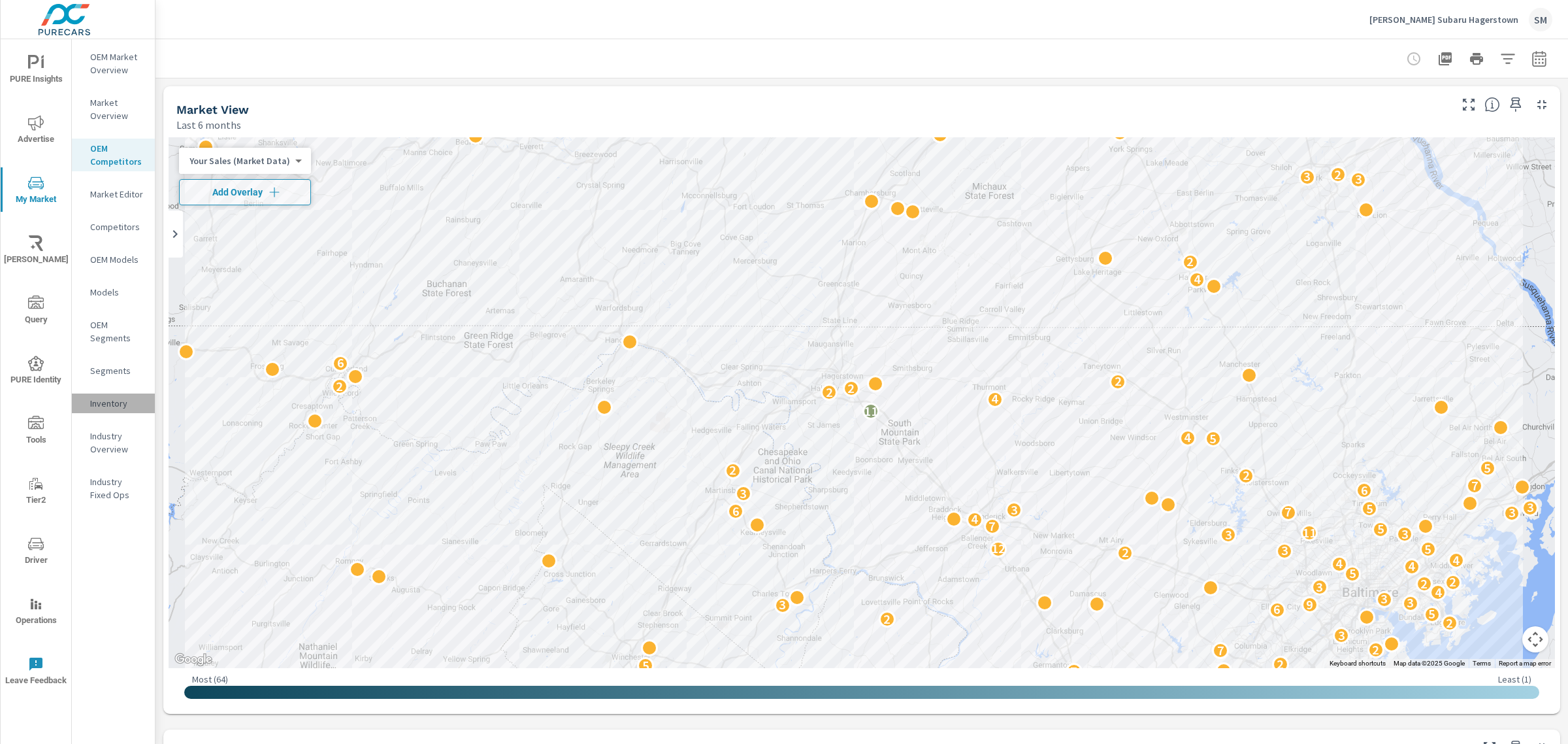
click at [120, 393] on div "Inventory" at bounding box center [113, 403] width 83 height 19
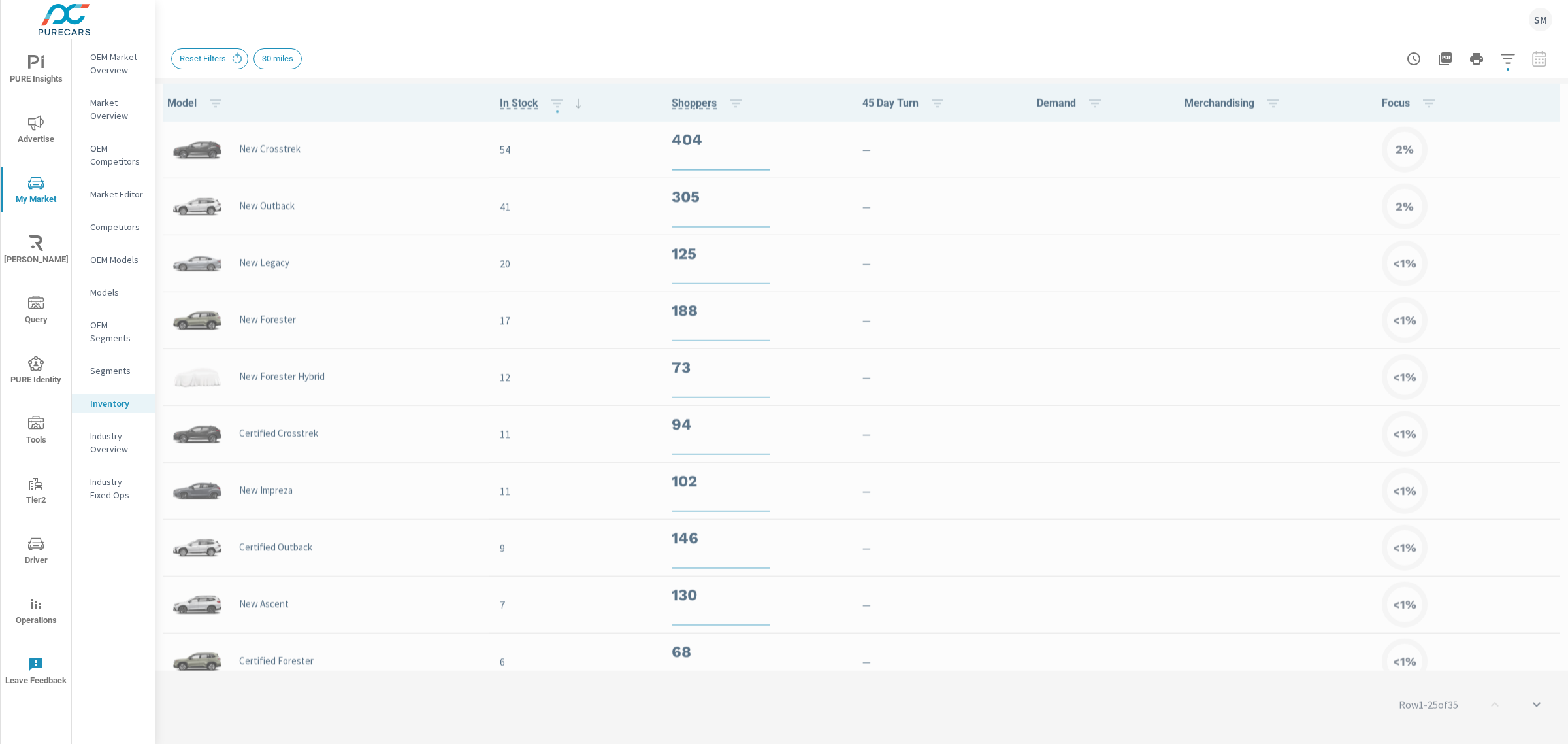
scroll to position [1, 0]
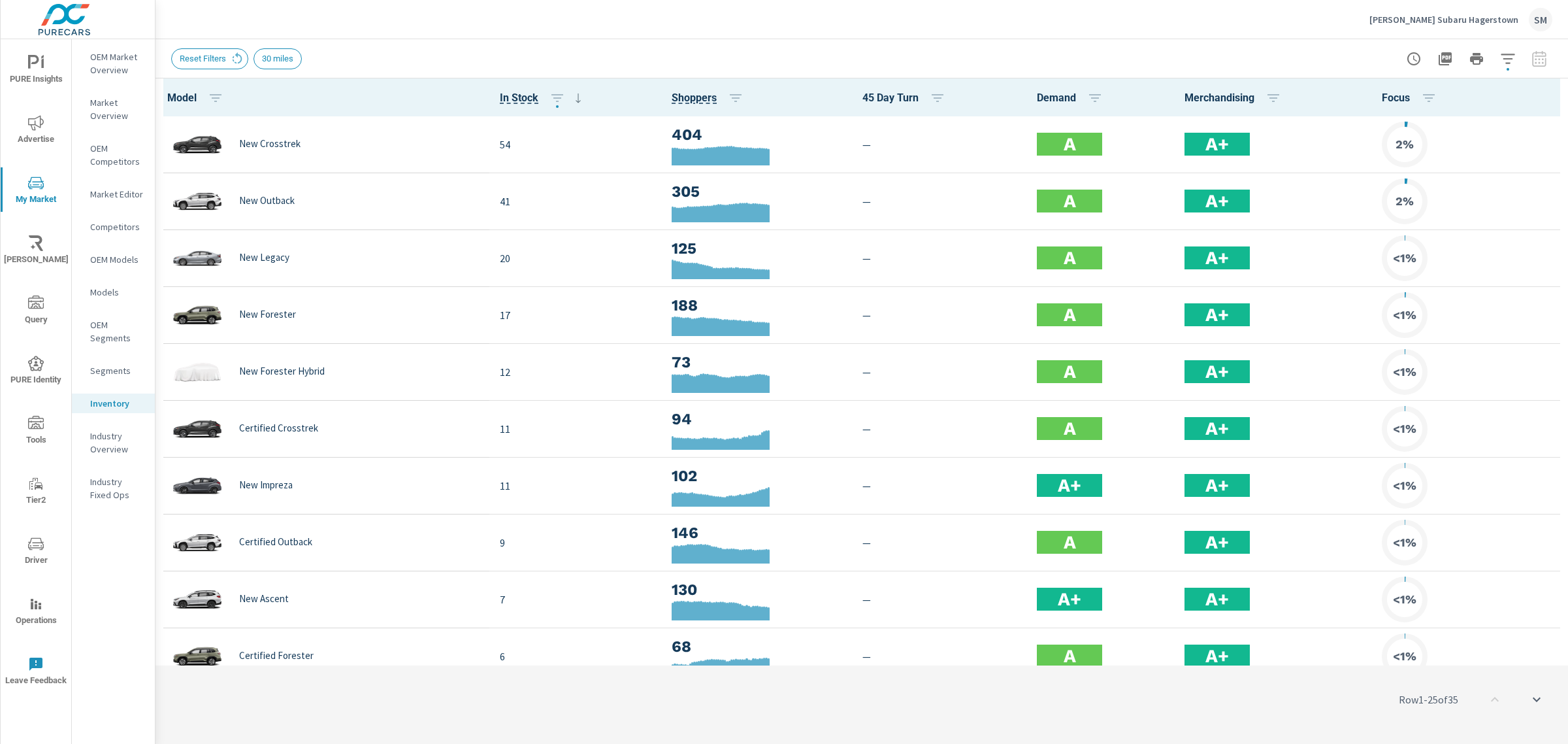
click at [1536, 98] on th "Focus" at bounding box center [1469, 97] width 197 height 38
click at [1542, 92] on icon "button" at bounding box center [1549, 97] width 16 height 16
click at [1506, 247] on span "Market Comparison" at bounding box center [1507, 245] width 82 height 13
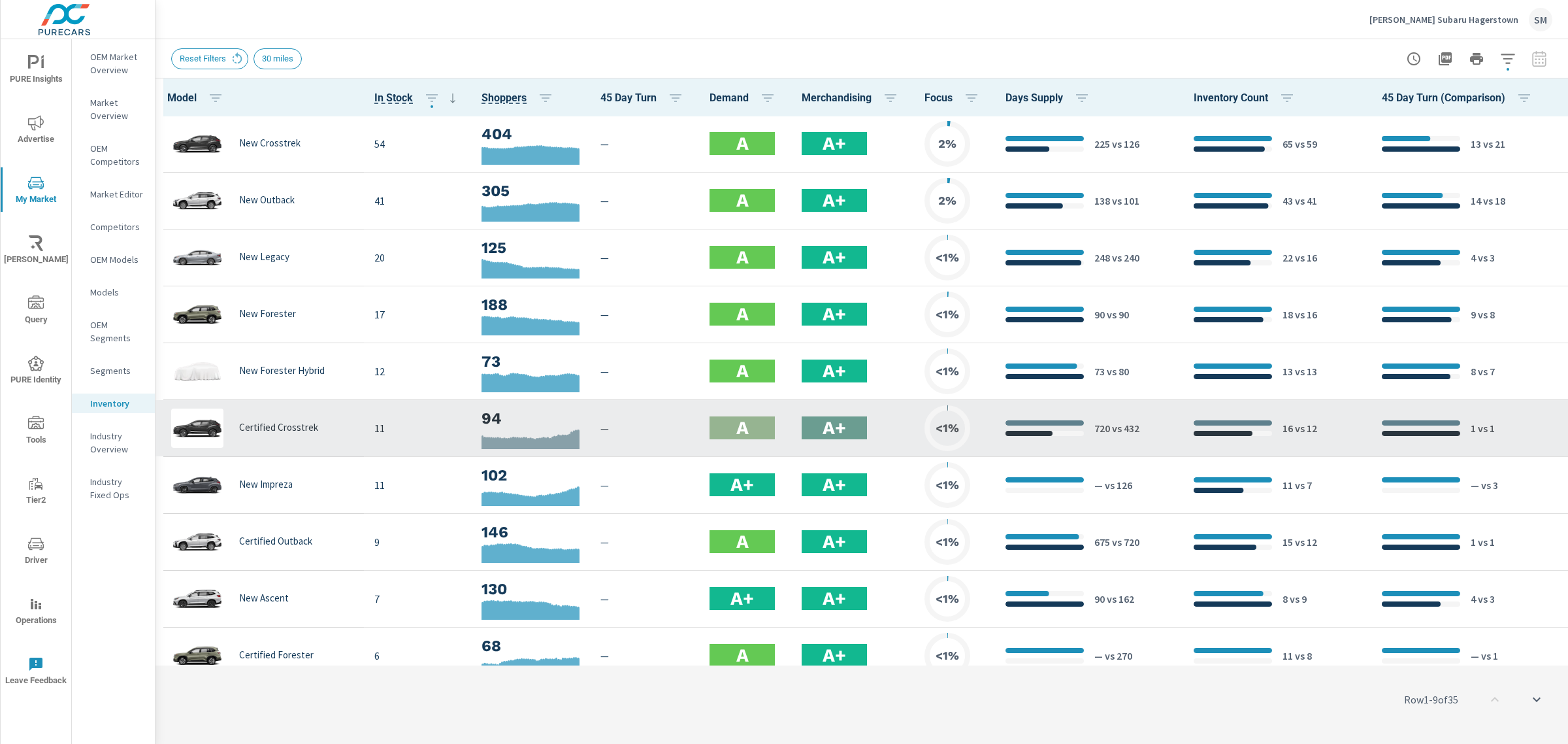
scroll to position [1, 185]
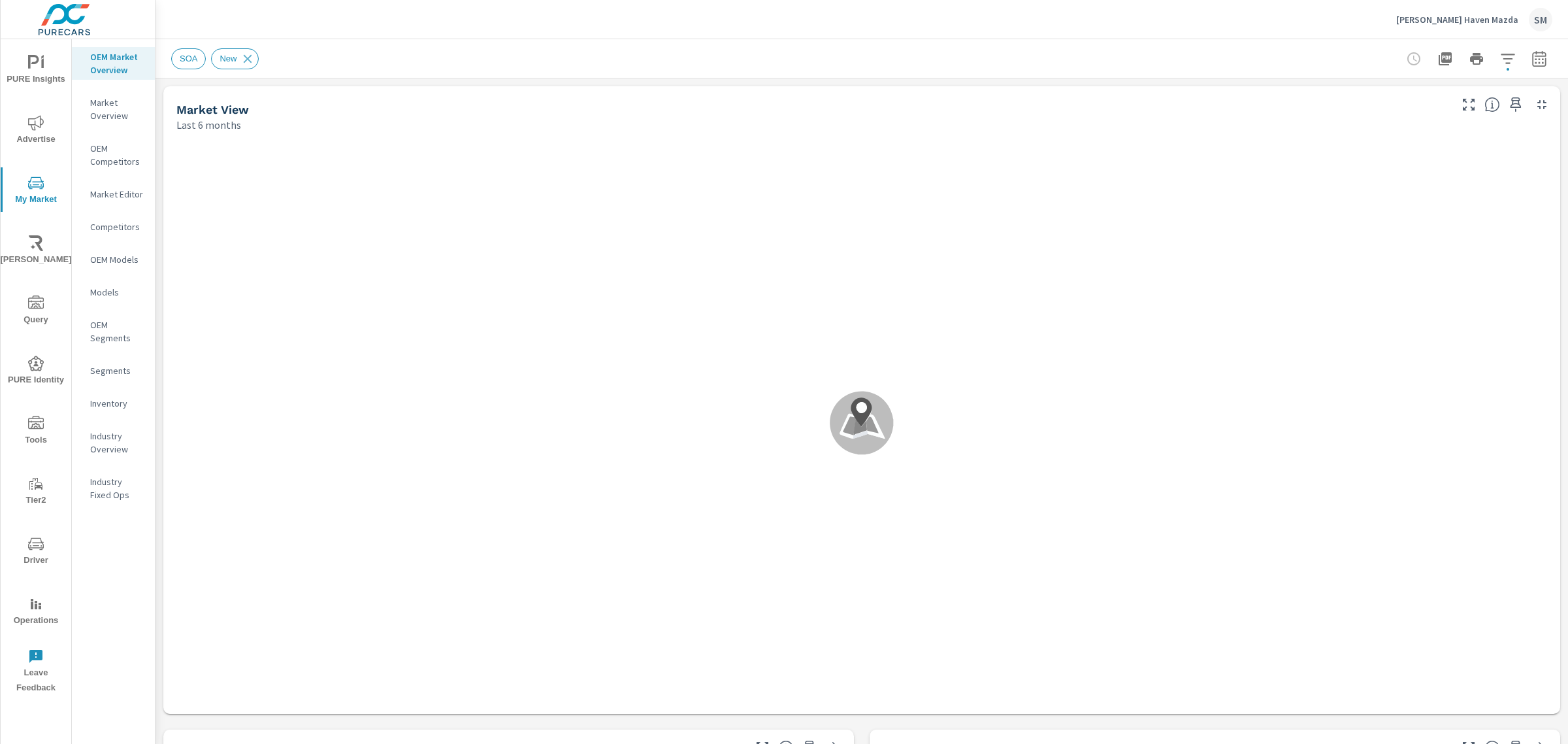
scroll to position [1, 0]
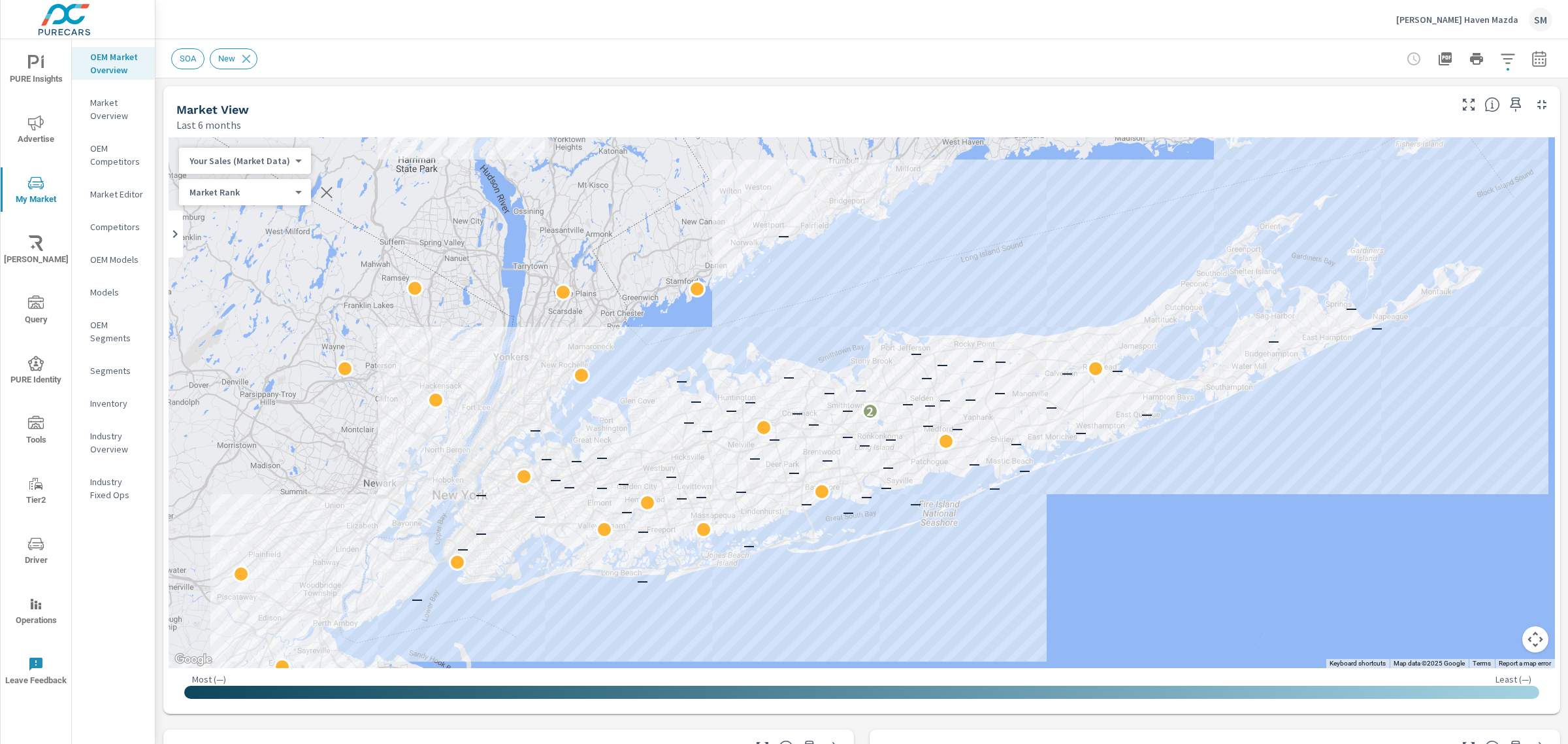
click at [187, 56] on span "SOA" at bounding box center [188, 58] width 32 height 10
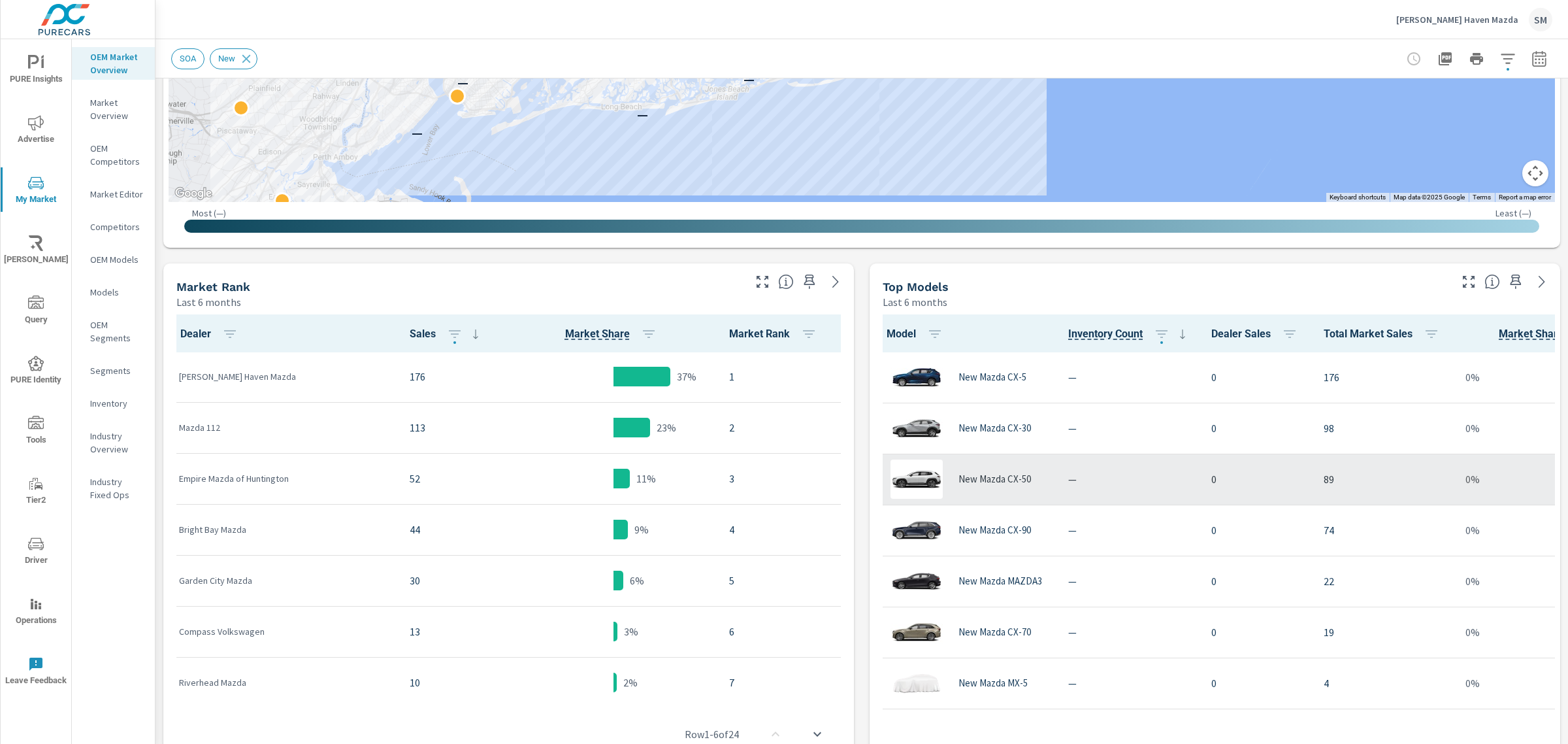
scroll to position [465, 0]
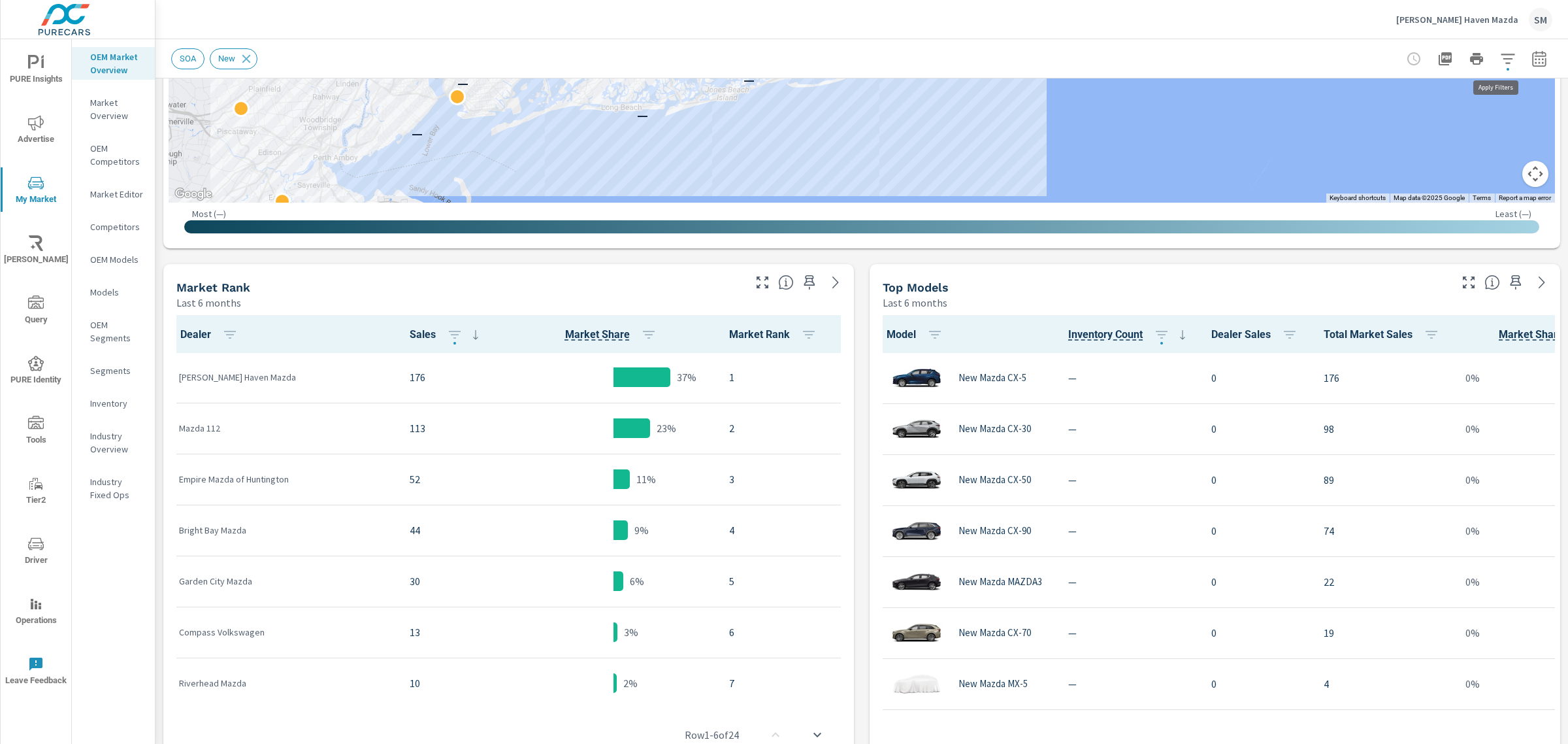
click at [1500, 60] on icon "button" at bounding box center [1507, 58] width 16 height 16
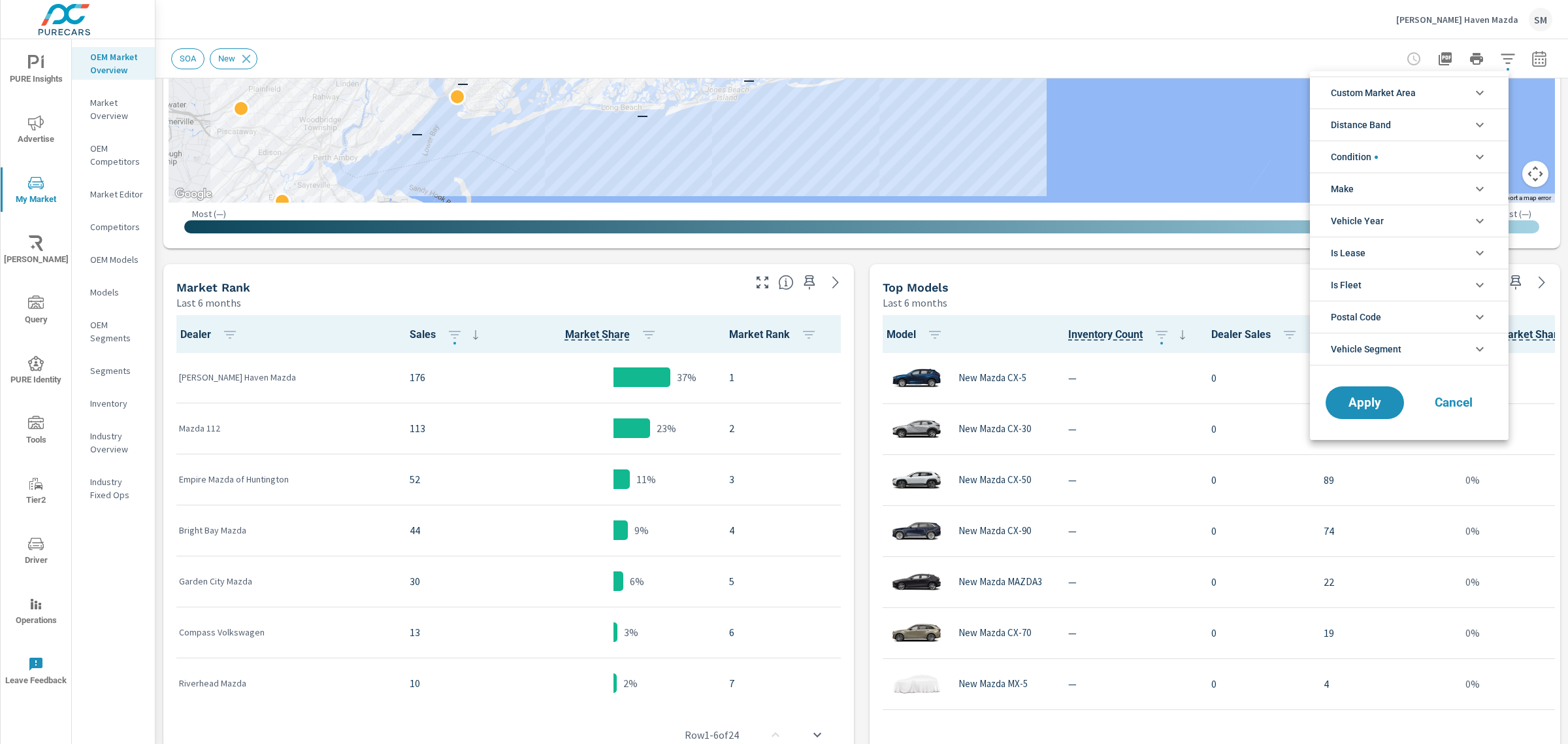
click at [1414, 157] on li "Condition" at bounding box center [1409, 156] width 199 height 32
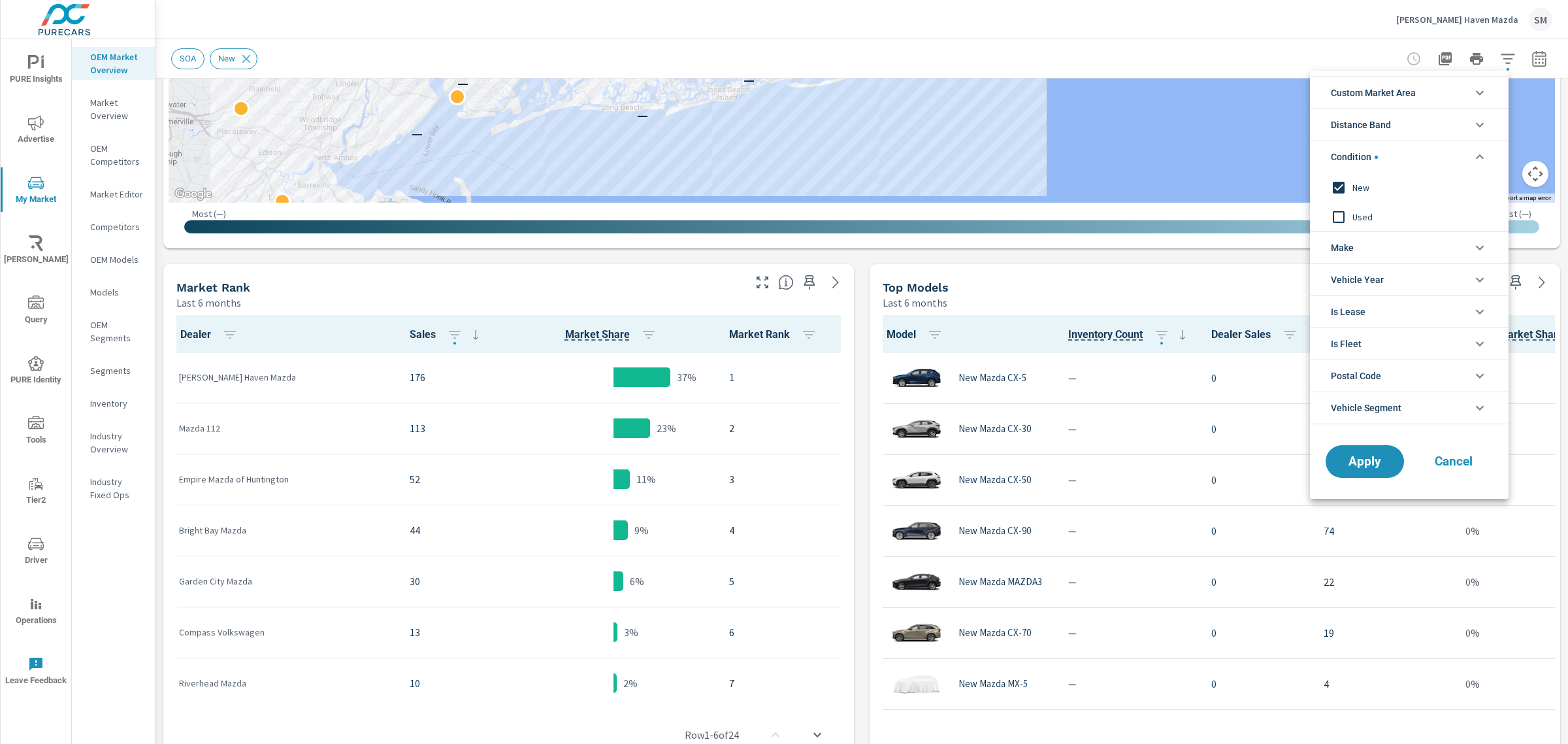
click at [1416, 158] on li "Condition" at bounding box center [1409, 156] width 199 height 32
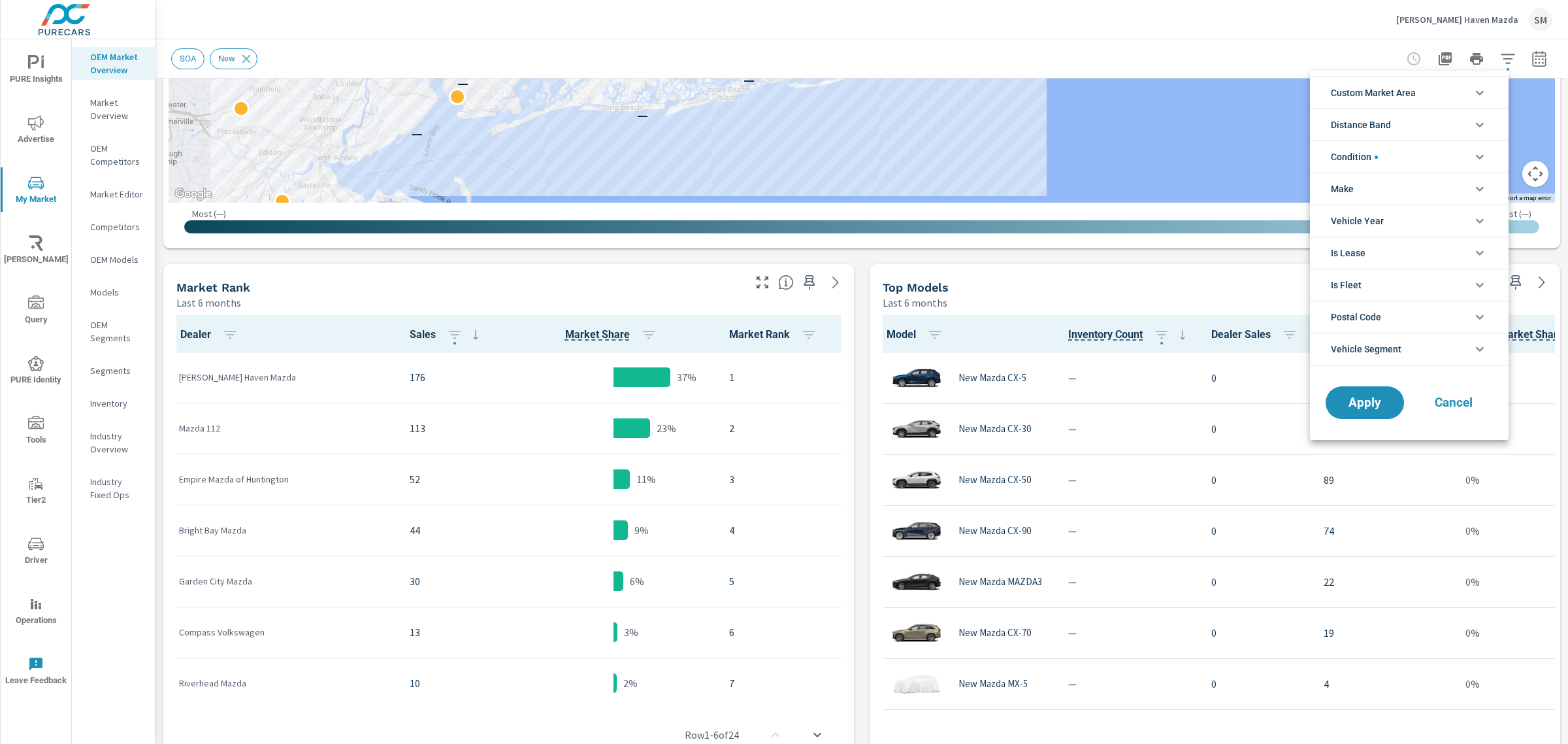
click at [1459, 96] on li "Custom Market Area" at bounding box center [1409, 92] width 199 height 32
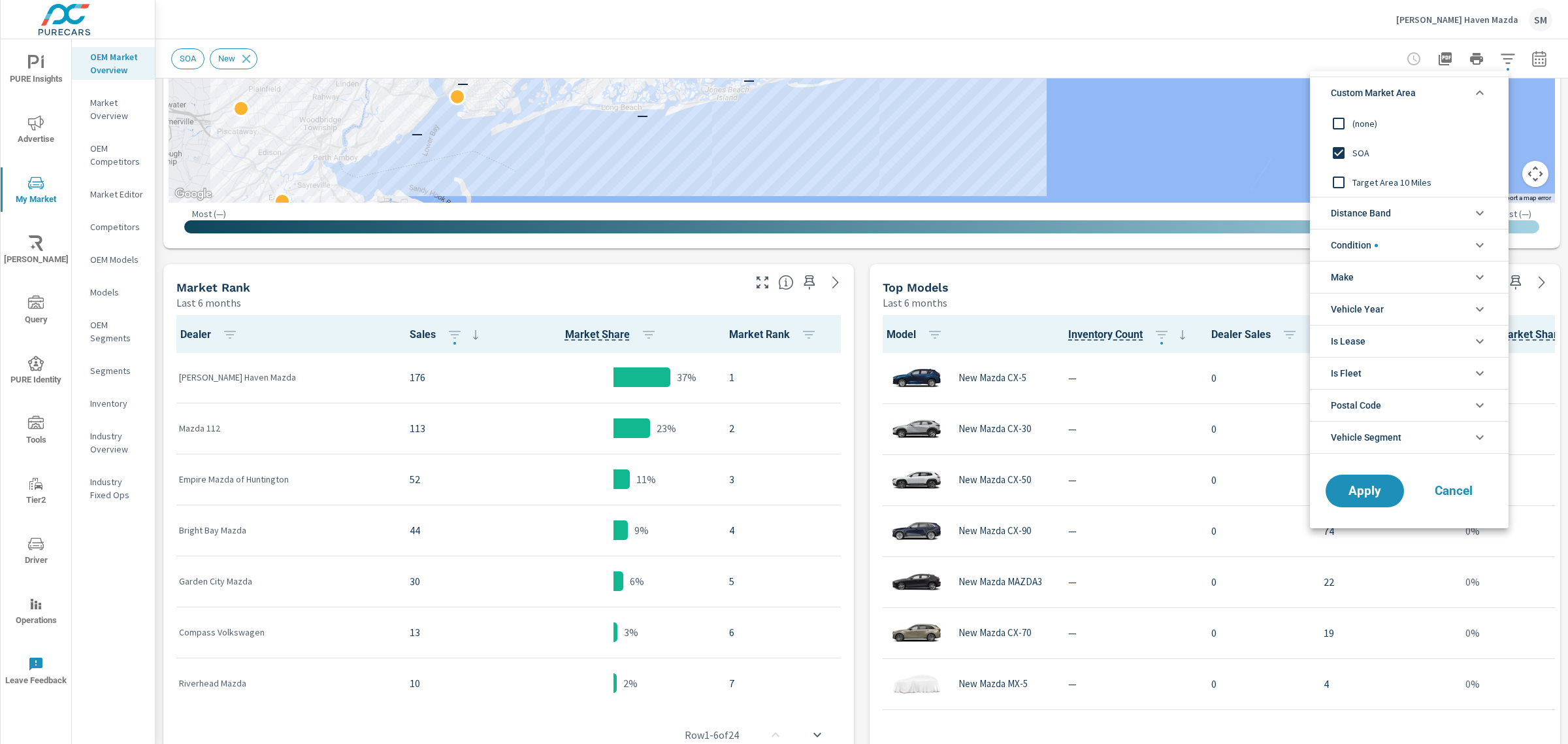
click at [1338, 151] on input "filter options" at bounding box center [1339, 153] width 28 height 28
click at [1367, 482] on button "Apply" at bounding box center [1365, 491] width 81 height 34
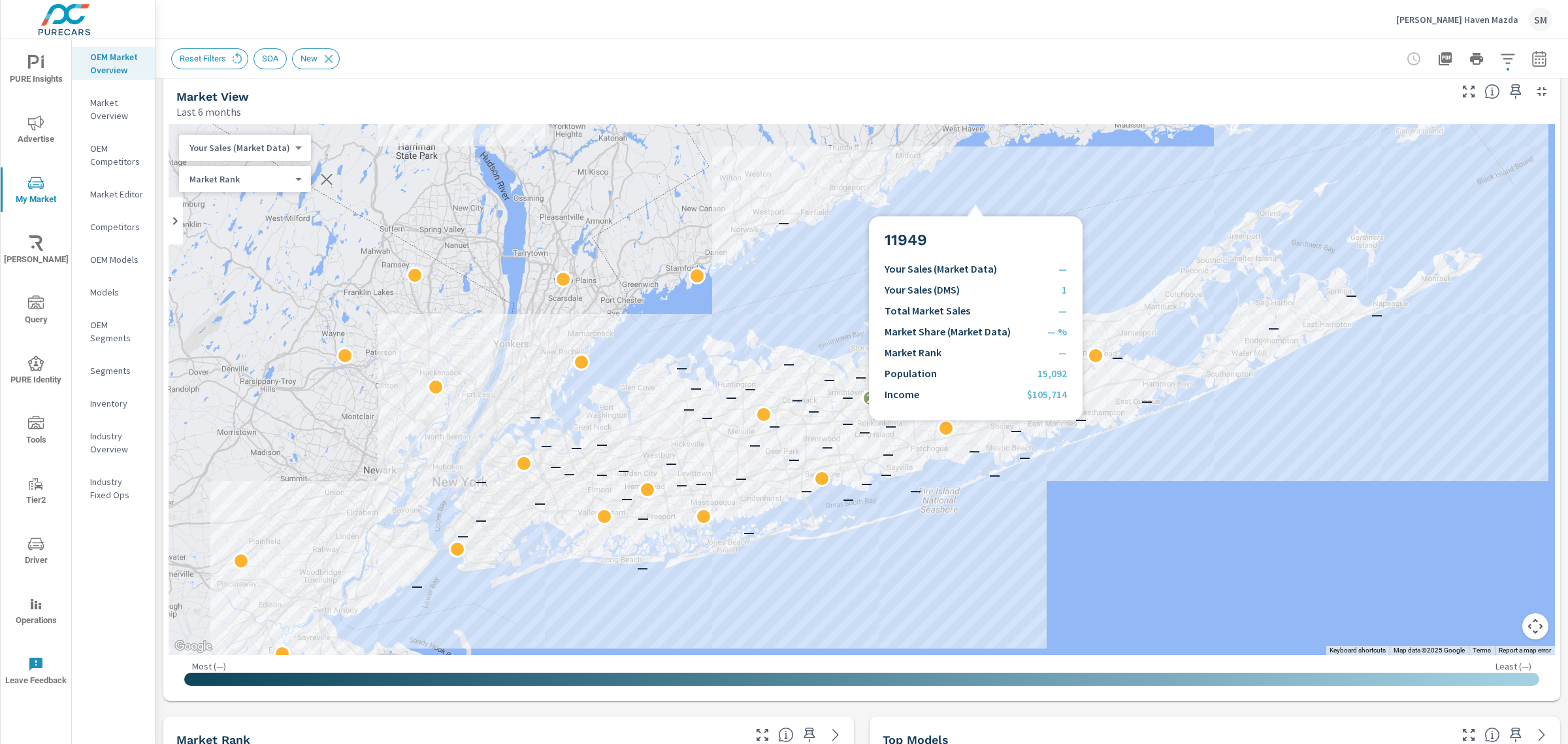
scroll to position [12, 0]
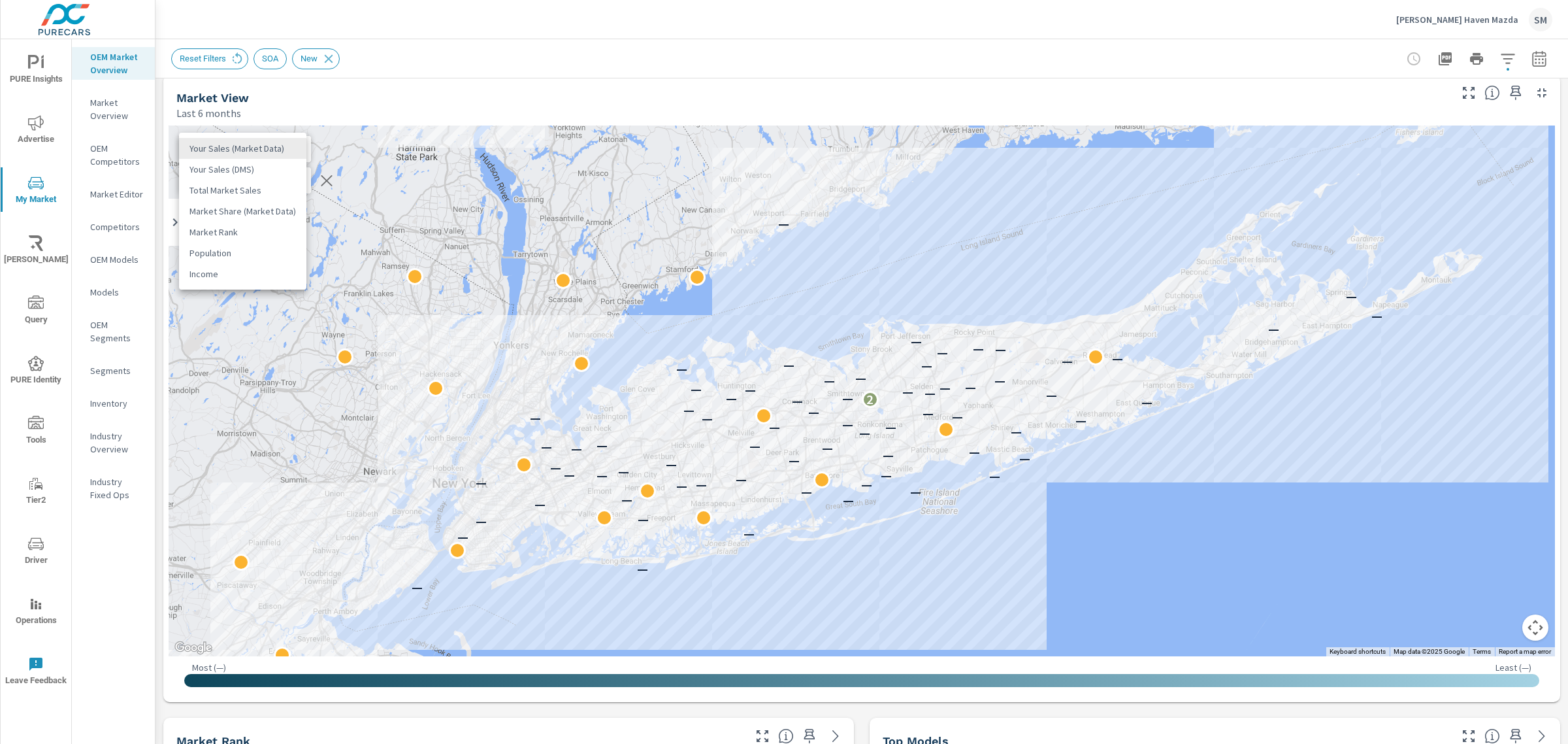
click at [272, 149] on body "PURE Insights Advertise My Market Riley AI Query PURE Identity Tools Tier2 Driv…" at bounding box center [784, 372] width 1568 height 744
click at [428, 76] on div at bounding box center [784, 372] width 1568 height 744
